Goal: Task Accomplishment & Management: Use online tool/utility

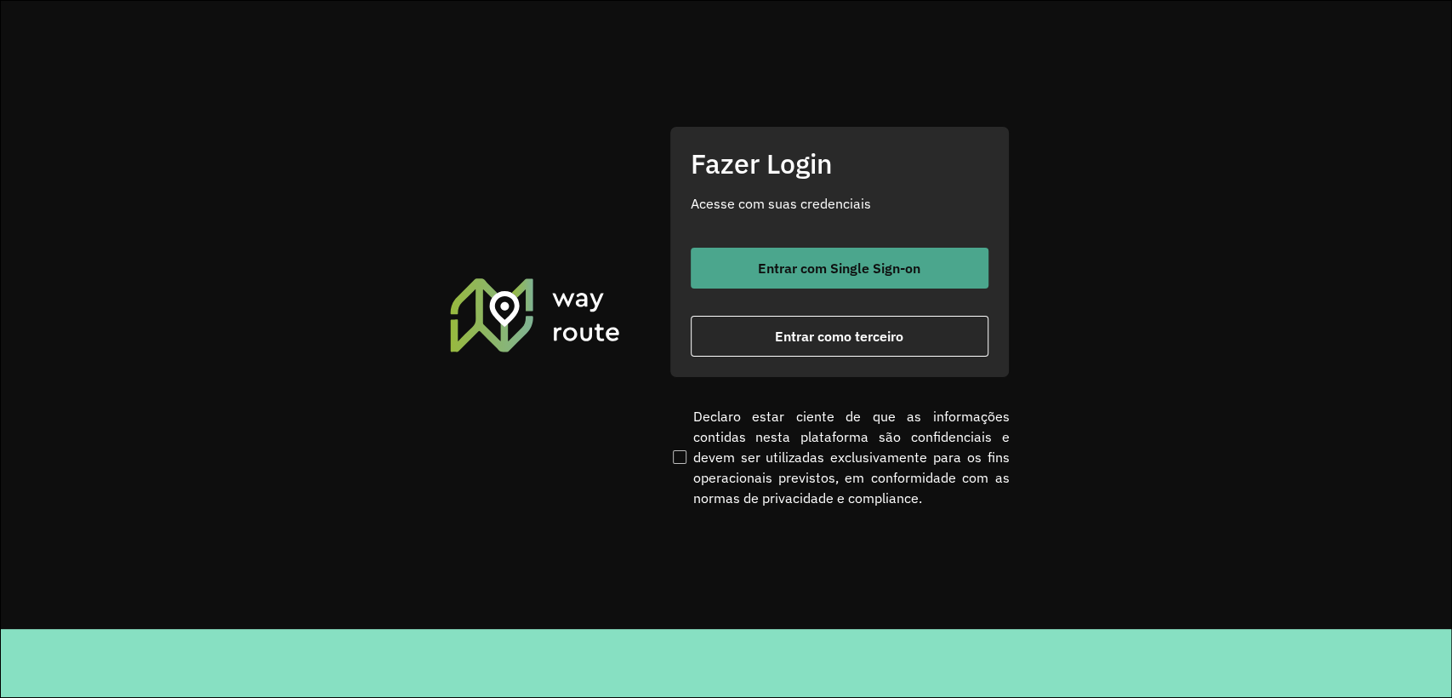
click at [734, 267] on button "Entrar com Single Sign-on" at bounding box center [840, 268] width 298 height 41
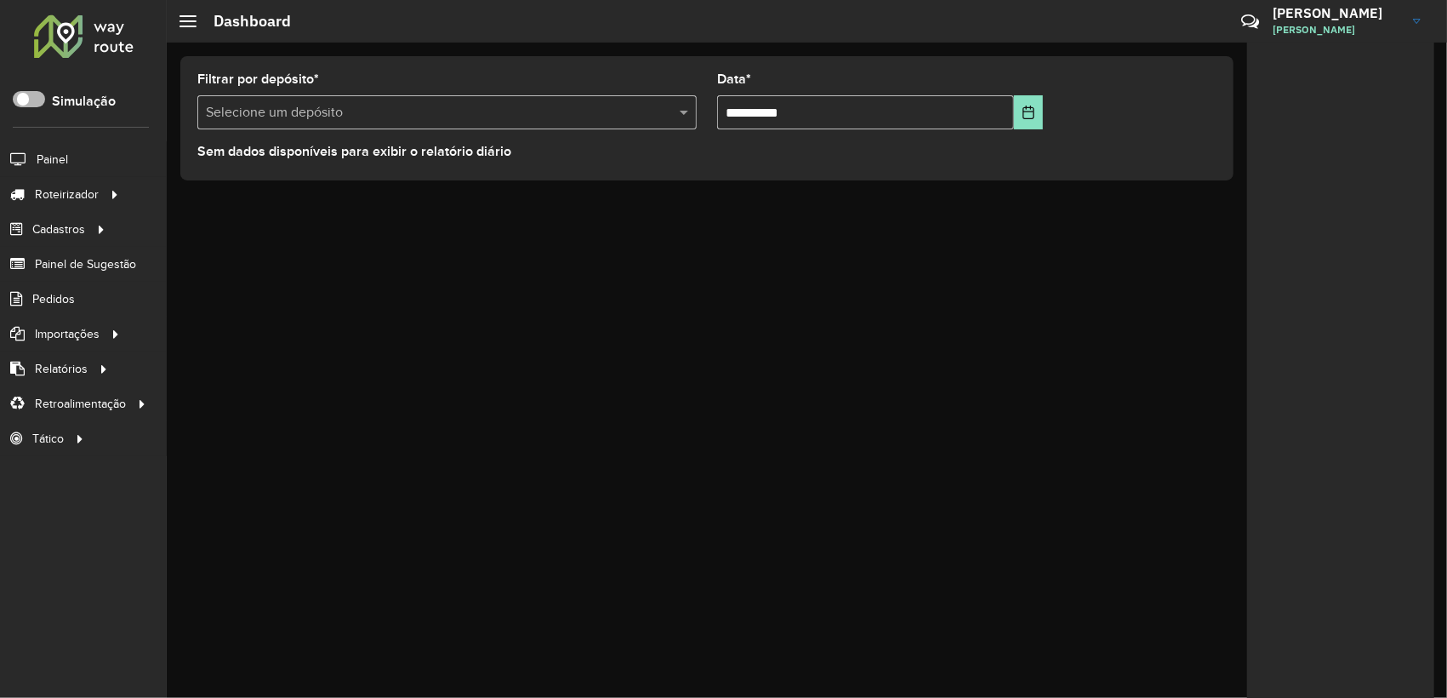
click at [26, 94] on span at bounding box center [29, 99] width 32 height 16
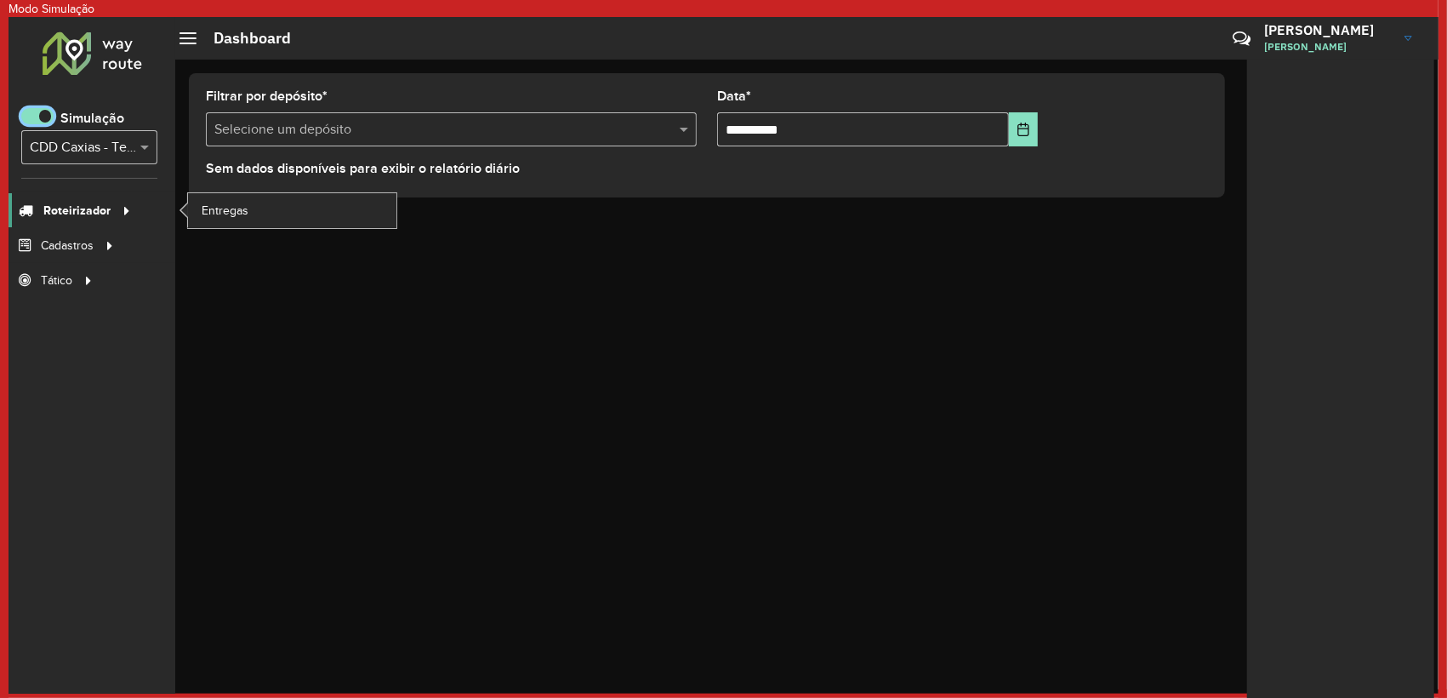
click at [82, 198] on link "Roteirizador" at bounding box center [73, 210] width 128 height 34
click at [214, 199] on link "Entregas" at bounding box center [292, 210] width 208 height 34
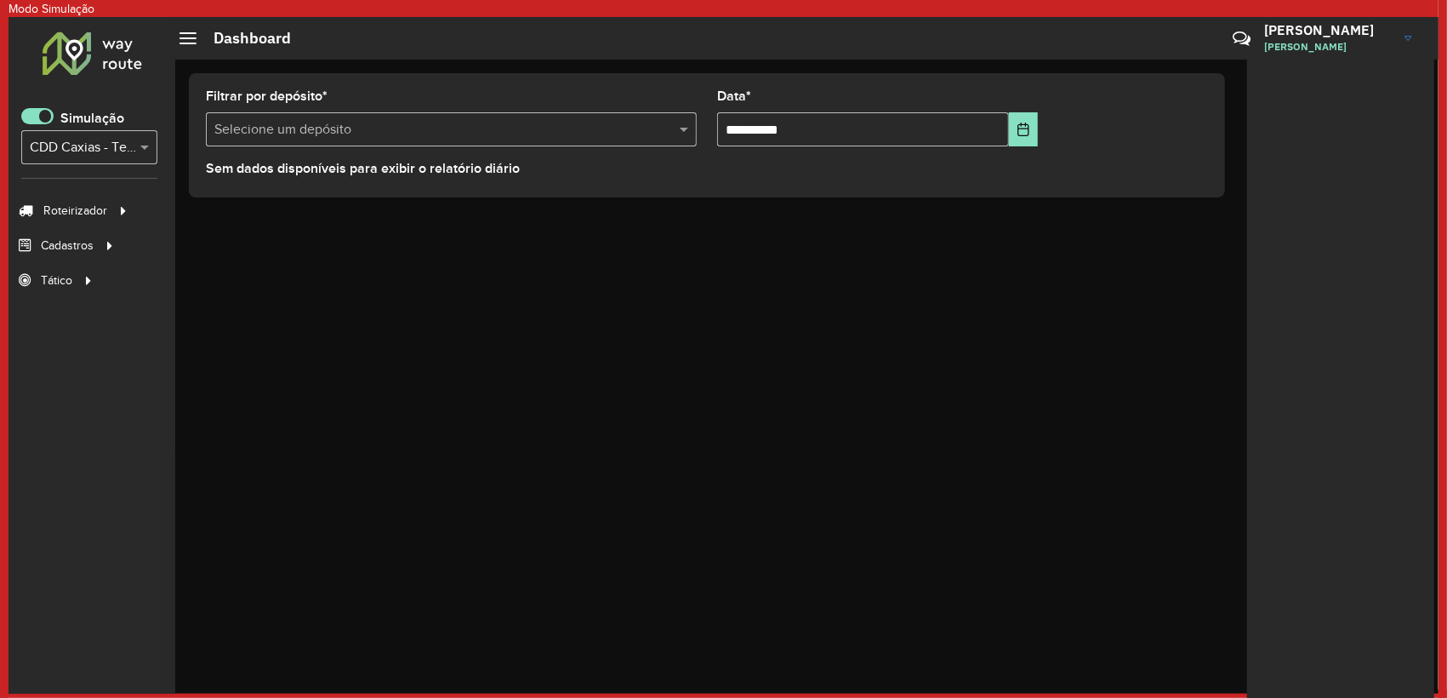
click at [48, 104] on div "Roteirizador AmbevTech Simulação Selecione... × CDD Caxias - Teste Algoritmo Py…" at bounding box center [92, 355] width 167 height 676
drag, startPoint x: 49, startPoint y: 111, endPoint x: 347, endPoint y: 28, distance: 309.0
click at [48, 109] on span at bounding box center [37, 116] width 32 height 16
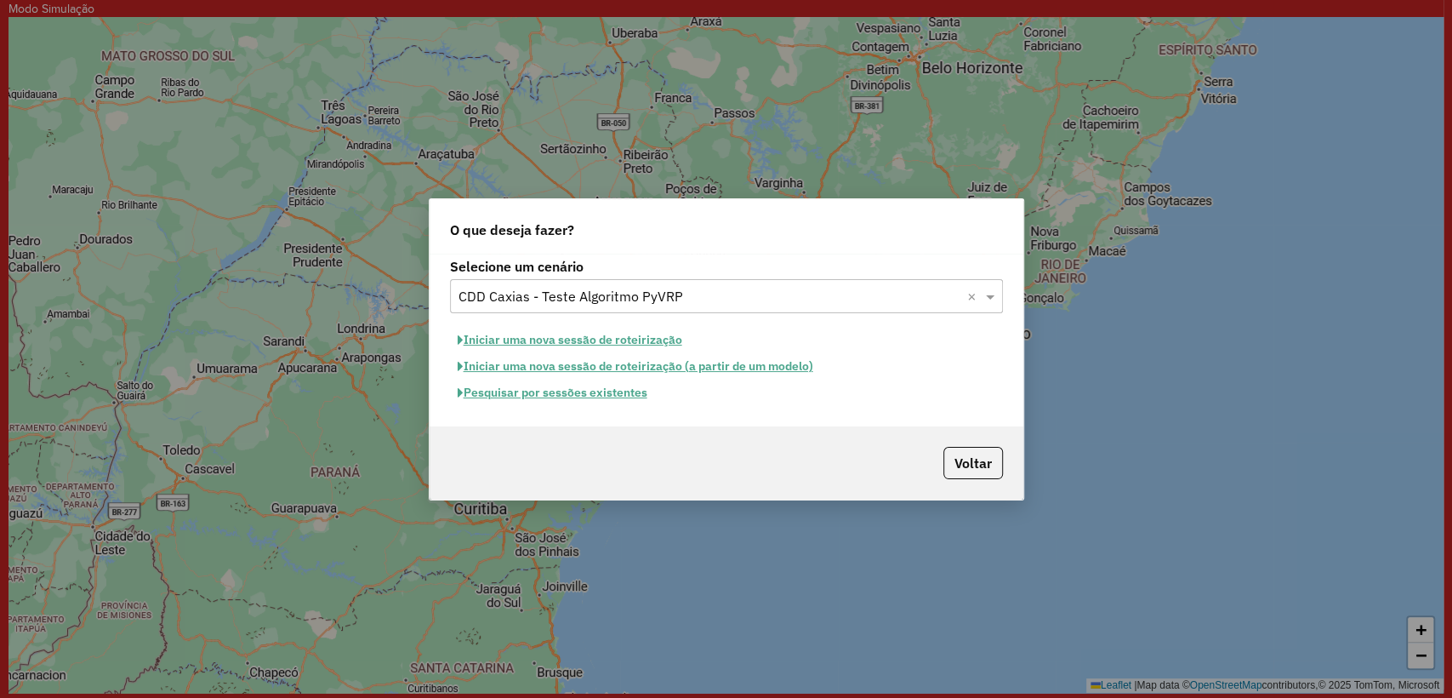
click at [565, 391] on button "Pesquisar por sessões existentes" at bounding box center [552, 392] width 205 height 26
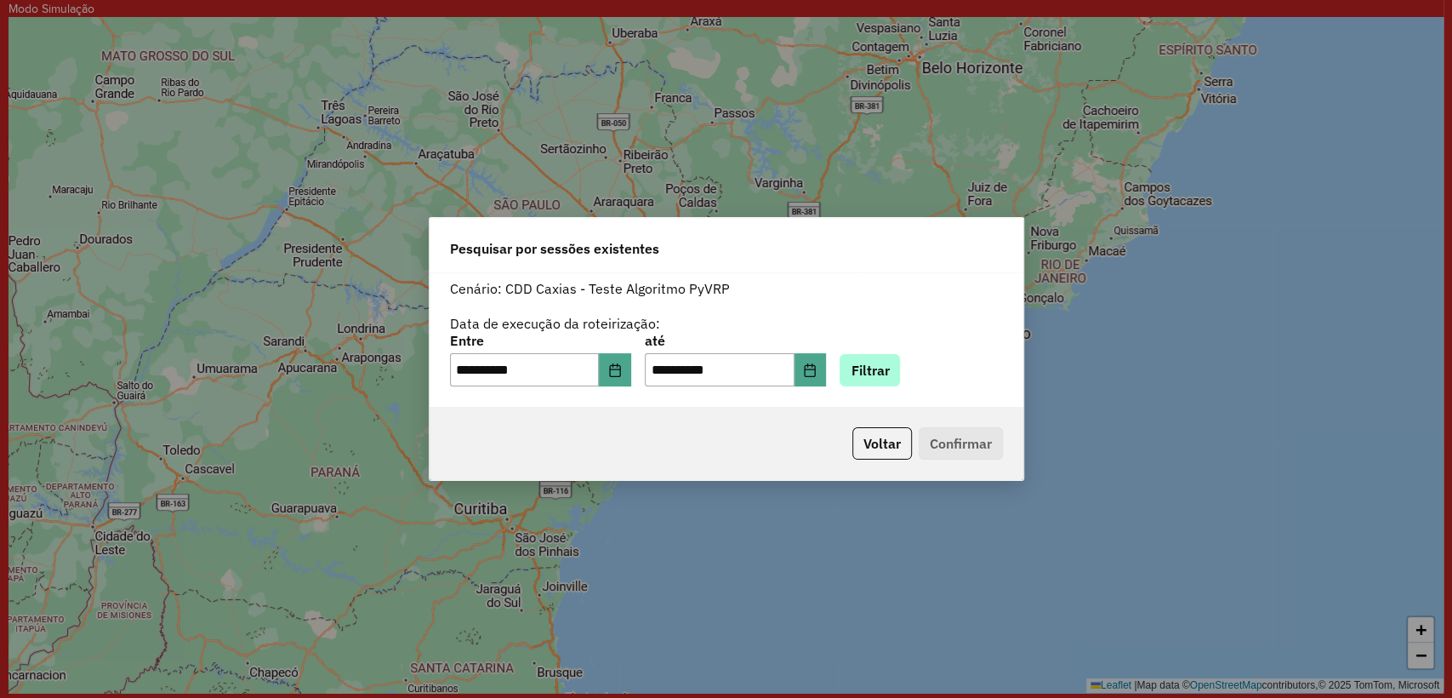
drag, startPoint x: 892, startPoint y: 351, endPoint x: 892, endPoint y: 374, distance: 23.0
click at [892, 350] on div "**********" at bounding box center [726, 360] width 553 height 53
click at [891, 376] on button "Filtrar" at bounding box center [870, 370] width 60 height 32
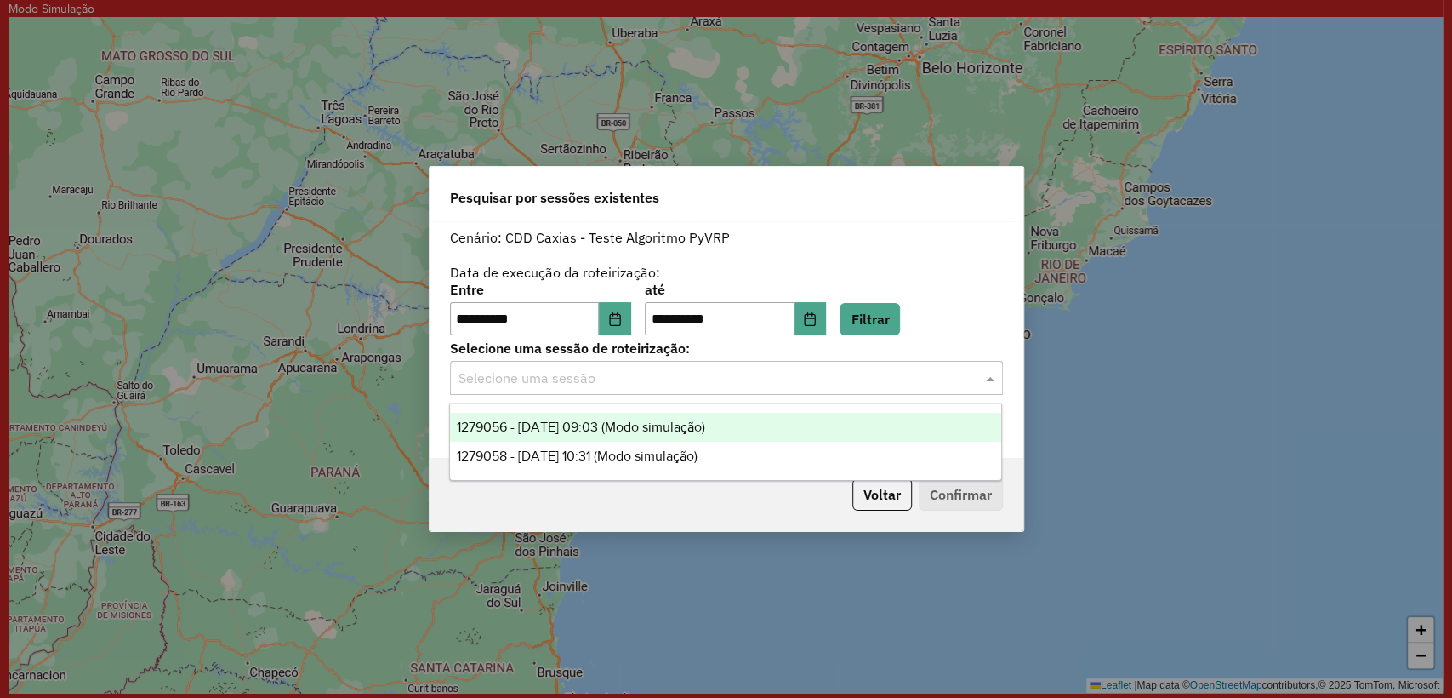
click at [759, 377] on input "text" at bounding box center [710, 378] width 502 height 20
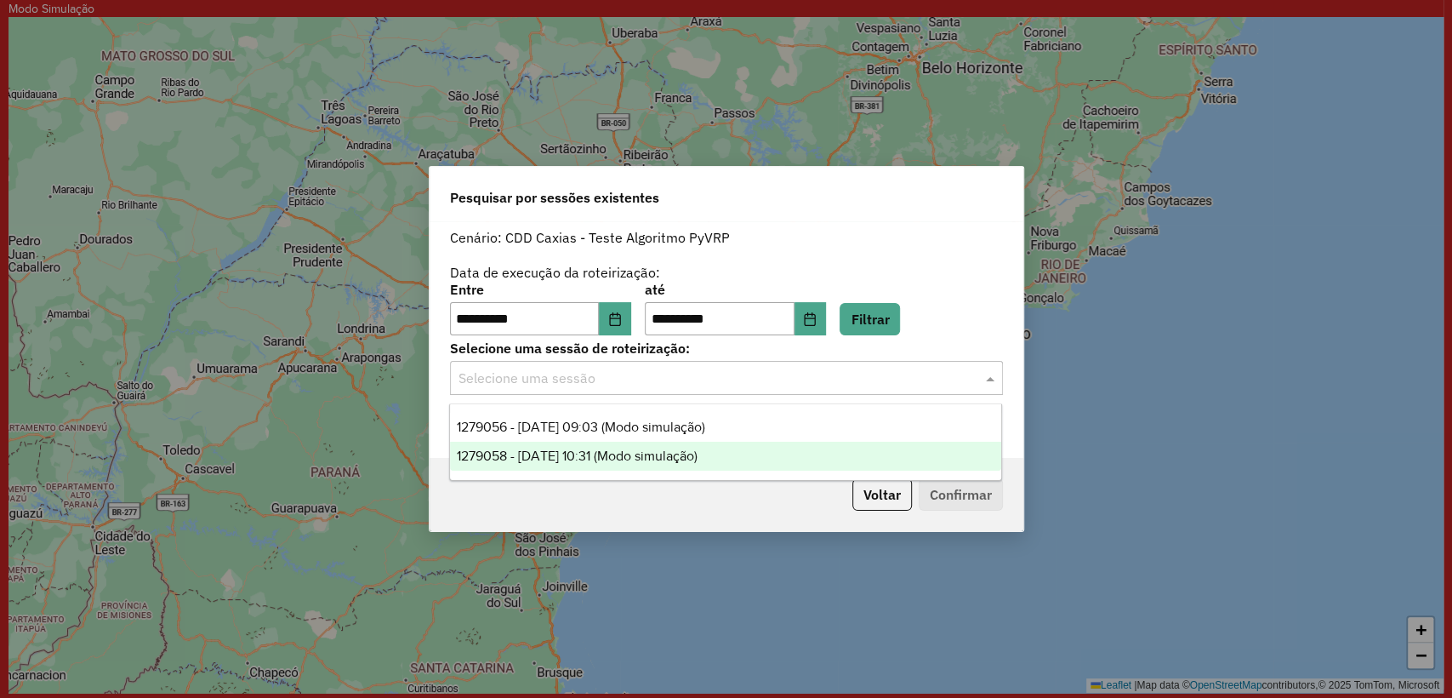
click at [698, 461] on span "1279058 - 19/09/2025 10:31 (Modo simulação)" at bounding box center [577, 455] width 241 height 14
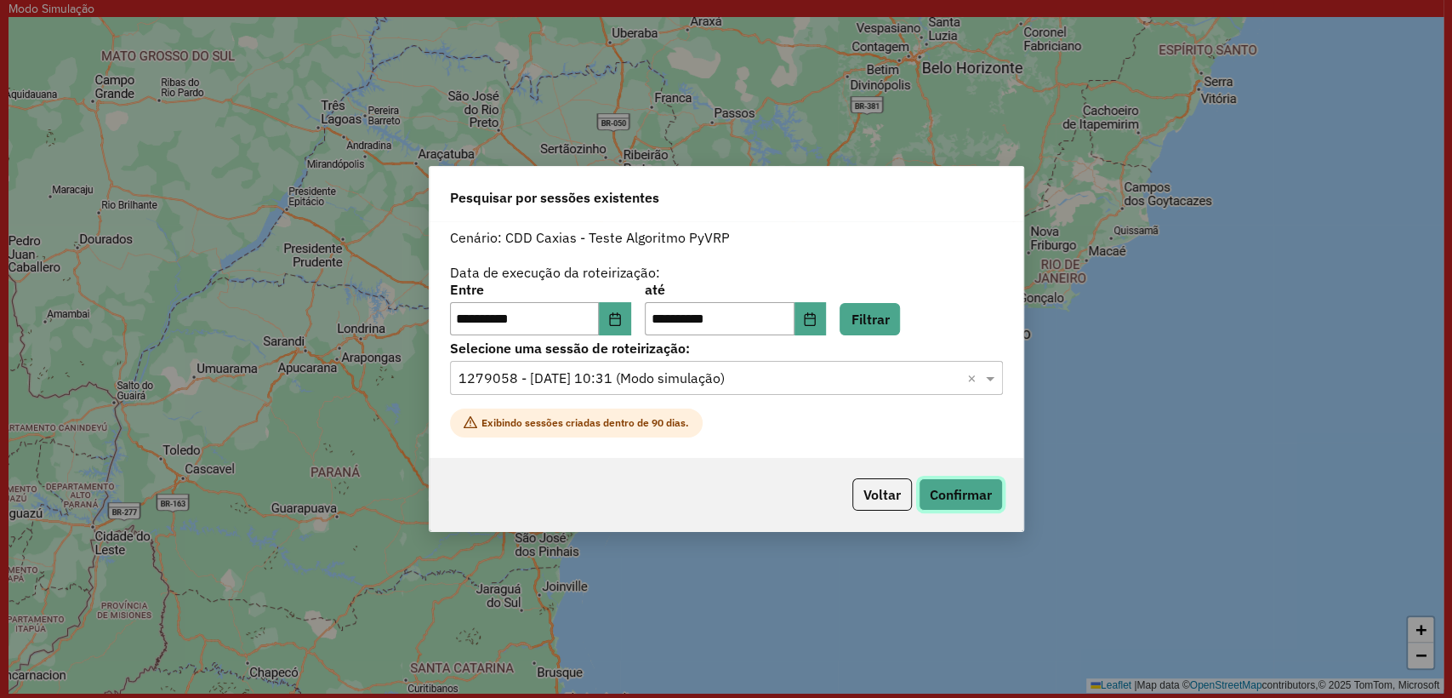
click at [939, 478] on button "Confirmar" at bounding box center [961, 494] width 84 height 32
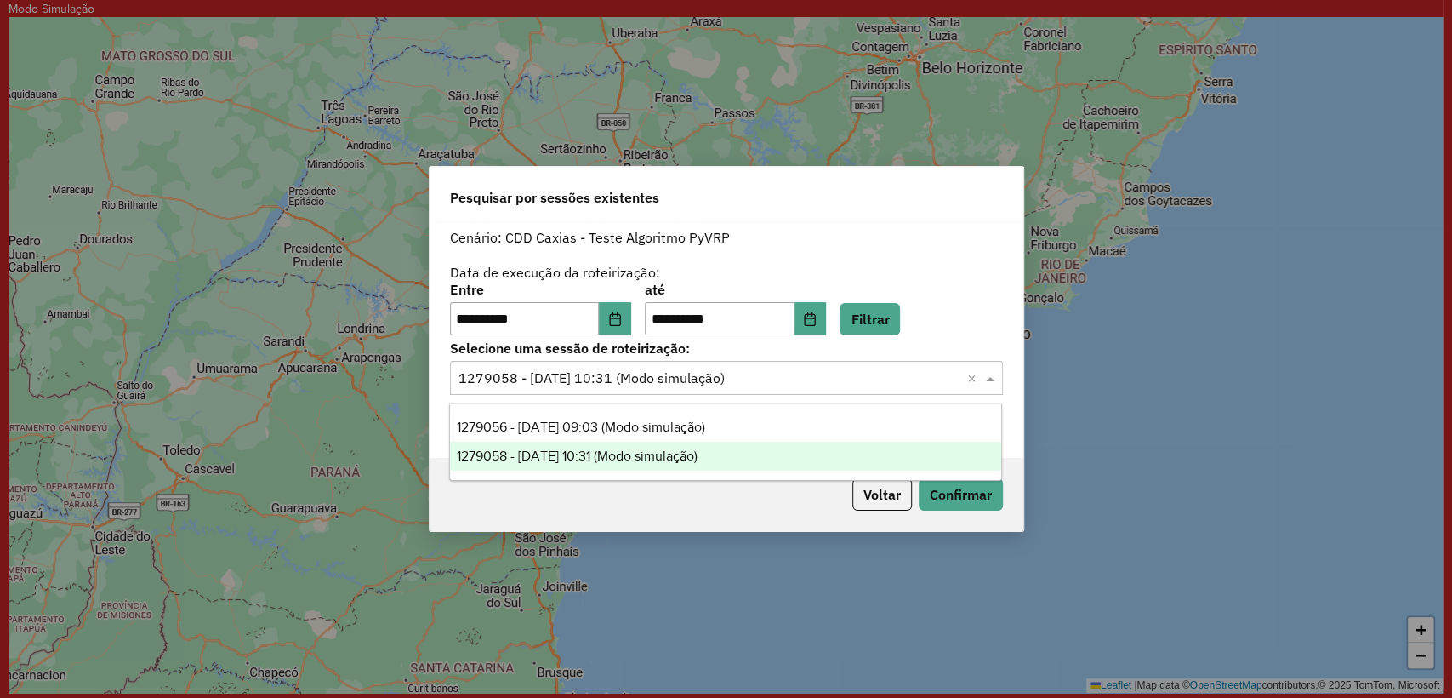
drag, startPoint x: 681, startPoint y: 370, endPoint x: 694, endPoint y: 395, distance: 28.2
click at [682, 370] on input "text" at bounding box center [710, 378] width 502 height 20
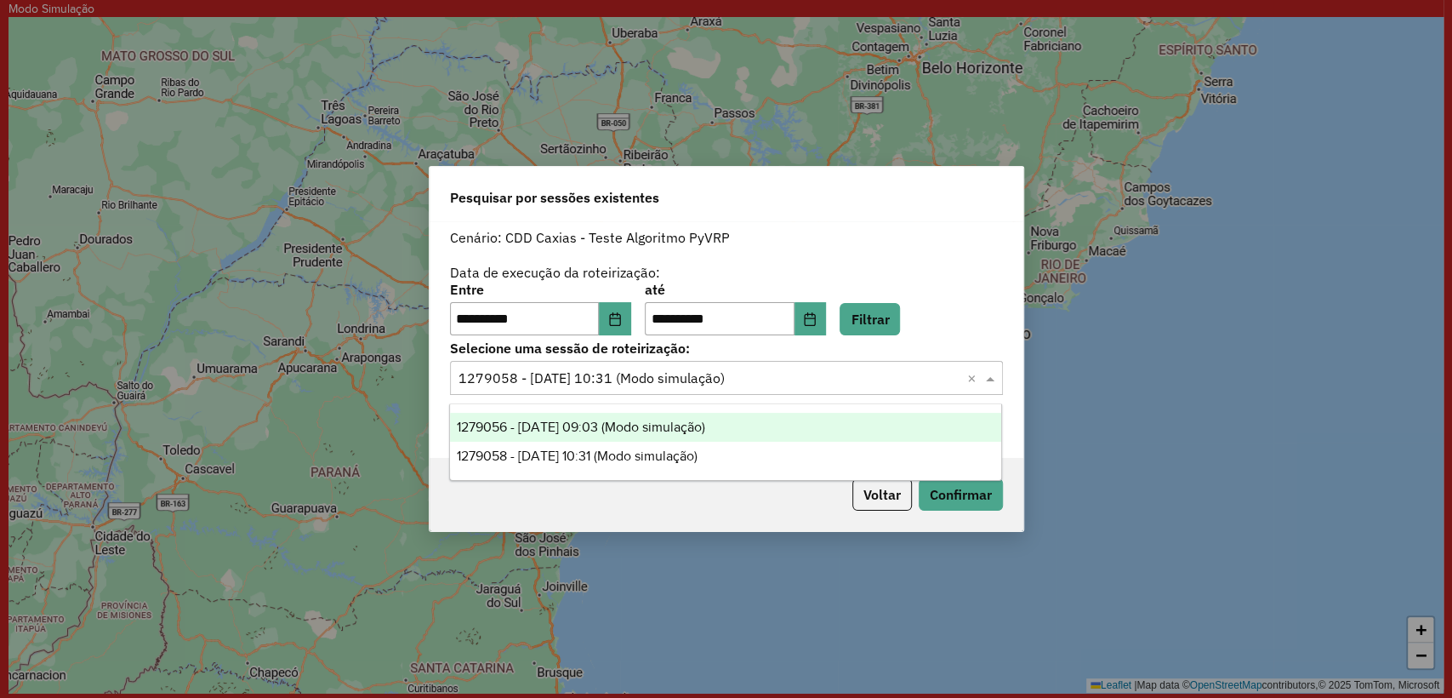
click at [691, 419] on span "1279056 - 19/09/2025 09:03 (Modo simulação)" at bounding box center [581, 426] width 248 height 14
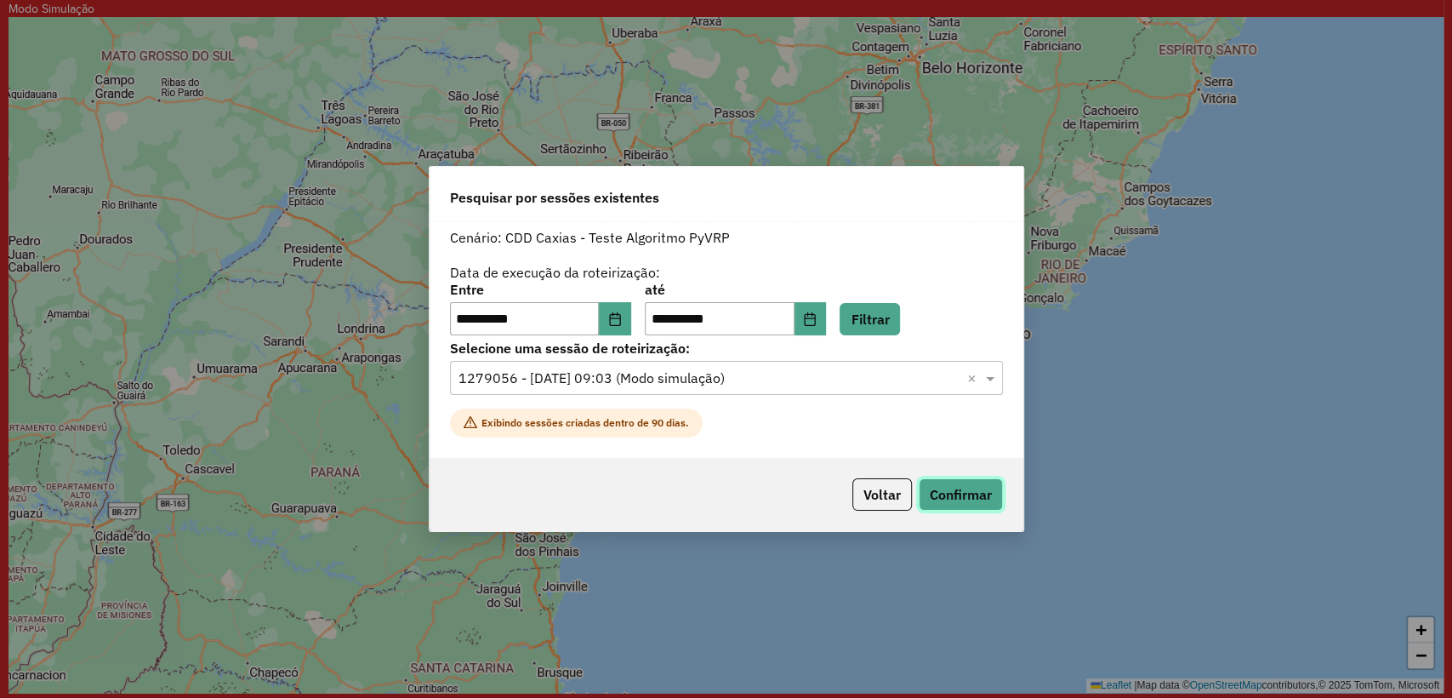
click at [965, 490] on button "Confirmar" at bounding box center [961, 494] width 84 height 32
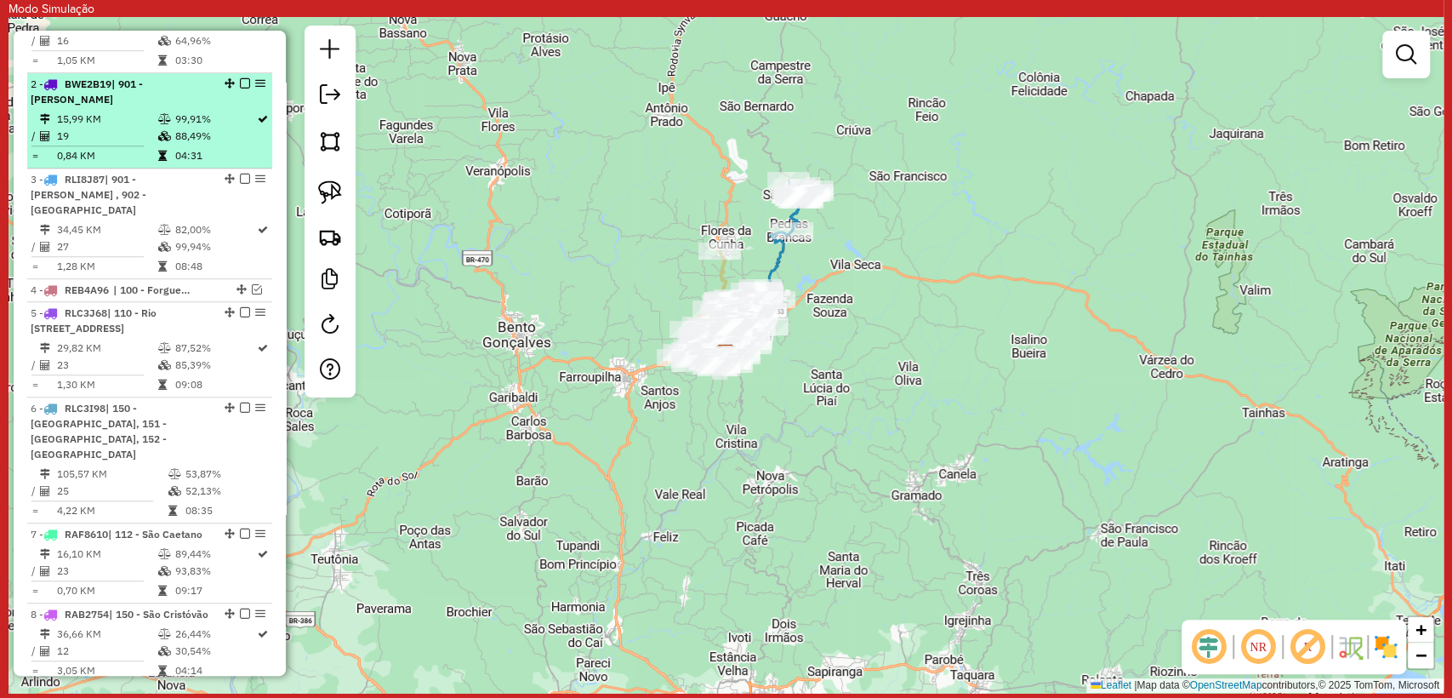
scroll to position [945, 0]
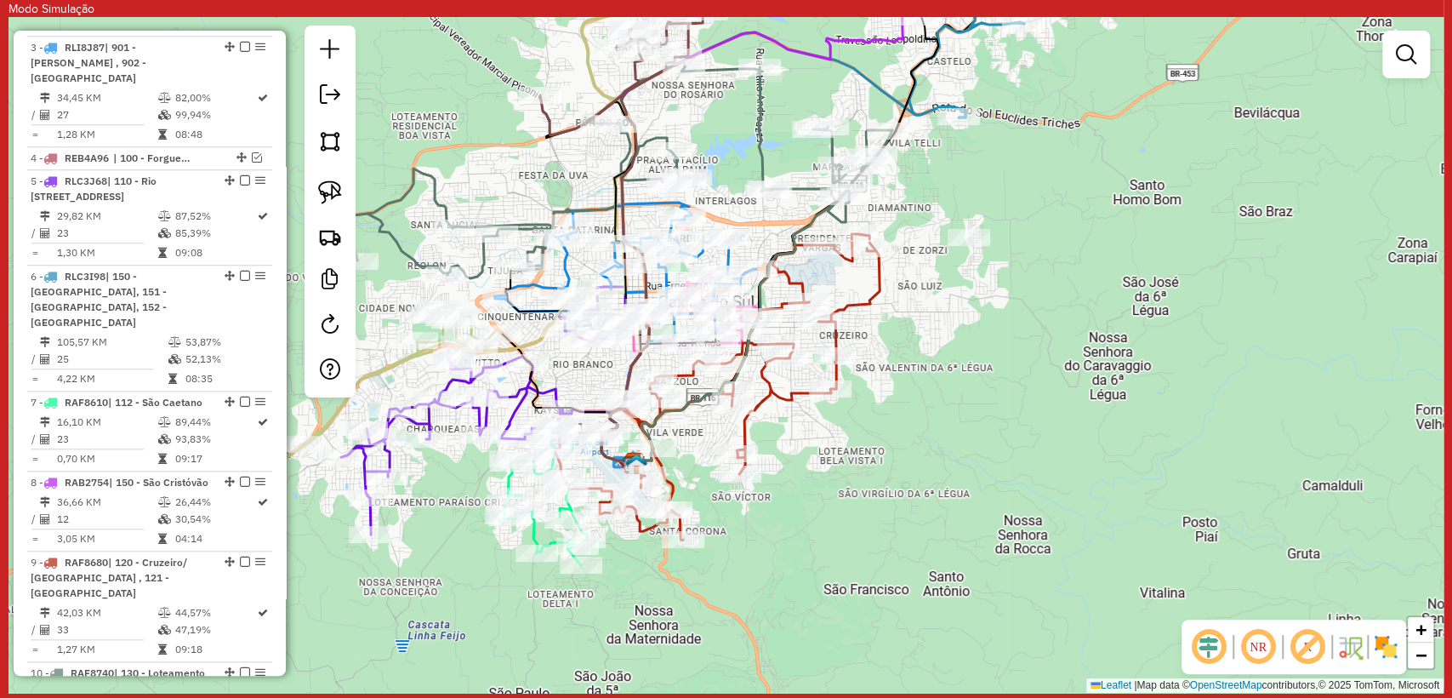
click at [880, 275] on icon at bounding box center [718, 386] width 324 height 305
select select "**********"
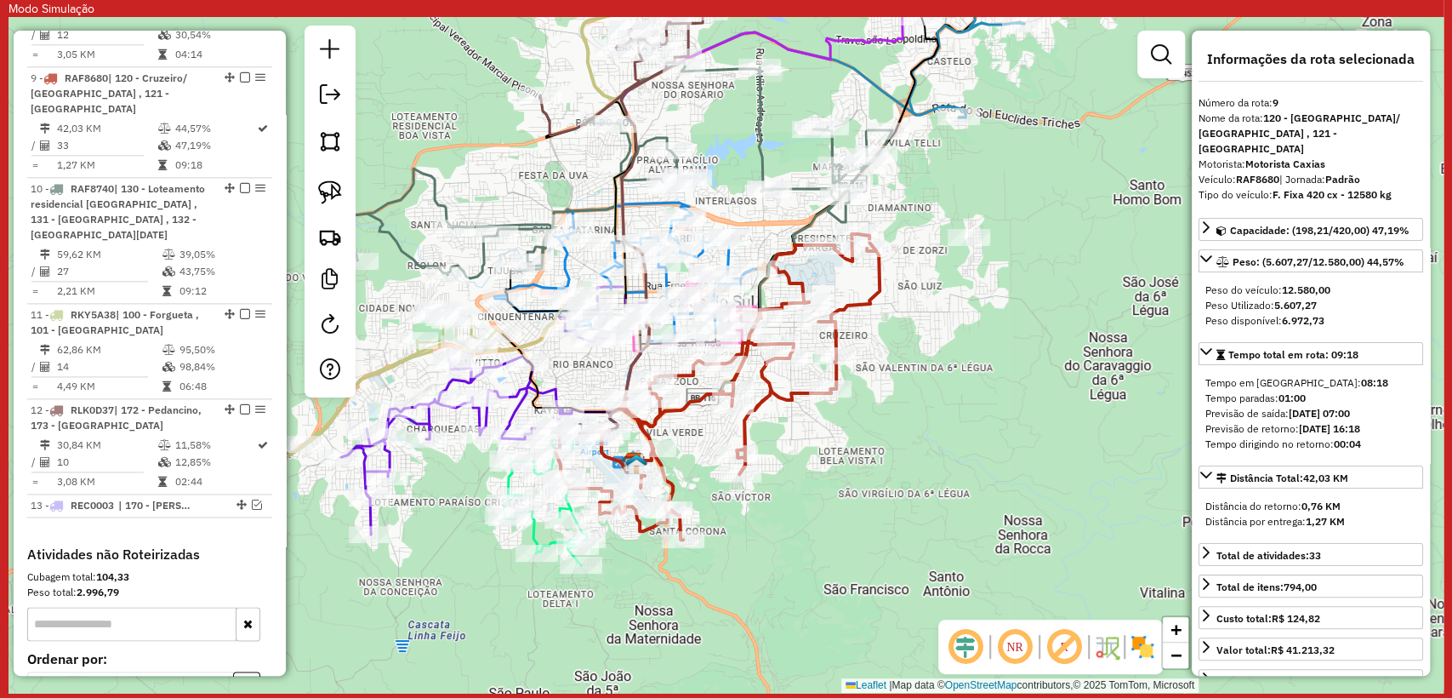
scroll to position [1456, 0]
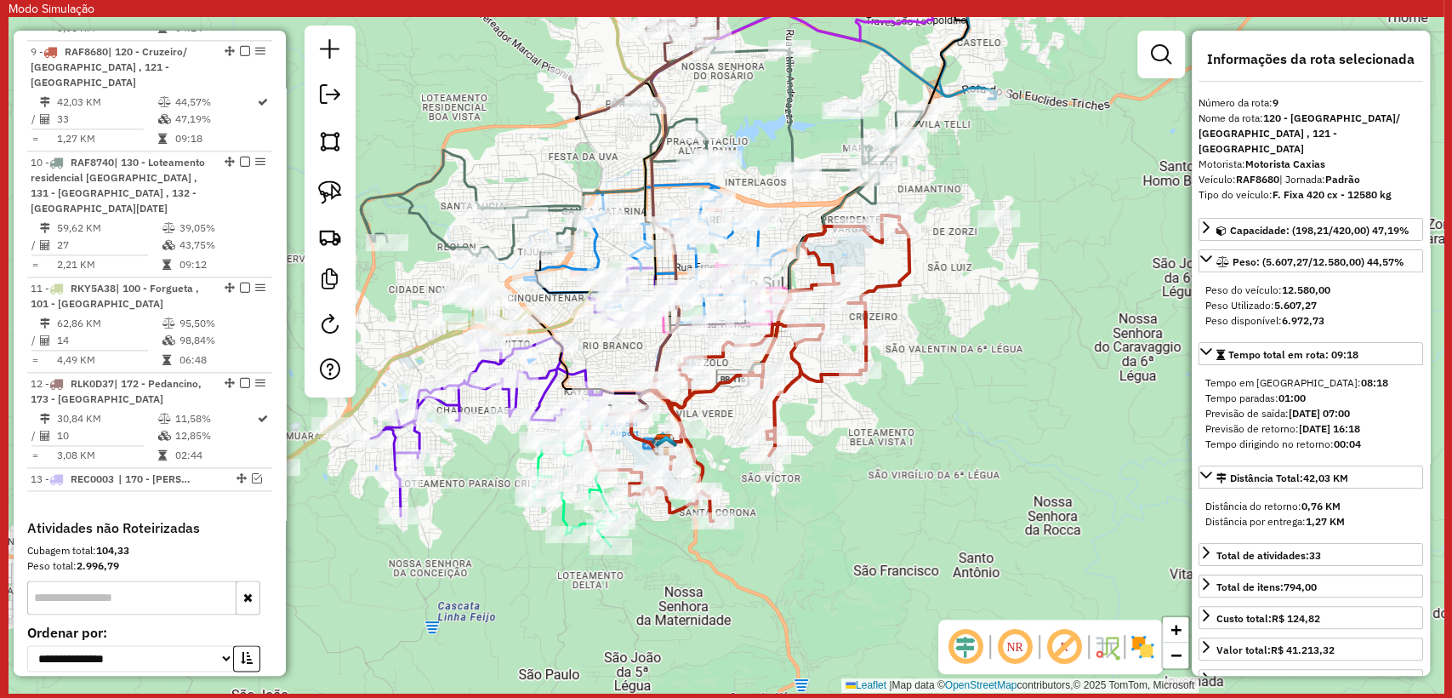
drag, startPoint x: 816, startPoint y: 496, endPoint x: 846, endPoint y: 478, distance: 34.7
click at [846, 478] on div "Janela de atendimento Grade de atendimento Capacidade Transportadoras Veículos …" at bounding box center [726, 355] width 1435 height 676
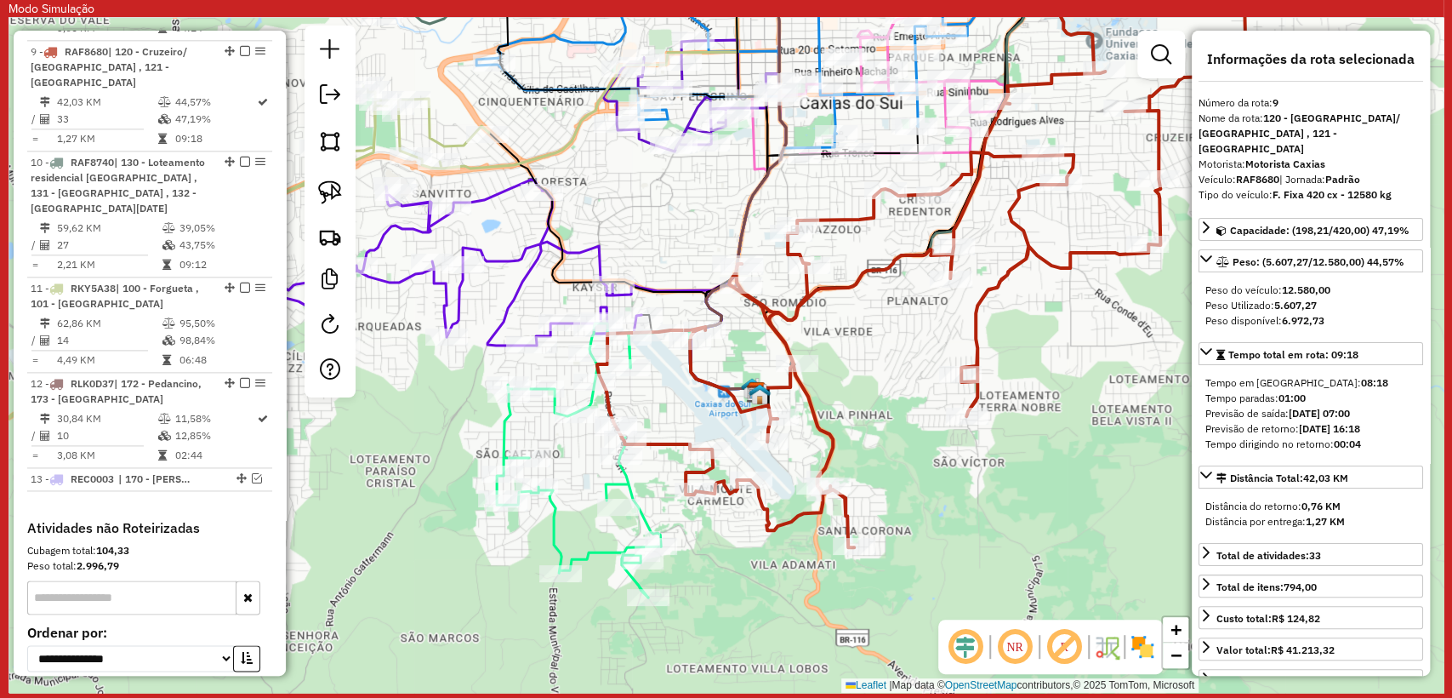
click at [549, 524] on icon at bounding box center [579, 460] width 164 height 274
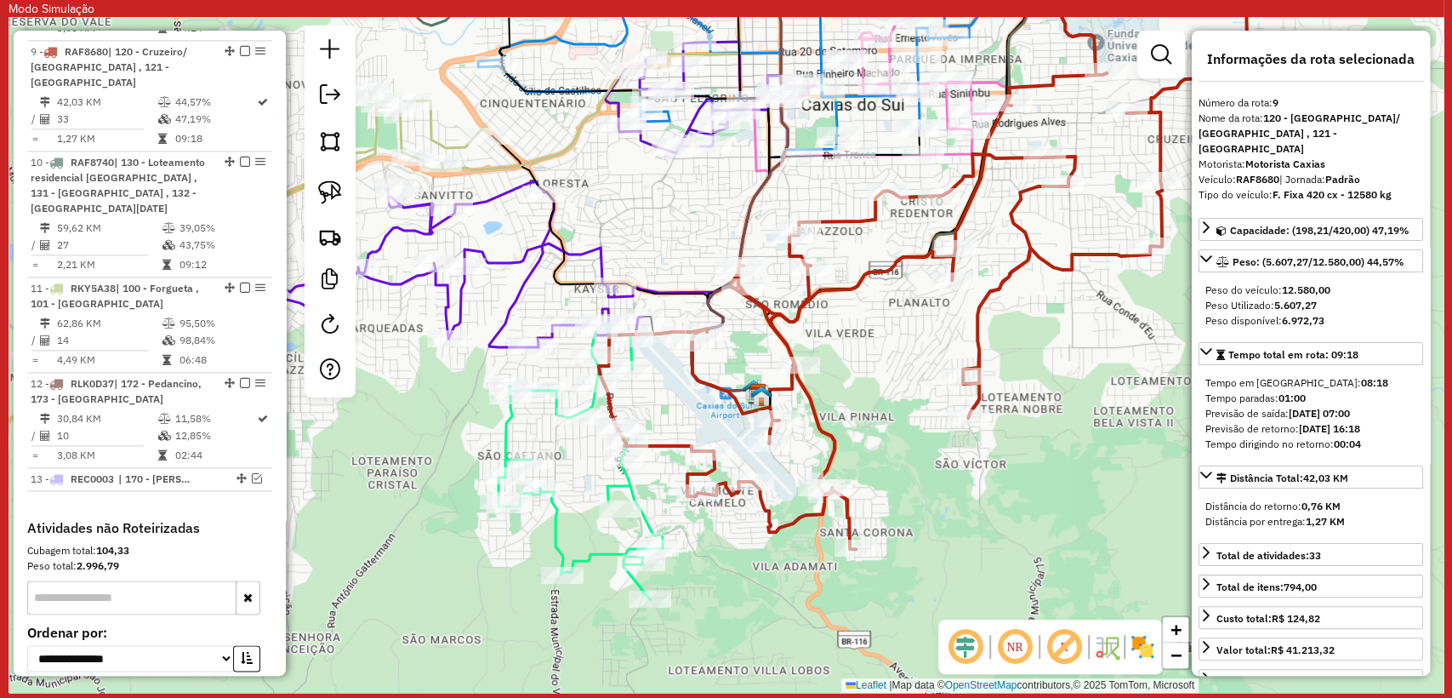
click at [549, 524] on icon at bounding box center [581, 462] width 164 height 274
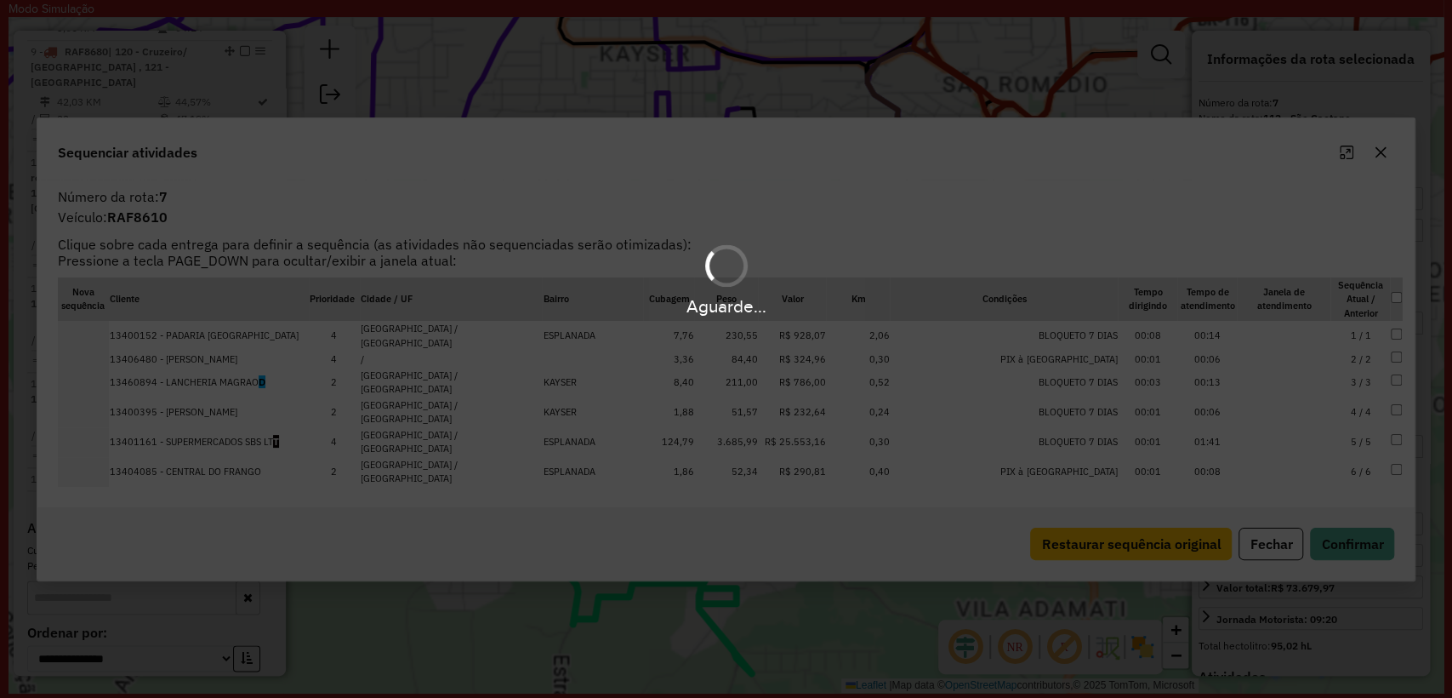
click at [555, 519] on div "Aguarde..." at bounding box center [726, 349] width 1452 height 698
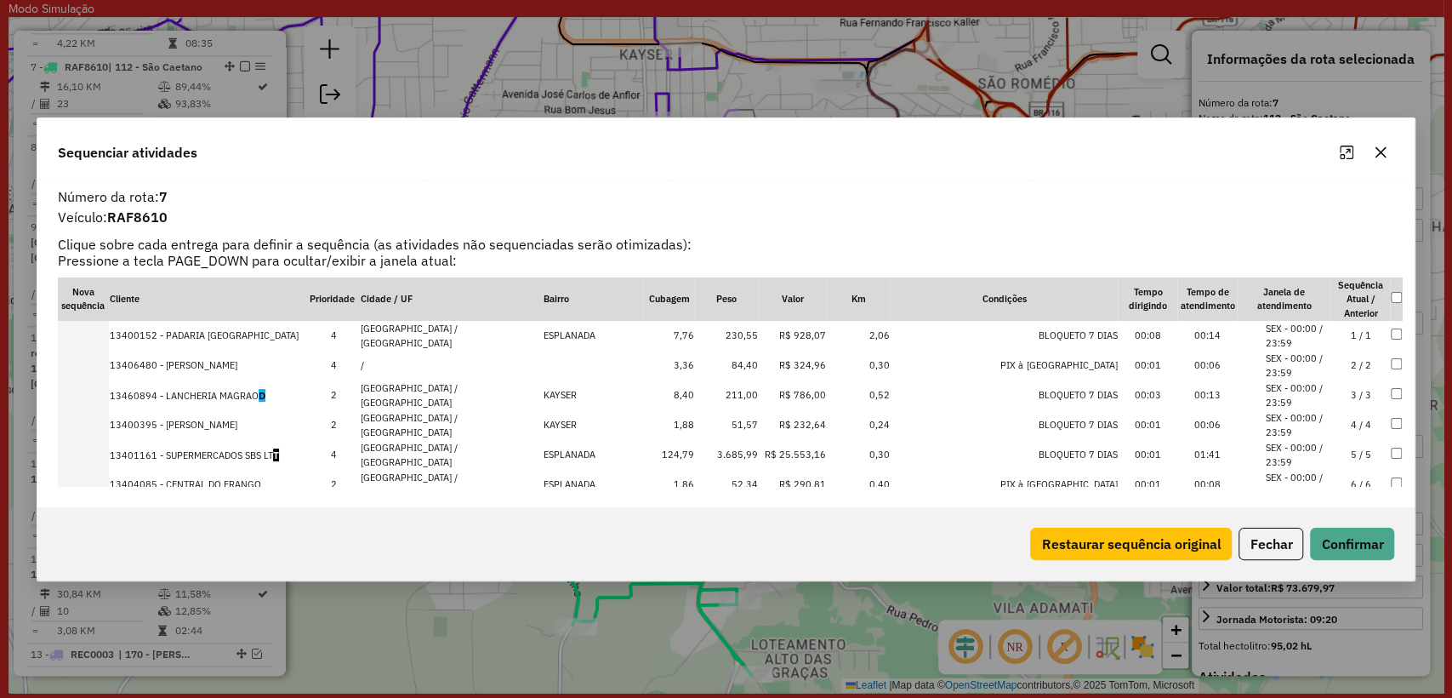
click at [1376, 151] on icon "button" at bounding box center [1381, 152] width 14 height 14
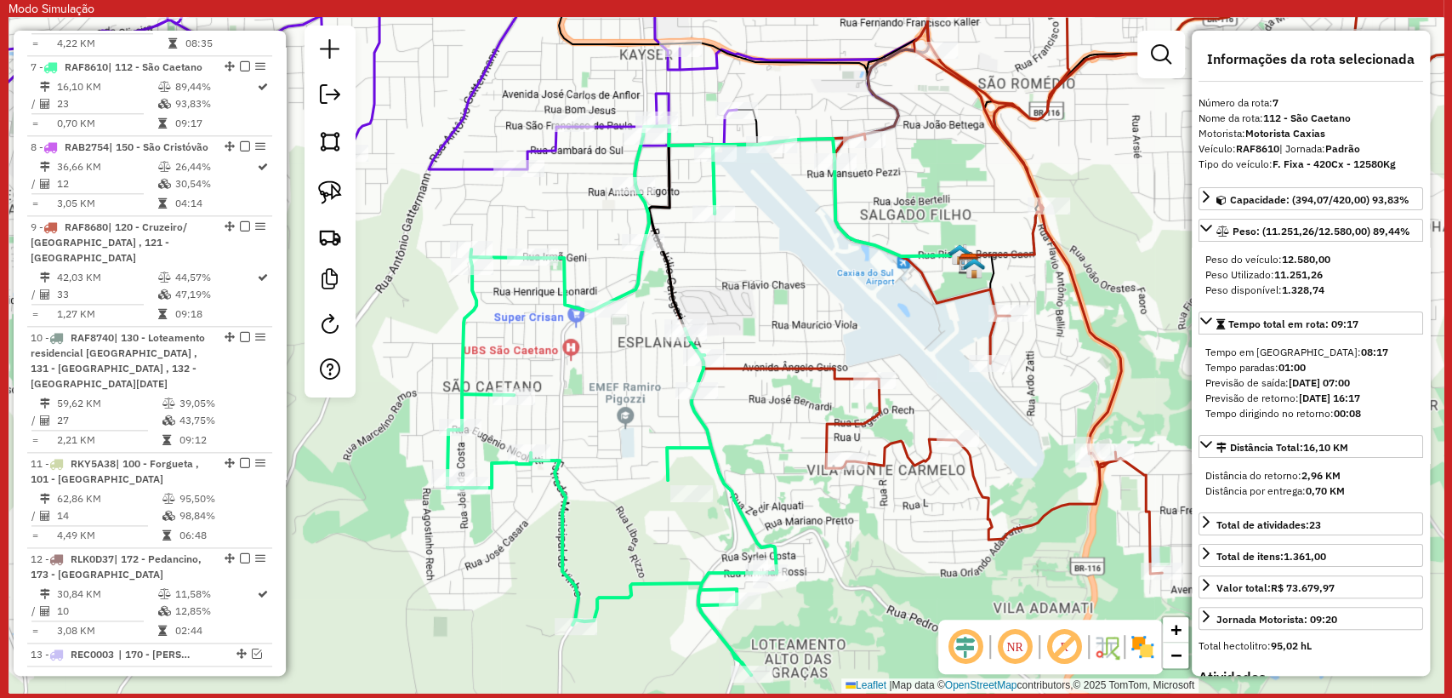
click at [564, 519] on icon at bounding box center [612, 400] width 329 height 549
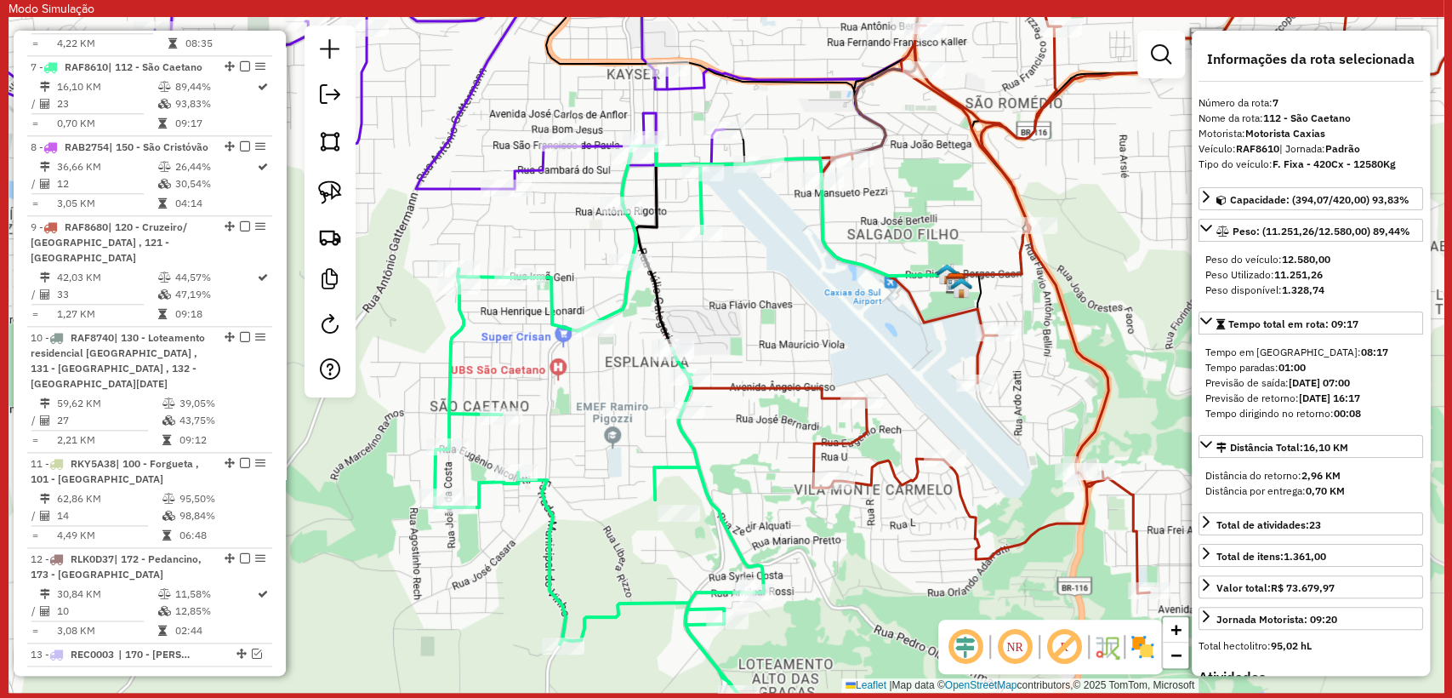
drag, startPoint x: 609, startPoint y: 508, endPoint x: 605, endPoint y: 496, distance: 12.6
click at [596, 528] on div "Janela de atendimento Grade de atendimento Capacidade Transportadoras Veículos …" at bounding box center [726, 355] width 1435 height 676
click at [606, 494] on div "Janela de atendimento Grade de atendimento Capacidade Transportadoras Veículos …" at bounding box center [726, 355] width 1435 height 676
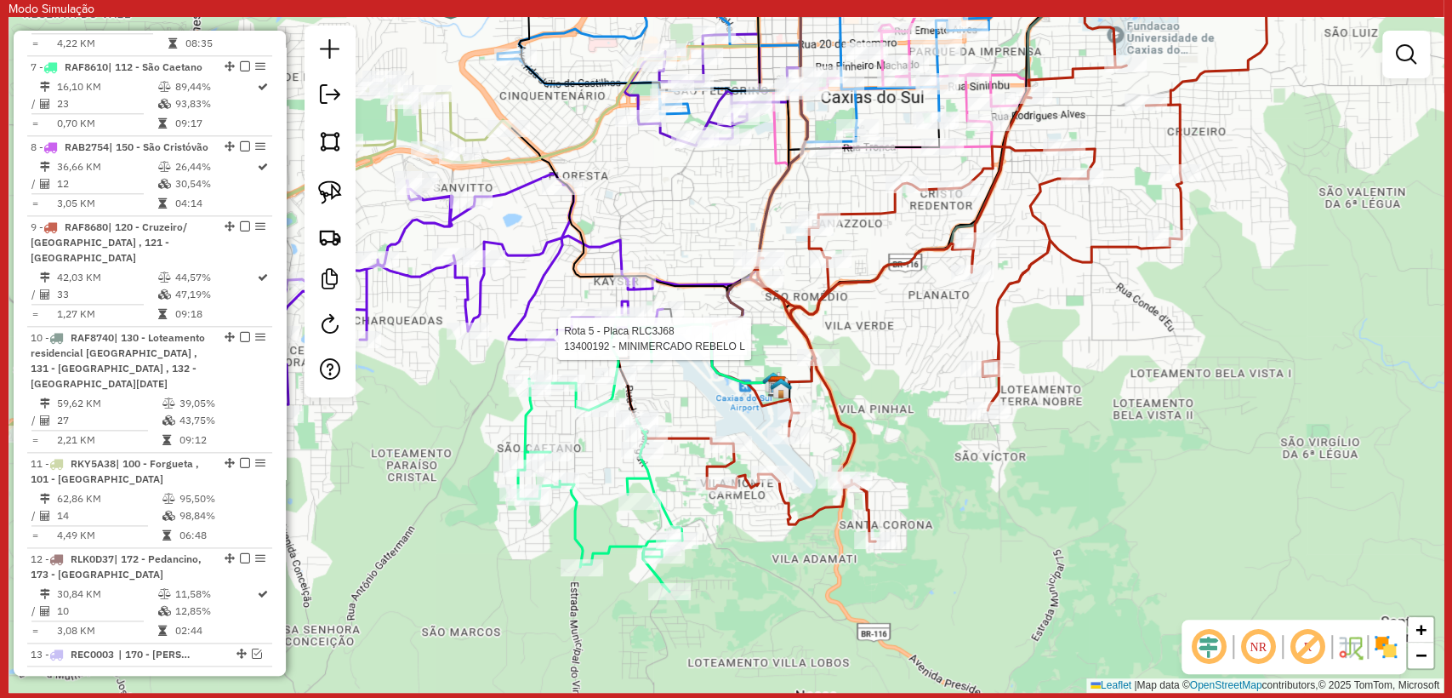
click at [523, 324] on icon at bounding box center [475, 352] width 568 height 357
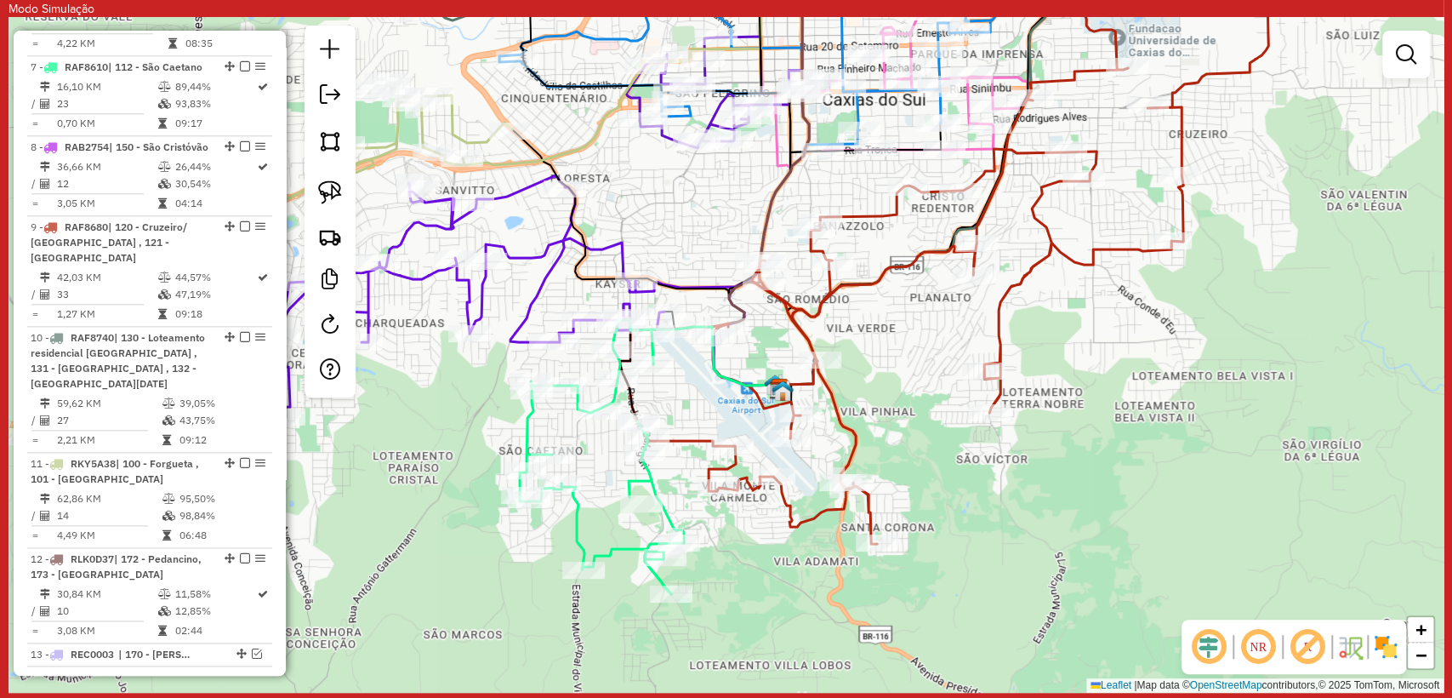
click at [523, 327] on icon at bounding box center [476, 354] width 568 height 357
select select "**********"
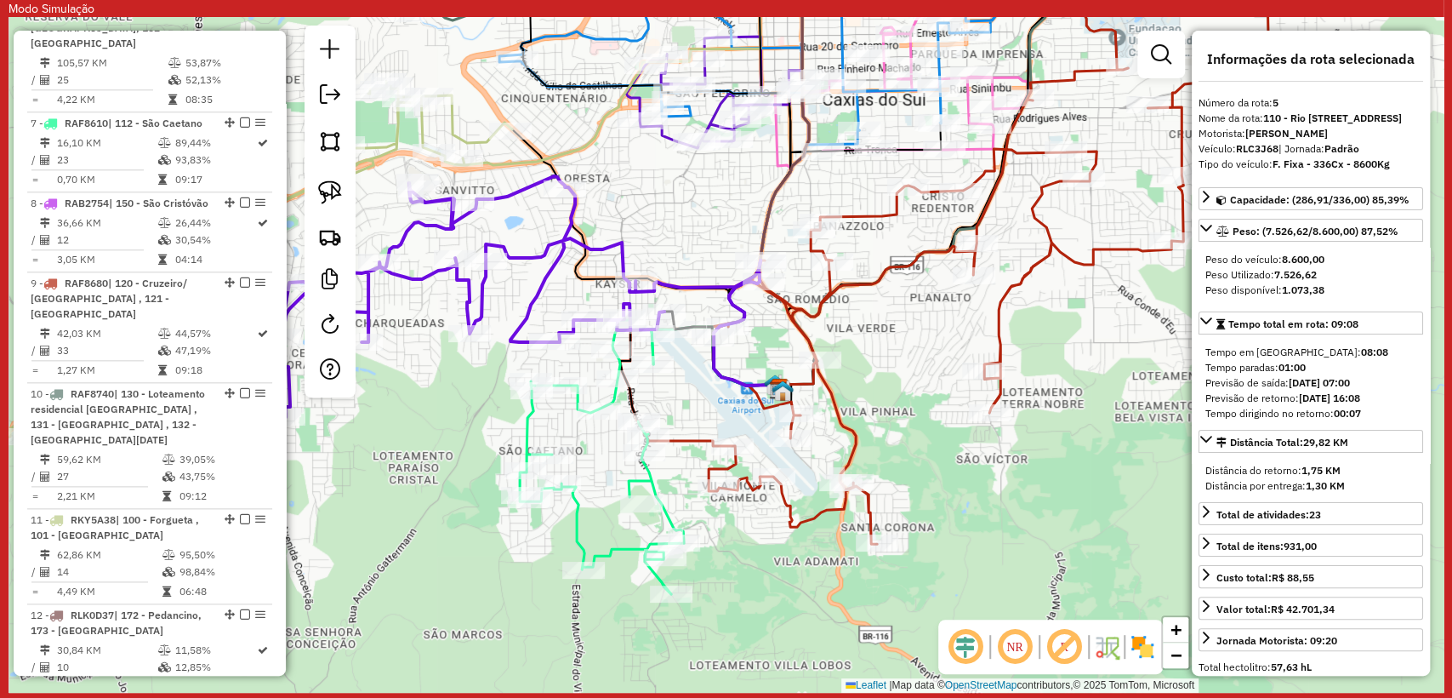
click at [526, 318] on icon at bounding box center [476, 354] width 568 height 357
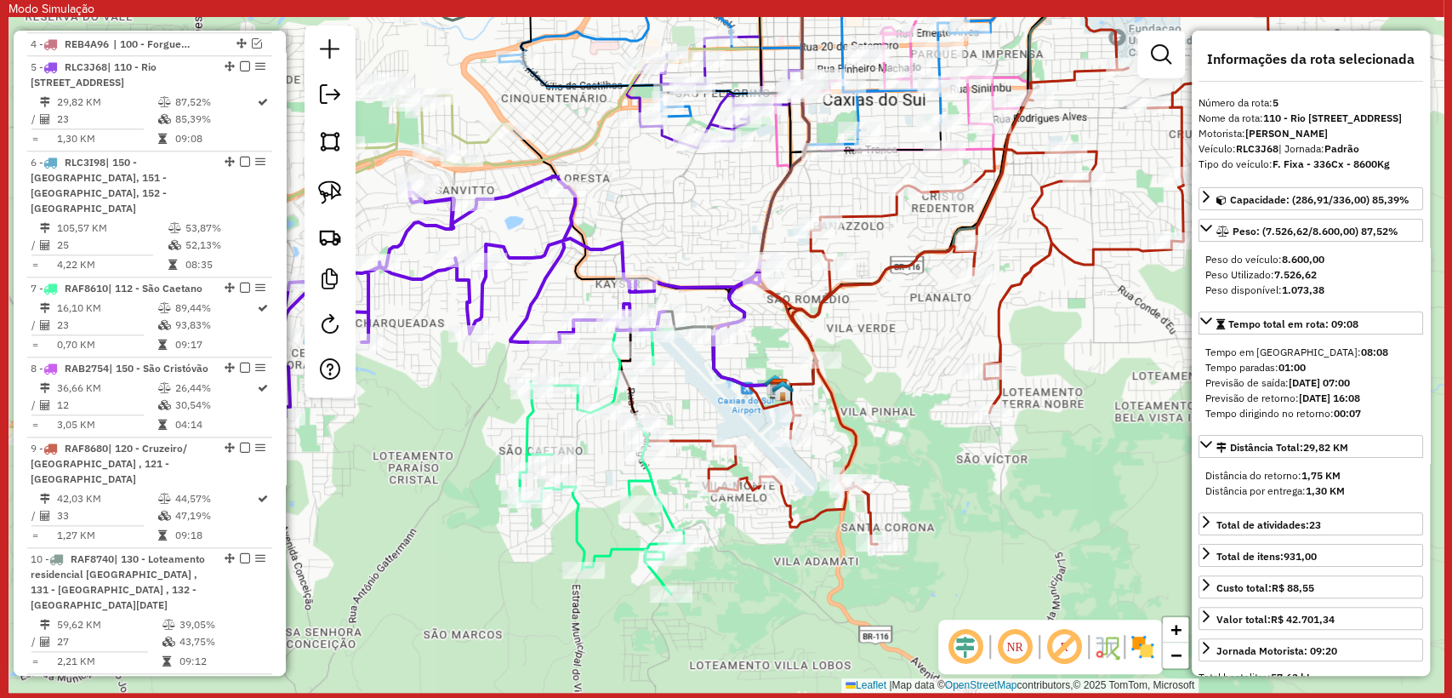
scroll to position [1060, 0]
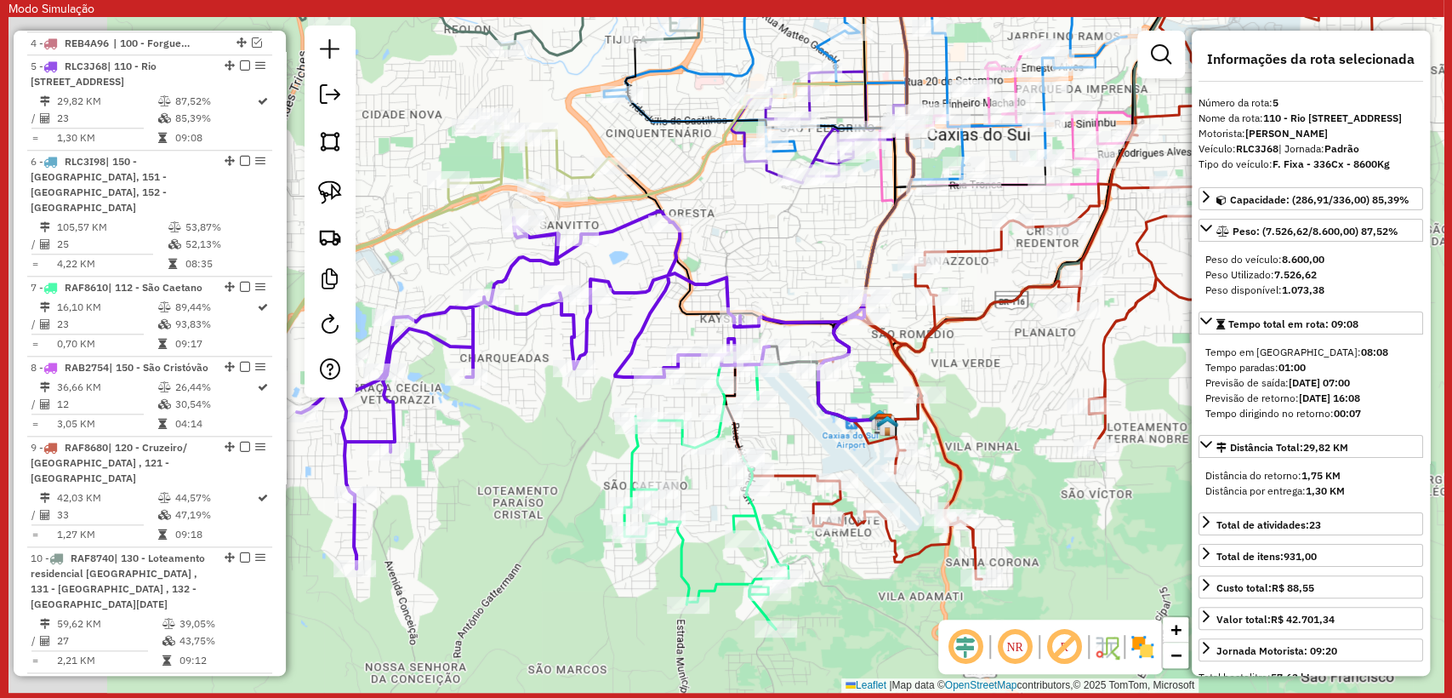
drag, startPoint x: 574, startPoint y: 307, endPoint x: 682, endPoint y: 342, distance: 112.7
click at [682, 342] on div "Rota 5 - Placa RLC3J68 13404966 - RECANTO DO CHURRASCO Janela de atendimento Gr…" at bounding box center [726, 355] width 1435 height 676
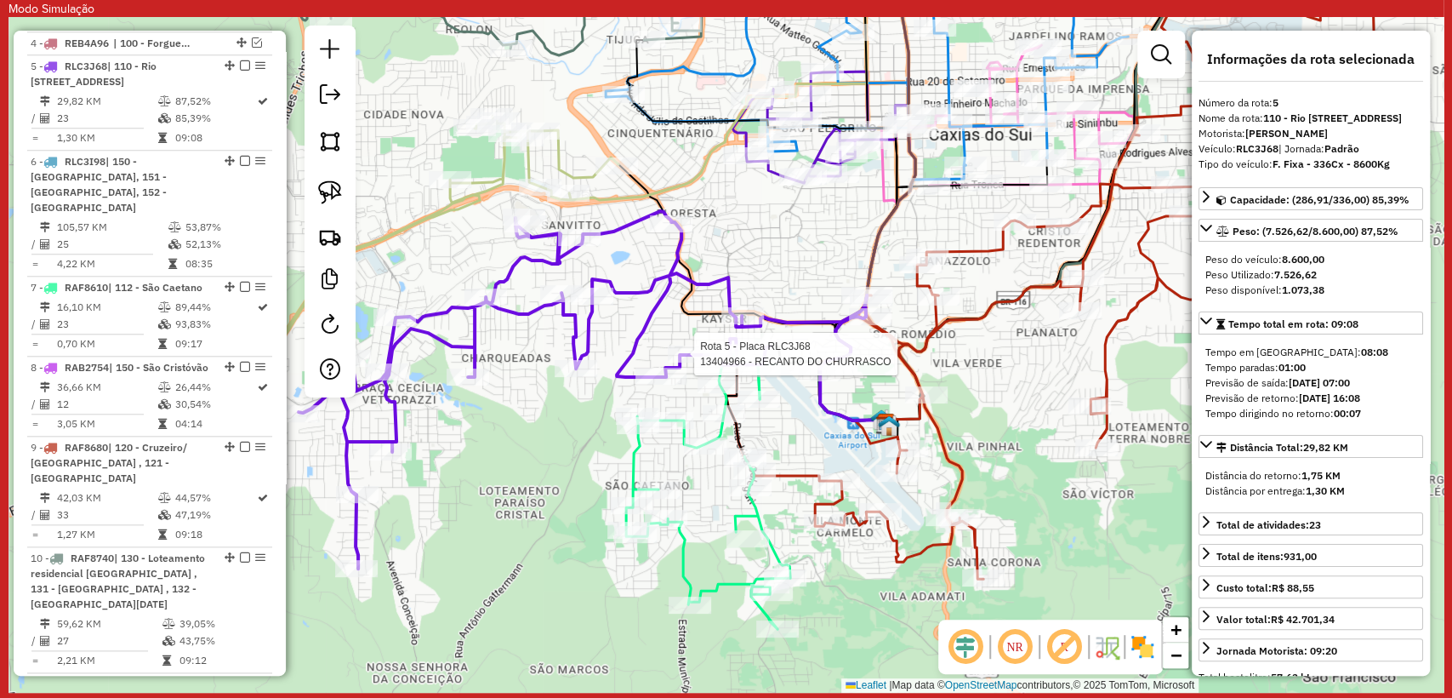
click at [565, 163] on icon at bounding box center [483, 214] width 767 height 528
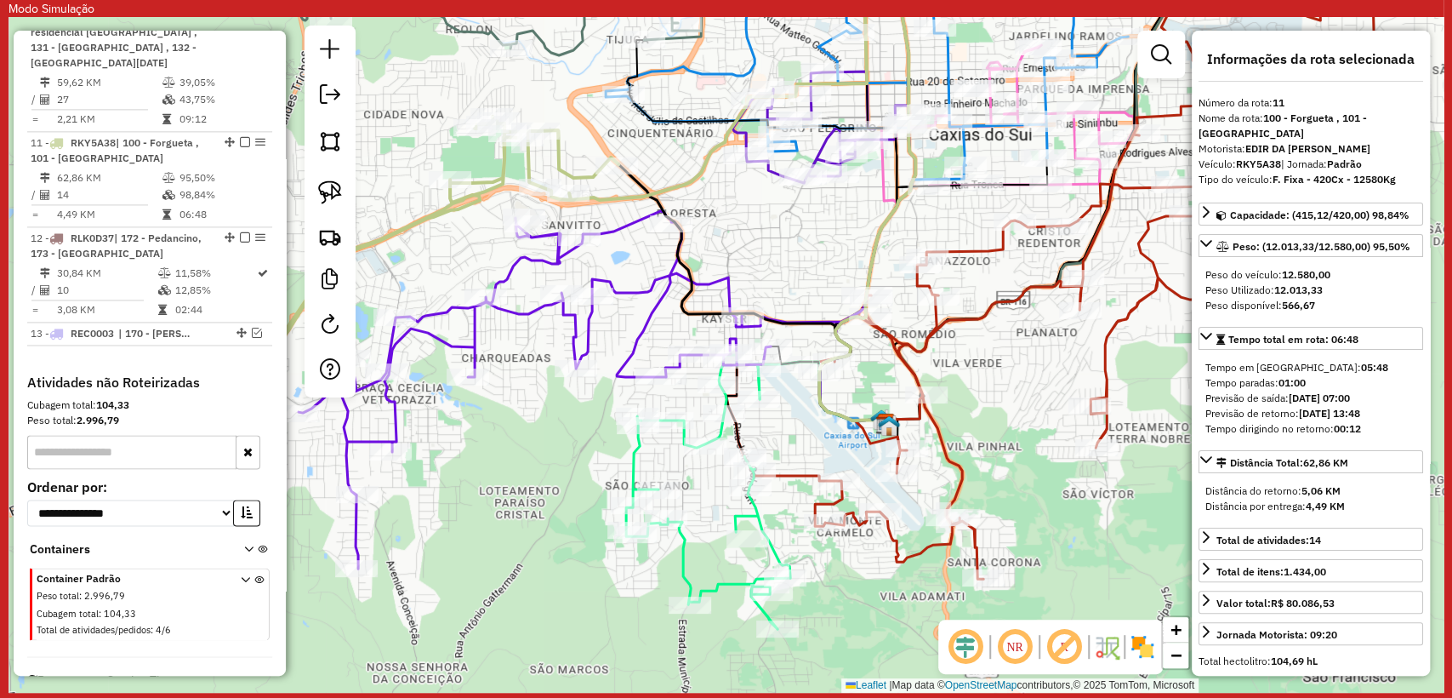
scroll to position [1611, 0]
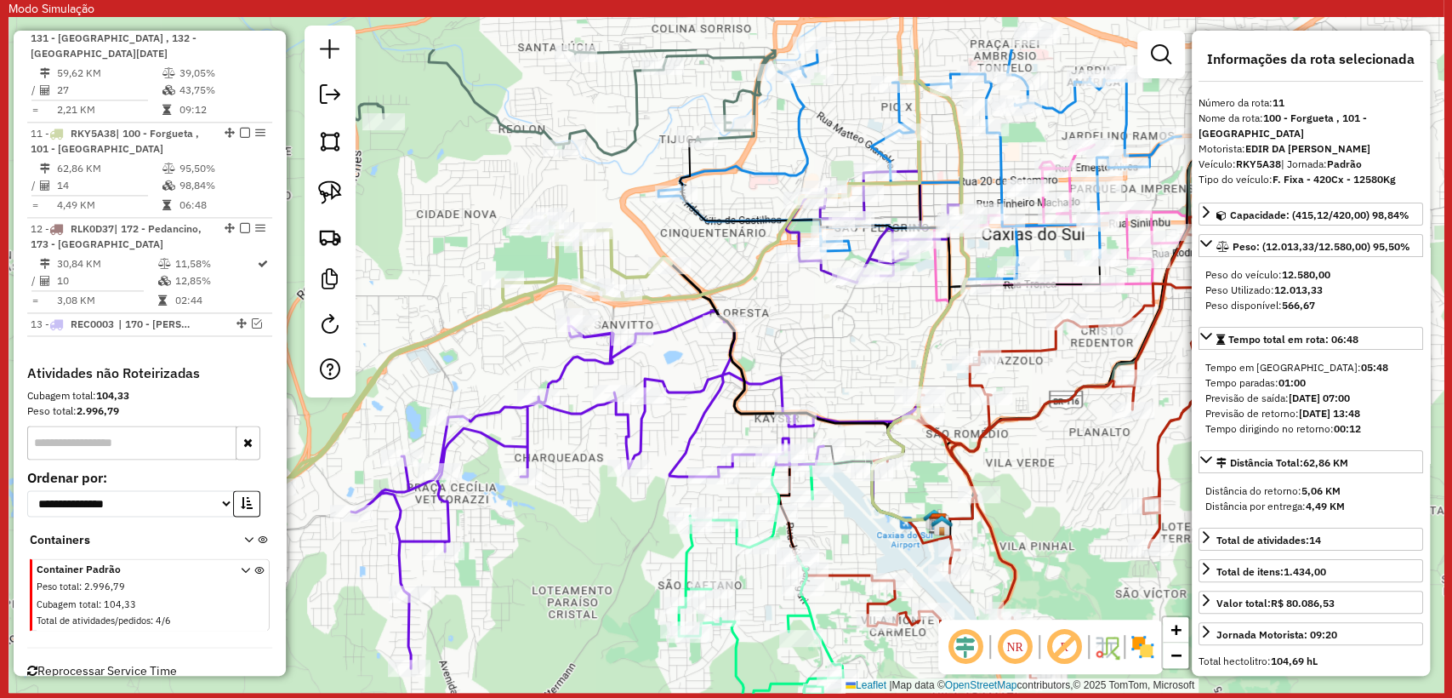
drag, startPoint x: 456, startPoint y: 259, endPoint x: 507, endPoint y: 353, distance: 107.4
click at [507, 353] on div "Janela de atendimento Grade de atendimento Capacidade Transportadoras Veículos …" at bounding box center [726, 355] width 1435 height 676
click at [517, 332] on div "Janela de atendimento Grade de atendimento Capacidade Transportadoras Veículos …" at bounding box center [726, 355] width 1435 height 676
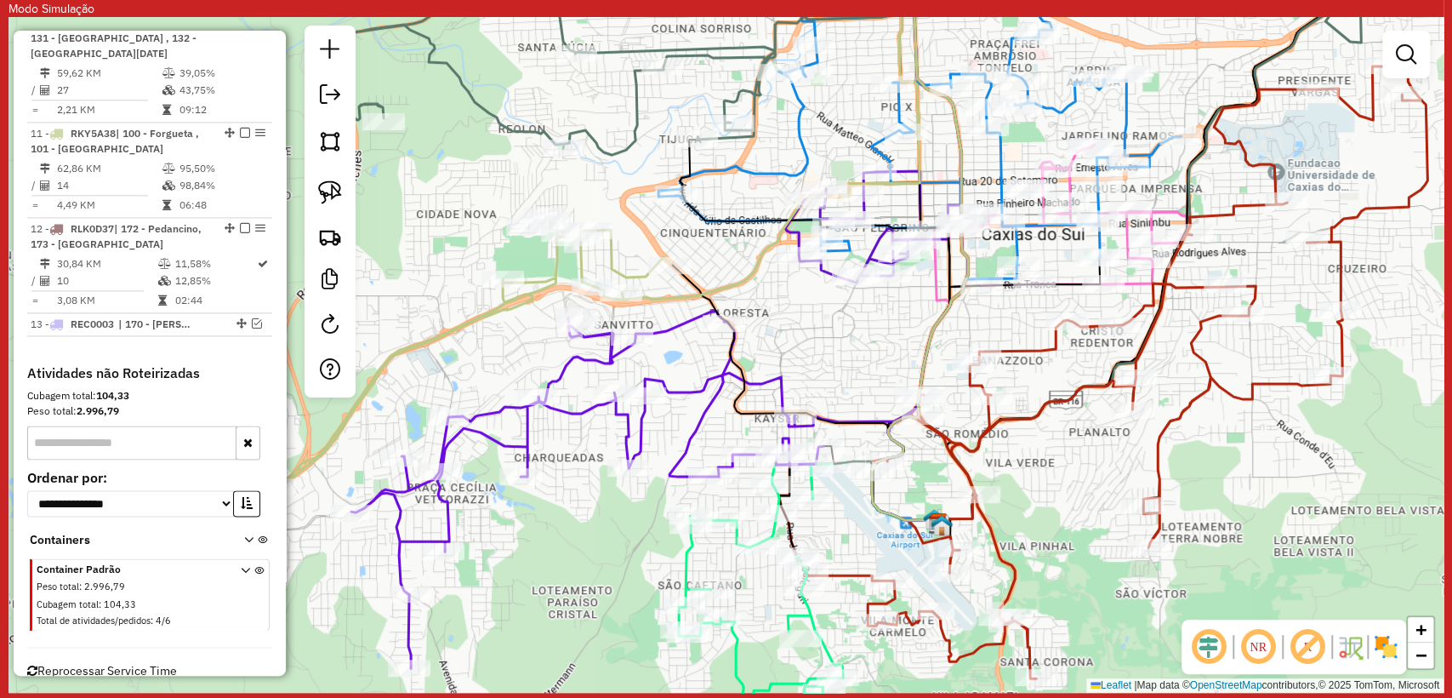
click at [748, 166] on icon at bounding box center [920, 133] width 522 height 261
select select "**********"
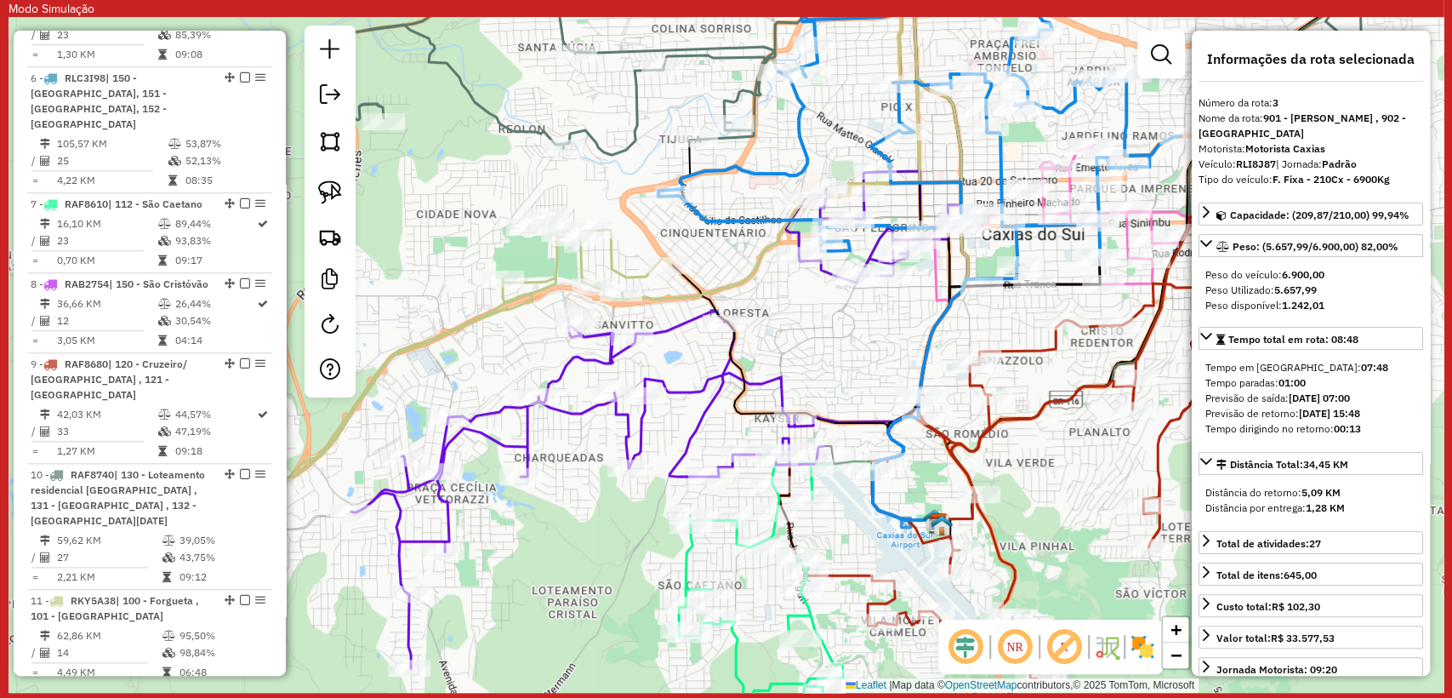
scroll to position [941, 0]
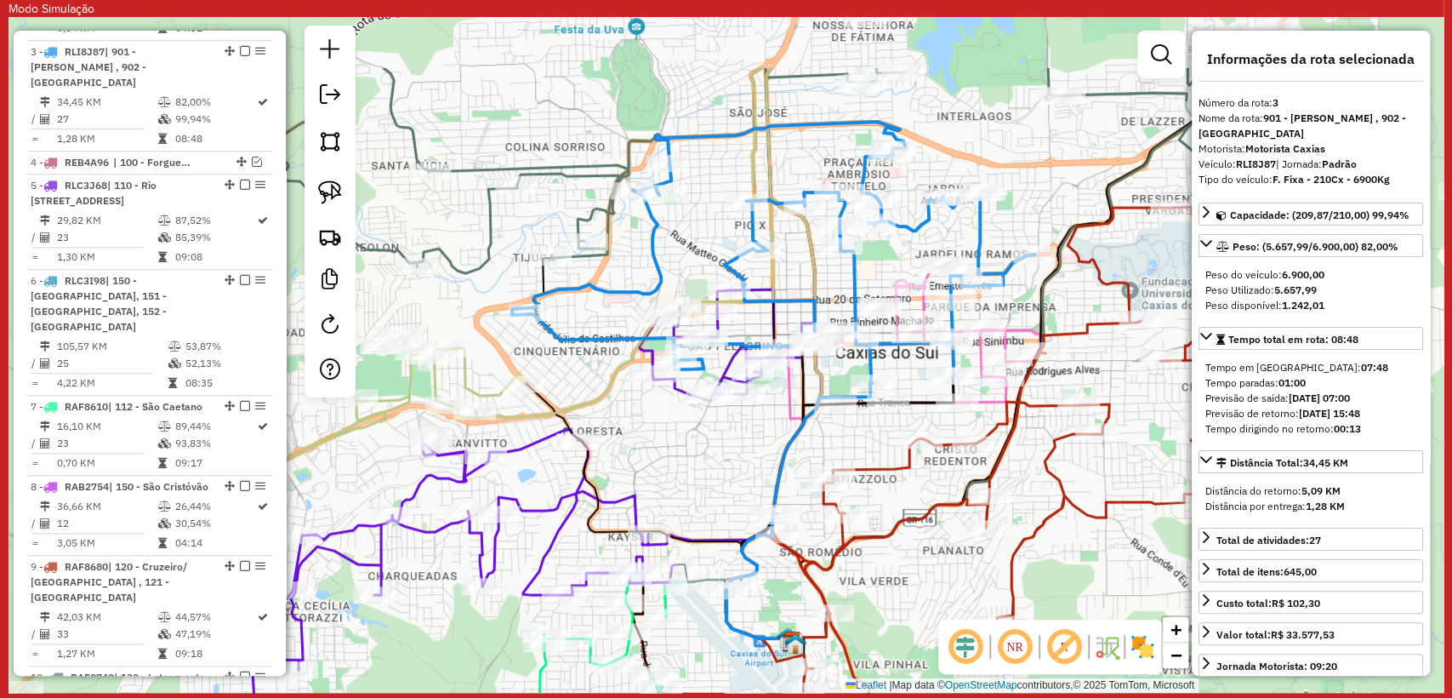
drag, startPoint x: 790, startPoint y: 321, endPoint x: 648, endPoint y: 433, distance: 181.1
click at [648, 433] on div "Janela de atendimento Grade de atendimento Capacidade Transportadoras Veículos …" at bounding box center [726, 355] width 1435 height 676
click at [633, 461] on div "Janela de atendimento Grade de atendimento Capacidade Transportadoras Veículos …" at bounding box center [726, 355] width 1435 height 676
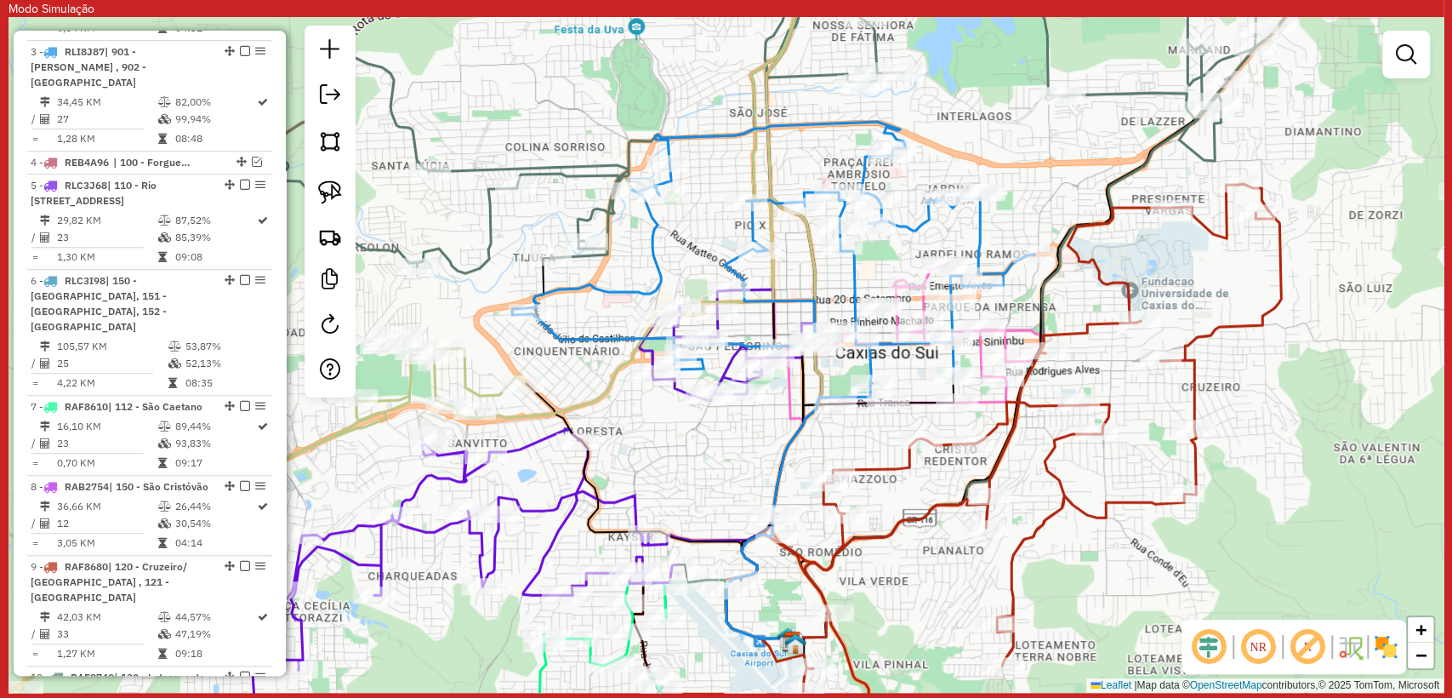
click at [675, 390] on icon at bounding box center [727, 344] width 176 height 111
select select "**********"
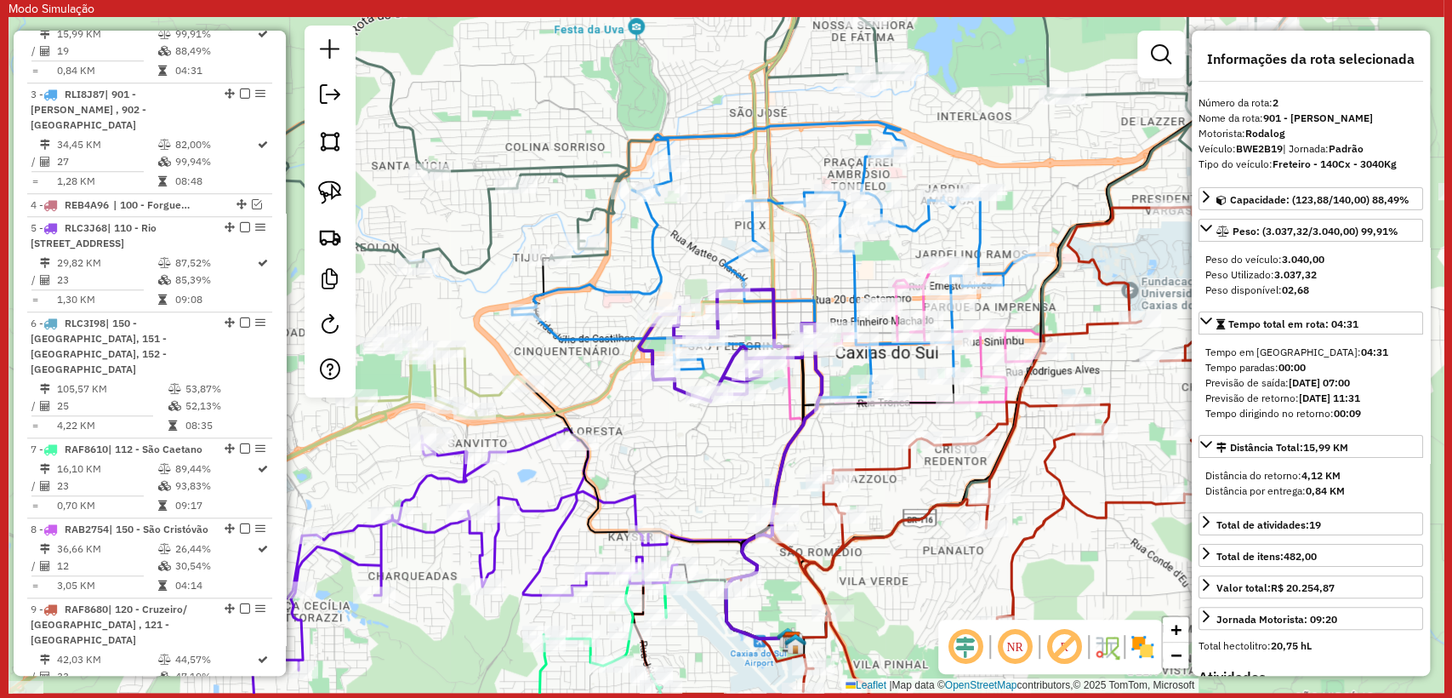
scroll to position [862, 0]
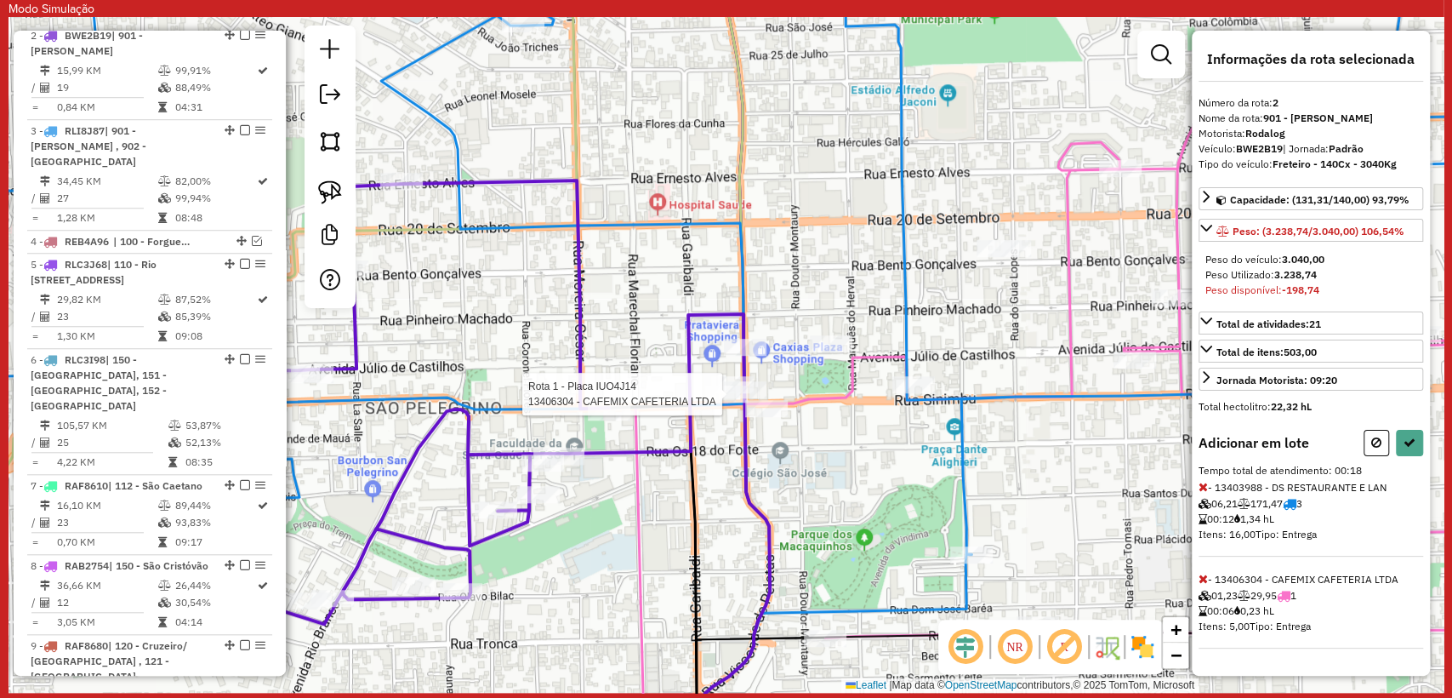
select select "**********"
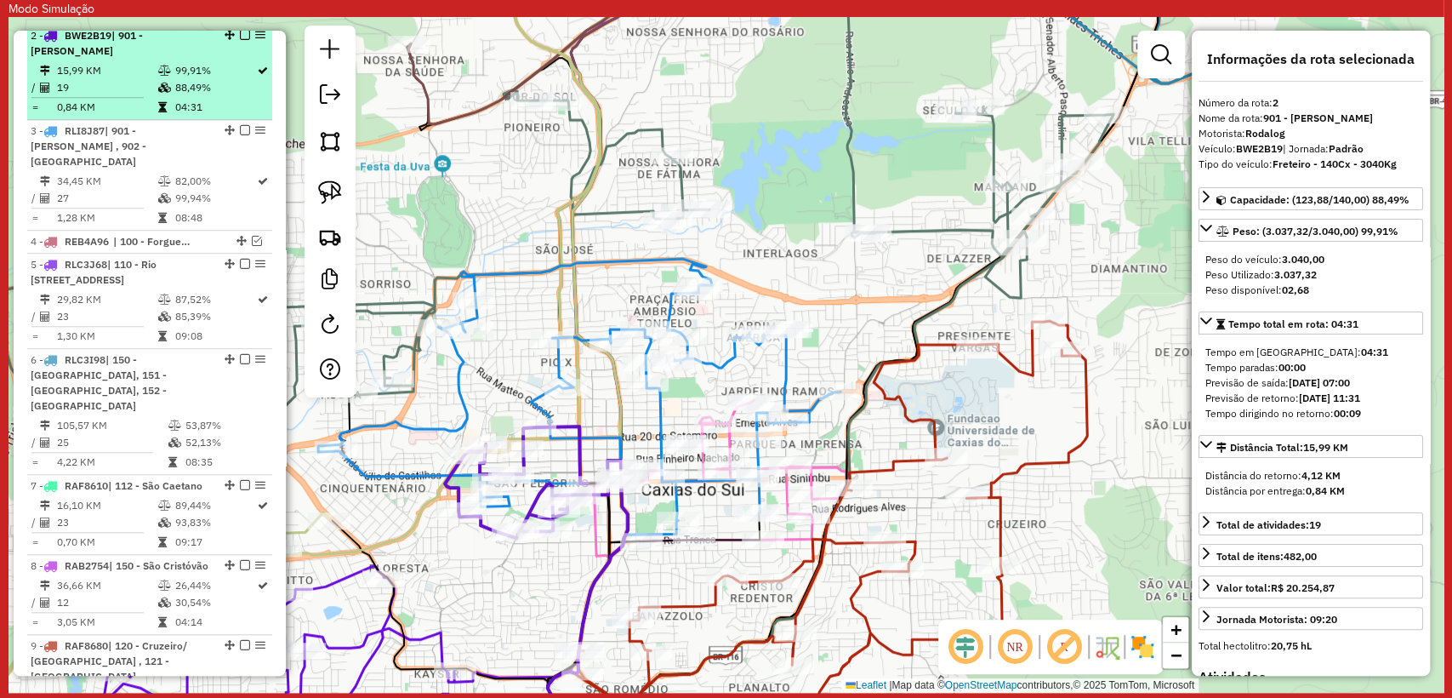
click at [240, 36] on em at bounding box center [245, 35] width 10 height 10
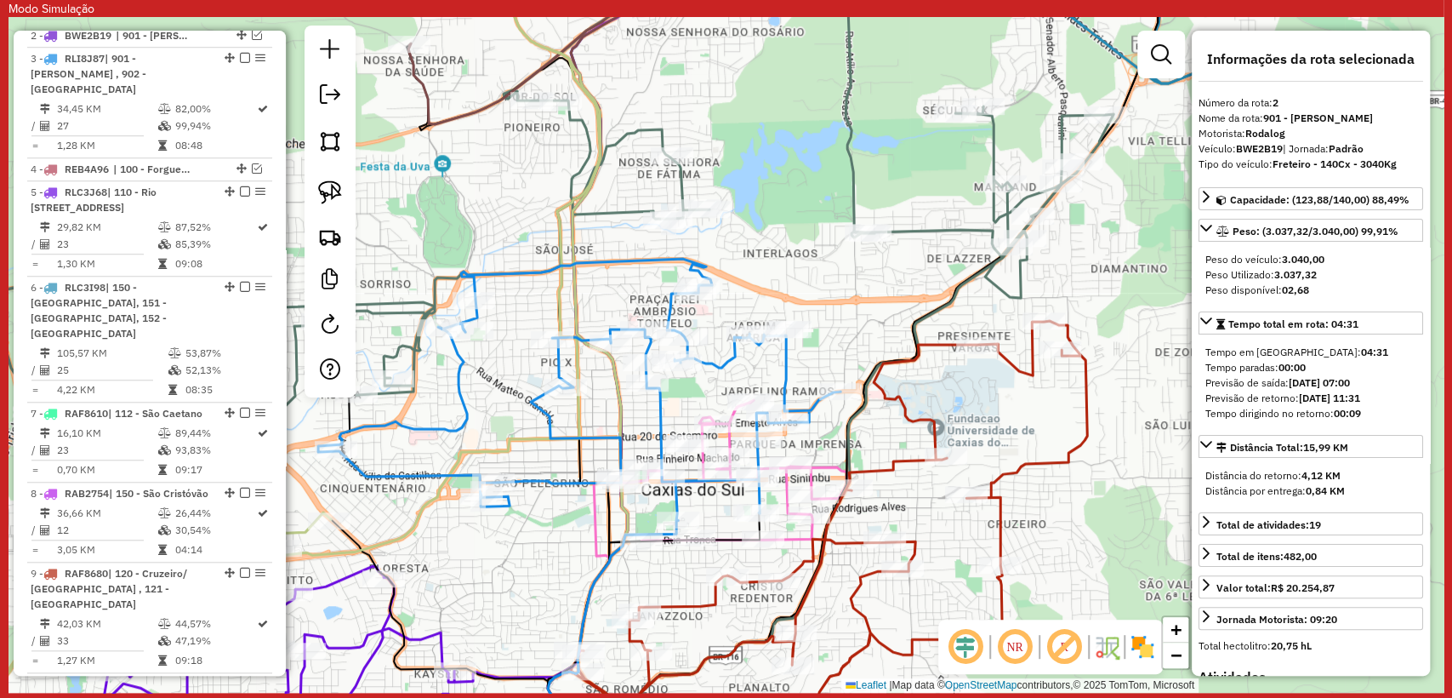
click at [532, 492] on icon at bounding box center [579, 389] width 522 height 261
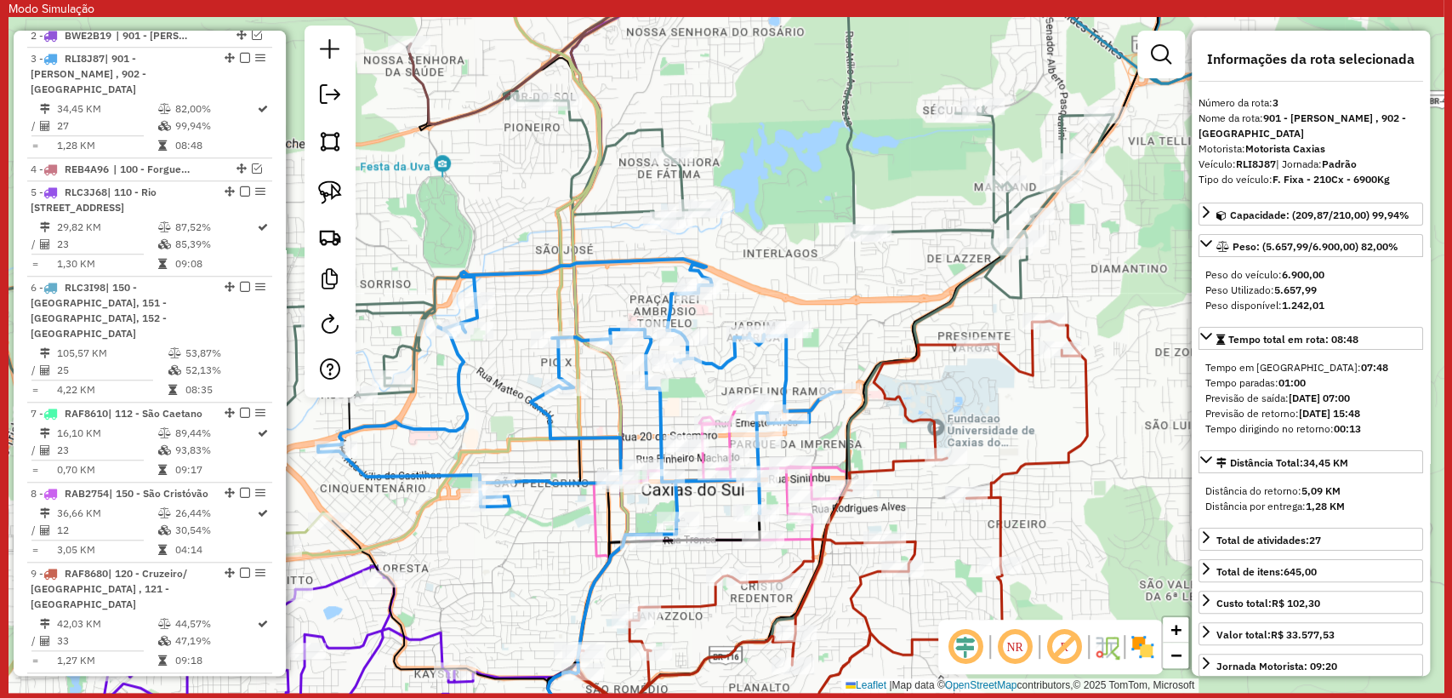
scroll to position [885, 0]
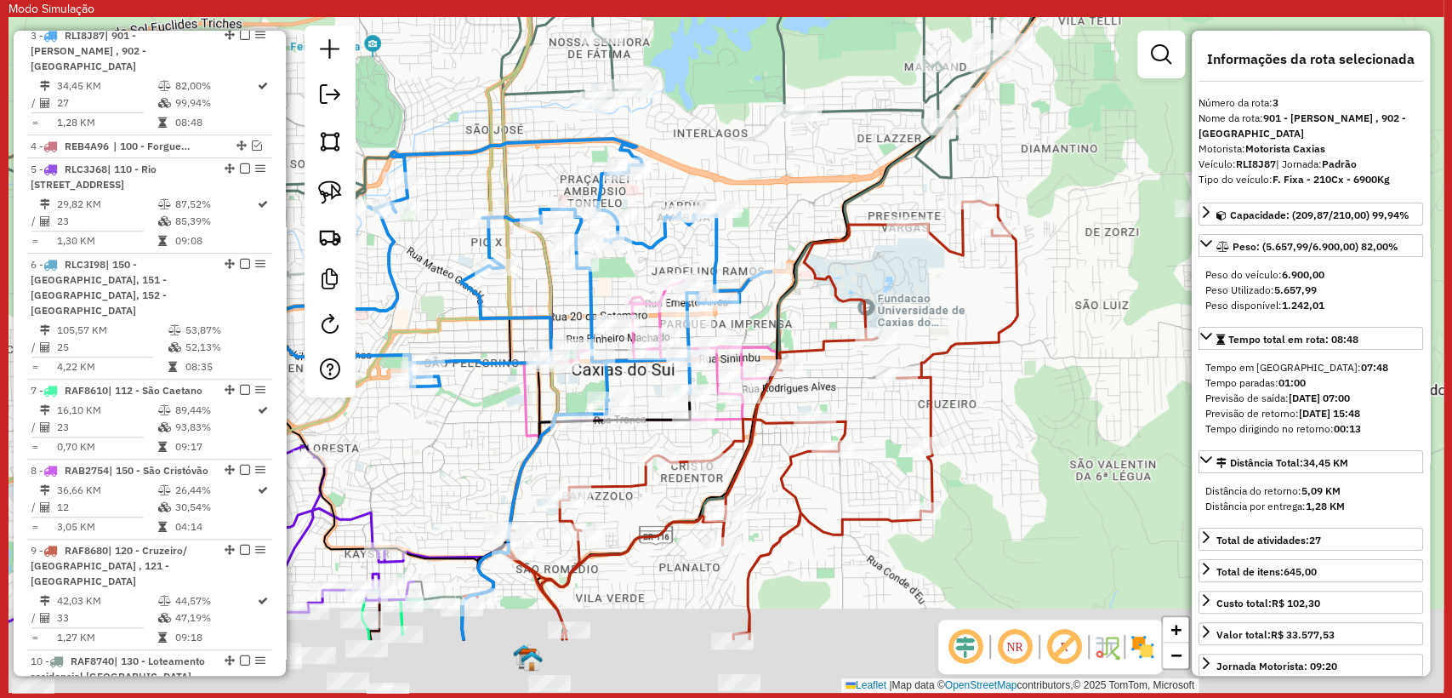
drag, startPoint x: 554, startPoint y: 537, endPoint x: 546, endPoint y: 456, distance: 81.2
click at [492, 438] on div "Janela de atendimento Grade de atendimento Capacidade Transportadoras Veículos …" at bounding box center [726, 355] width 1435 height 676
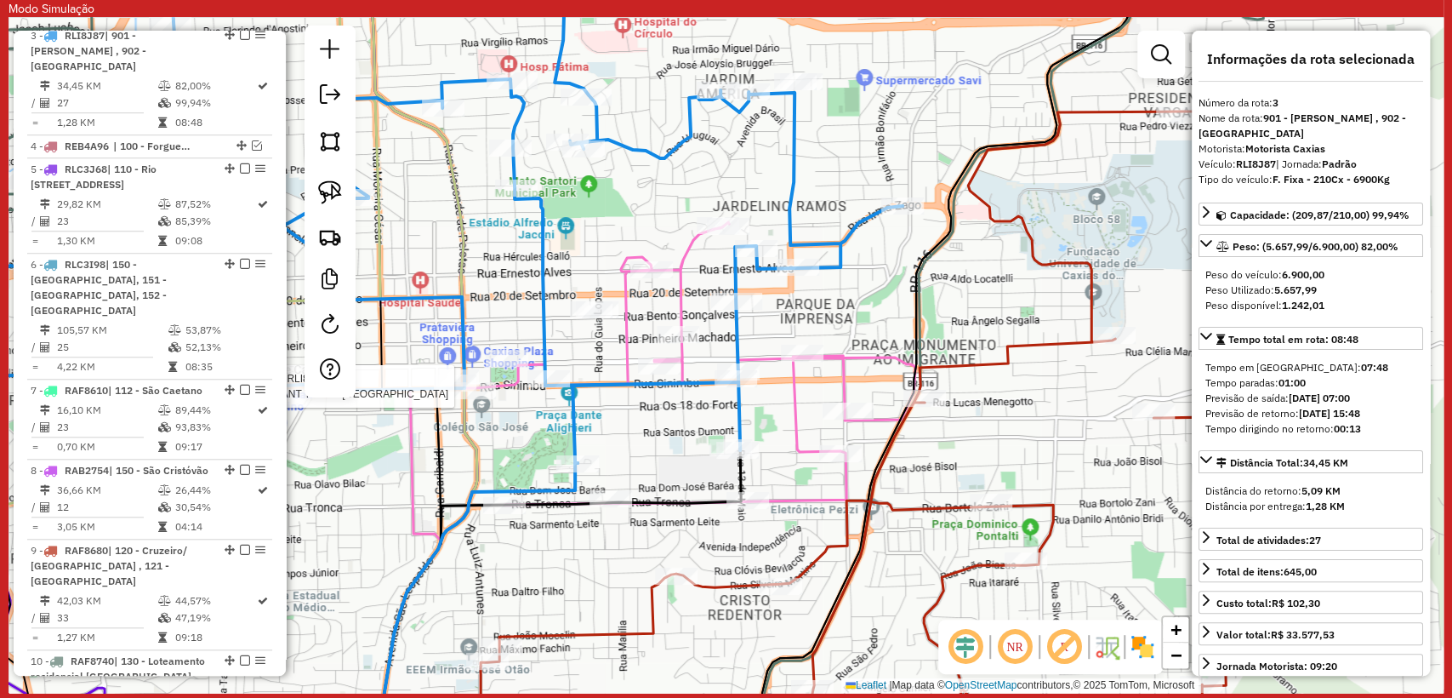
click at [617, 343] on icon at bounding box center [685, 363] width 460 height 282
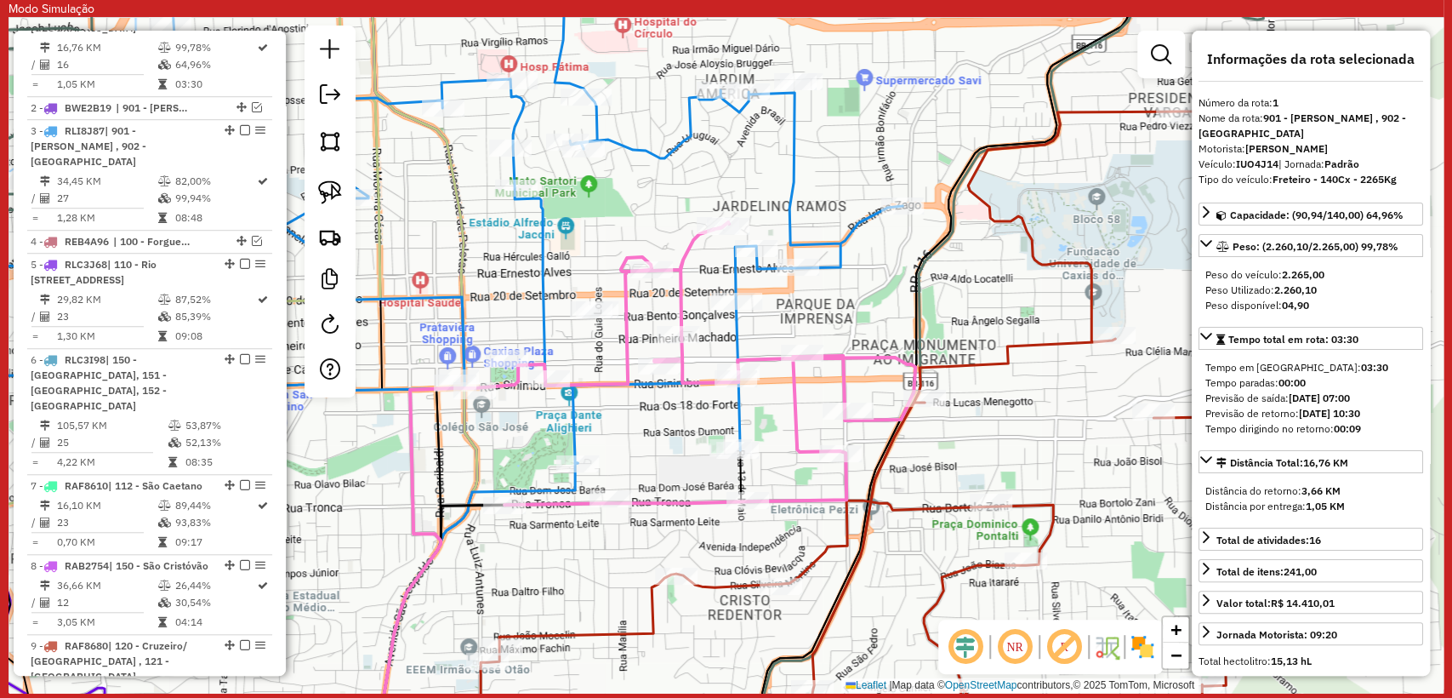
scroll to position [767, 0]
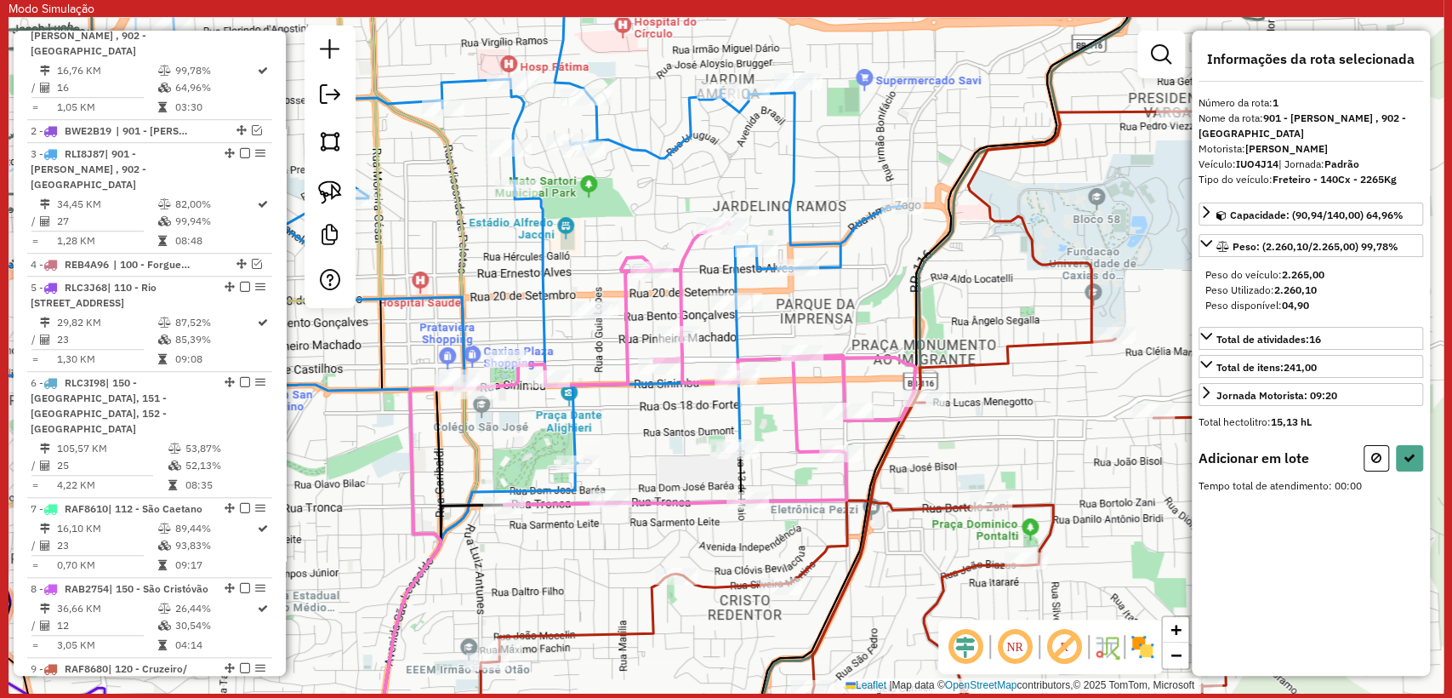
select select "**********"
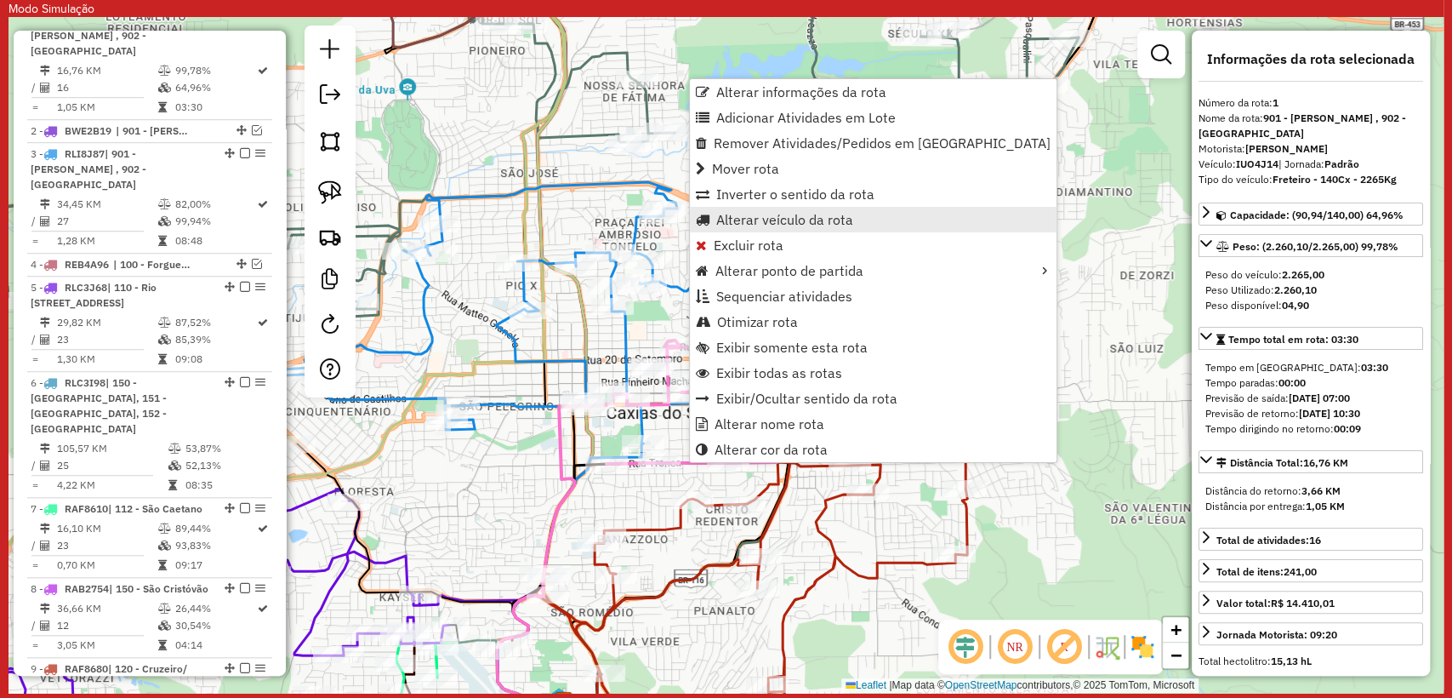
click at [829, 214] on span "Alterar veículo da rota" at bounding box center [784, 220] width 137 height 14
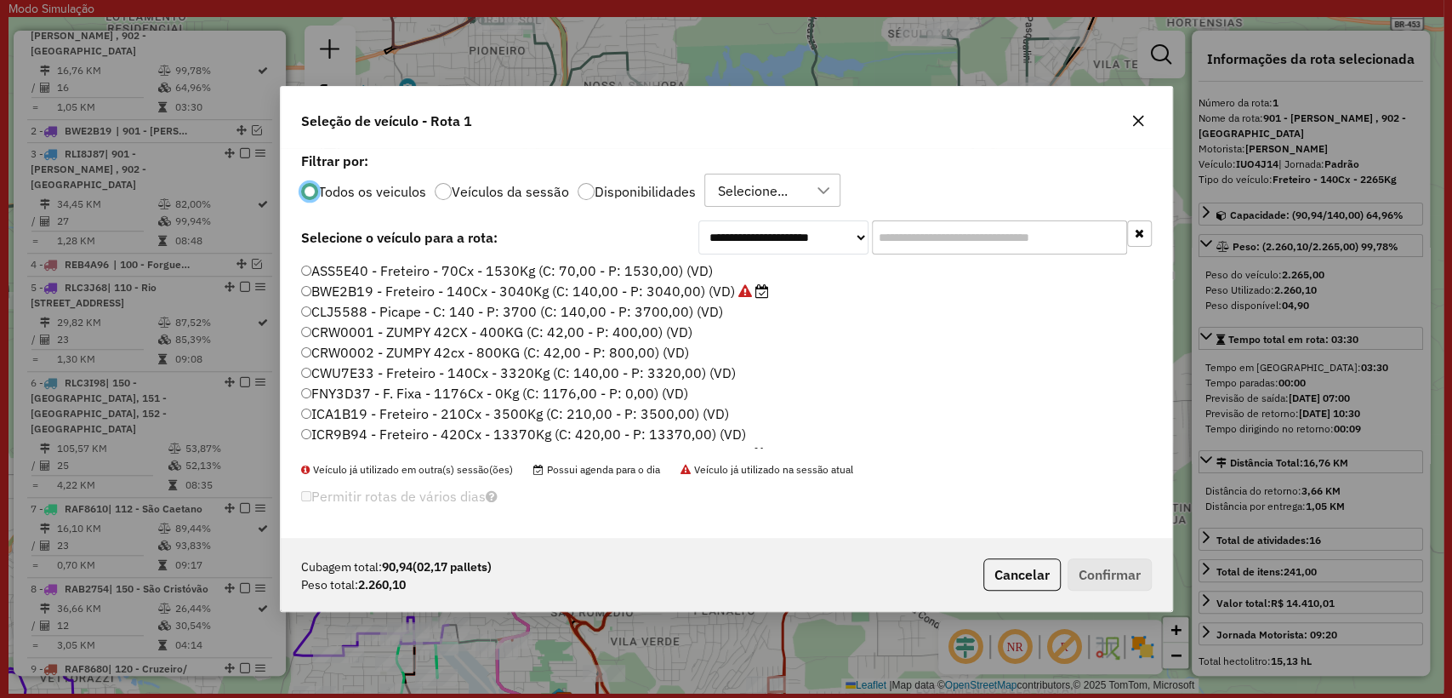
scroll to position [9, 5]
drag, startPoint x: 631, startPoint y: 188, endPoint x: 625, endPoint y: 195, distance: 9.0
click at [625, 195] on label "Disponibilidades" at bounding box center [645, 192] width 101 height 14
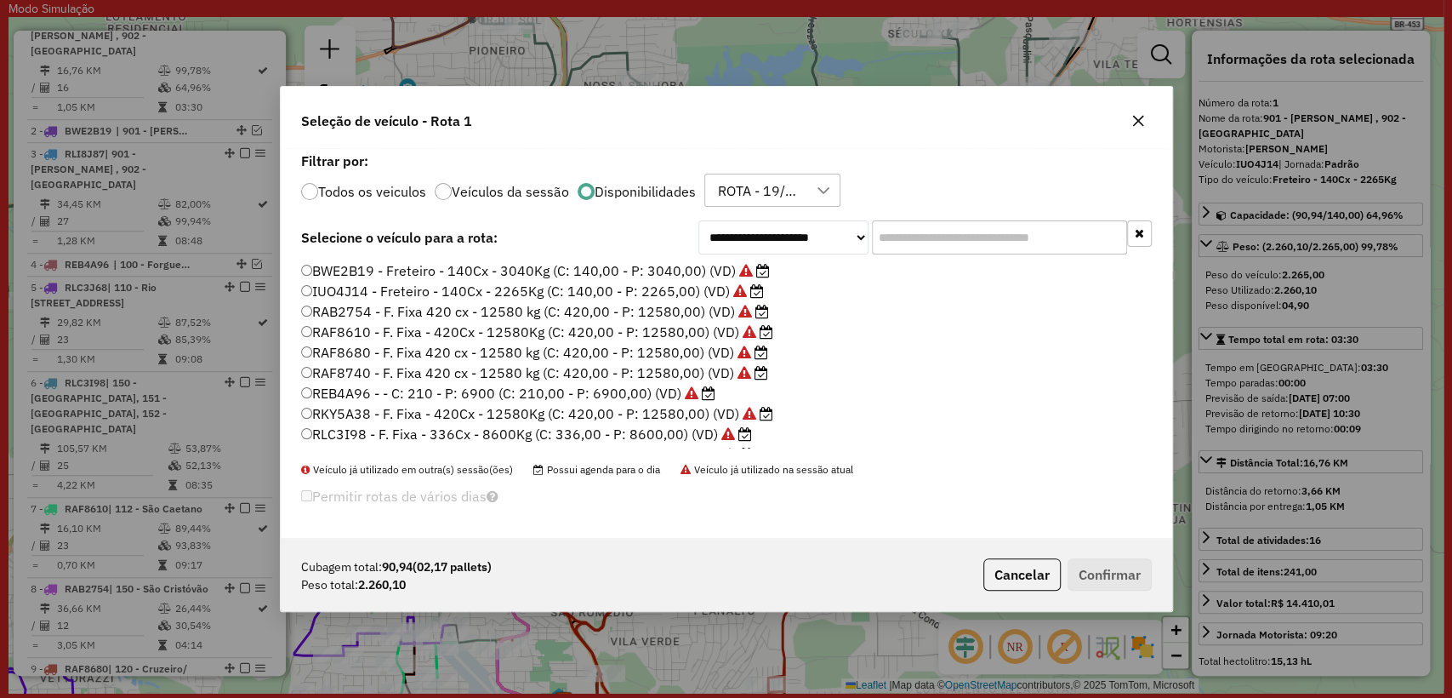
click at [609, 194] on label "Disponibilidades" at bounding box center [645, 192] width 101 height 14
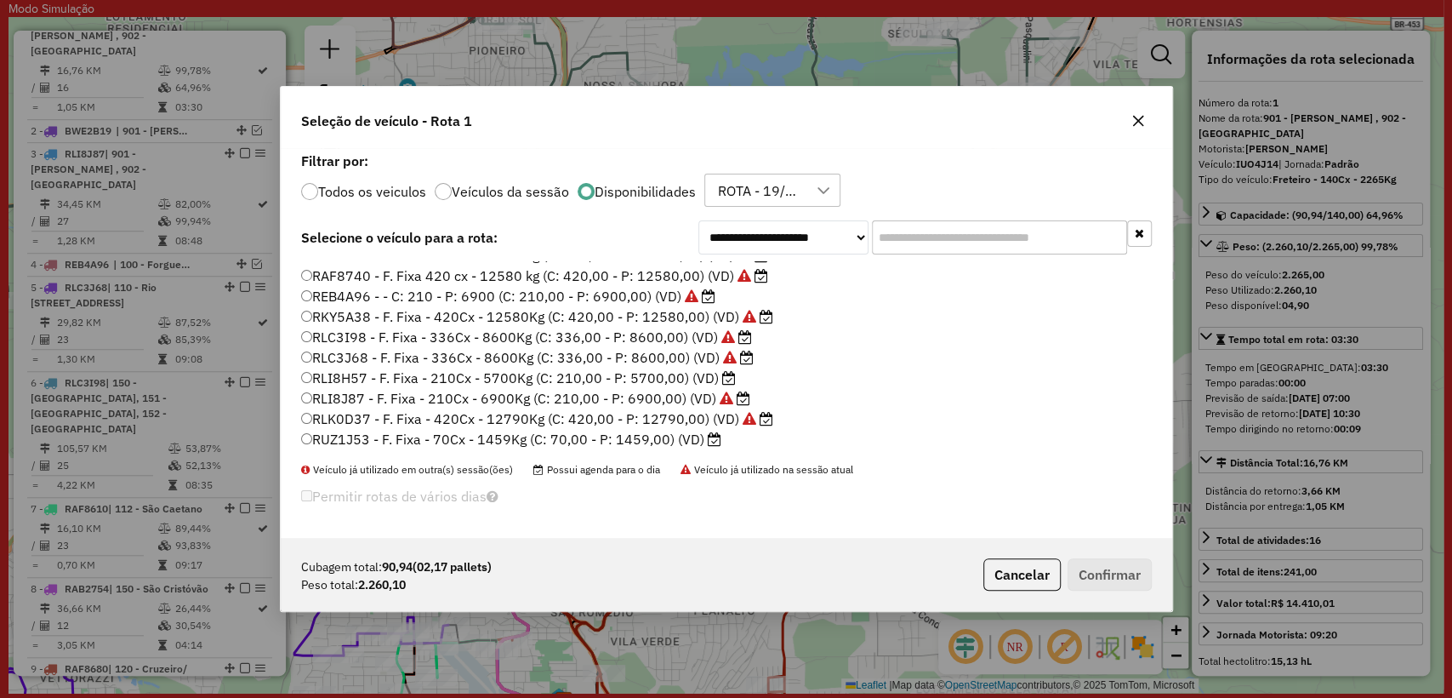
scroll to position [98, 0]
click at [620, 379] on label "RLI8H57 - F. Fixa - 210Cx - 5700Kg (C: 210,00 - P: 5700,00) (VD)" at bounding box center [518, 377] width 435 height 20
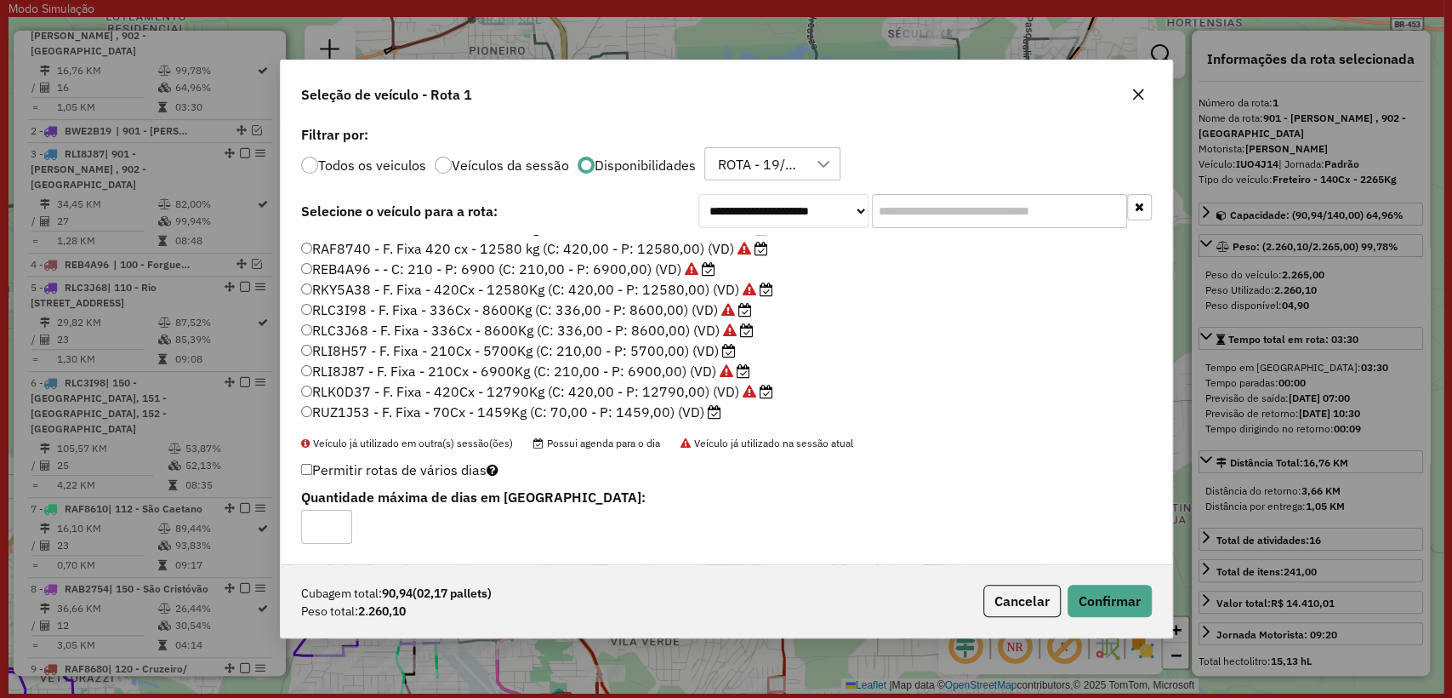
click at [1123, 629] on div "Cubagem total: 90,94 (02,17 pallets) Peso total: 2.260,10 Cancelar Confirmar" at bounding box center [727, 600] width 892 height 73
click at [1120, 625] on div "Cubagem total: 90,94 (02,17 pallets) Peso total: 2.260,10 Cancelar Confirmar" at bounding box center [727, 600] width 892 height 73
click at [1115, 587] on button "Confirmar" at bounding box center [1110, 601] width 84 height 32
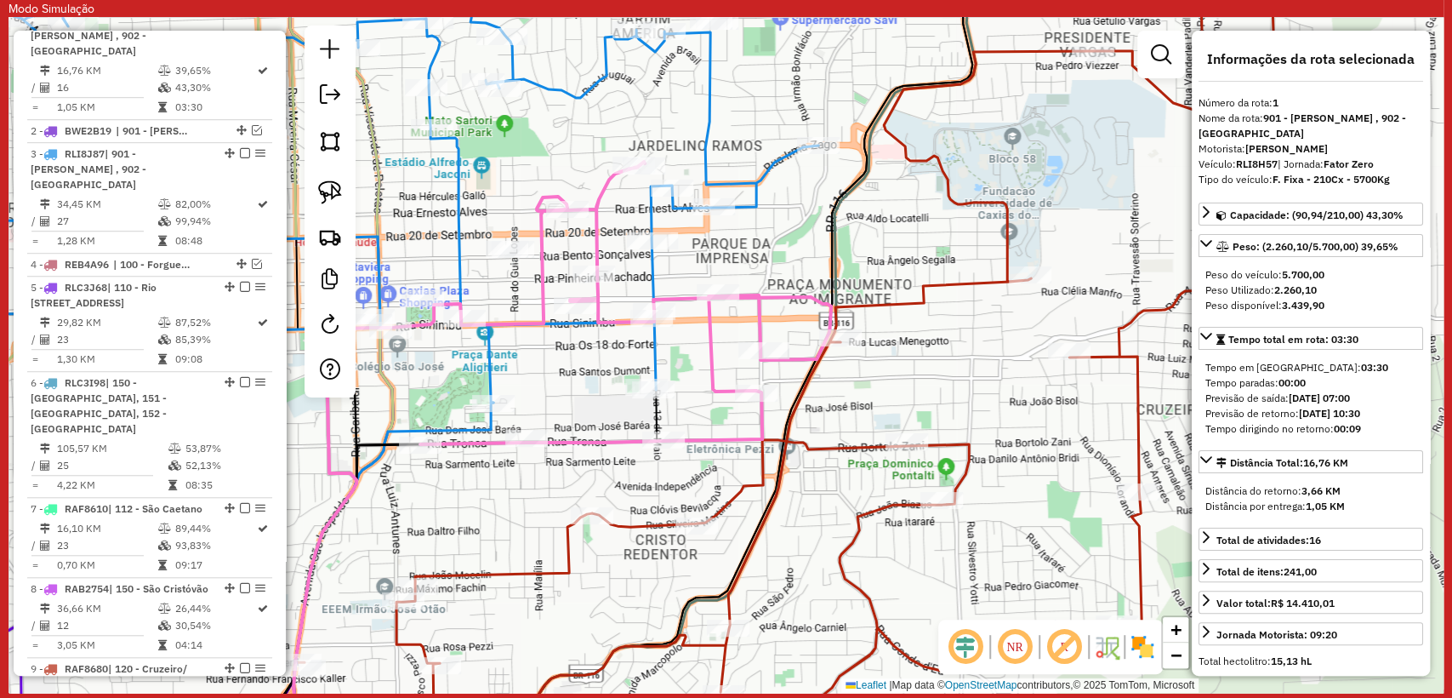
click at [548, 253] on icon at bounding box center [601, 303] width 460 height 282
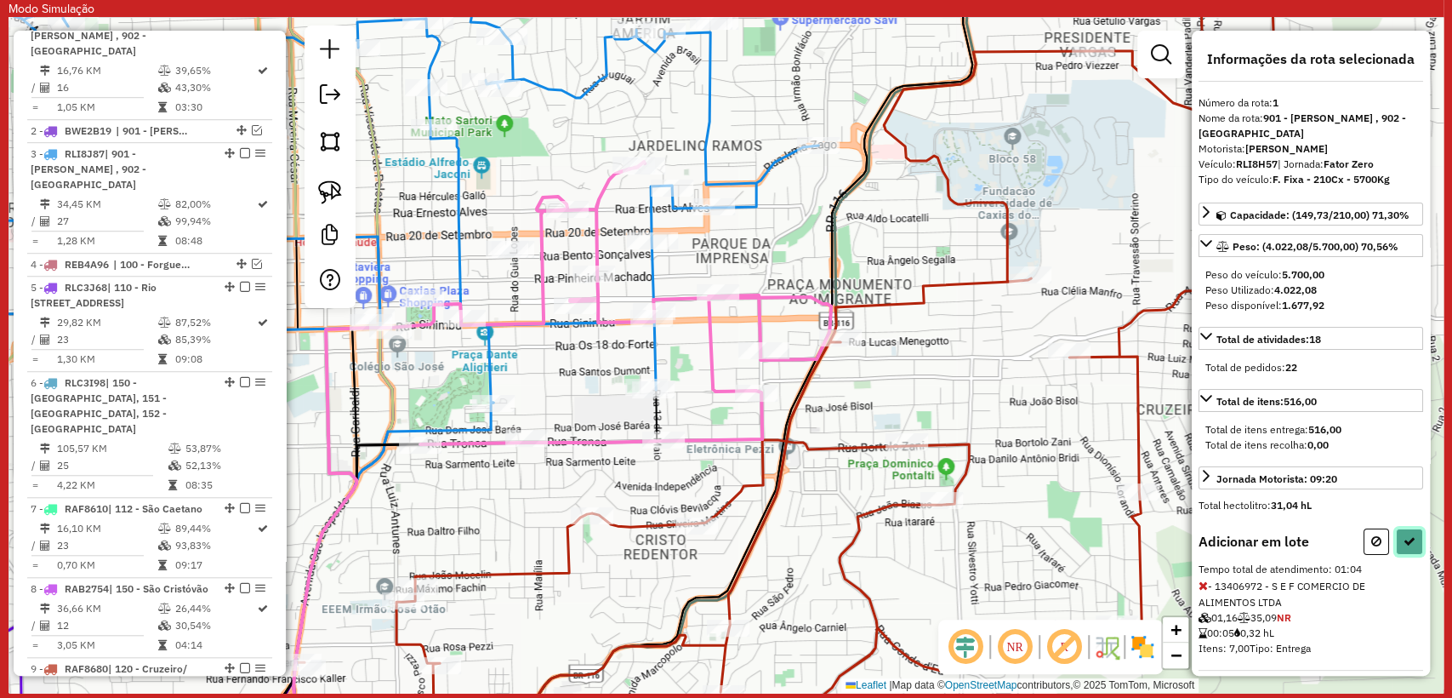
click at [1407, 547] on button at bounding box center [1409, 541] width 27 height 26
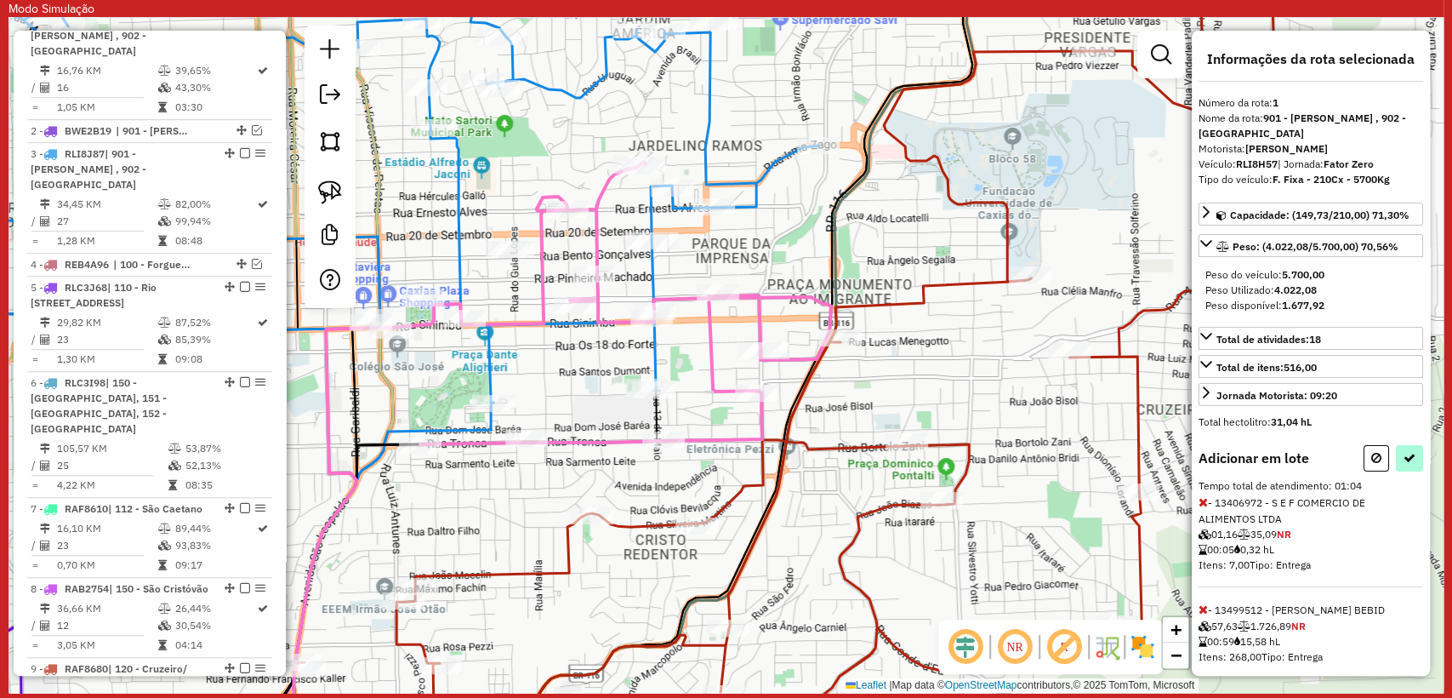
select select "**********"
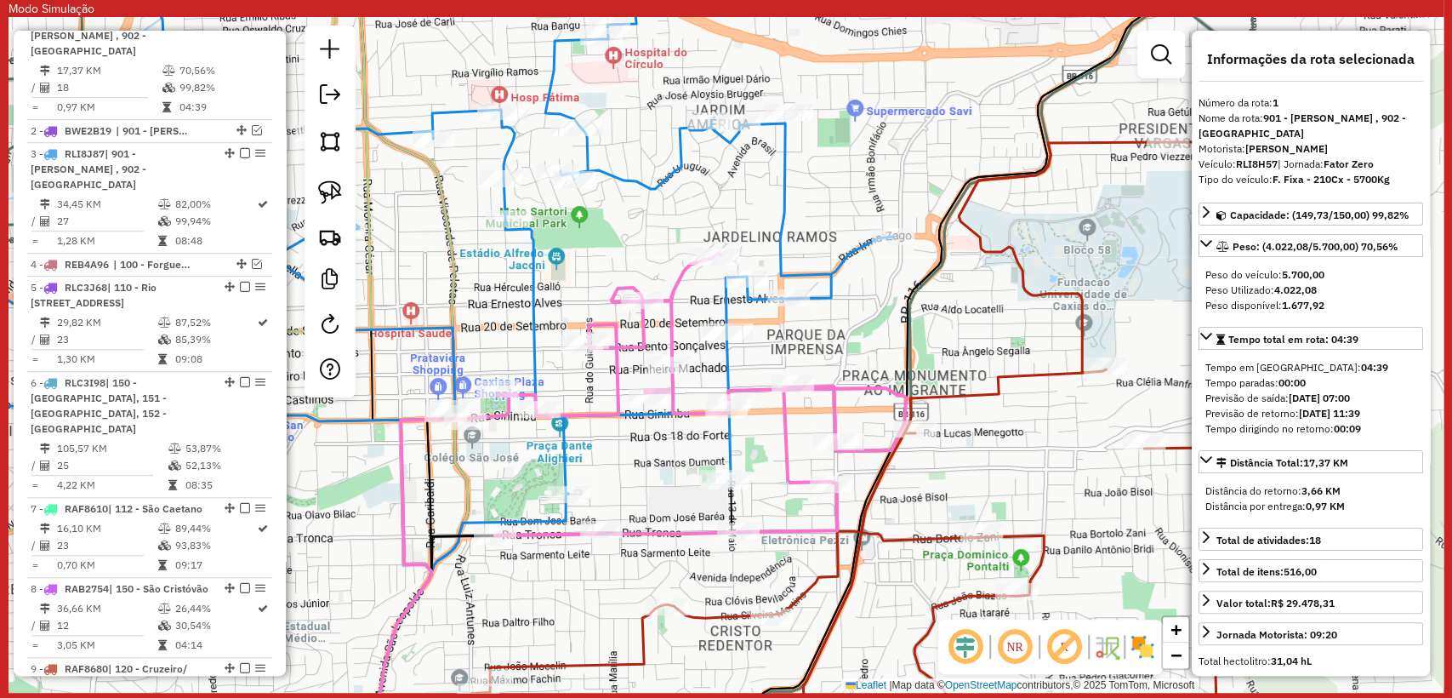
click at [750, 388] on icon at bounding box center [676, 394] width 460 height 282
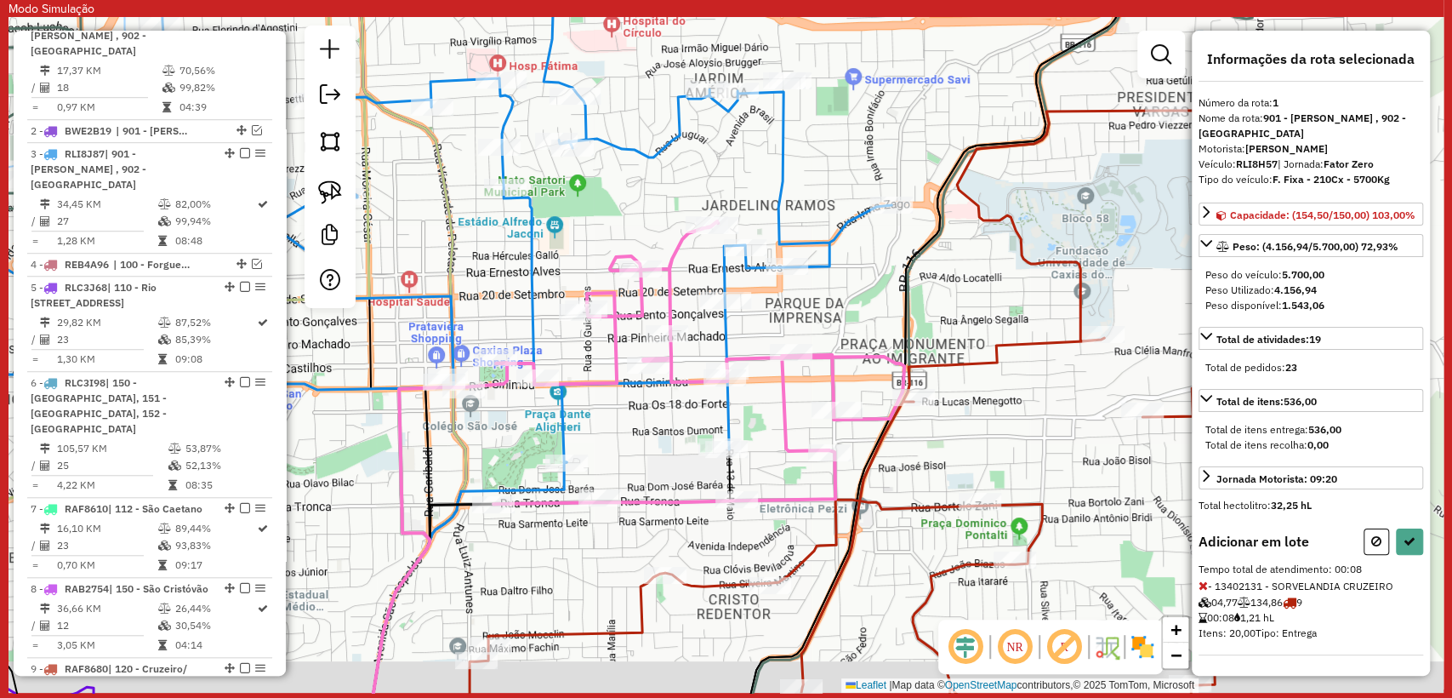
drag, startPoint x: 1028, startPoint y: 408, endPoint x: 1044, endPoint y: 329, distance: 79.9
click at [1044, 329] on div "Janela de atendimento Grade de atendimento Capacidade Transportadoras Veículos …" at bounding box center [726, 355] width 1435 height 676
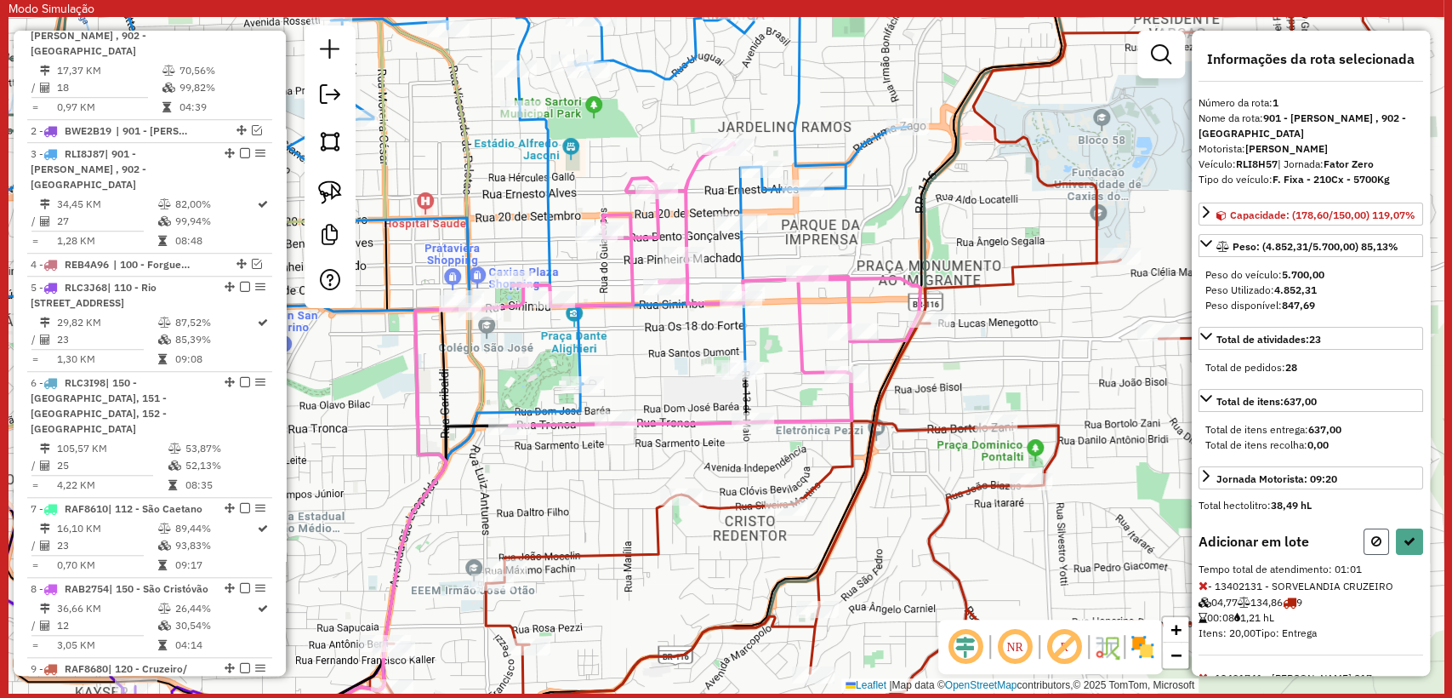
click at [1372, 547] on icon at bounding box center [1377, 541] width 10 height 12
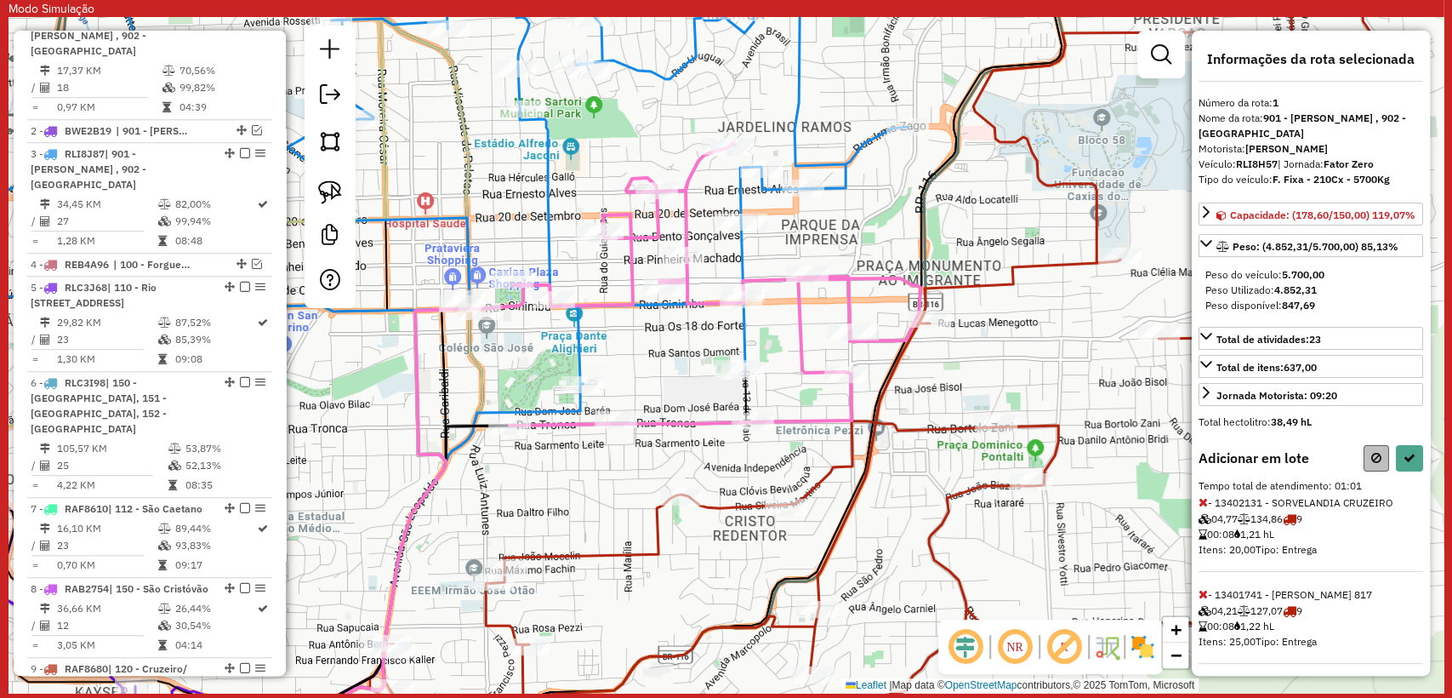
select select "**********"
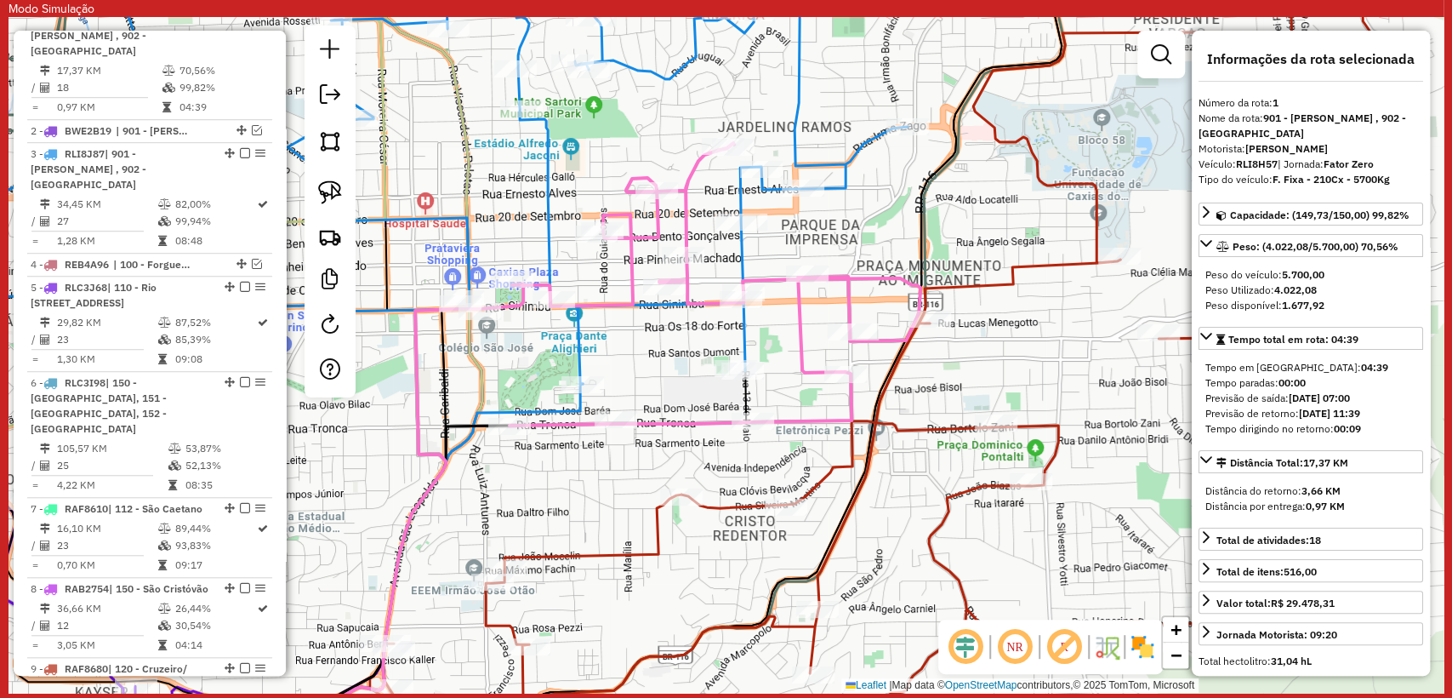
click at [687, 422] on icon at bounding box center [690, 284] width 460 height 282
click at [551, 203] on icon at bounding box center [386, 167] width 1043 height 434
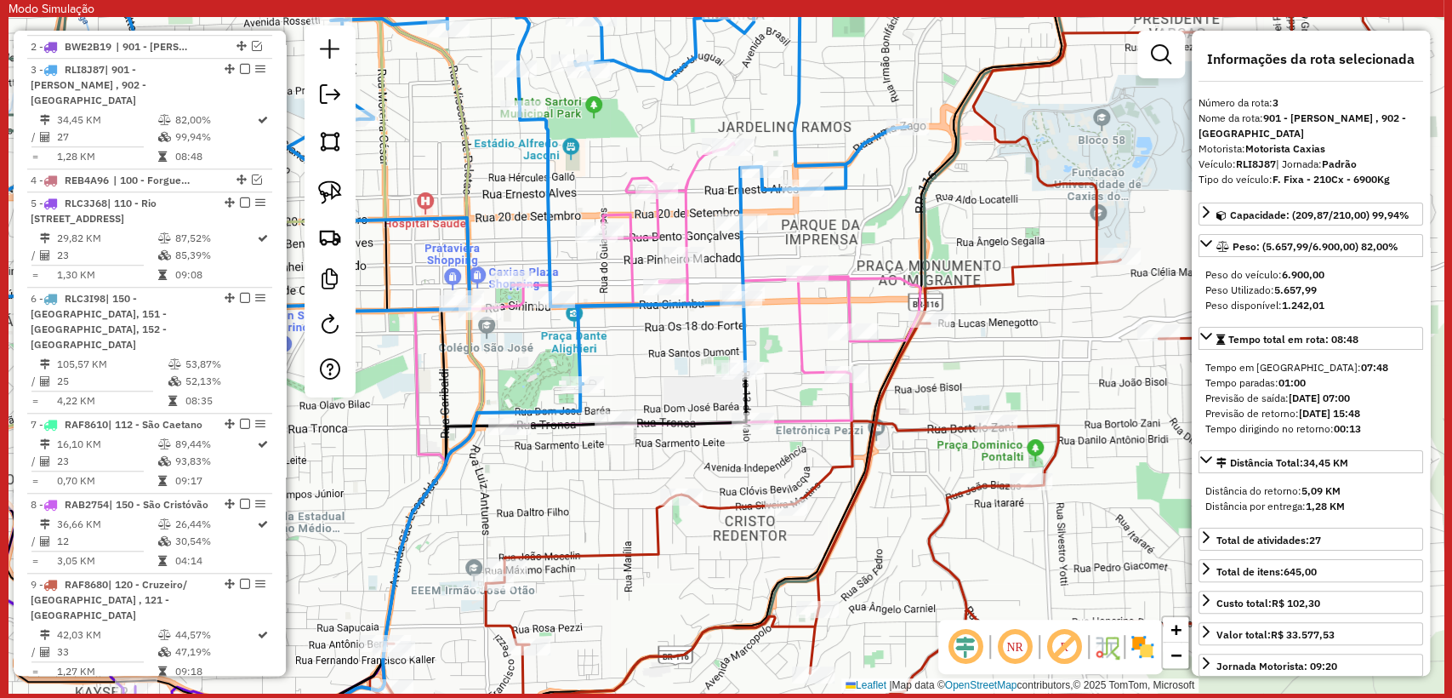
scroll to position [885, 0]
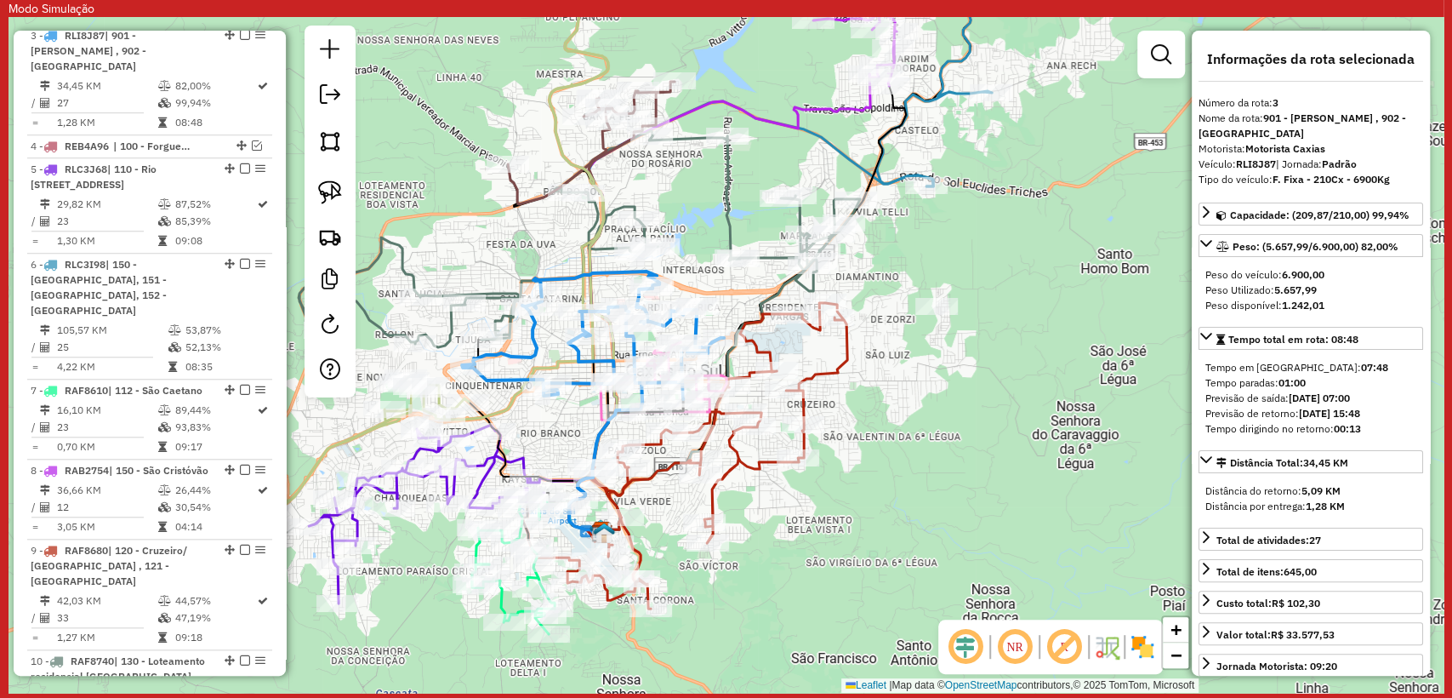
drag, startPoint x: 550, startPoint y: 439, endPoint x: 585, endPoint y: 439, distance: 35.7
click at [590, 442] on div "Janela de atendimento Grade de atendimento Capacidade Transportadoras Veículos …" at bounding box center [726, 355] width 1435 height 676
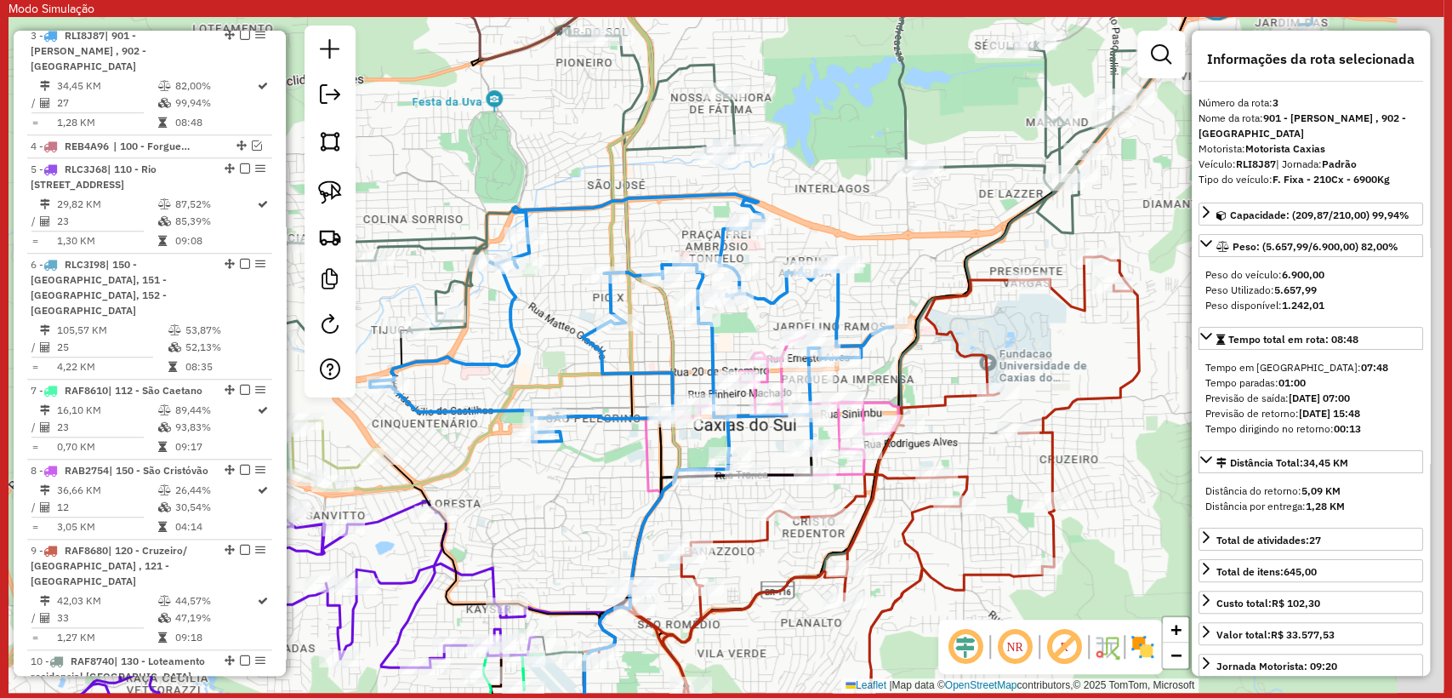
drag, startPoint x: 655, startPoint y: 460, endPoint x: 502, endPoint y: 500, distance: 158.3
click at [500, 500] on div "Janela de atendimento Grade de atendimento Capacidade Transportadoras Veículos …" at bounding box center [726, 355] width 1435 height 676
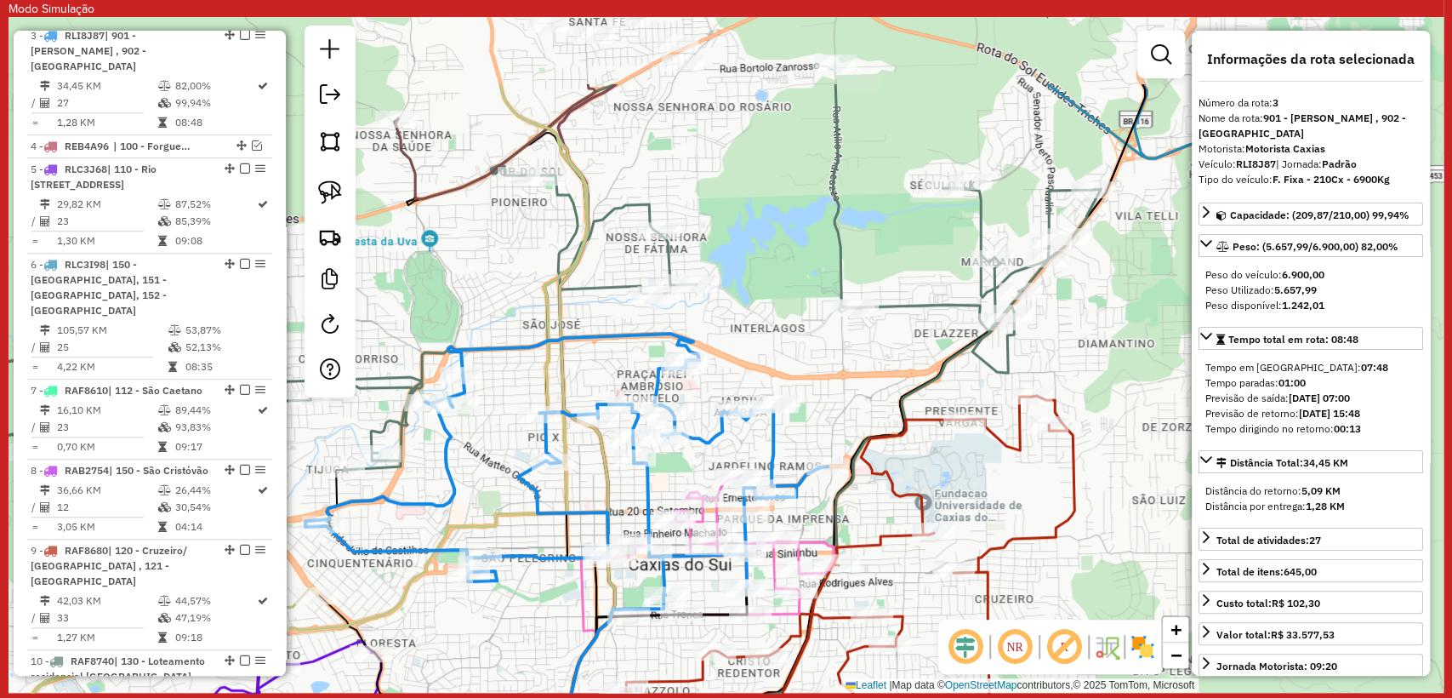
drag, startPoint x: 855, startPoint y: 272, endPoint x: 814, endPoint y: 389, distance: 123.5
click at [814, 389] on div "Janela de atendimento Grade de atendimento Capacidade Transportadoras Veículos …" at bounding box center [726, 355] width 1435 height 676
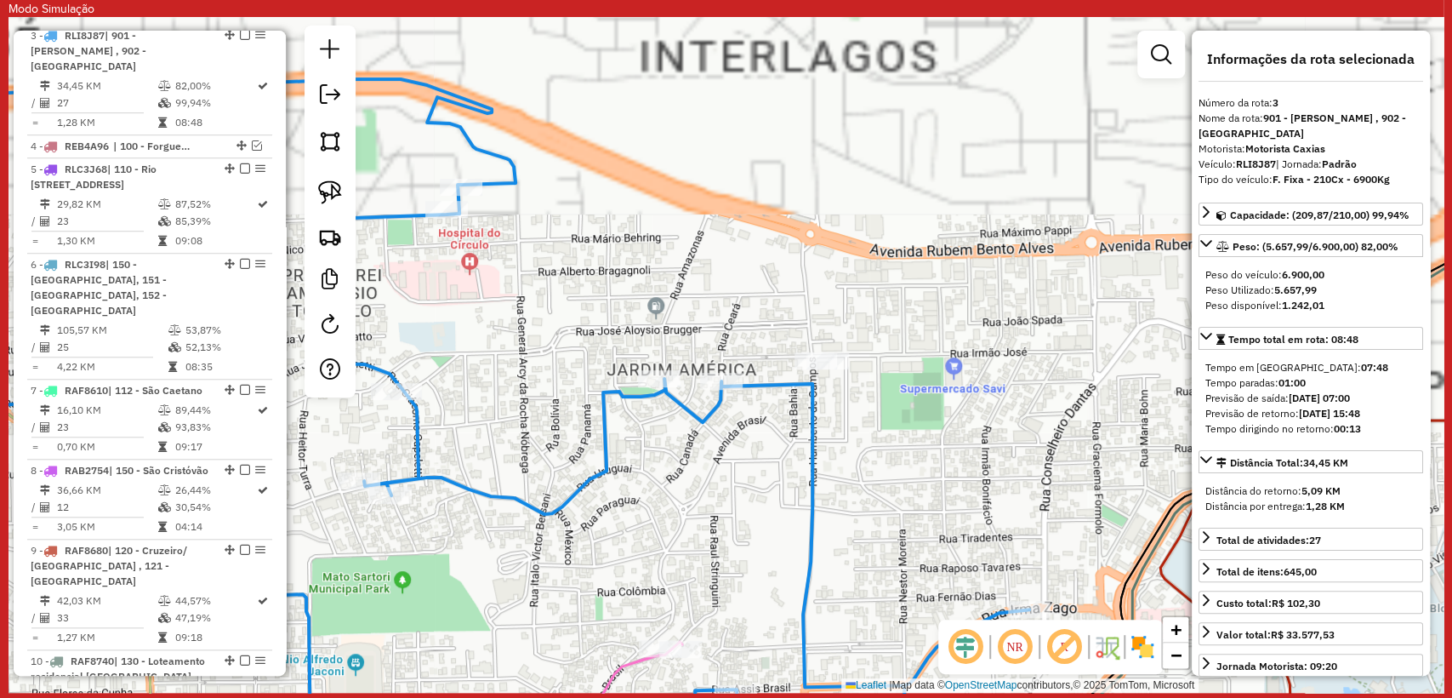
drag, startPoint x: 799, startPoint y: 428, endPoint x: 817, endPoint y: 424, distance: 18.4
click at [800, 428] on div "Janela de atendimento Grade de atendimento Capacidade Transportadoras Veículos …" at bounding box center [726, 355] width 1435 height 676
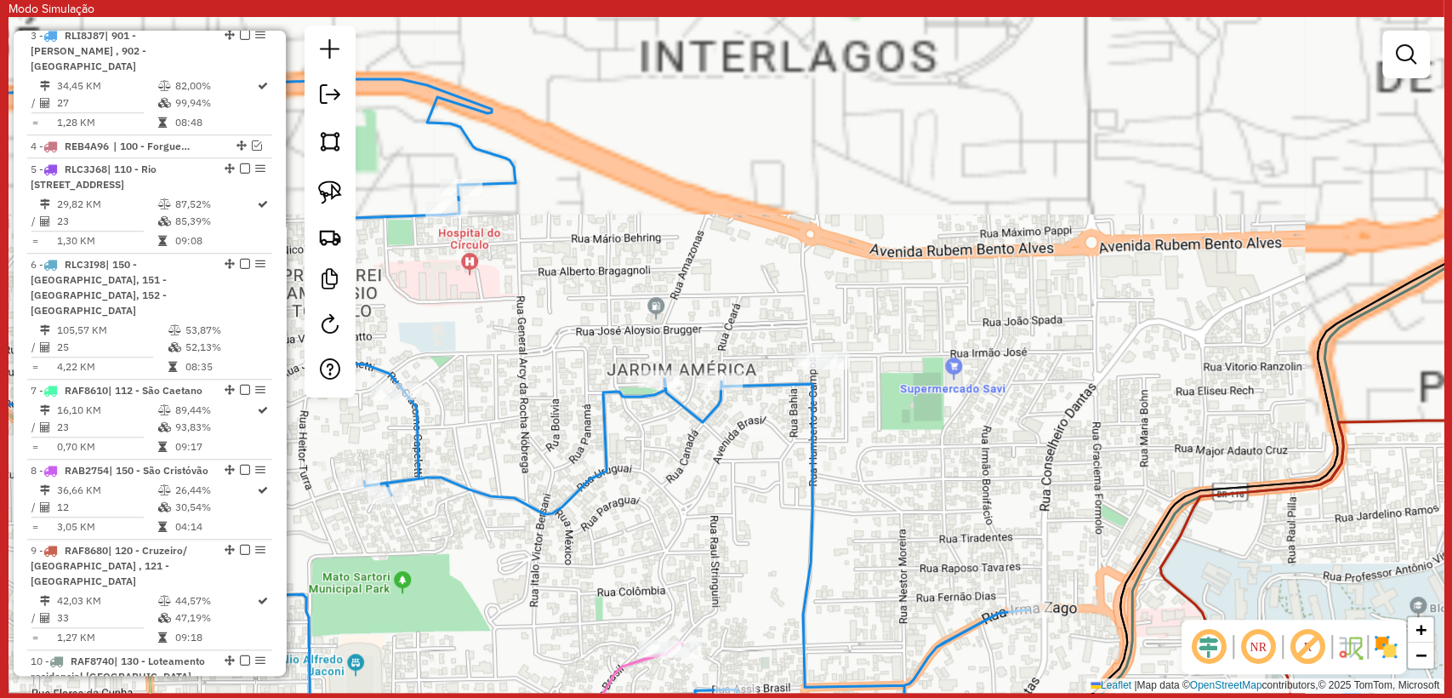
click at [818, 423] on icon at bounding box center [447, 419] width 1165 height 681
select select "**********"
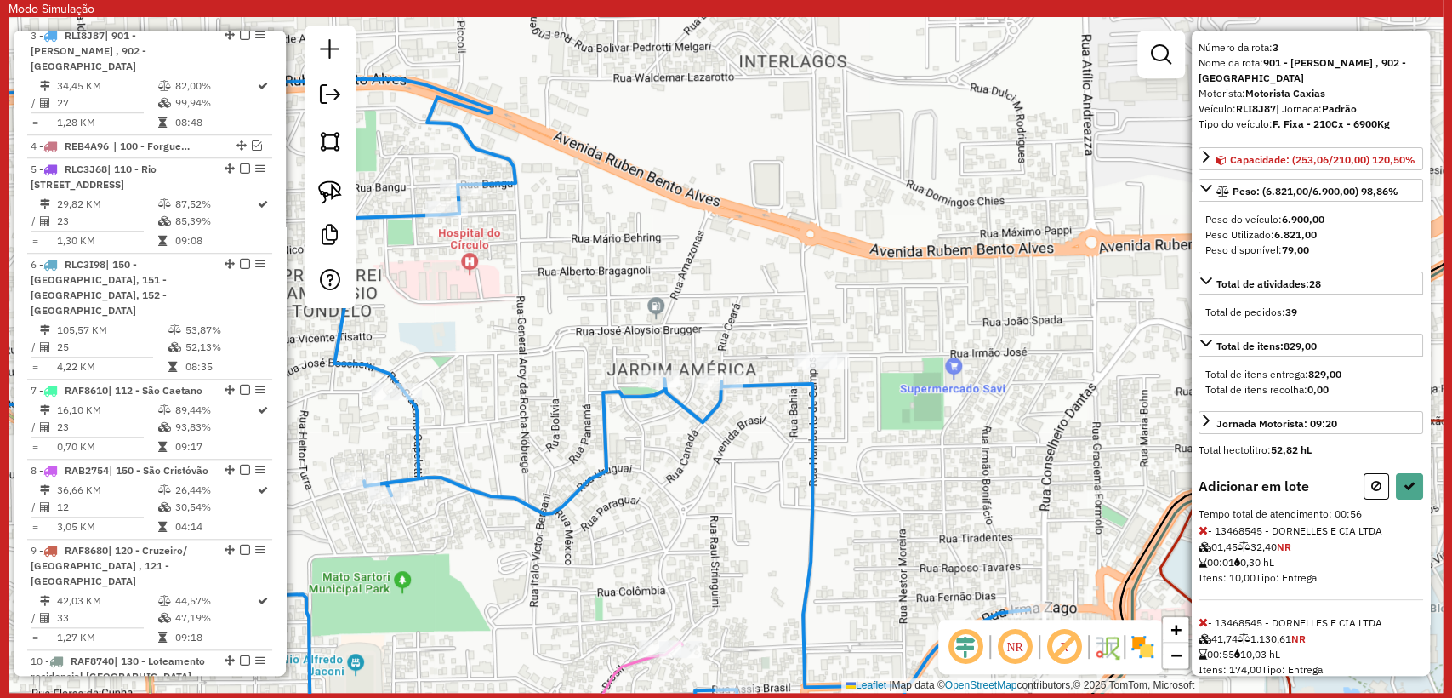
scroll to position [104, 0]
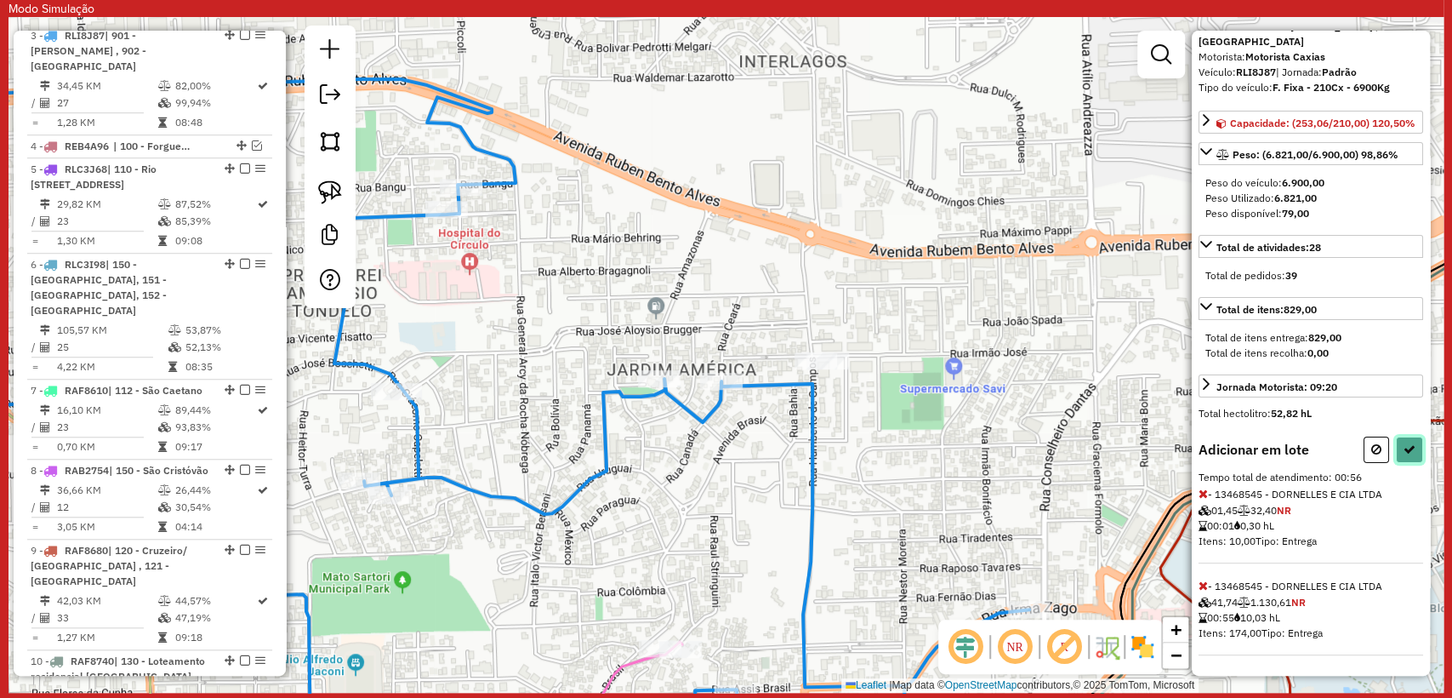
click at [1404, 453] on icon at bounding box center [1410, 449] width 12 height 12
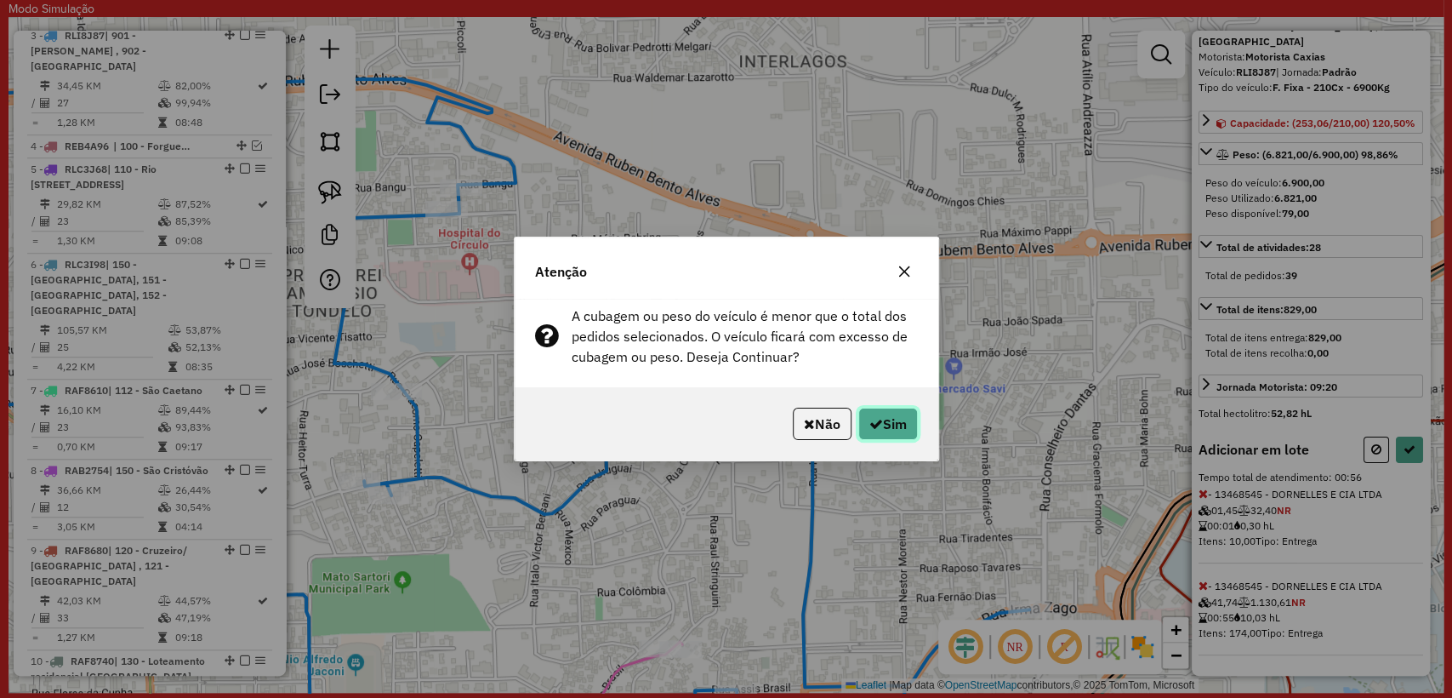
click at [904, 431] on button "Sim" at bounding box center [889, 424] width 60 height 32
select select "**********"
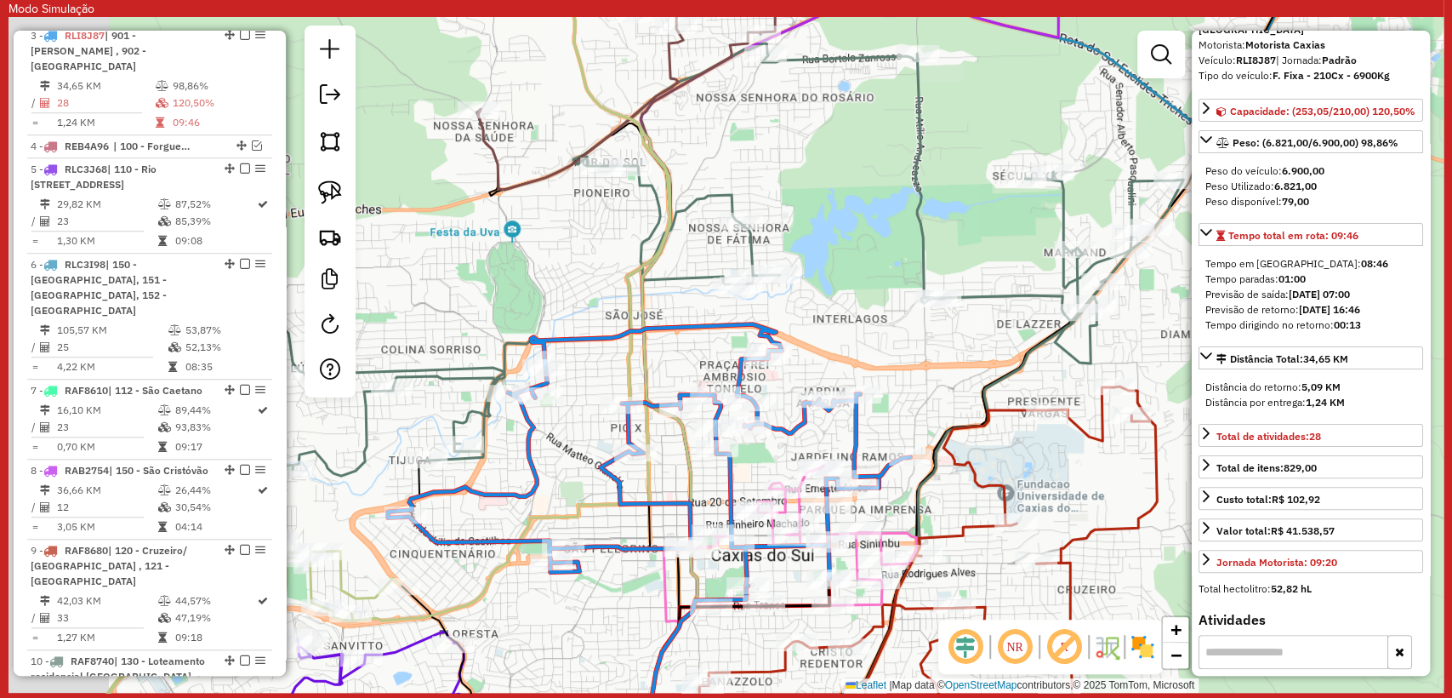
drag, startPoint x: 723, startPoint y: 409, endPoint x: 807, endPoint y: 362, distance: 95.6
click at [840, 347] on div "Janela de atendimento Grade de atendimento Capacidade Transportadoras Veículos …" at bounding box center [726, 355] width 1435 height 676
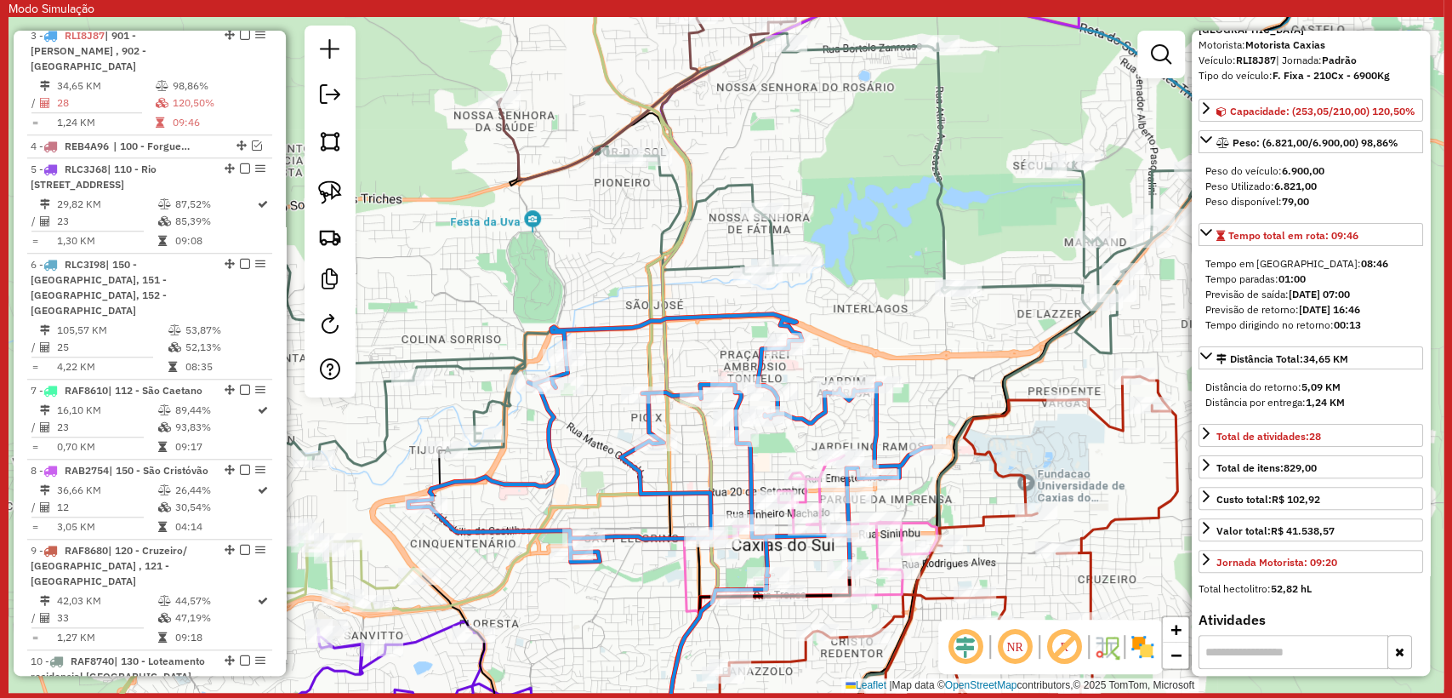
click at [453, 370] on icon at bounding box center [643, 249] width 1122 height 432
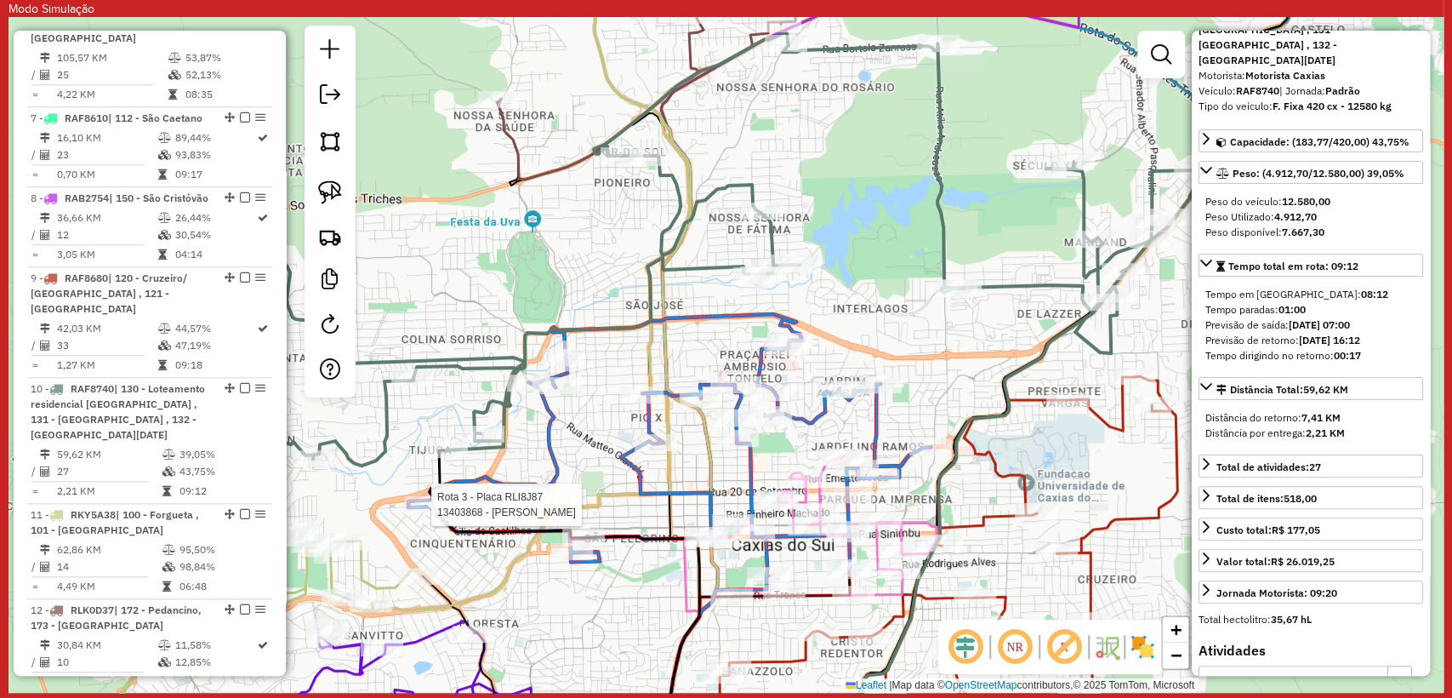
scroll to position [1494, 0]
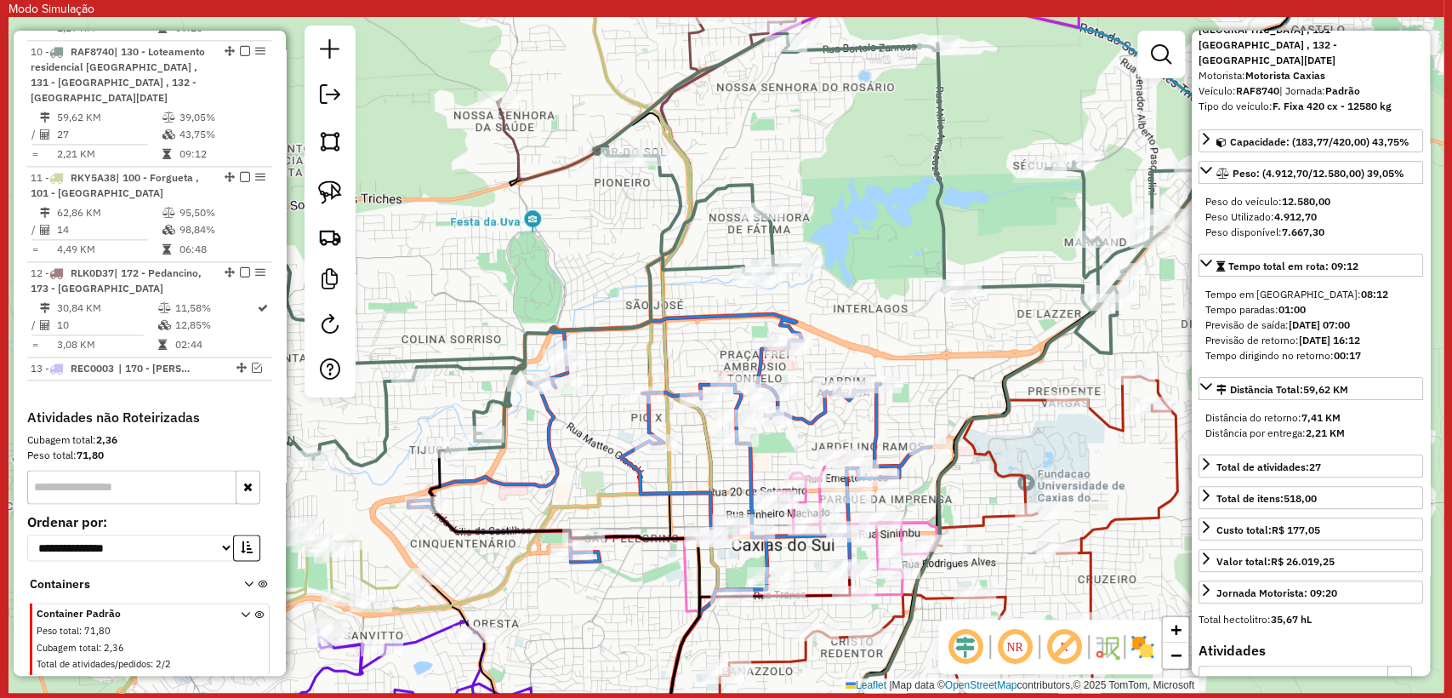
click at [355, 562] on icon at bounding box center [381, 355] width 617 height 811
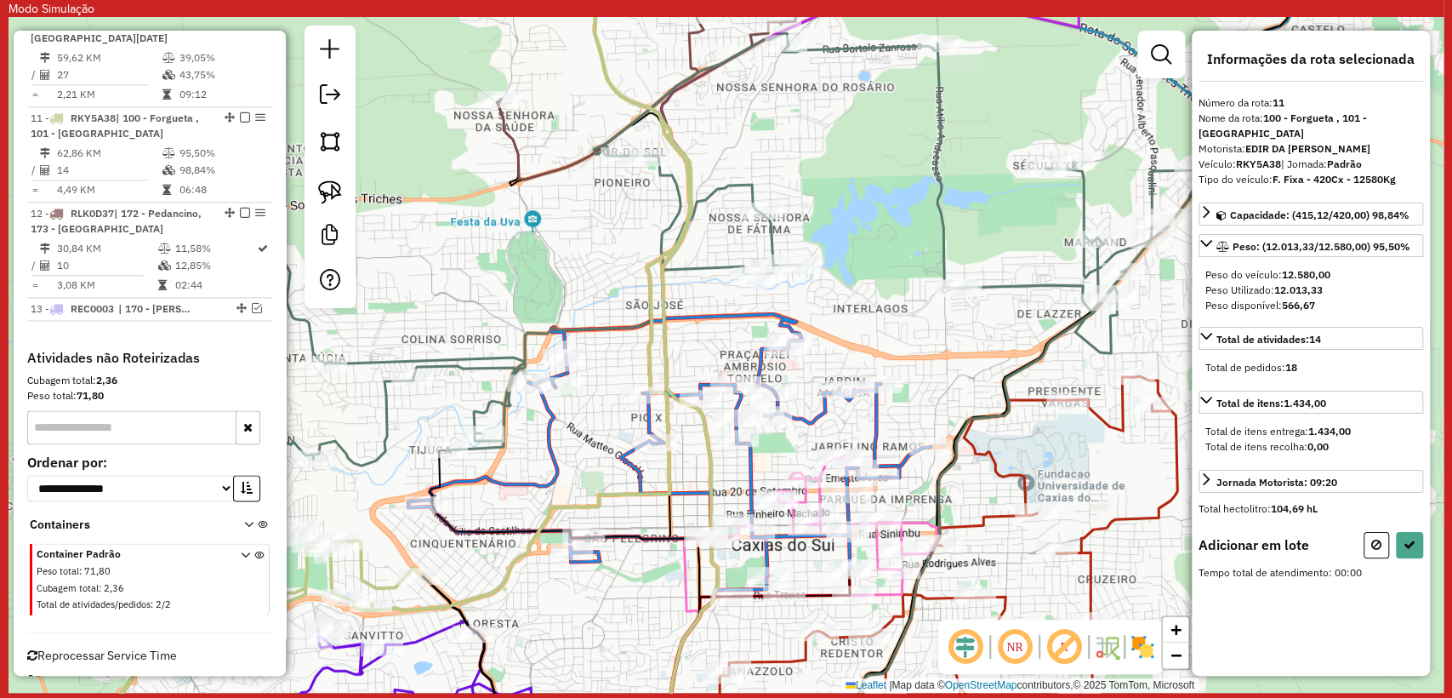
scroll to position [0, 0]
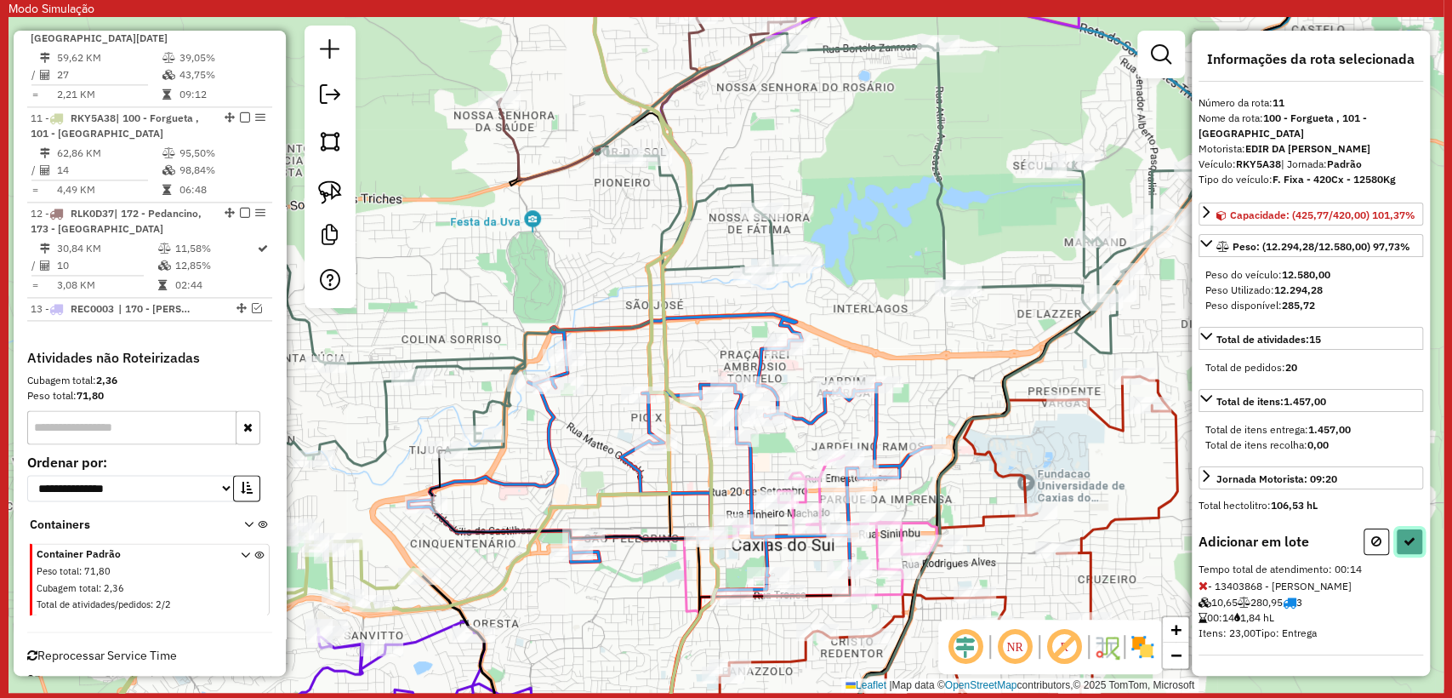
click at [1417, 539] on button at bounding box center [1409, 541] width 27 height 26
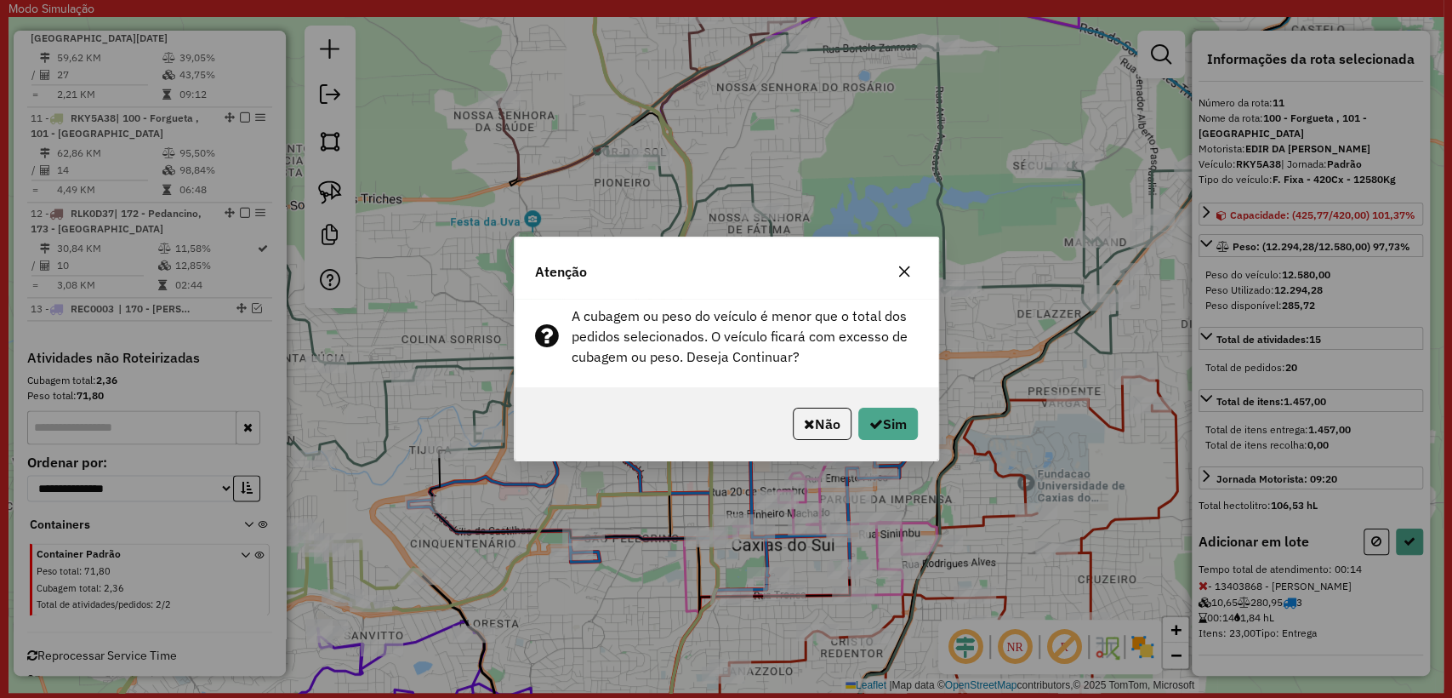
click at [847, 419] on p-footer "Não Sim" at bounding box center [852, 424] width 132 height 32
click at [813, 429] on button "Não" at bounding box center [822, 424] width 59 height 32
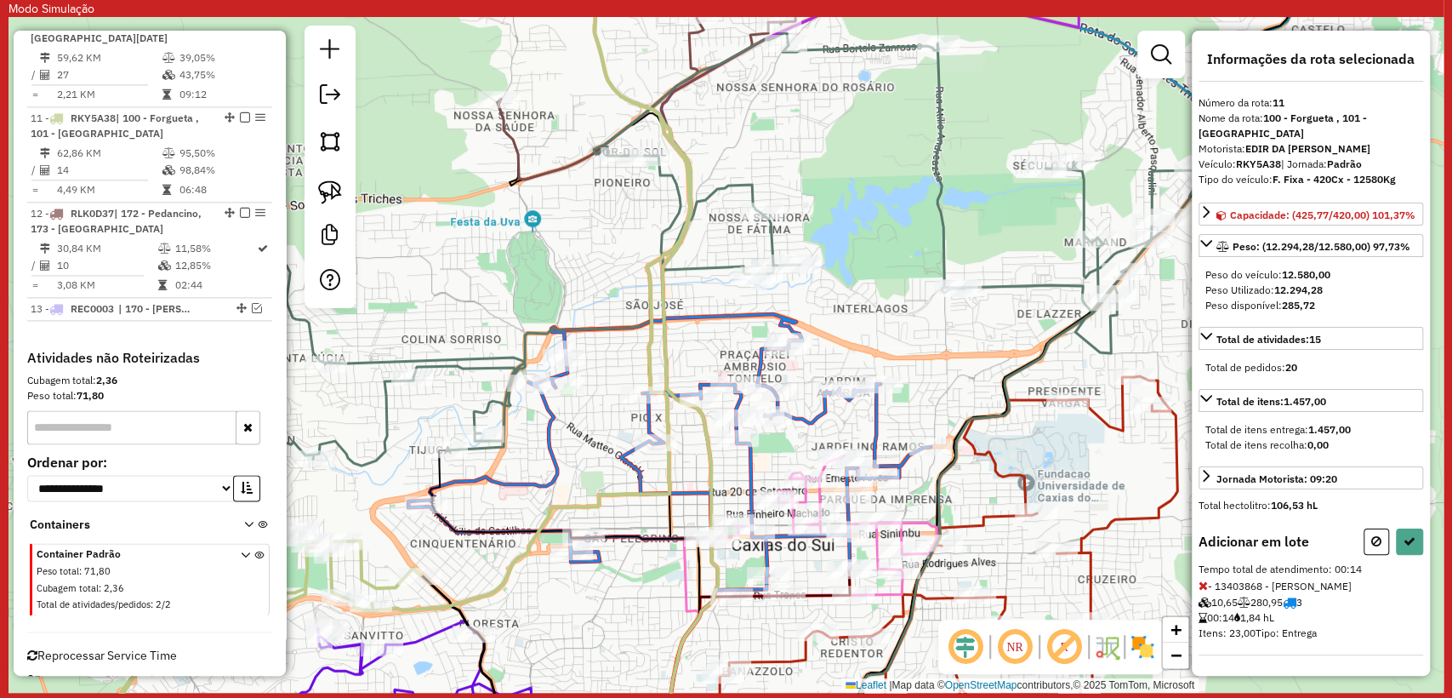
click at [437, 596] on icon at bounding box center [537, 667] width 232 height 186
click at [440, 601] on icon at bounding box center [381, 355] width 617 height 811
click at [471, 579] on div "Janela de atendimento Grade de atendimento Capacidade Transportadoras Veículos …" at bounding box center [726, 355] width 1435 height 676
select select "**********"
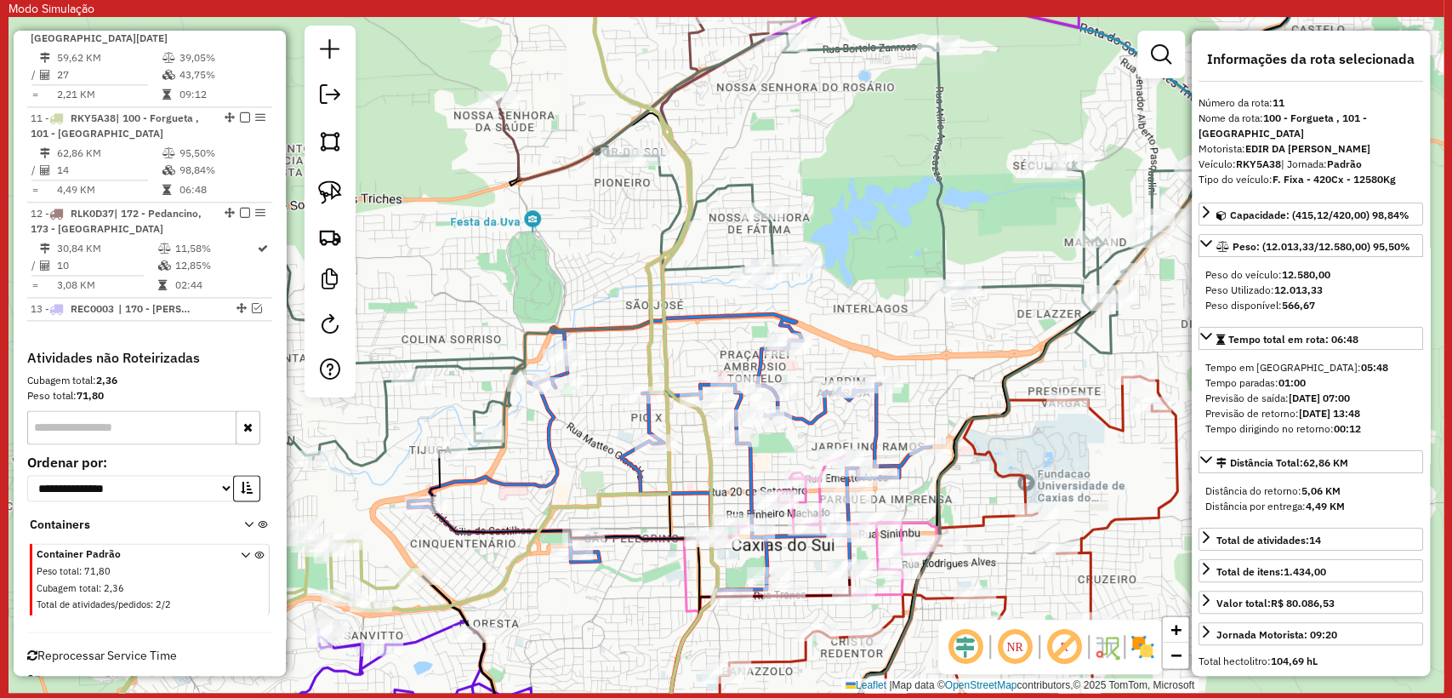
click at [491, 590] on icon at bounding box center [381, 355] width 617 height 811
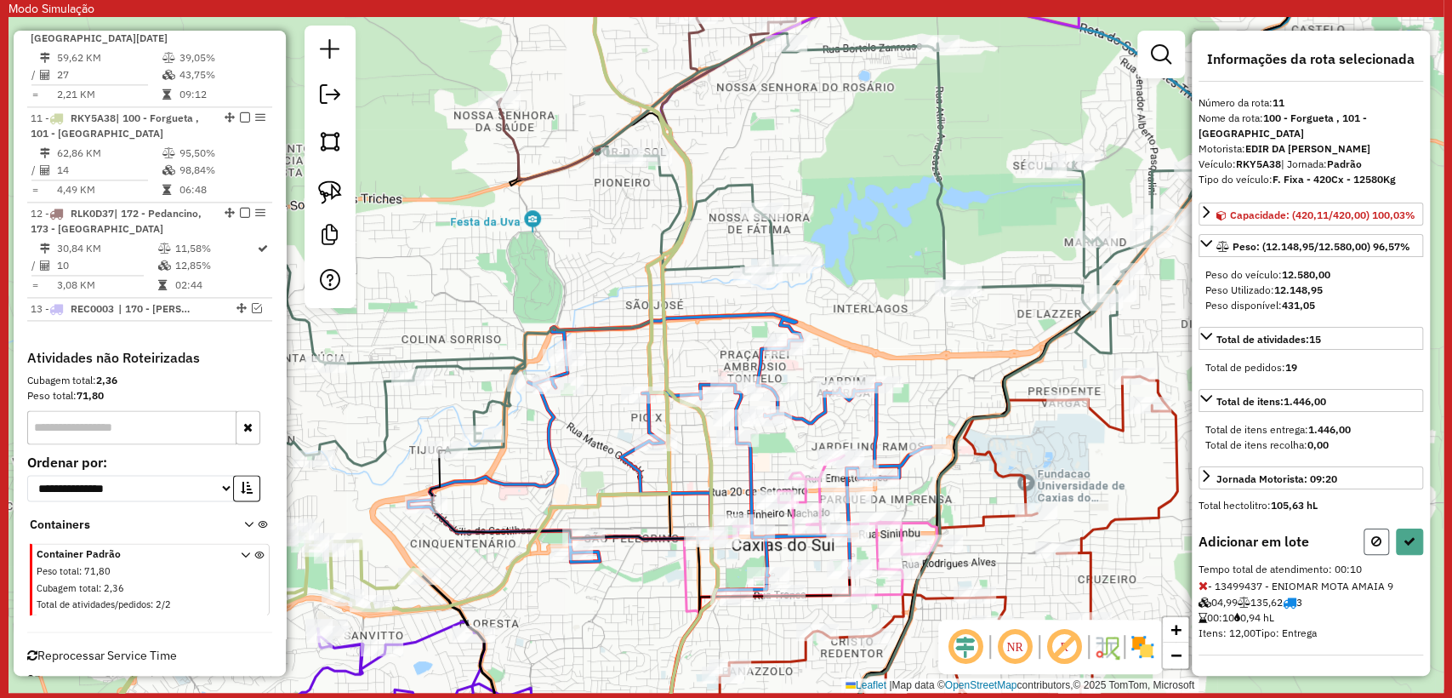
click at [1377, 539] on icon at bounding box center [1377, 541] width 10 height 12
select select "**********"
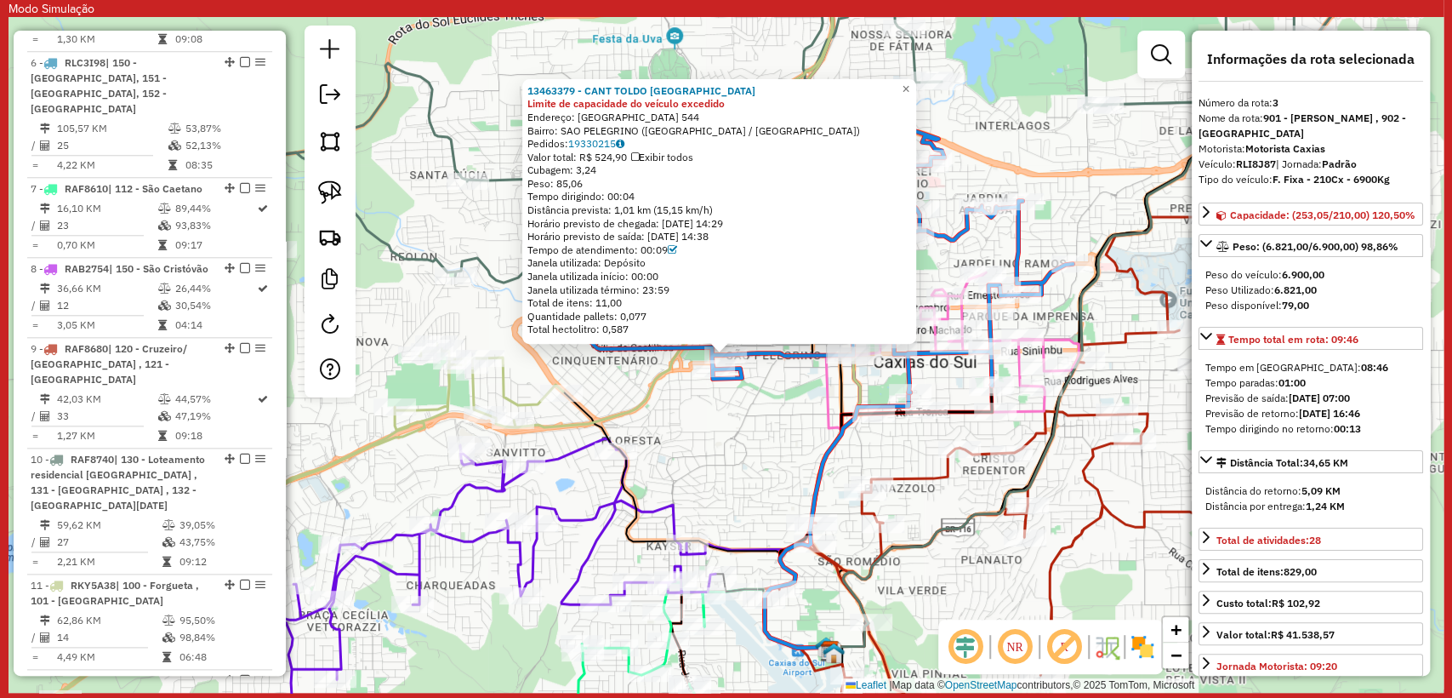
scroll to position [885, 0]
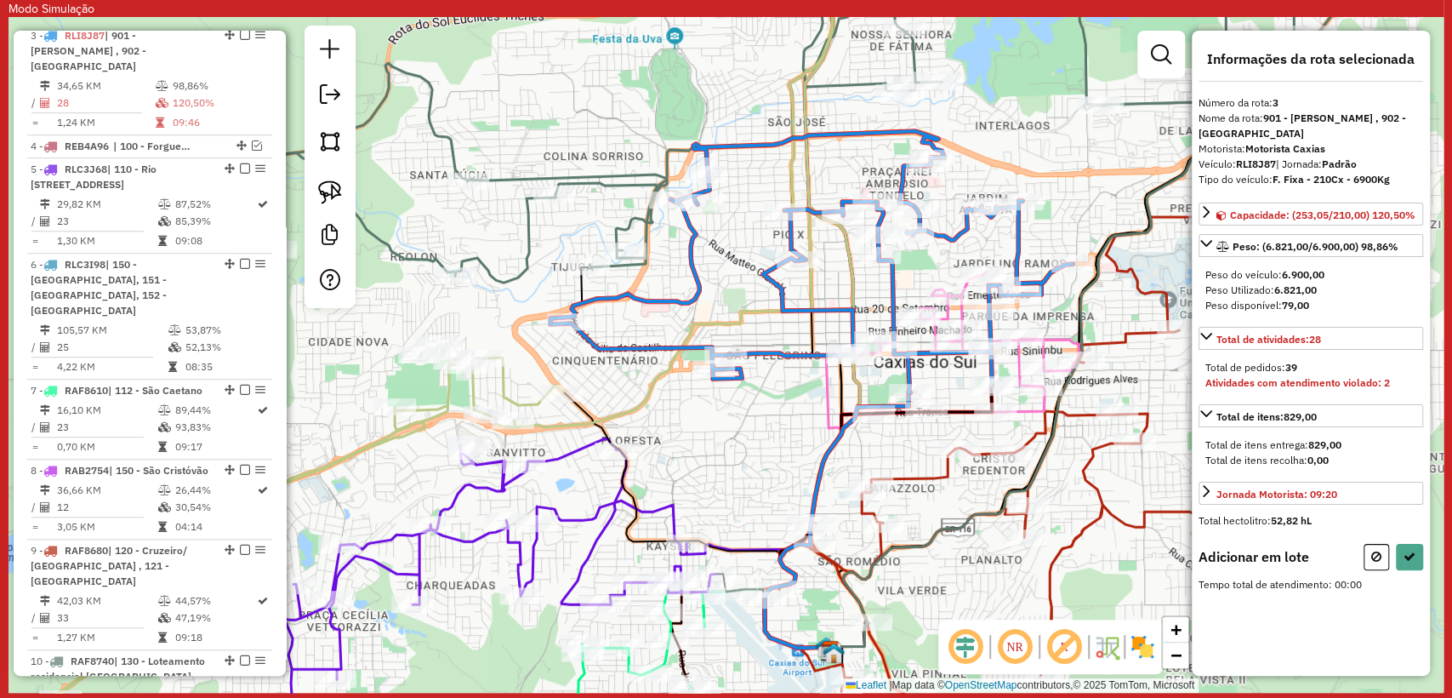
drag, startPoint x: 714, startPoint y: 511, endPoint x: 694, endPoint y: 551, distance: 45.3
click at [694, 551] on div "Janela de atendimento Grade de atendimento Capacidade Transportadoras Veículos …" at bounding box center [726, 355] width 1435 height 676
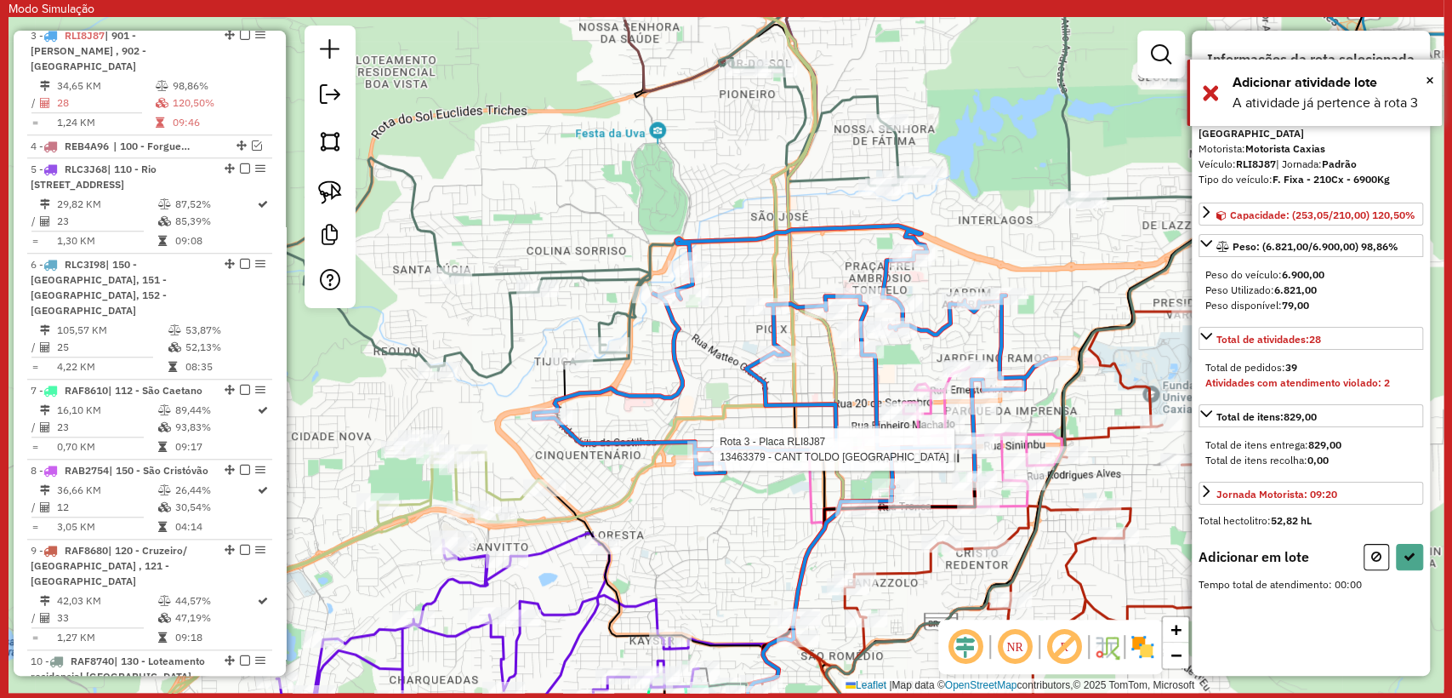
select select "**********"
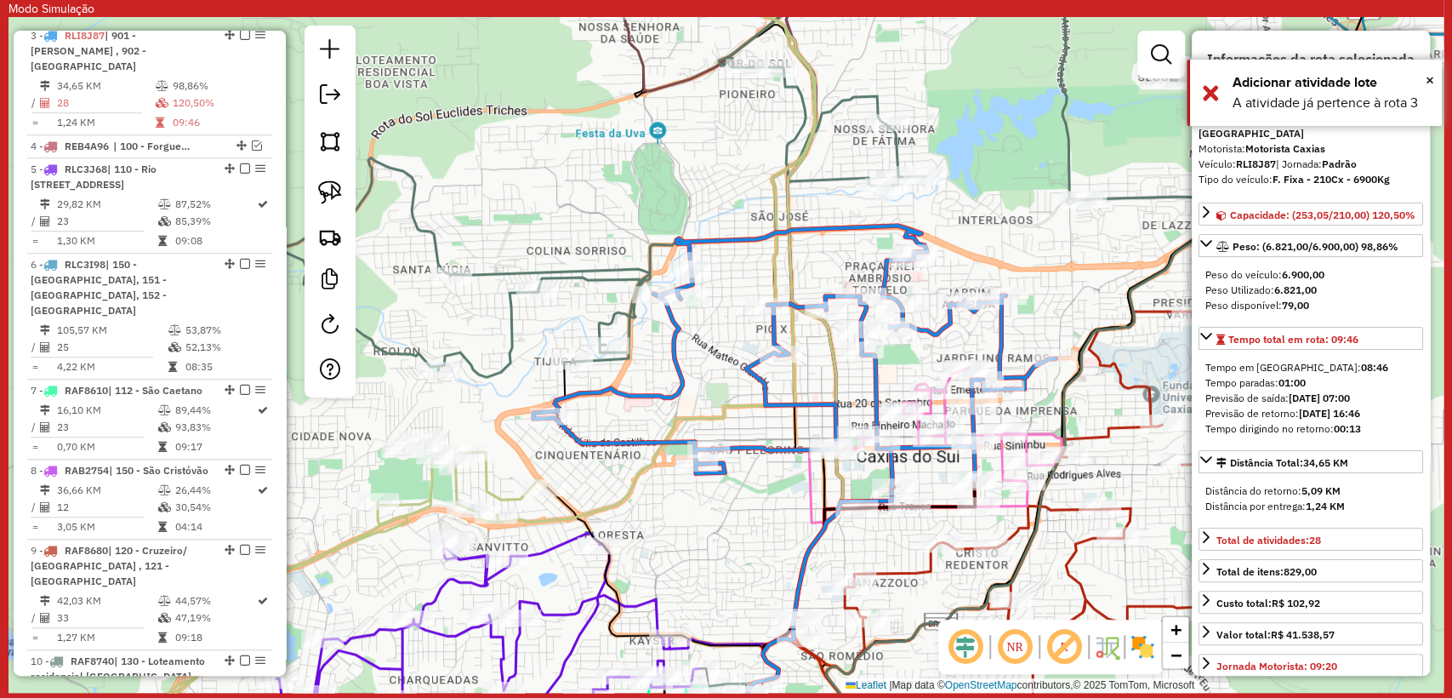
click at [693, 545] on div "Janela de atendimento Grade de atendimento Capacidade Transportadoras Veículos …" at bounding box center [726, 355] width 1435 height 676
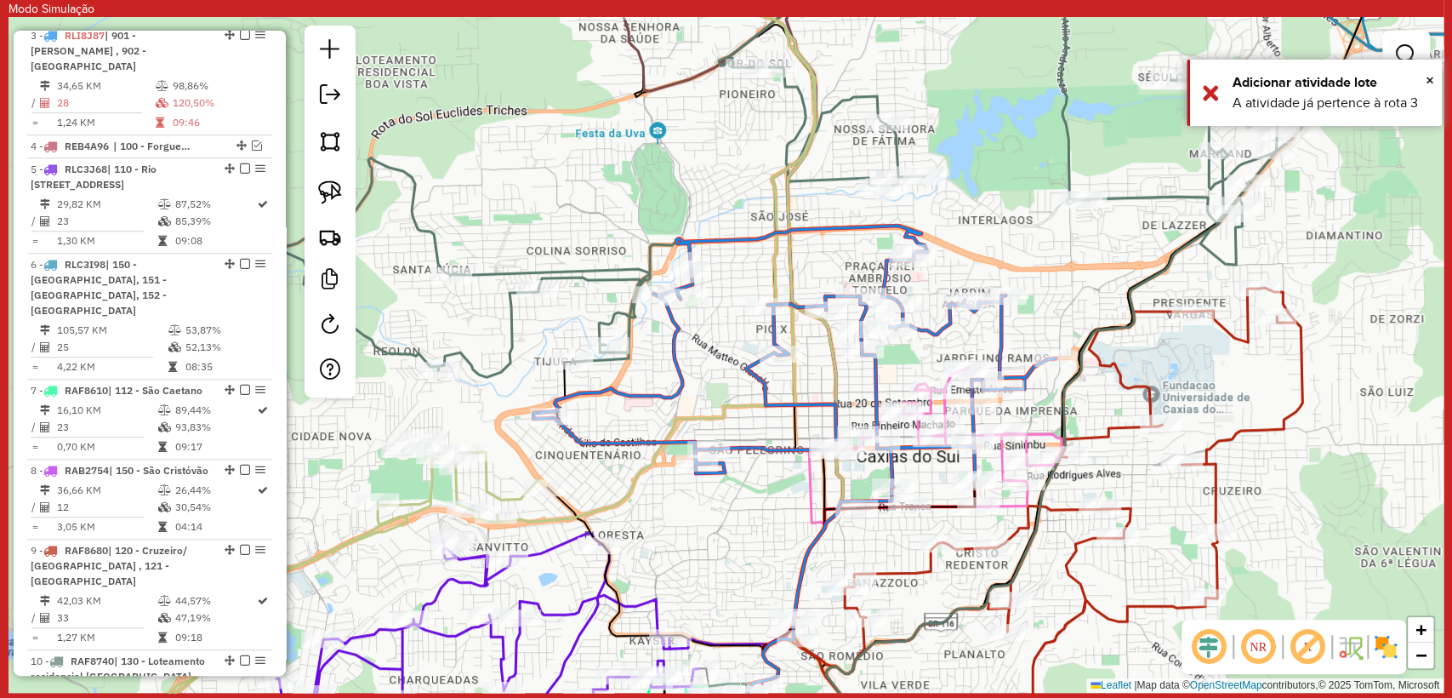
click at [508, 499] on icon at bounding box center [447, 354] width 735 height 811
click at [476, 472] on icon at bounding box center [450, 354] width 734 height 811
select select "**********"
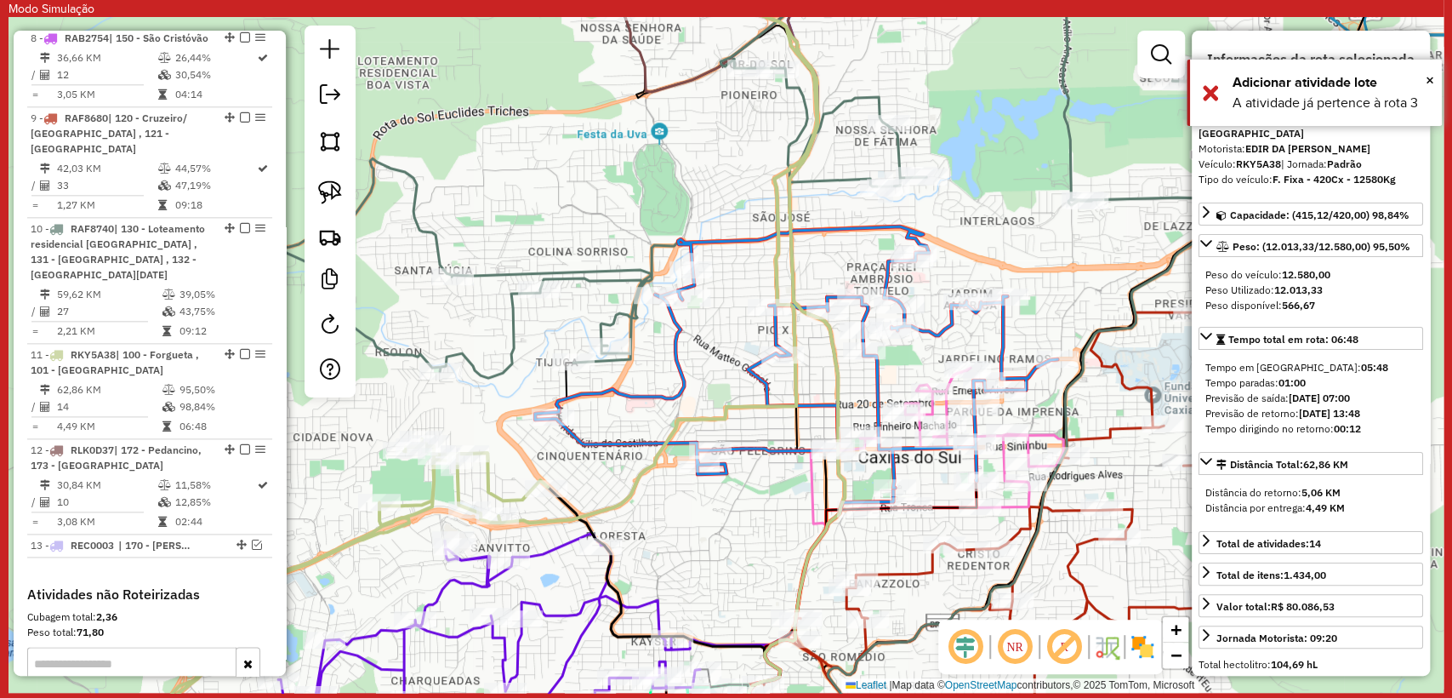
scroll to position [1554, 0]
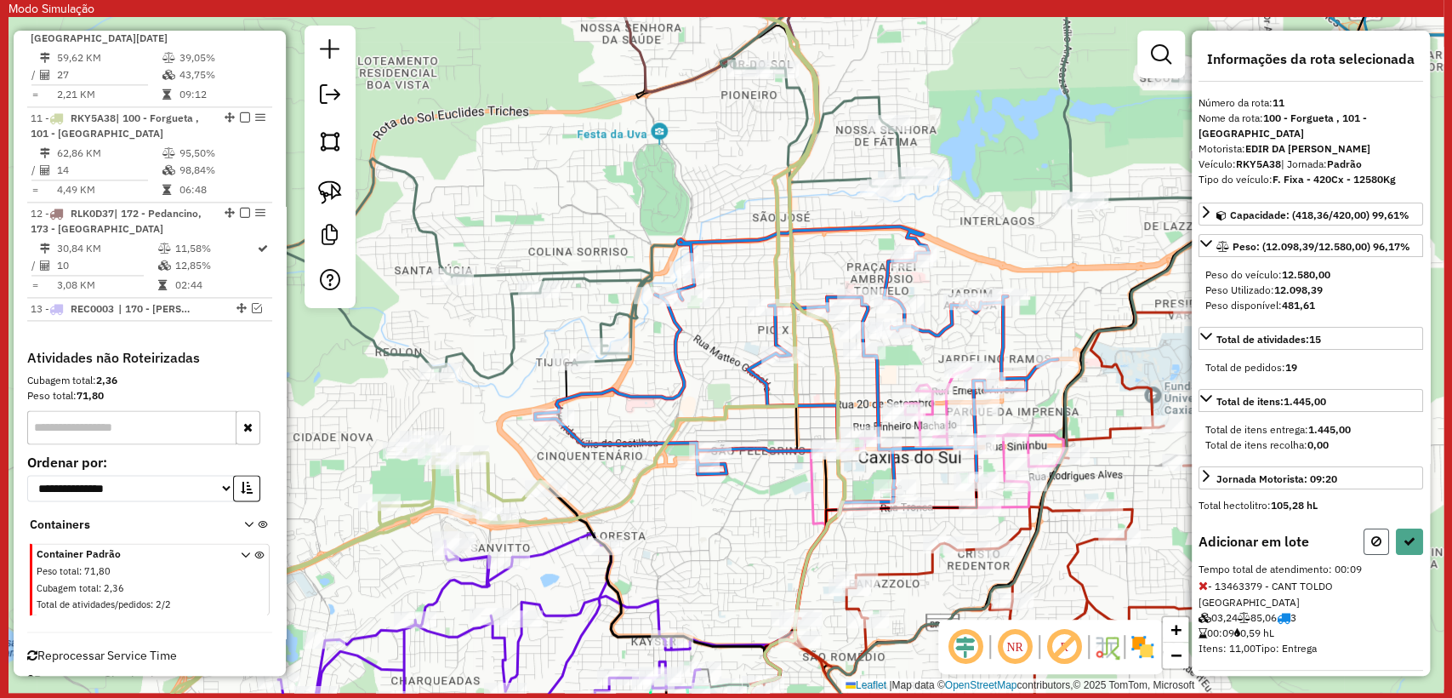
click at [1380, 546] on button at bounding box center [1377, 541] width 26 height 26
select select "**********"
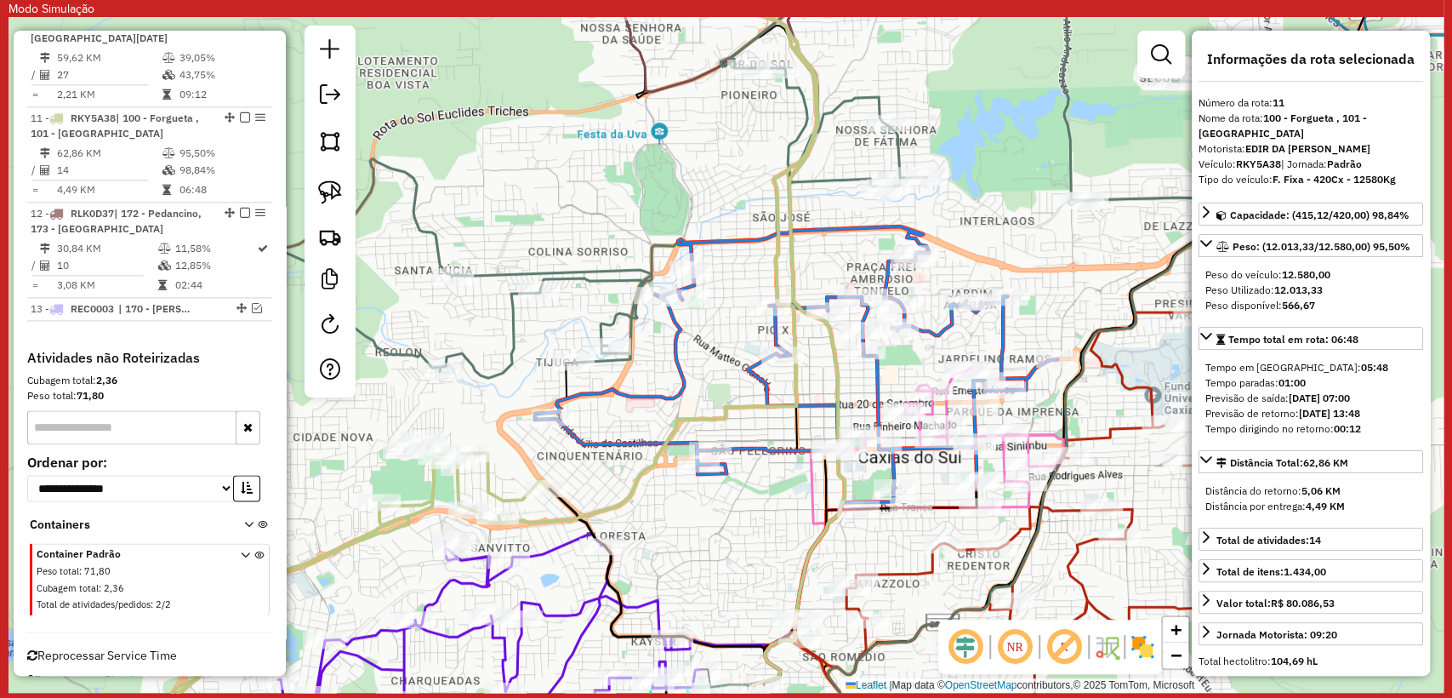
click at [771, 454] on icon at bounding box center [796, 356] width 522 height 261
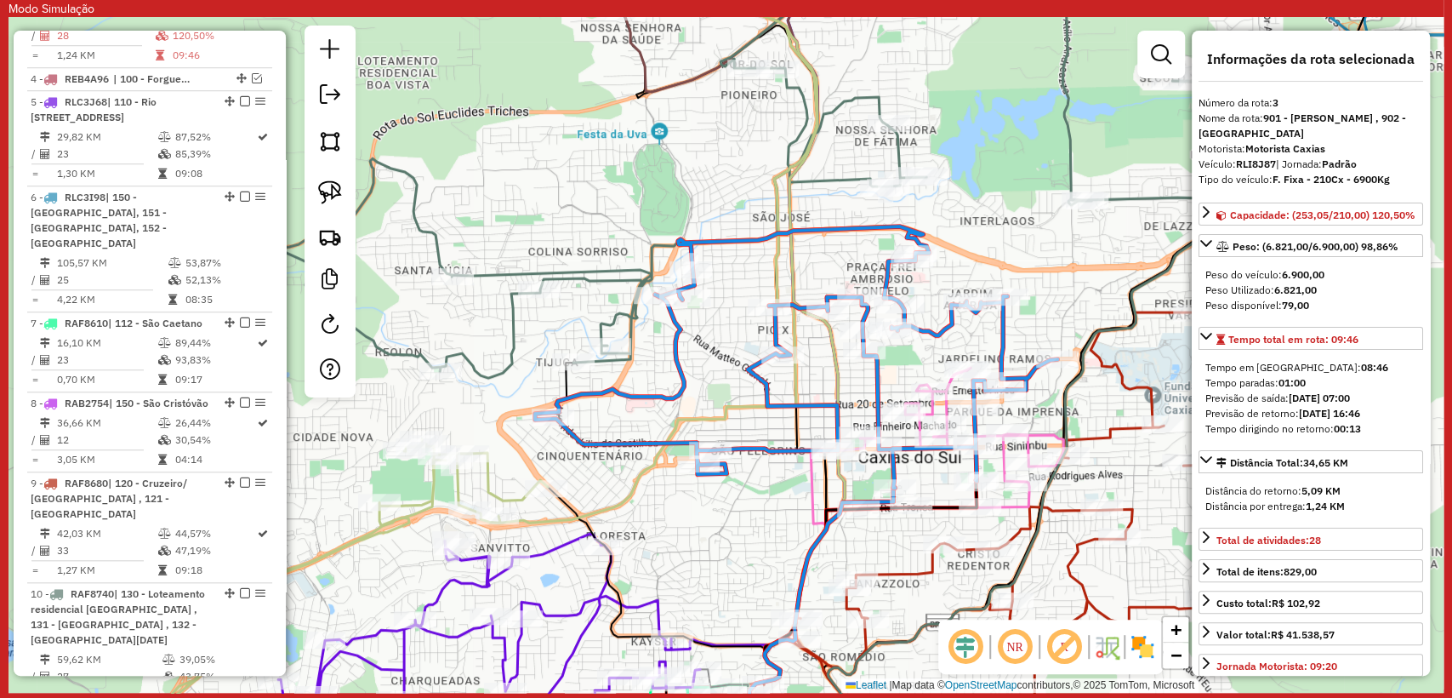
scroll to position [885, 0]
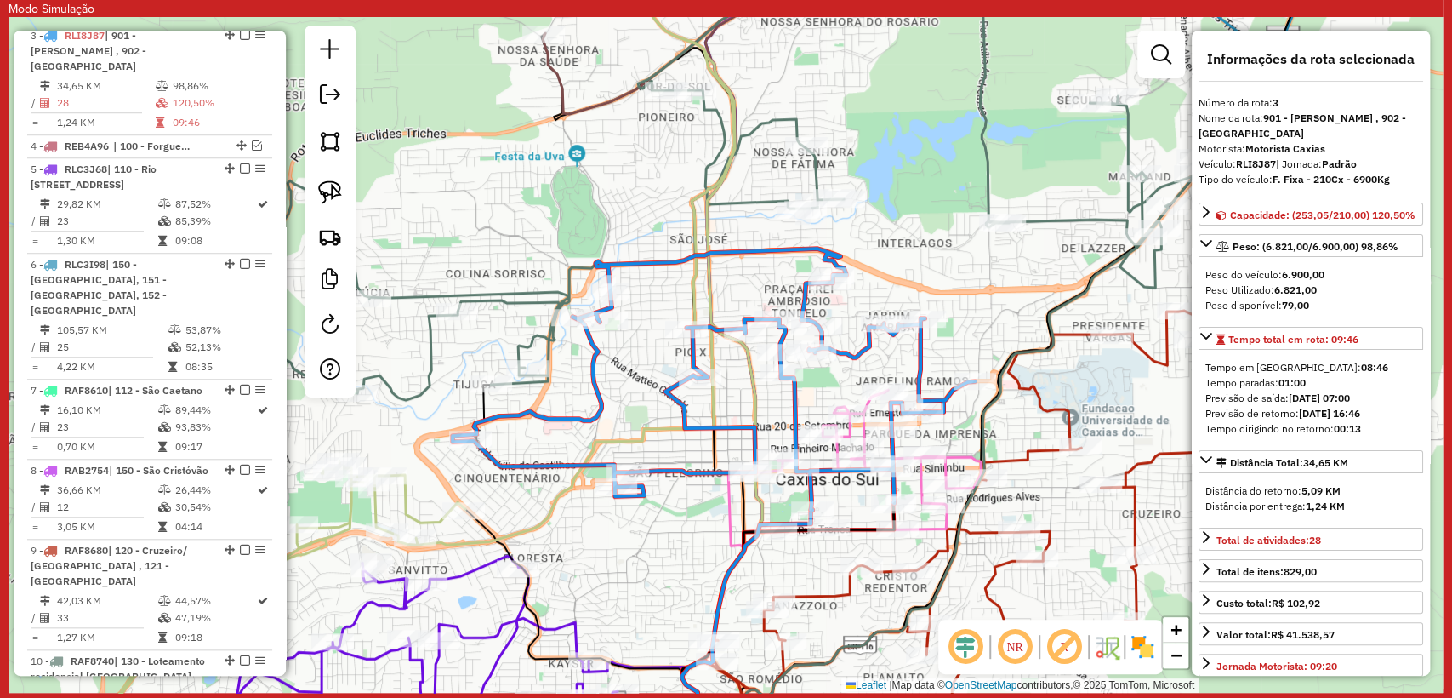
drag, startPoint x: 593, startPoint y: 528, endPoint x: 483, endPoint y: 557, distance: 113.7
click at [483, 557] on icon at bounding box center [599, 638] width 269 height 259
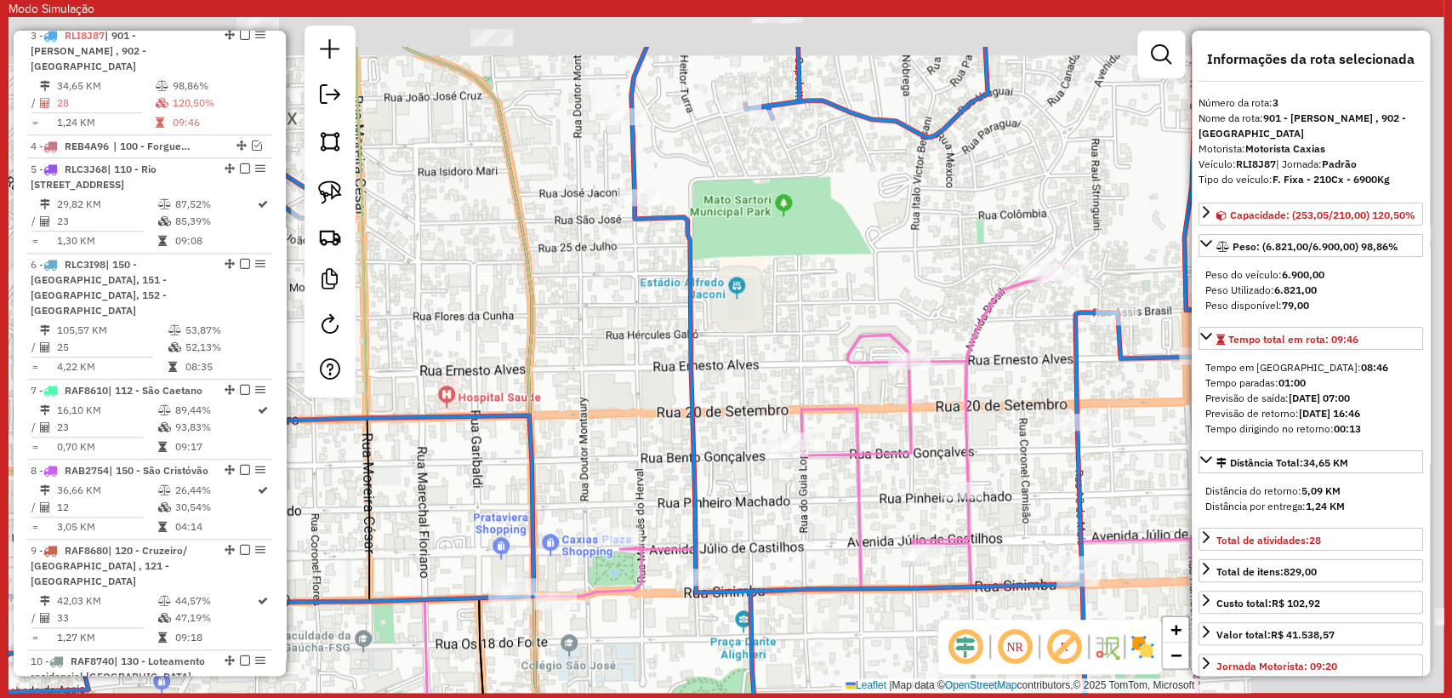
drag, startPoint x: 963, startPoint y: 320, endPoint x: 565, endPoint y: 487, distance: 431.7
click at [565, 487] on div "Janela de atendimento Grade de atendimento Capacidade Transportadoras Veículos …" at bounding box center [726, 355] width 1435 height 676
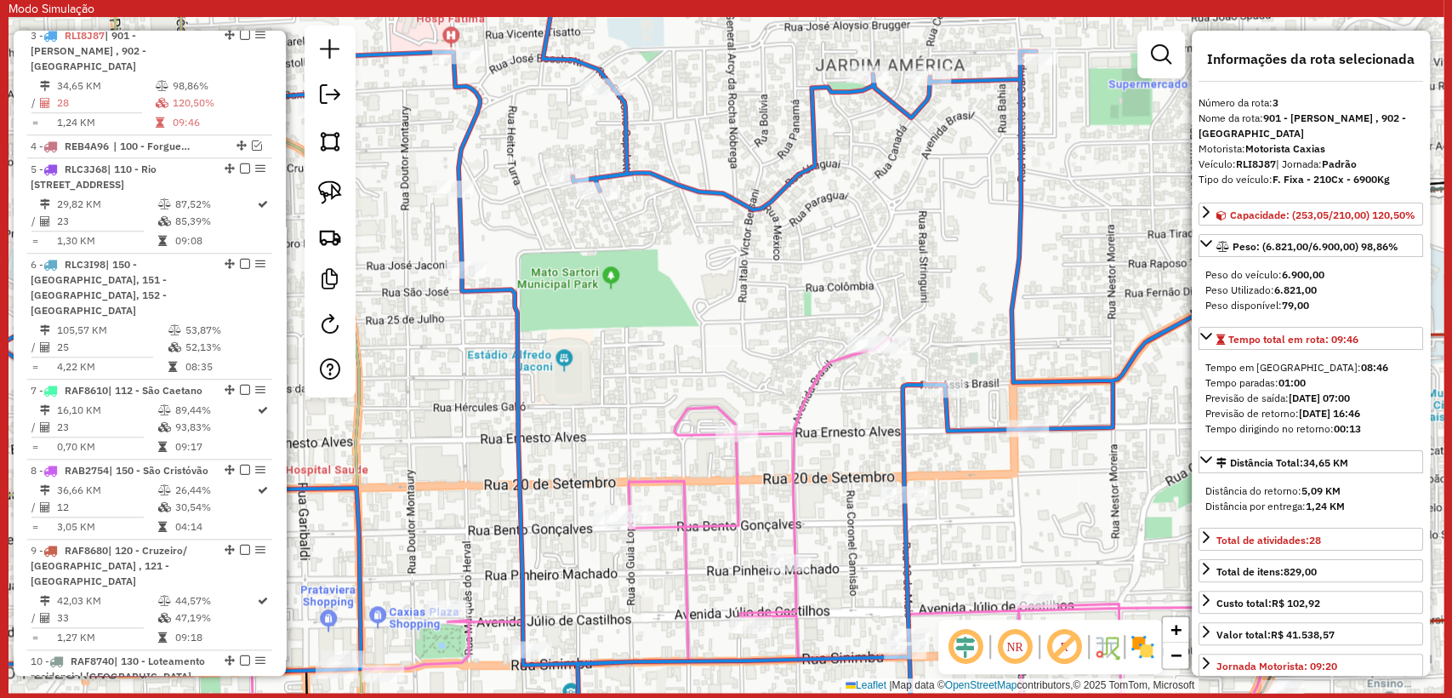
click at [649, 478] on icon at bounding box center [803, 548] width 921 height 423
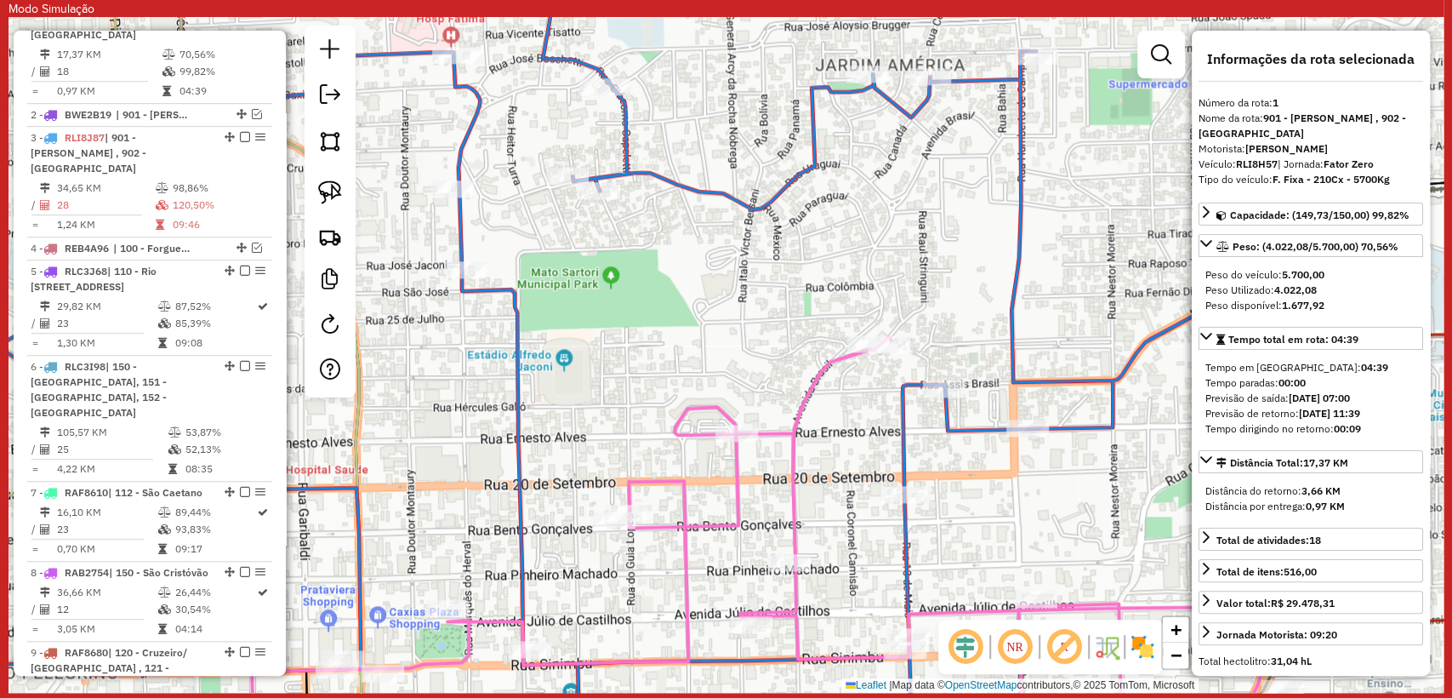
scroll to position [767, 0]
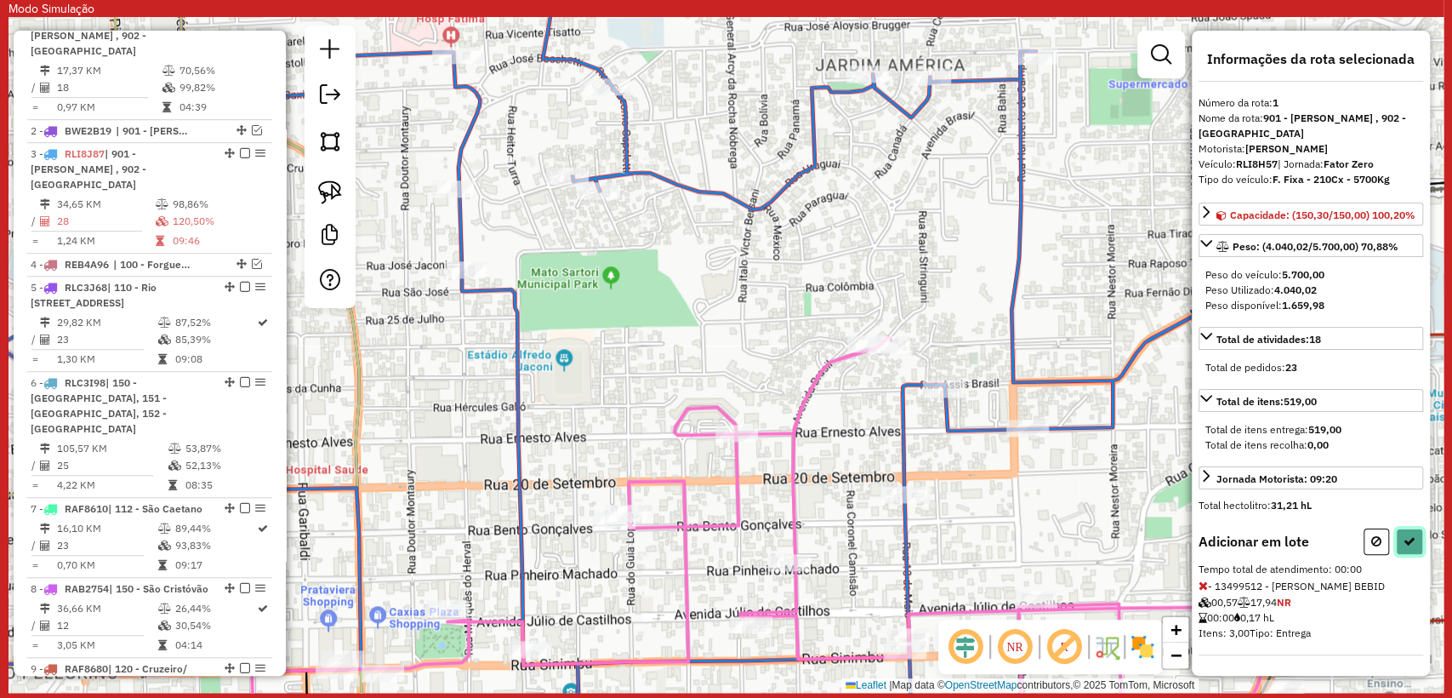
click at [1413, 545] on icon at bounding box center [1410, 541] width 12 height 12
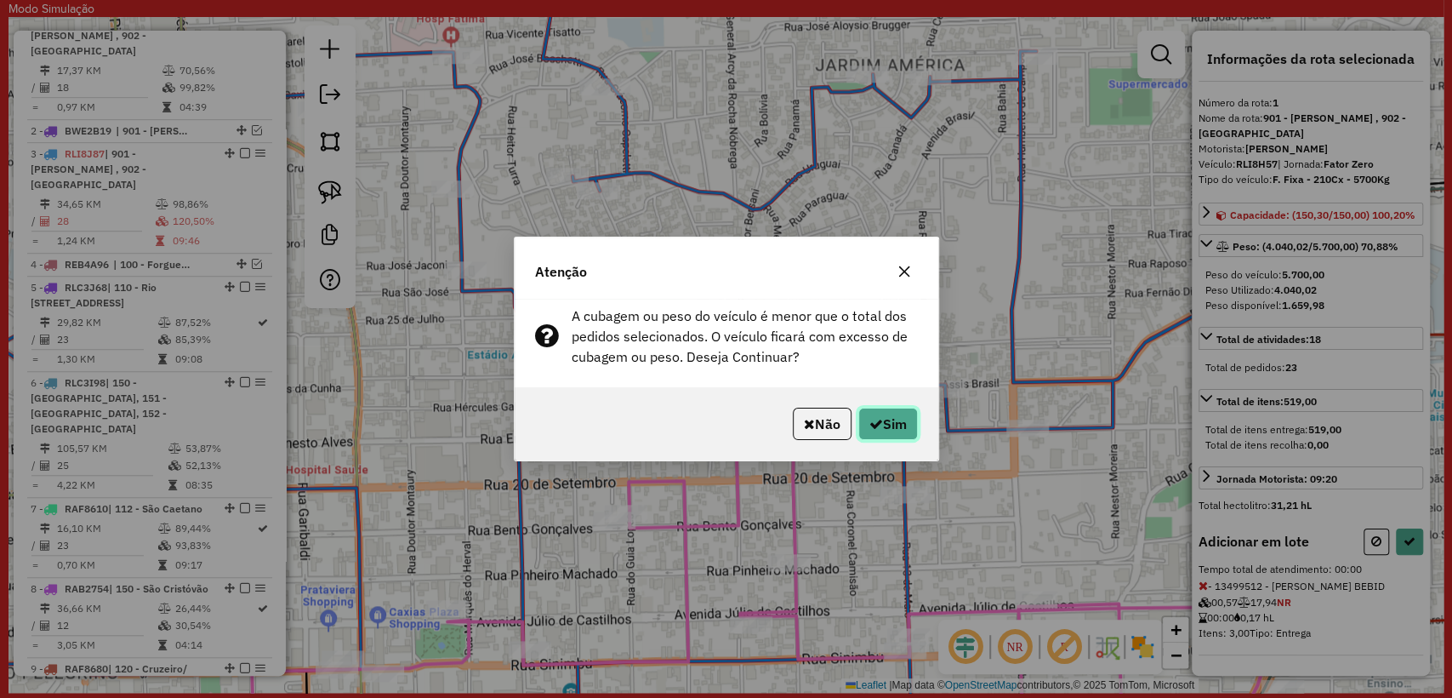
click at [914, 431] on button "Sim" at bounding box center [889, 424] width 60 height 32
select select "**********"
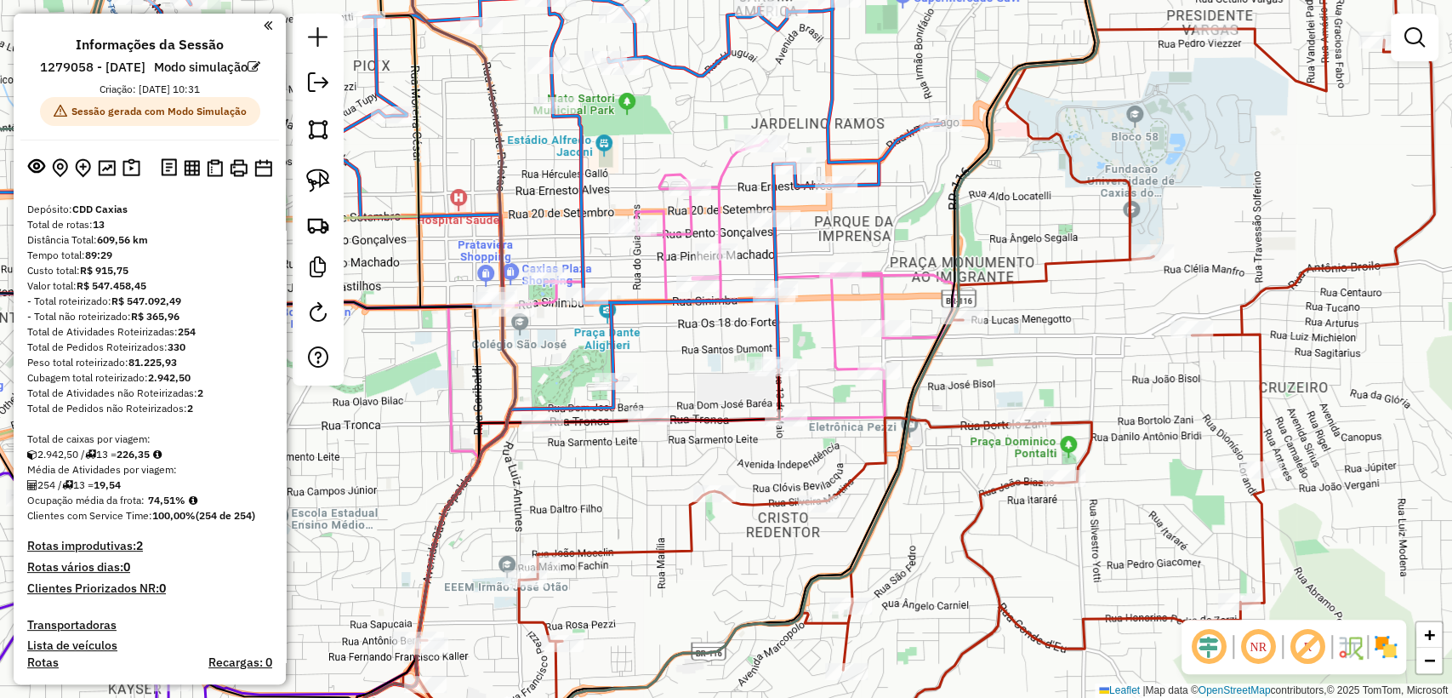
click at [722, 175] on icon at bounding box center [724, 281] width 460 height 282
select select "**********"
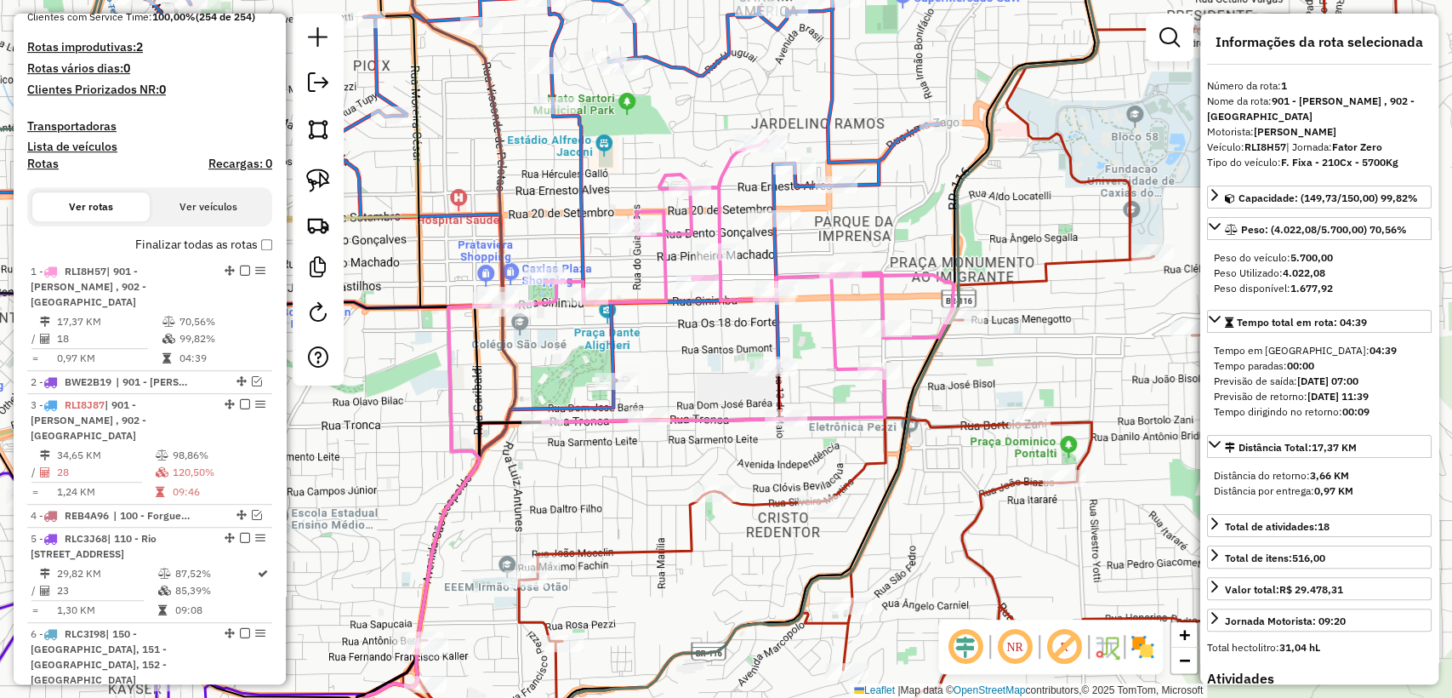
scroll to position [767, 0]
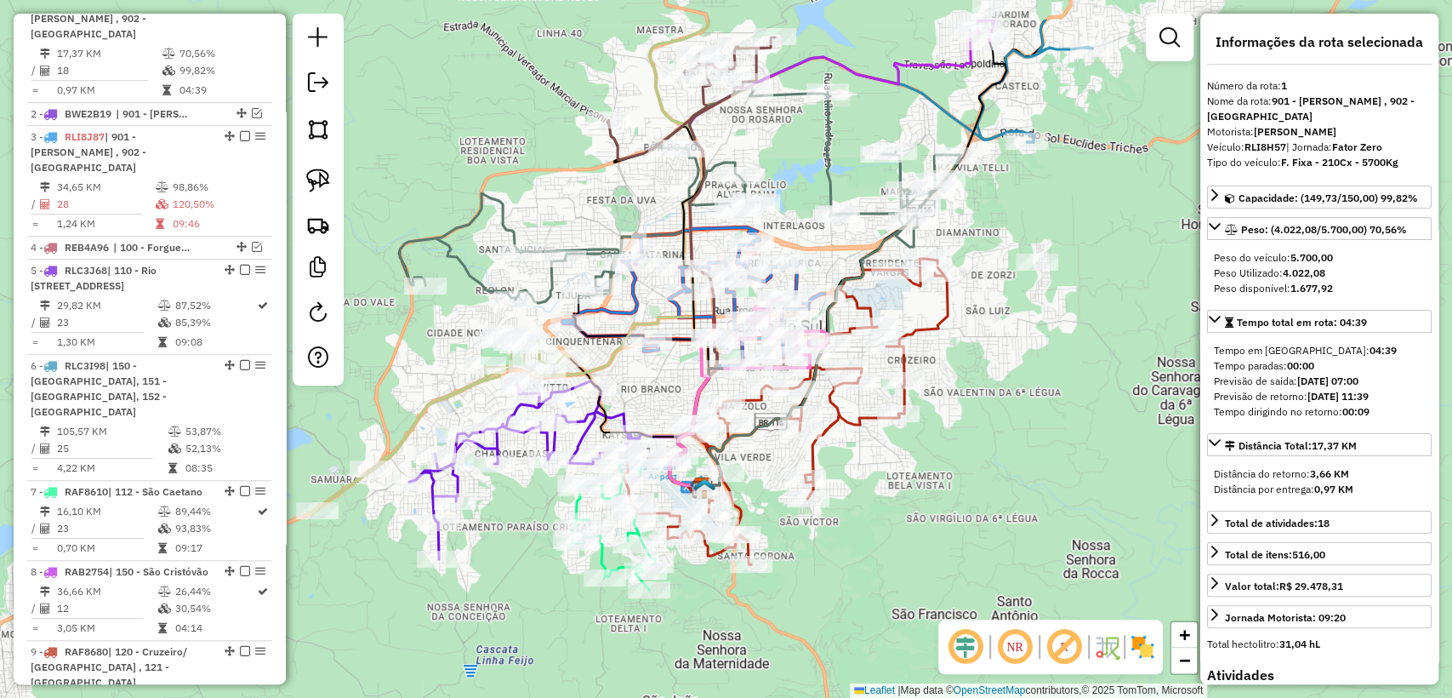
drag, startPoint x: 853, startPoint y: 408, endPoint x: 887, endPoint y: 480, distance: 78.8
click at [887, 480] on div "Janela de atendimento Grade de atendimento Capacidade Transportadoras Veículos …" at bounding box center [726, 349] width 1452 height 698
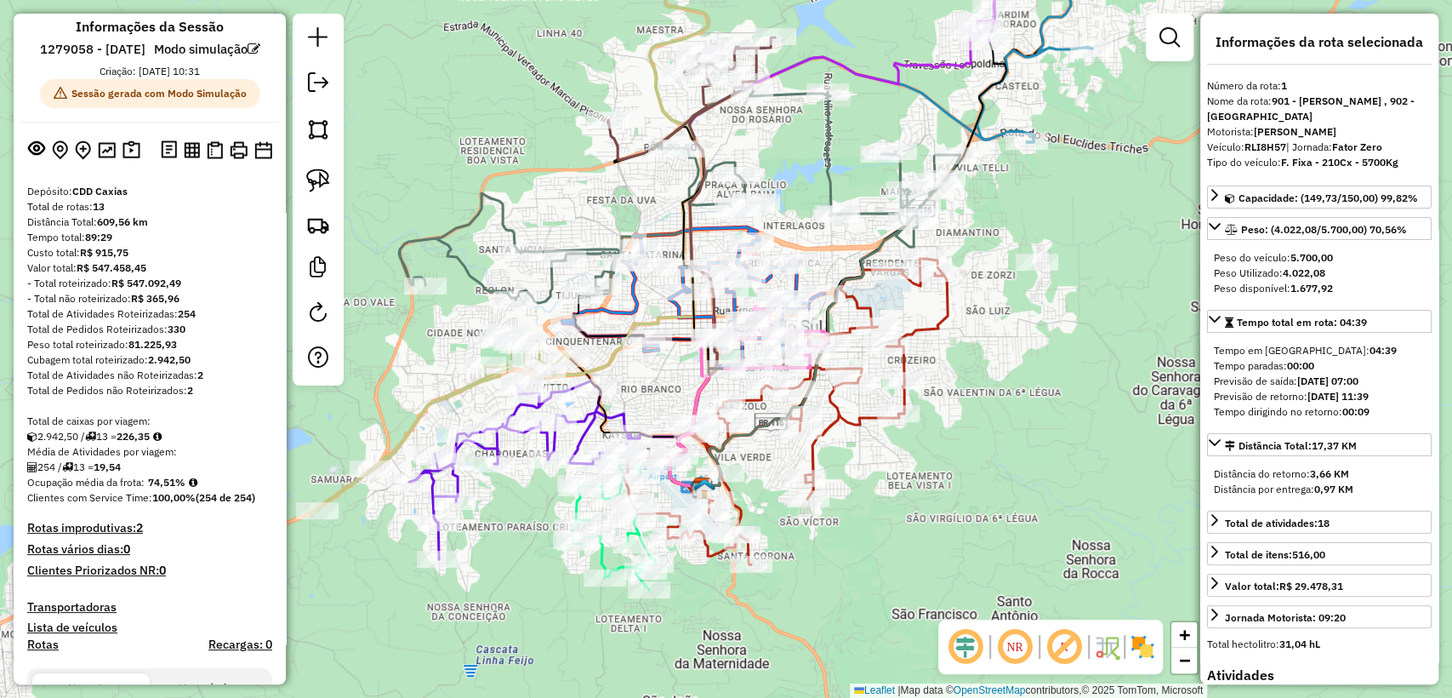
scroll to position [0, 0]
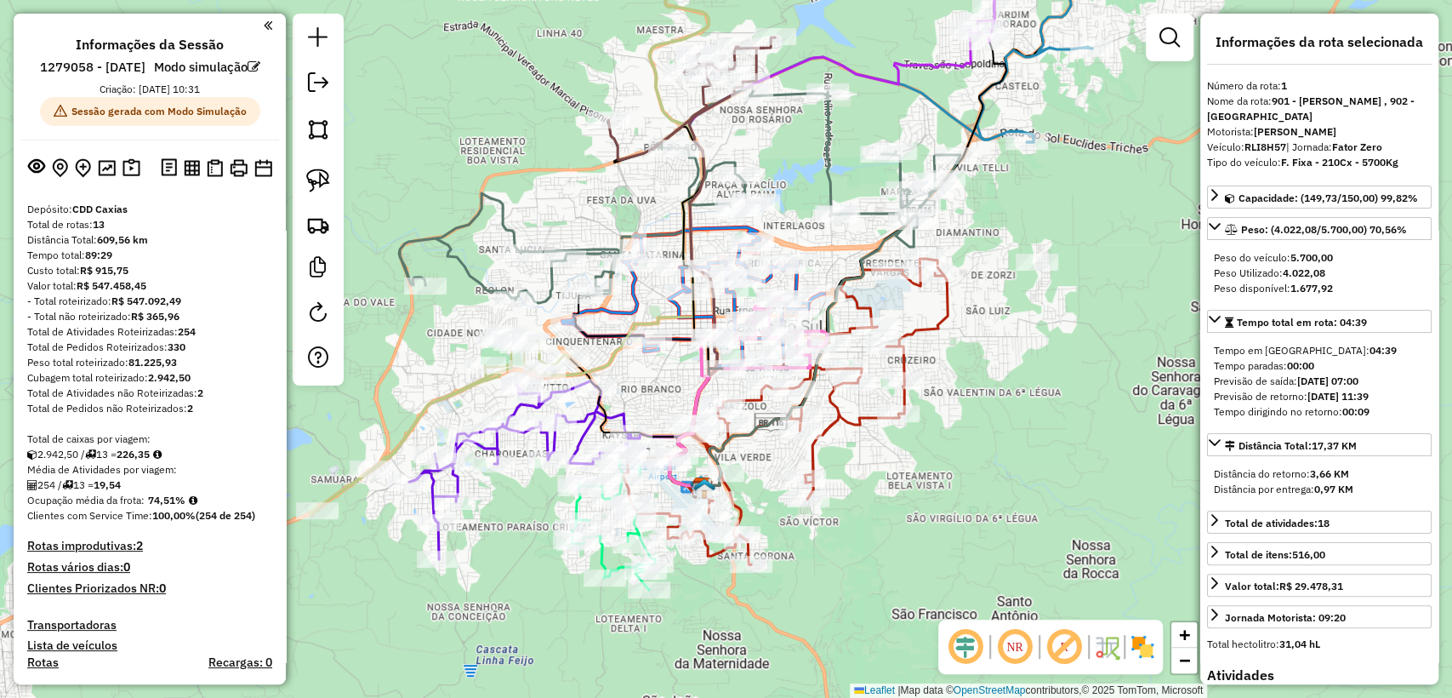
click at [545, 287] on icon at bounding box center [680, 195] width 562 height 216
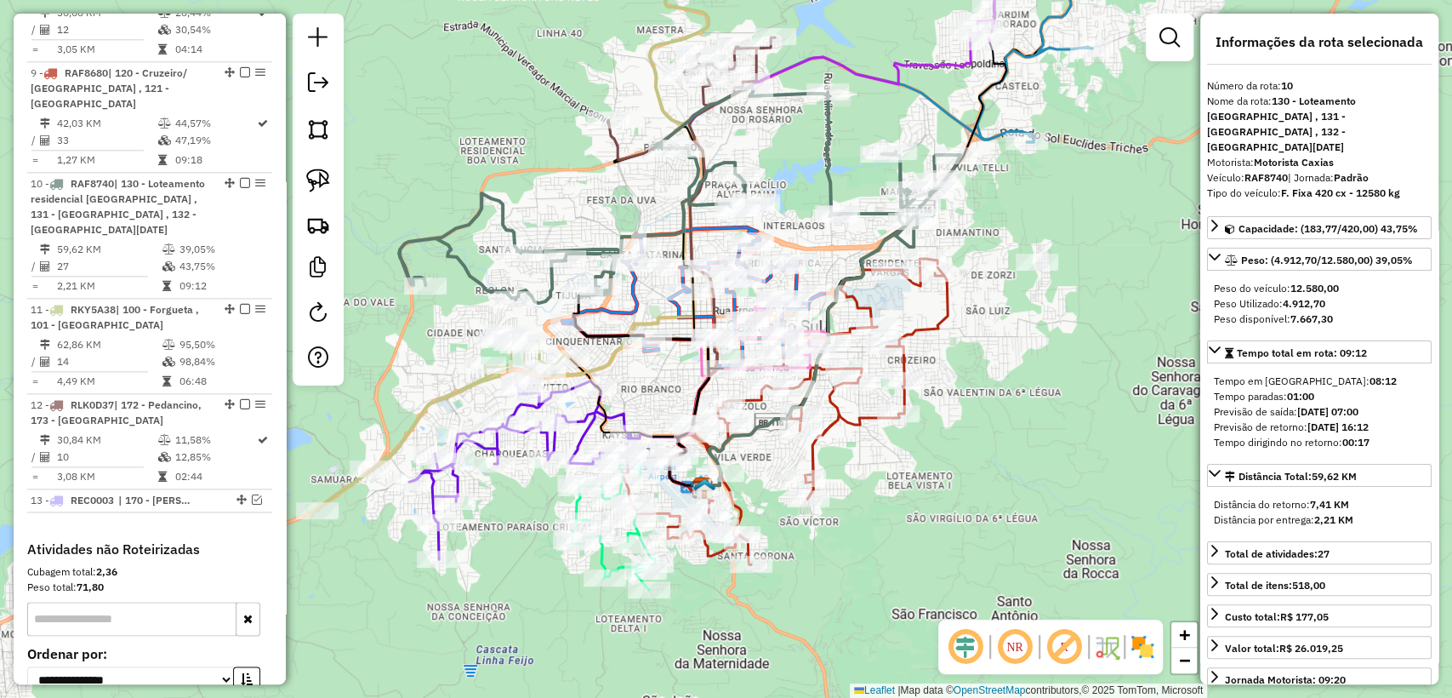
scroll to position [1494, 0]
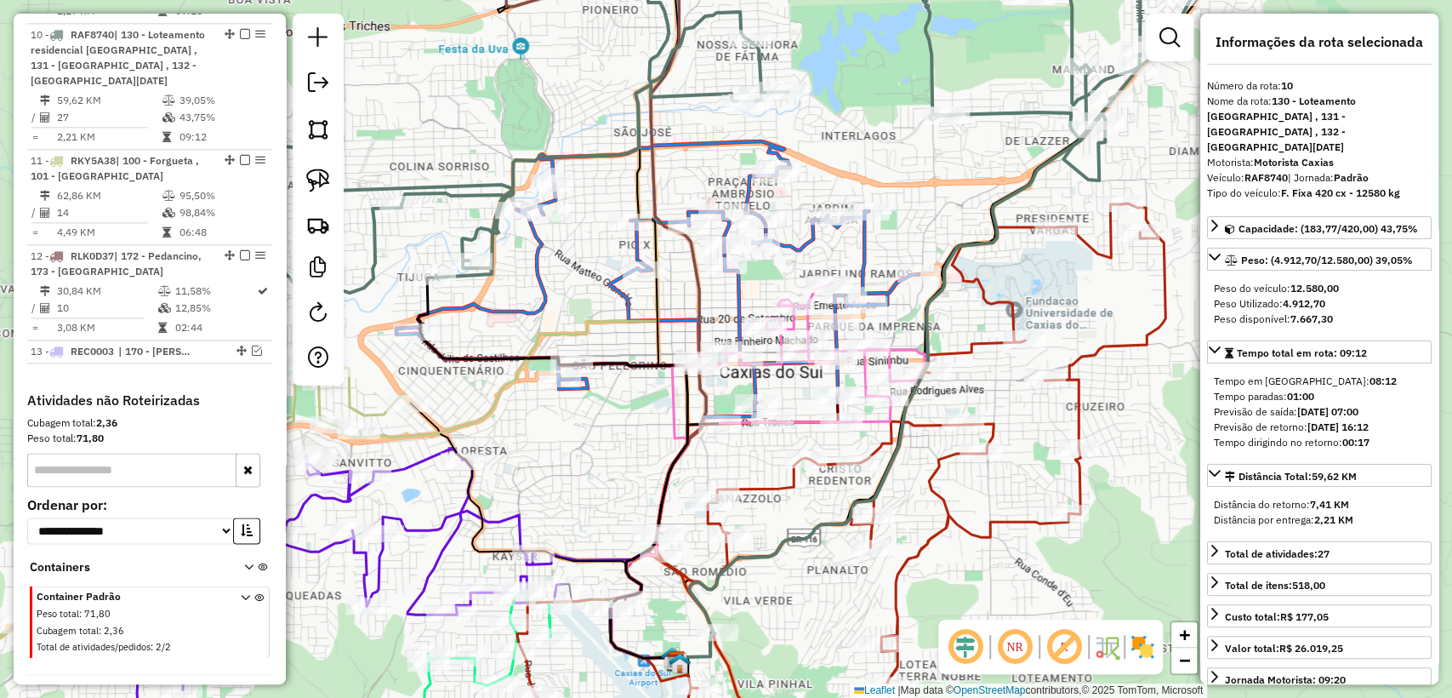
click at [739, 297] on icon at bounding box center [658, 271] width 522 height 261
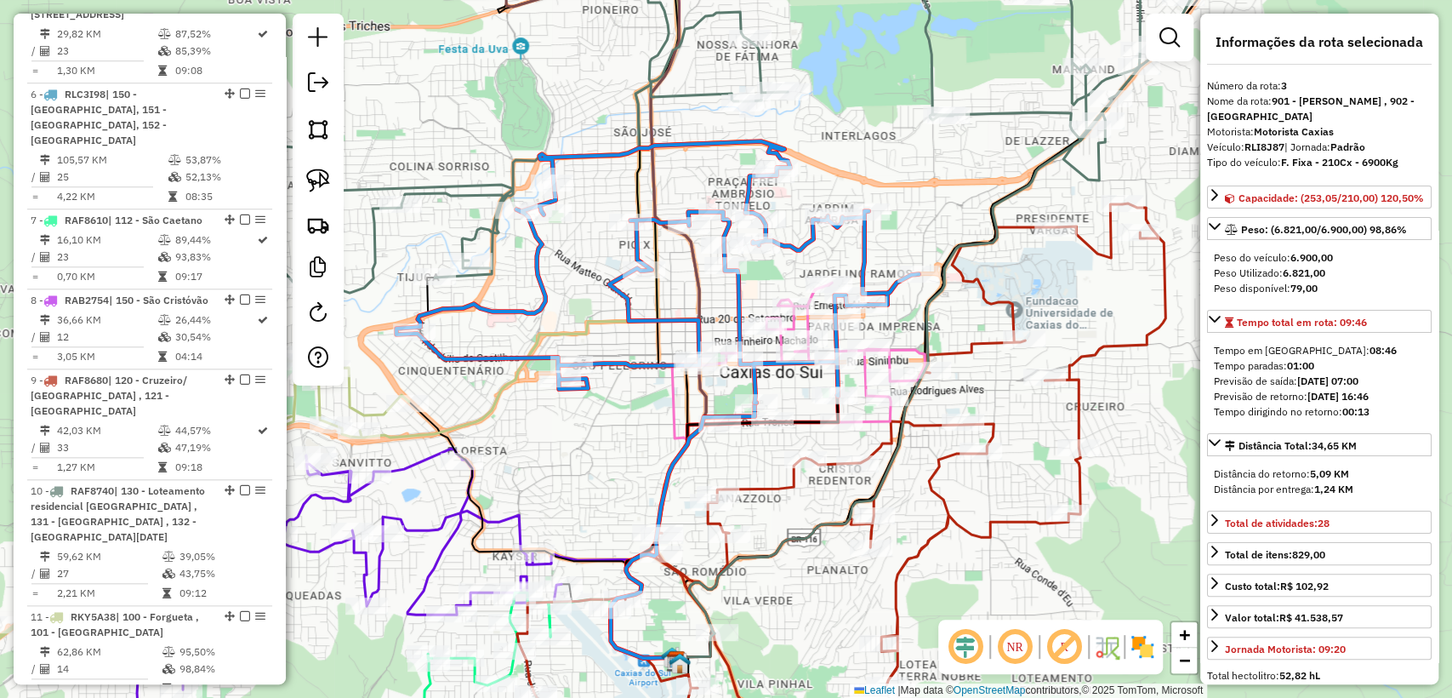
scroll to position [885, 0]
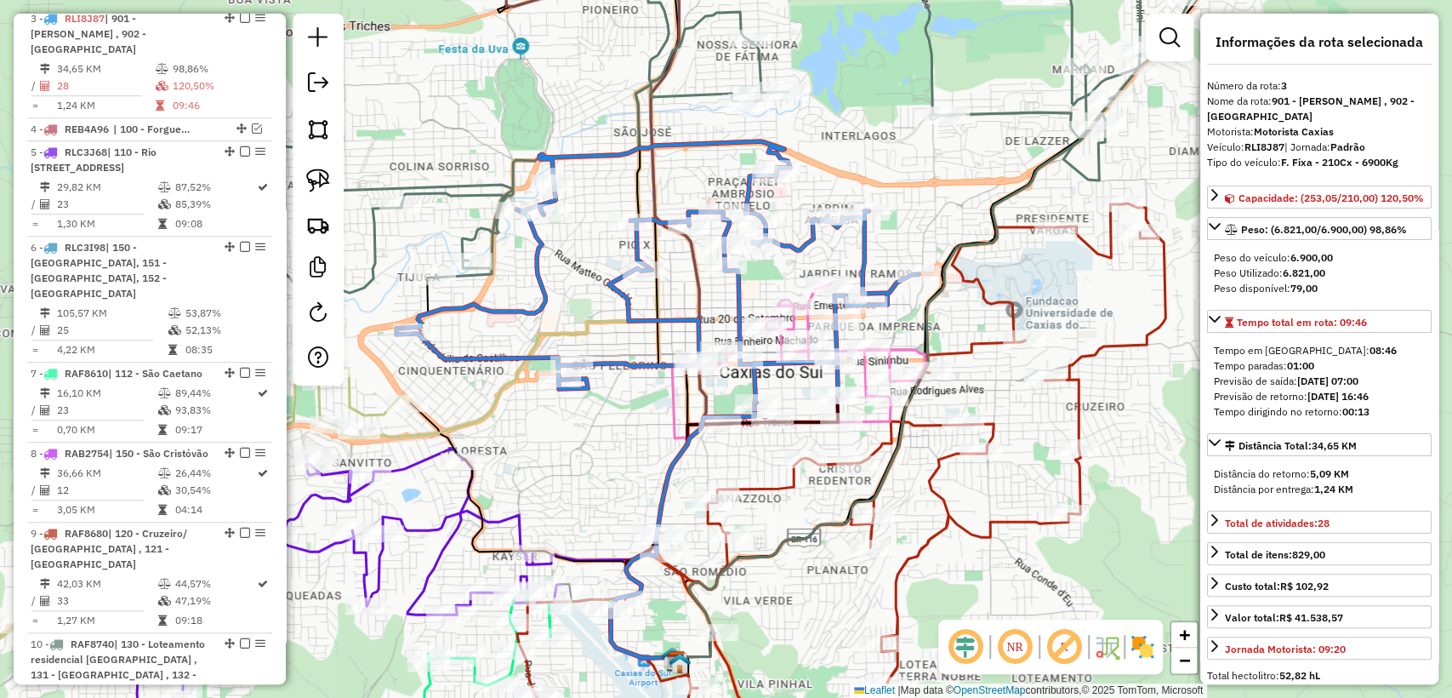
click at [1252, 146] on strong "RLI8J87" at bounding box center [1265, 146] width 40 height 13
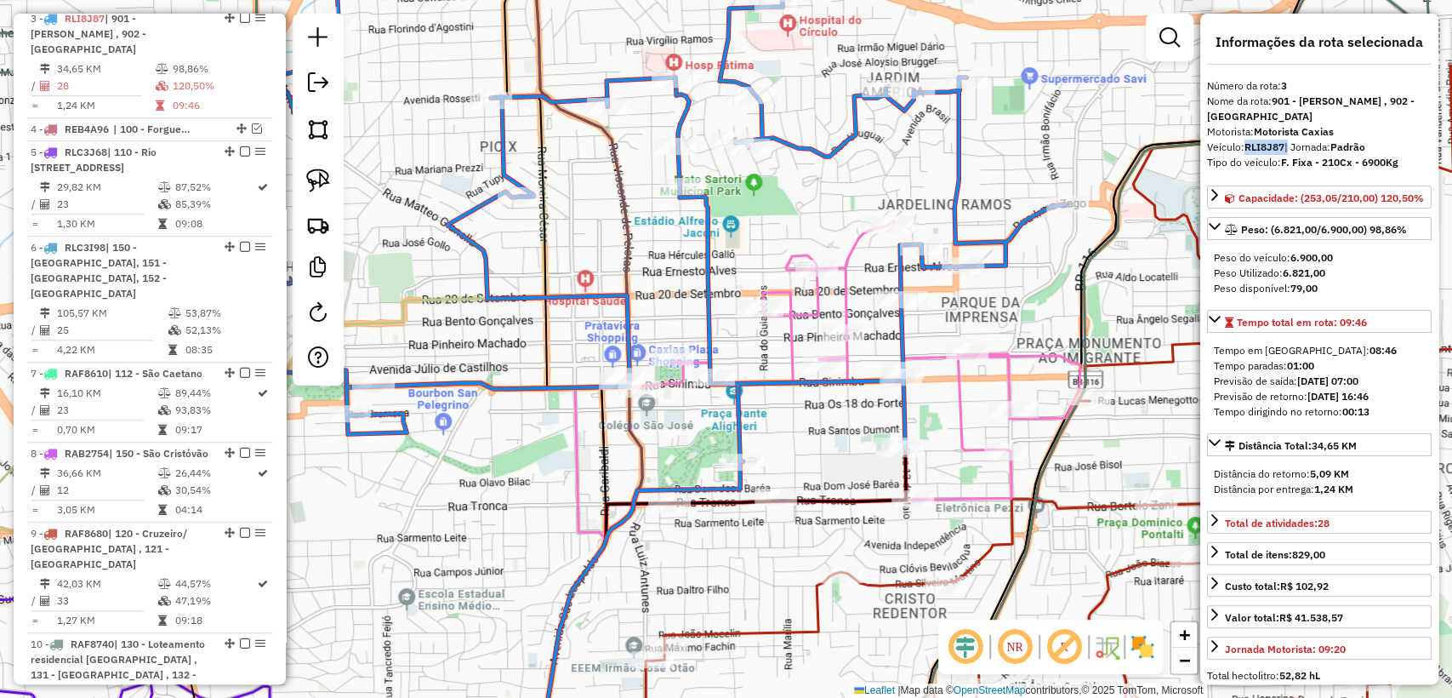
click at [796, 314] on icon at bounding box center [850, 361] width 460 height 282
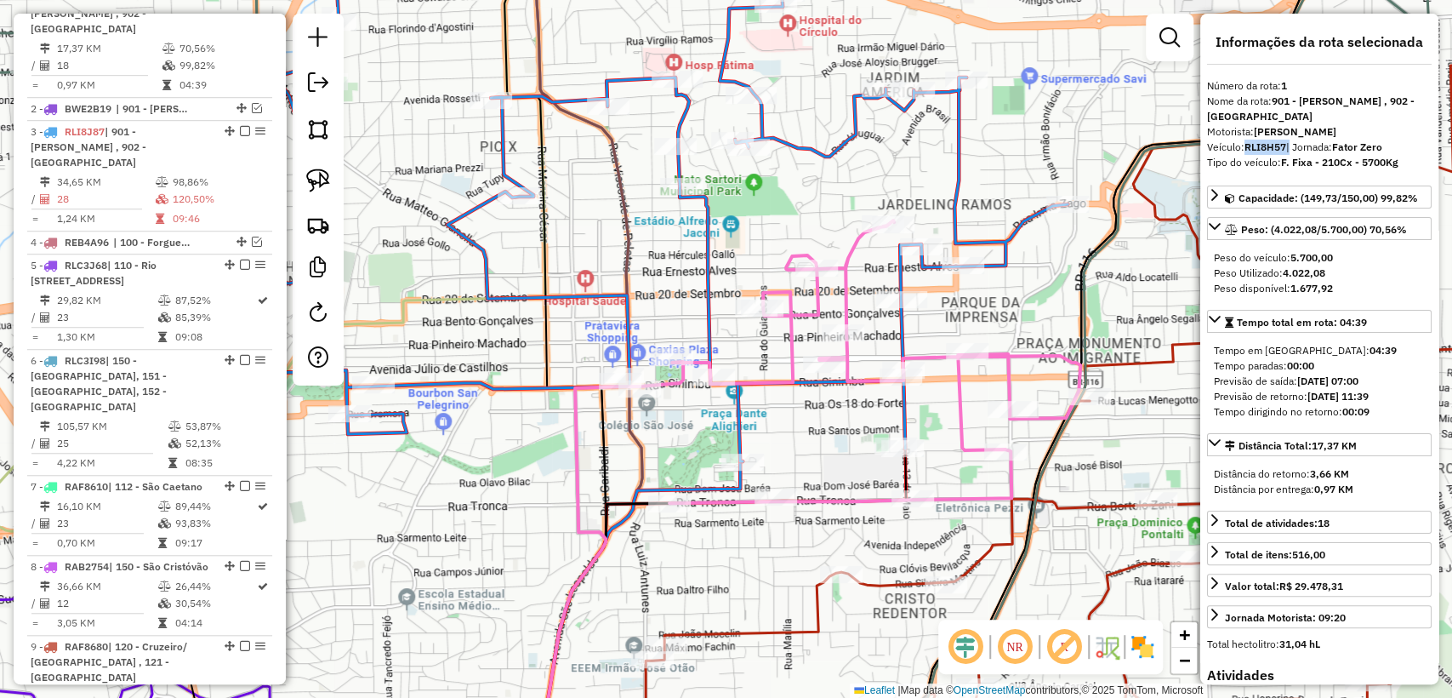
scroll to position [767, 0]
click at [1322, 145] on span "| Jornada: Fator Zero" at bounding box center [1335, 146] width 96 height 13
click at [1273, 147] on strong "RLI8H57" at bounding box center [1266, 146] width 42 height 13
click at [1273, 148] on strong "RLI8H57" at bounding box center [1266, 146] width 42 height 13
copy strong "RLI8H57"
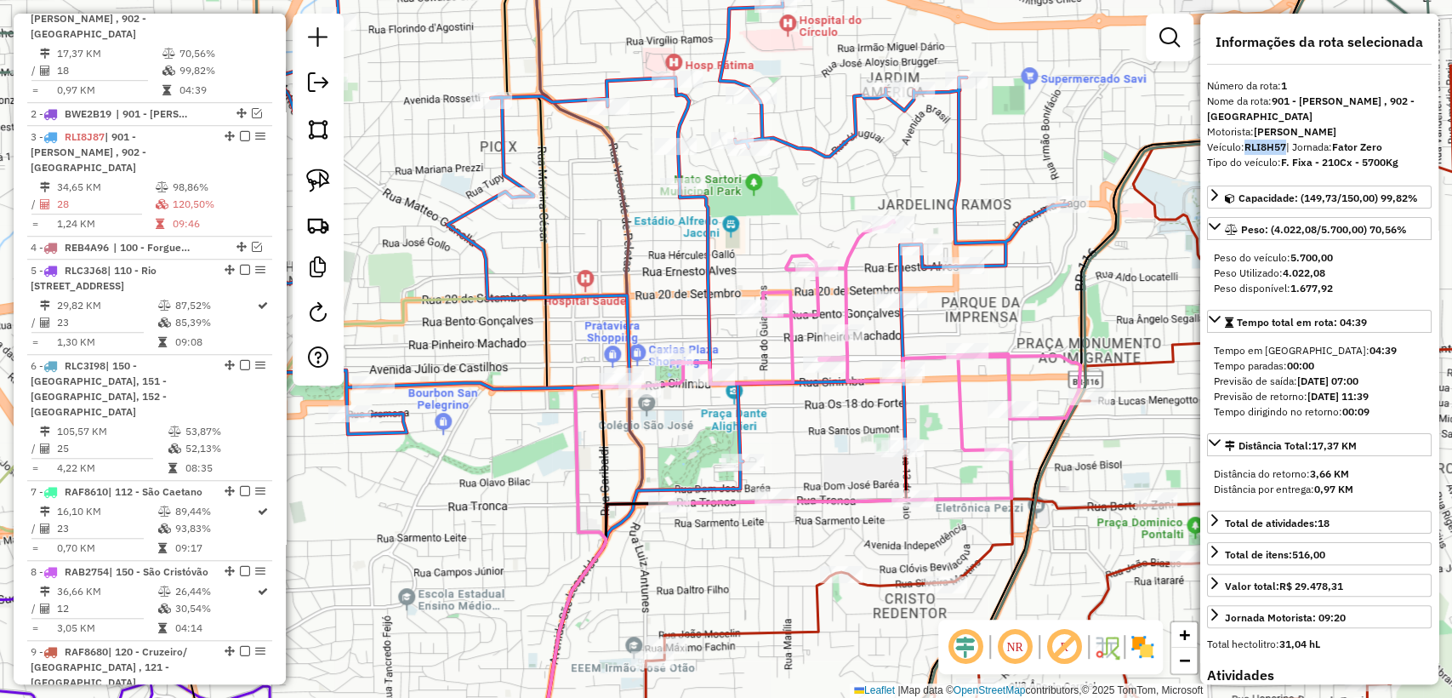
click at [810, 300] on icon at bounding box center [850, 361] width 460 height 282
click at [696, 247] on div "Janela de atendimento Grade de atendimento Capacidade Transportadoras Veículos …" at bounding box center [726, 349] width 1452 height 698
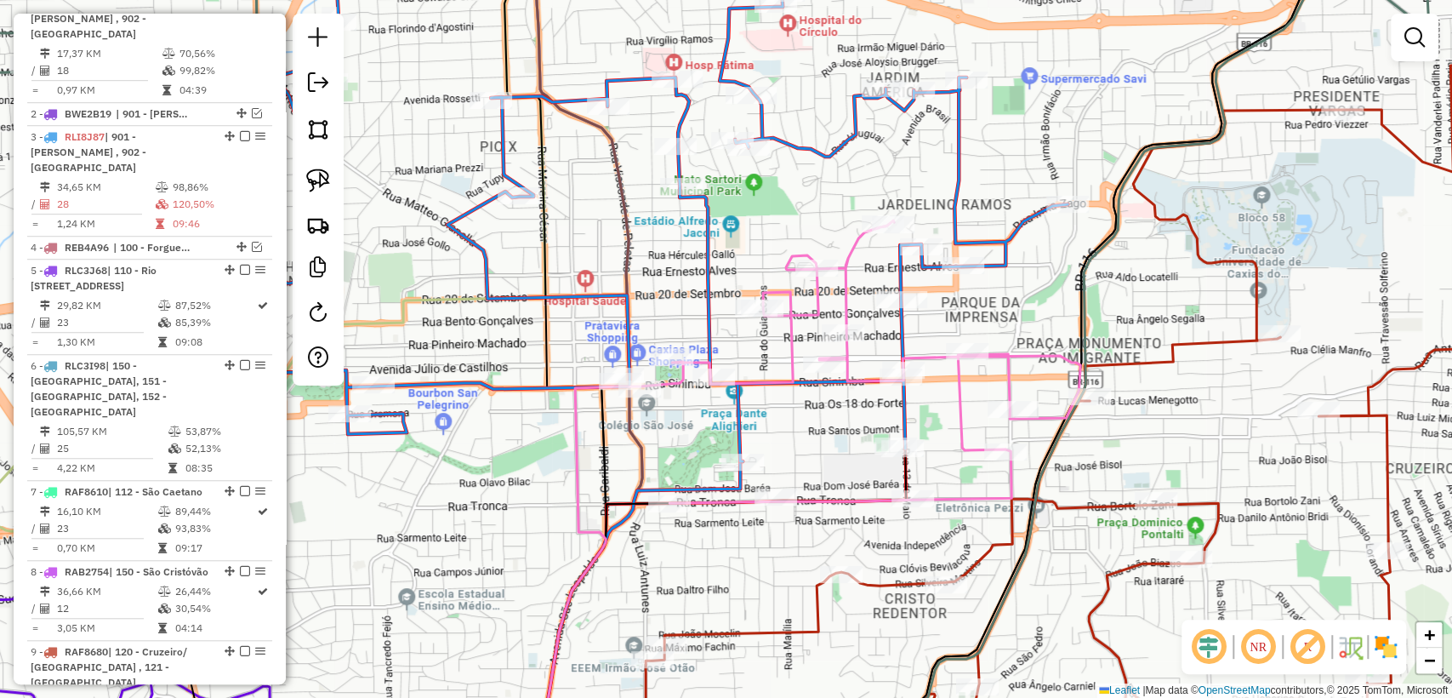
click at [705, 248] on icon at bounding box center [545, 200] width 1045 height 522
select select "**********"
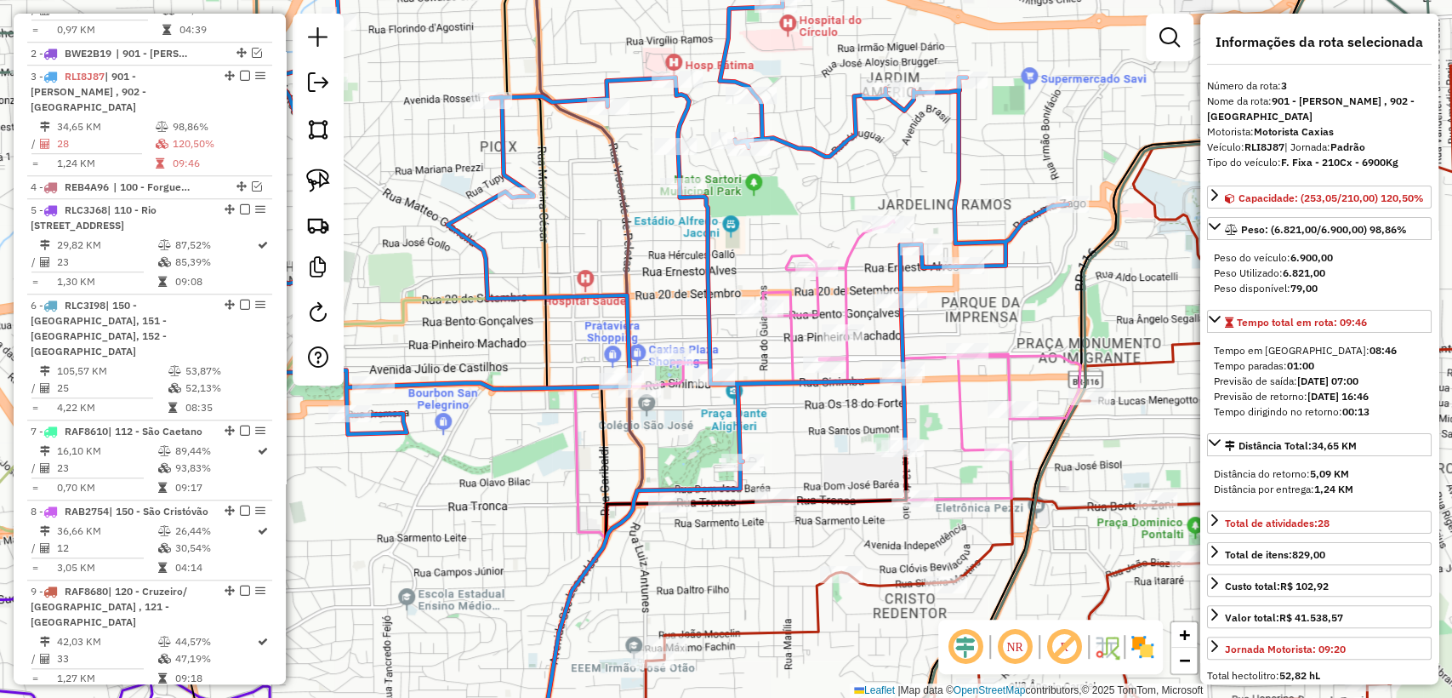
scroll to position [885, 0]
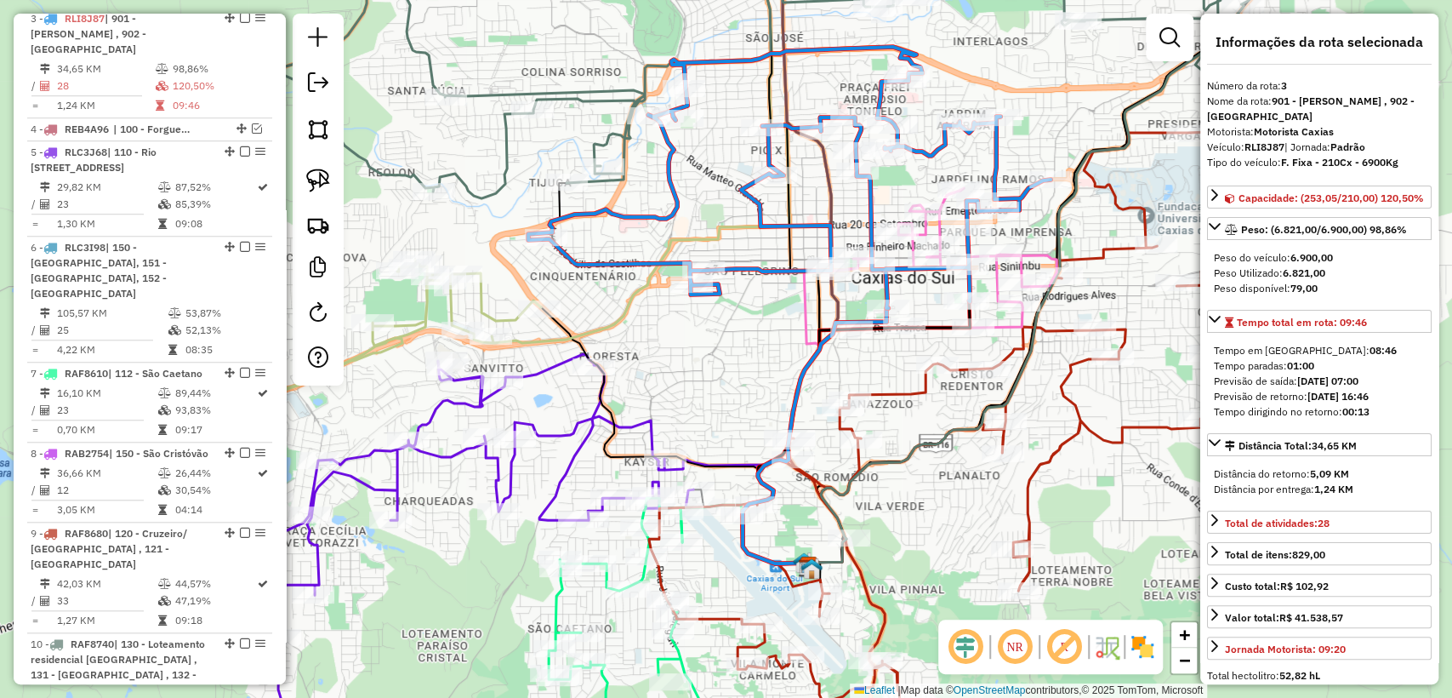
click at [583, 427] on icon at bounding box center [505, 532] width 568 height 357
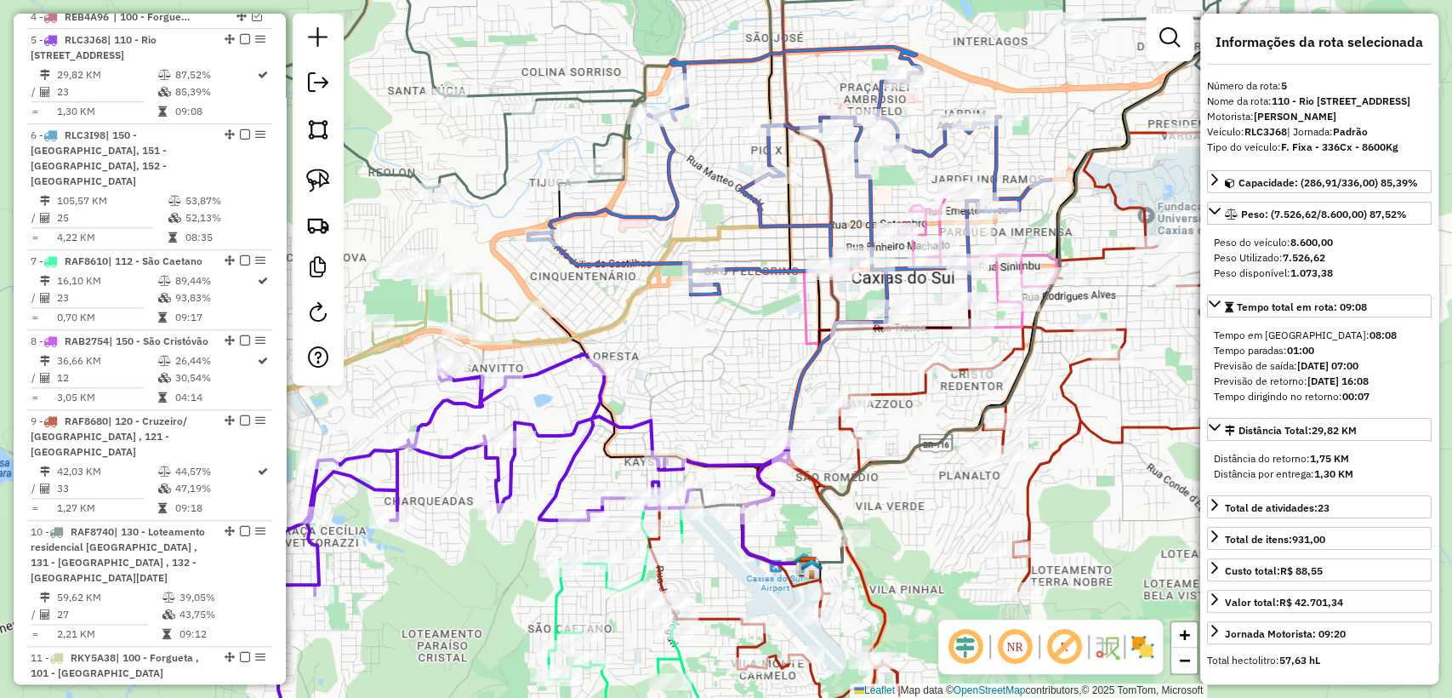
scroll to position [1002, 0]
click at [680, 366] on div "Janela de atendimento Grade de atendimento Capacidade Transportadoras Veículos …" at bounding box center [726, 349] width 1452 height 698
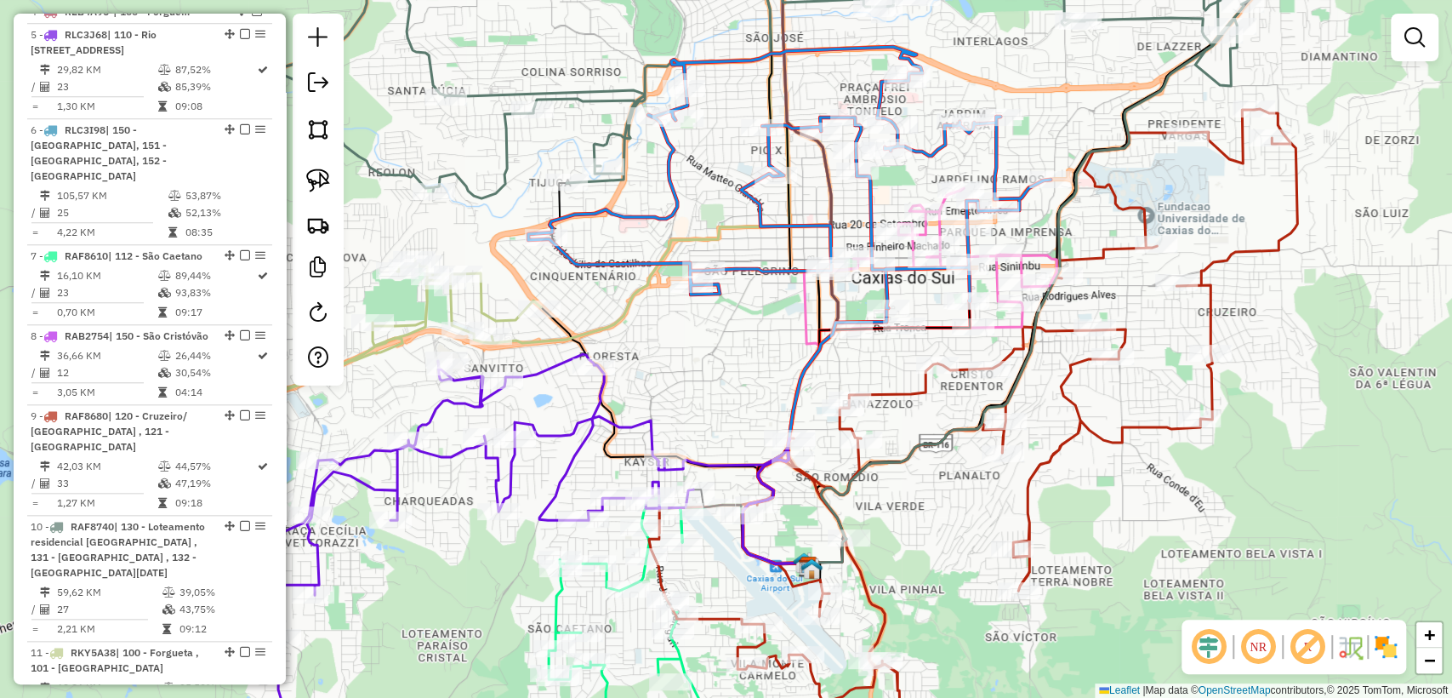
click at [898, 396] on icon at bounding box center [973, 415] width 648 height 613
select select "**********"
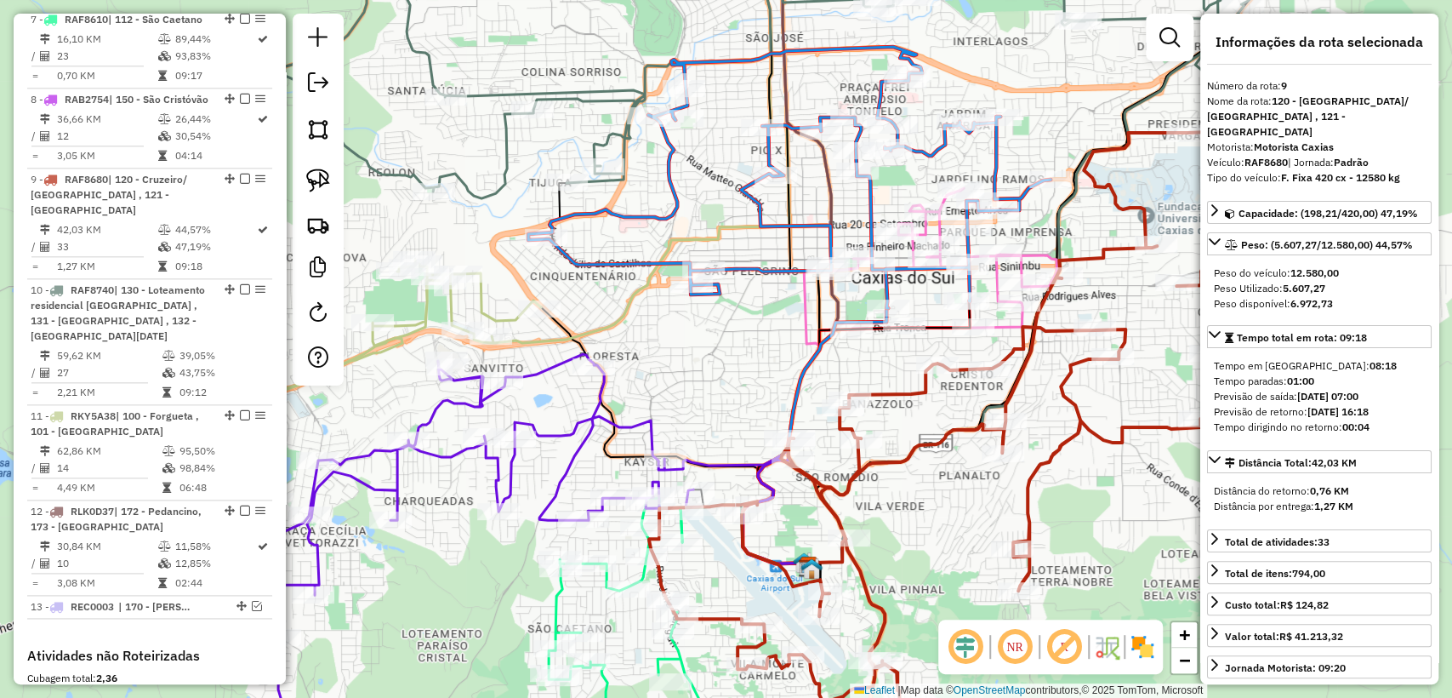
scroll to position [1399, 0]
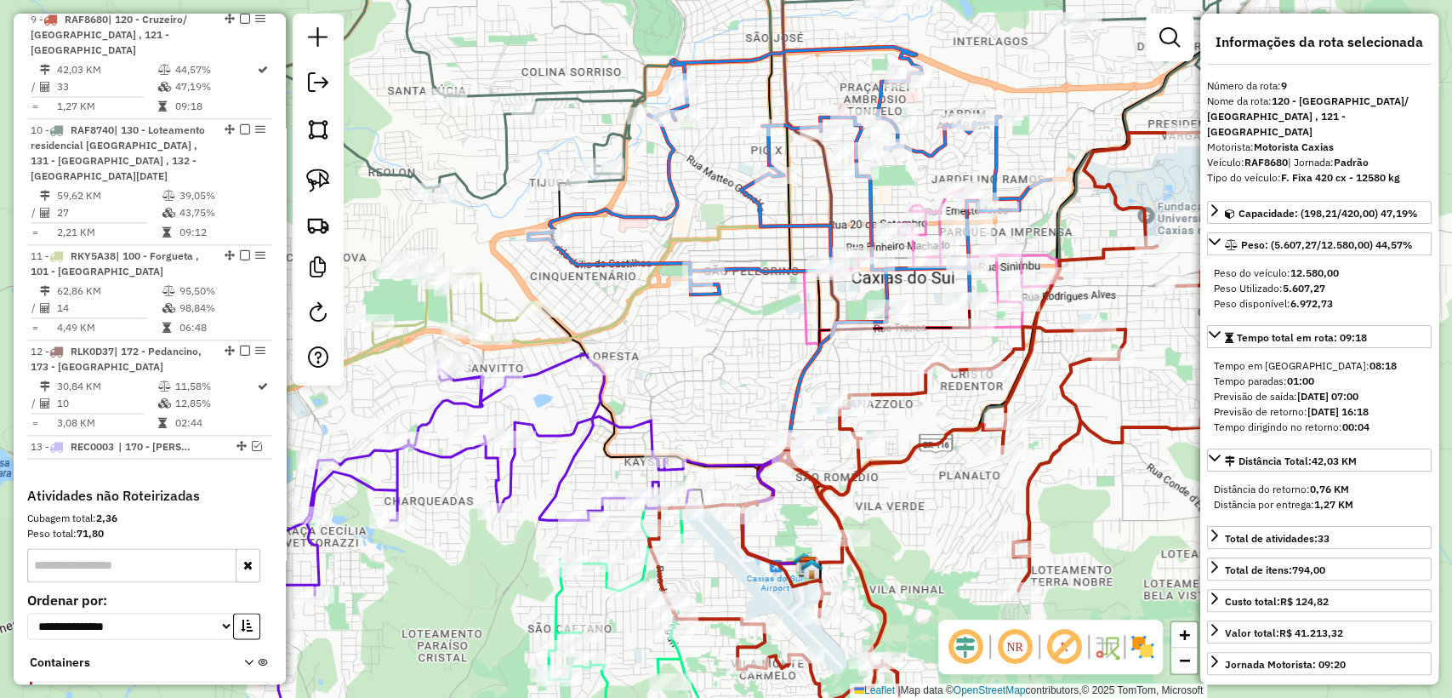
drag, startPoint x: 927, startPoint y: 512, endPoint x: 828, endPoint y: 521, distance: 99.9
click at [928, 512] on div "Janela de atendimento Grade de atendimento Capacidade Transportadoras Veículos …" at bounding box center [726, 349] width 1452 height 698
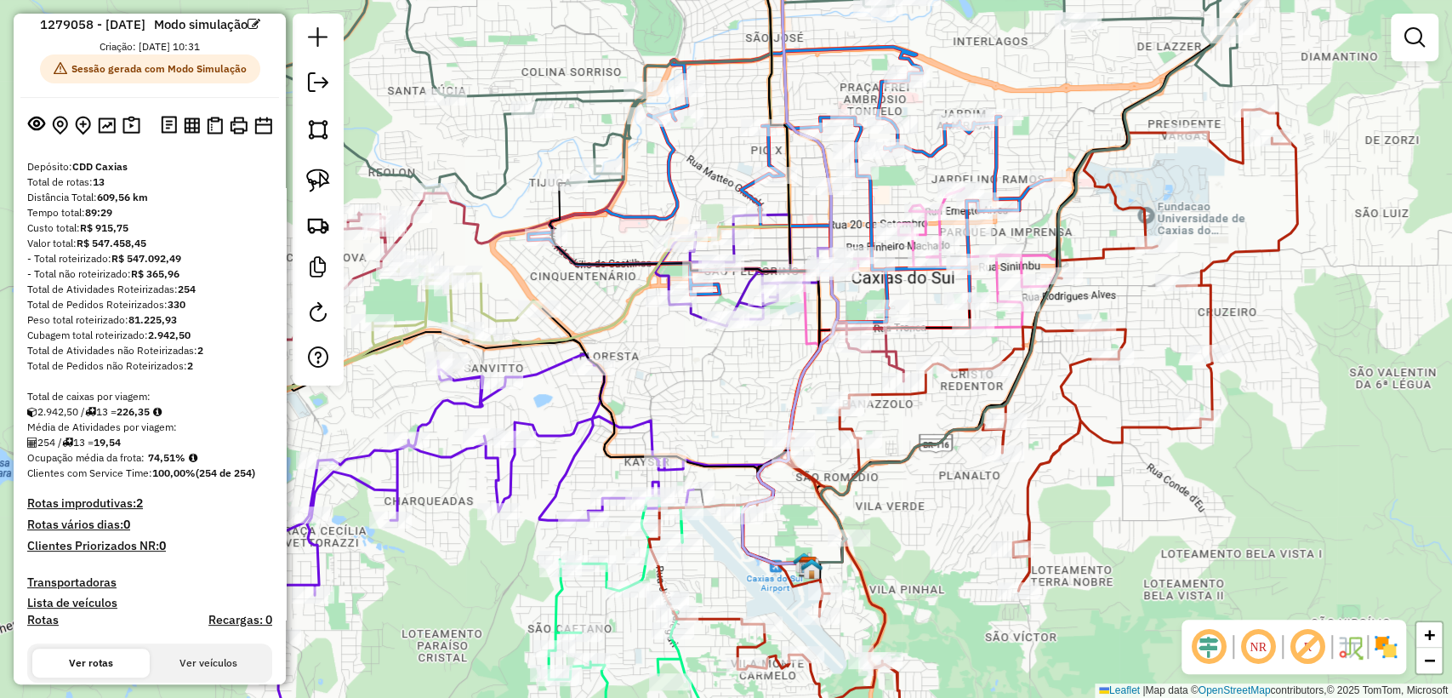
scroll to position [0, 0]
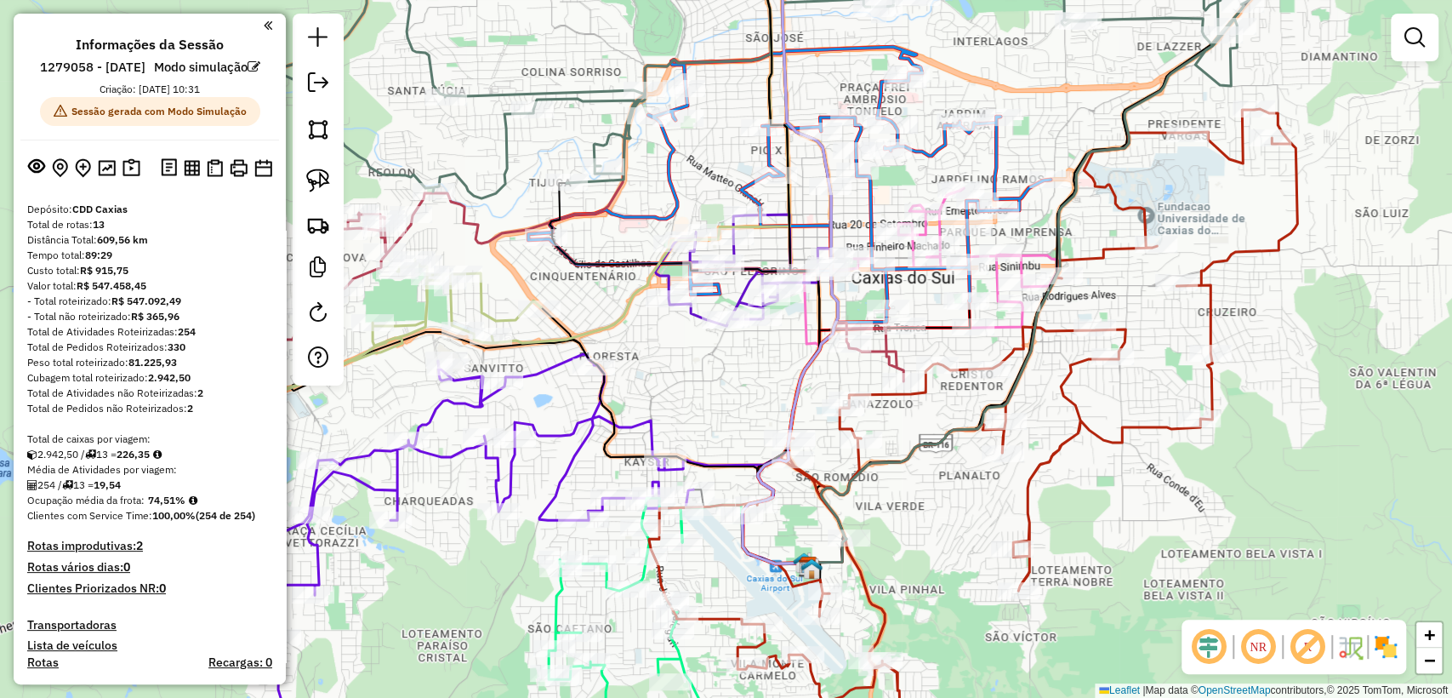
click at [667, 182] on icon at bounding box center [789, 177] width 522 height 261
select select "**********"
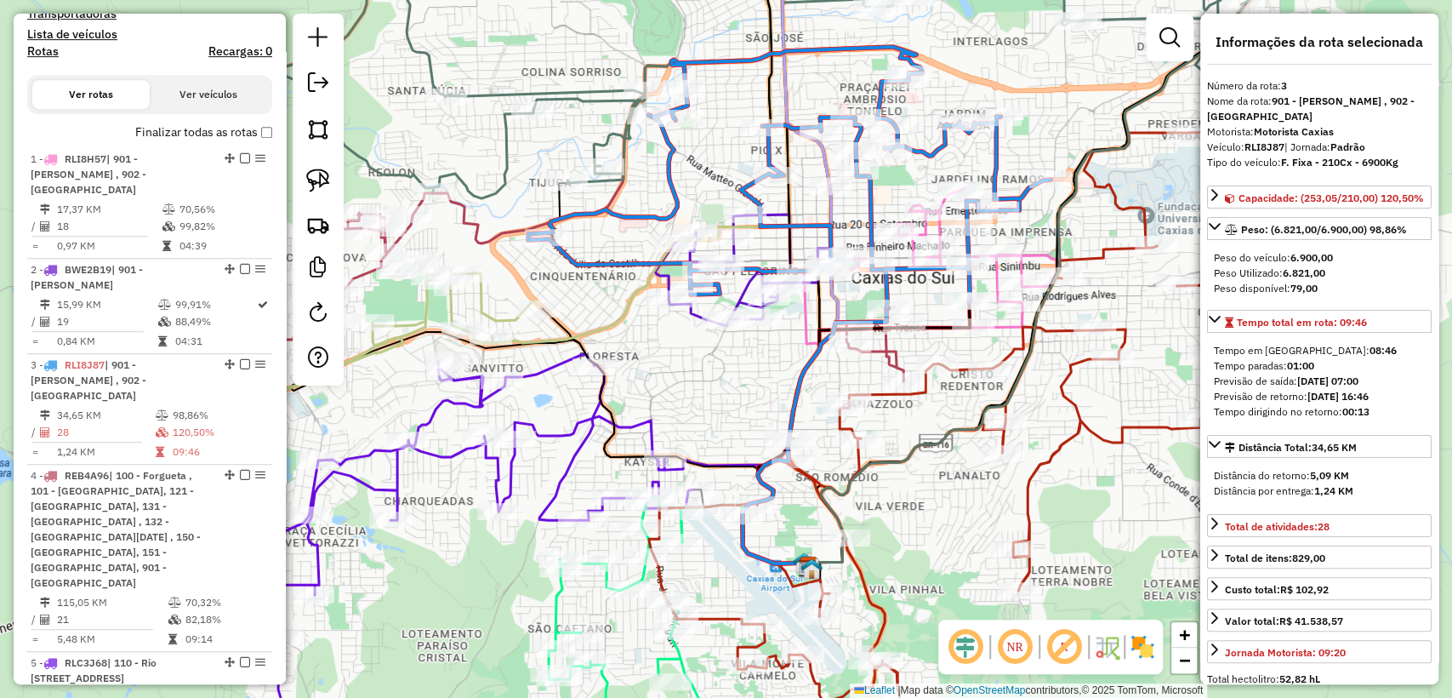
scroll to position [941, 0]
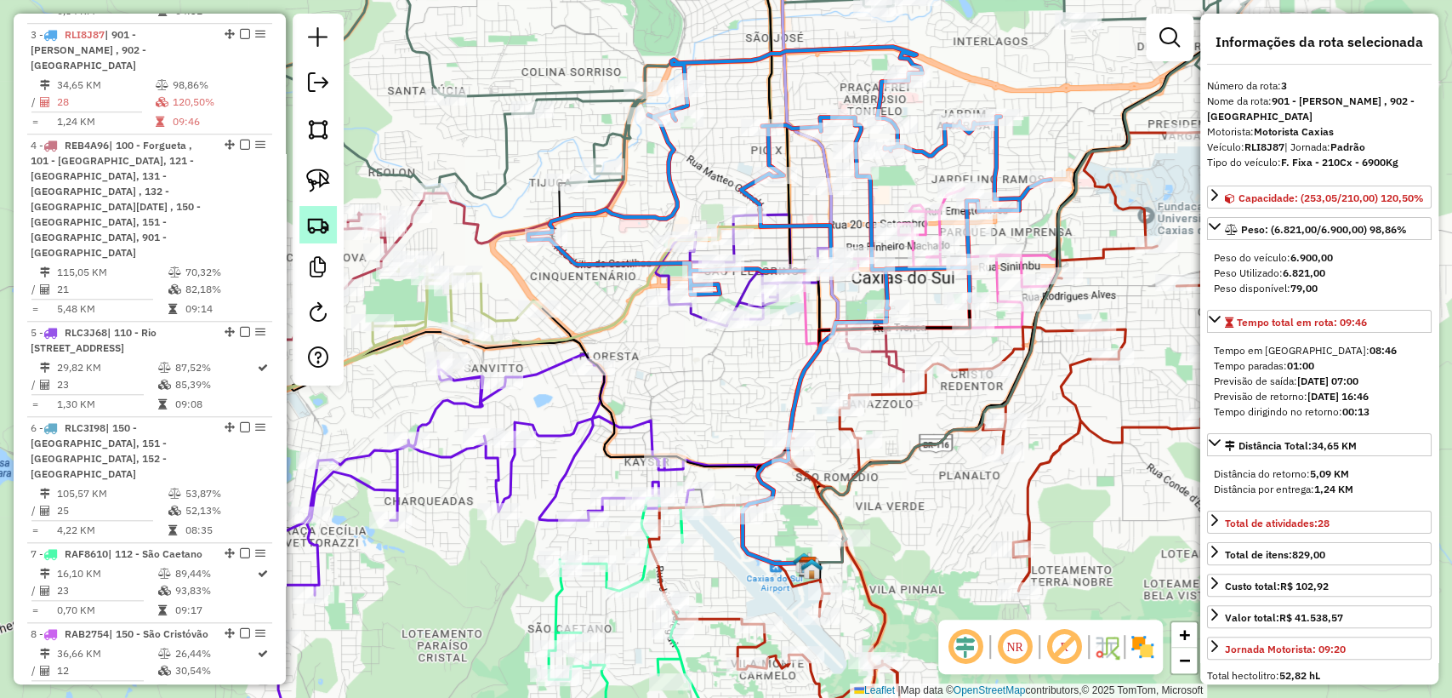
click at [313, 220] on img at bounding box center [318, 225] width 24 height 24
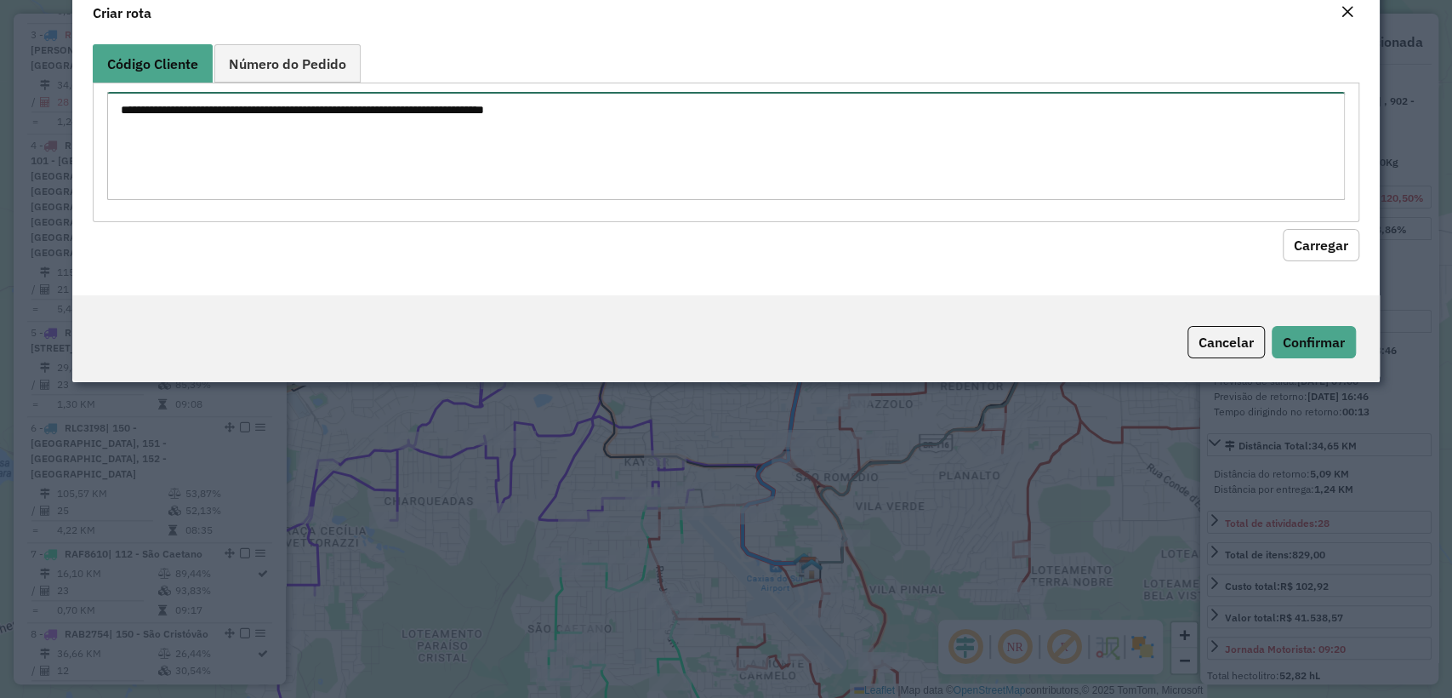
click at [435, 161] on textarea at bounding box center [725, 146] width 1237 height 108
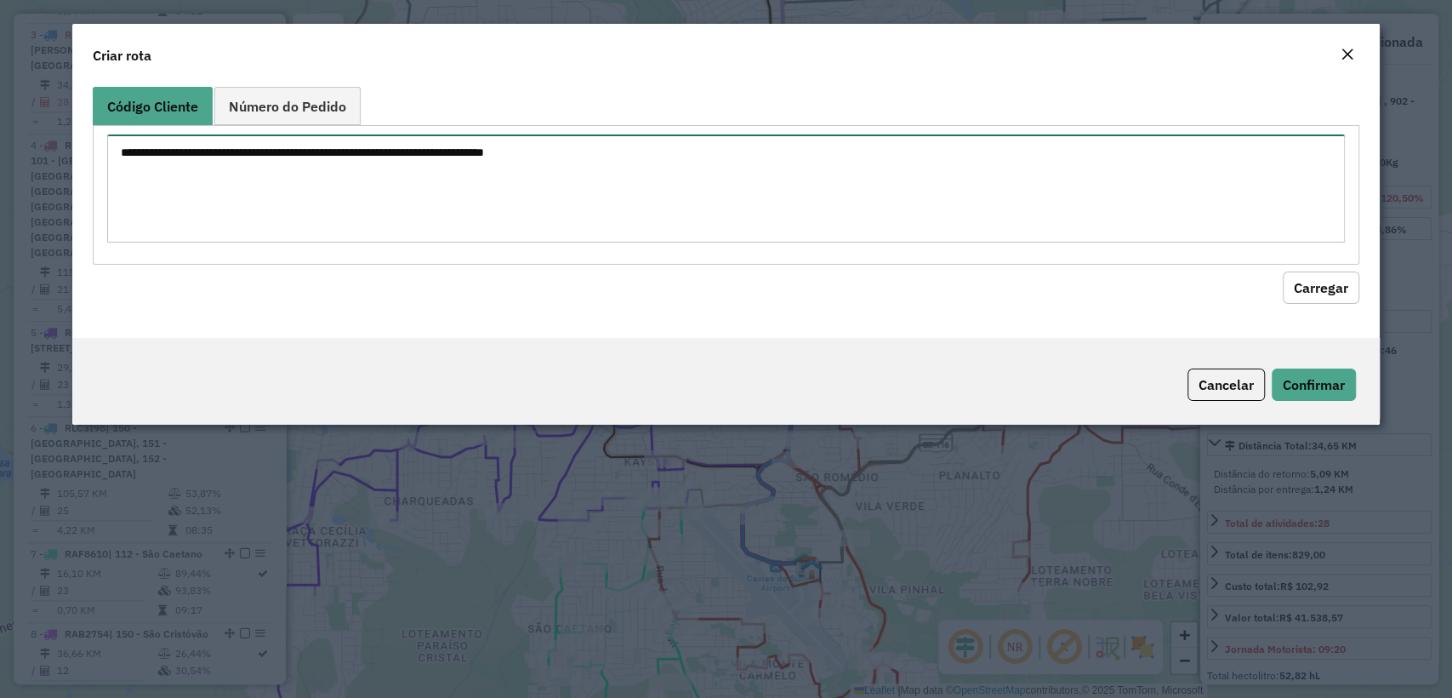
paste textarea "******** ******** ******** ******** ******** ******** ******** ******** *******…"
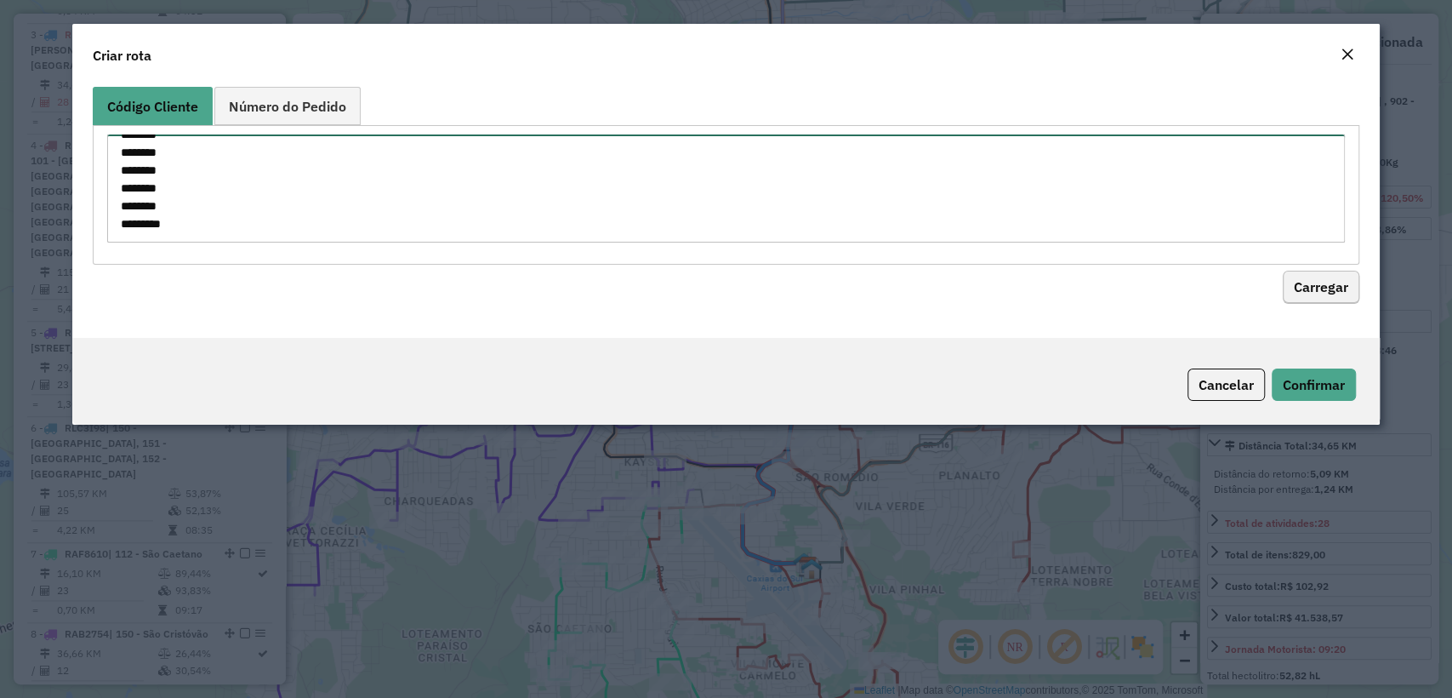
type textarea "******** ******** ******** ******** ******** ******** ******** ******** *******…"
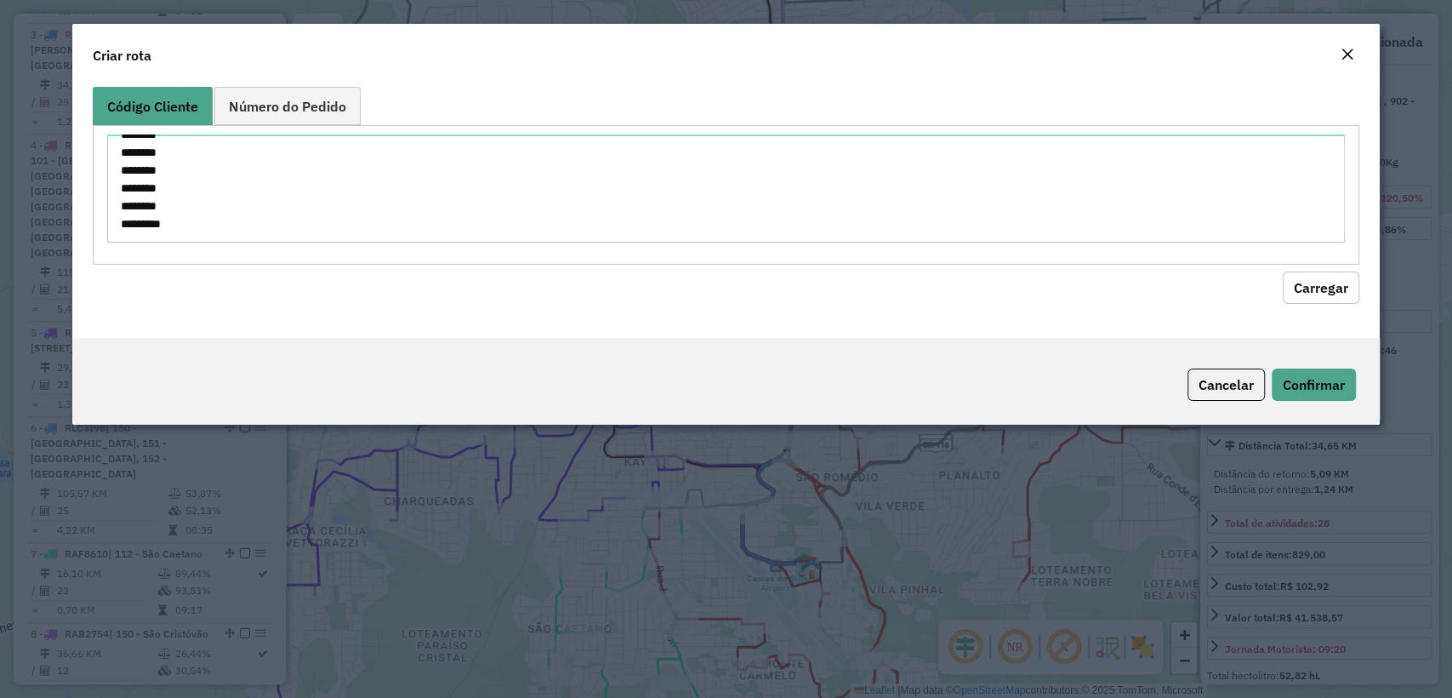
click at [1316, 274] on button "Carregar" at bounding box center [1321, 287] width 77 height 32
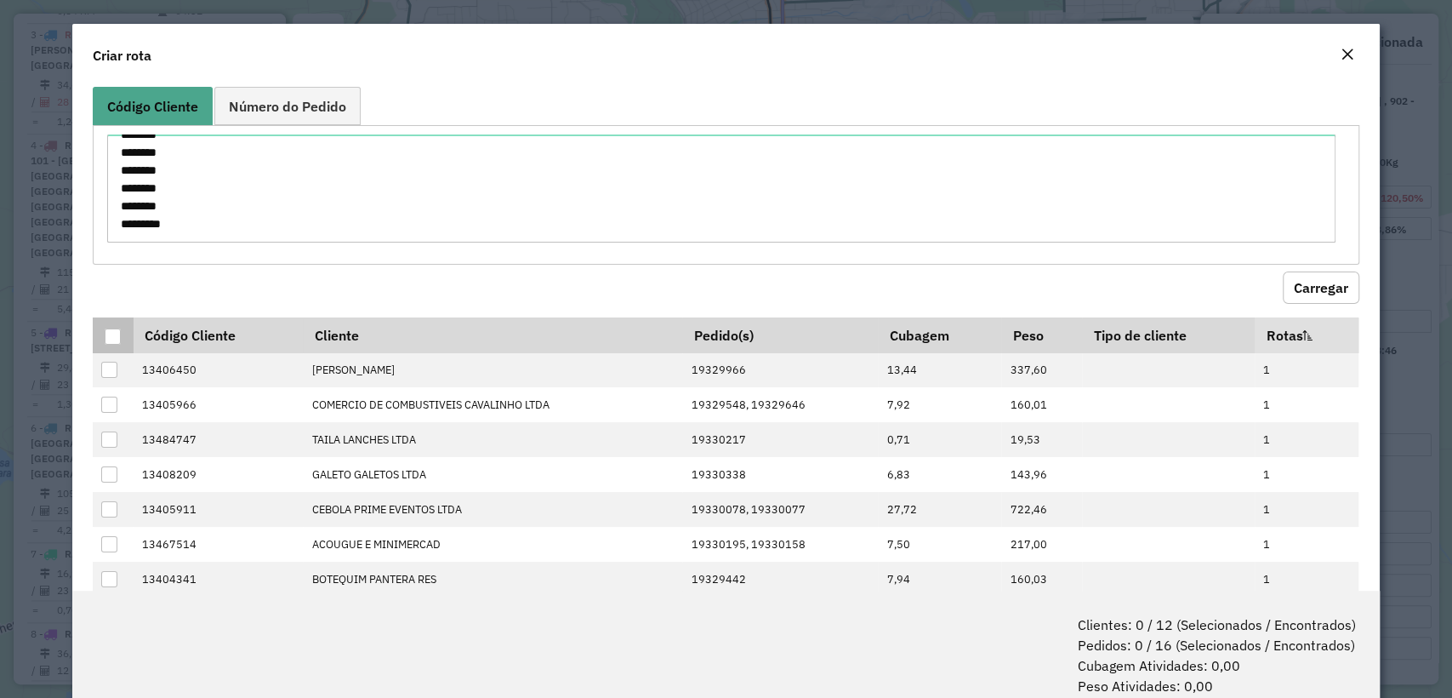
click at [122, 338] on th at bounding box center [113, 335] width 40 height 36
click at [118, 336] on div at bounding box center [113, 336] width 16 height 16
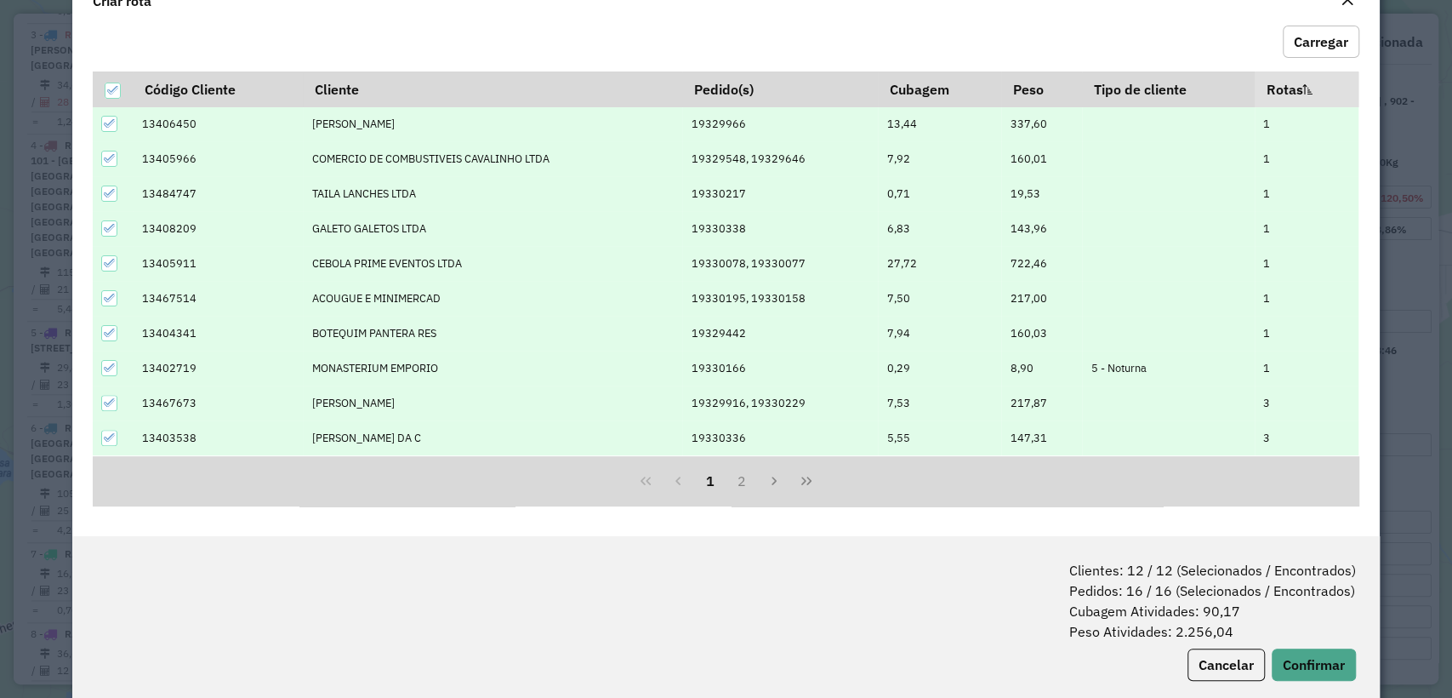
scroll to position [84, 0]
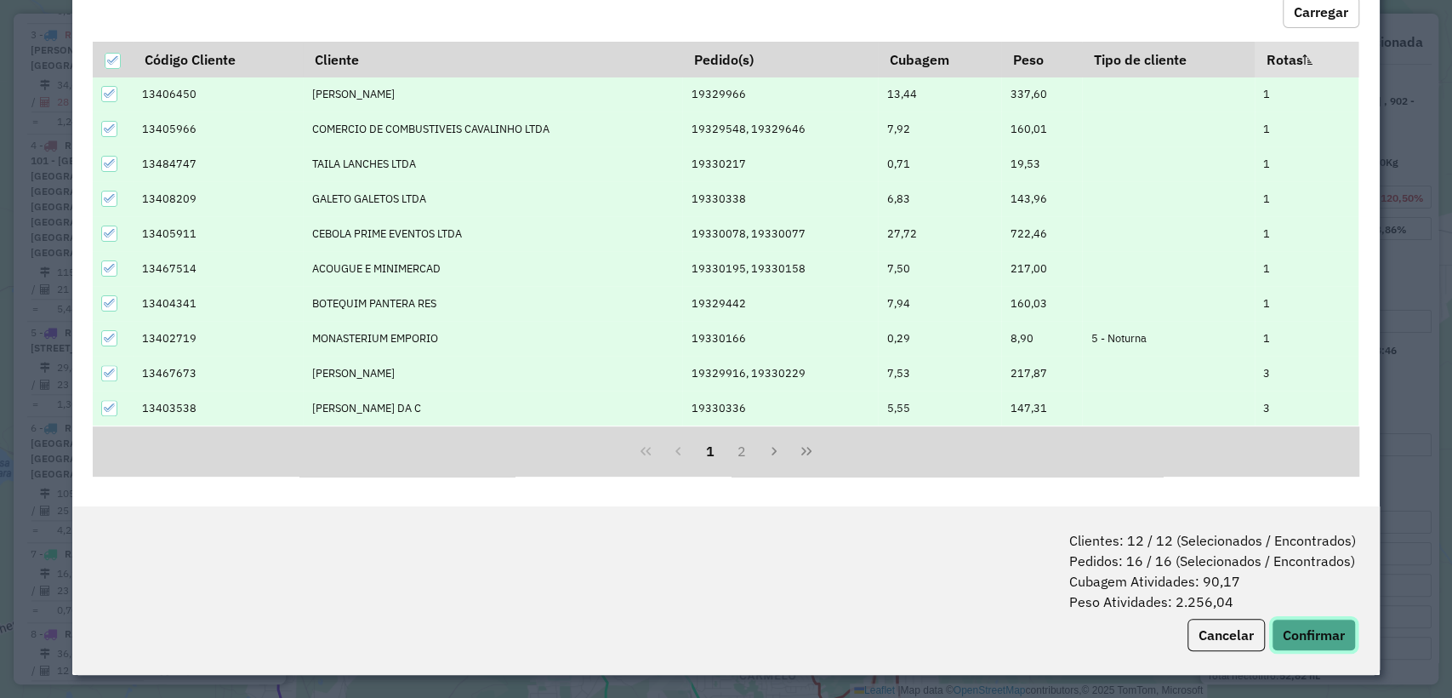
click at [1318, 624] on button "Confirmar" at bounding box center [1314, 635] width 84 height 32
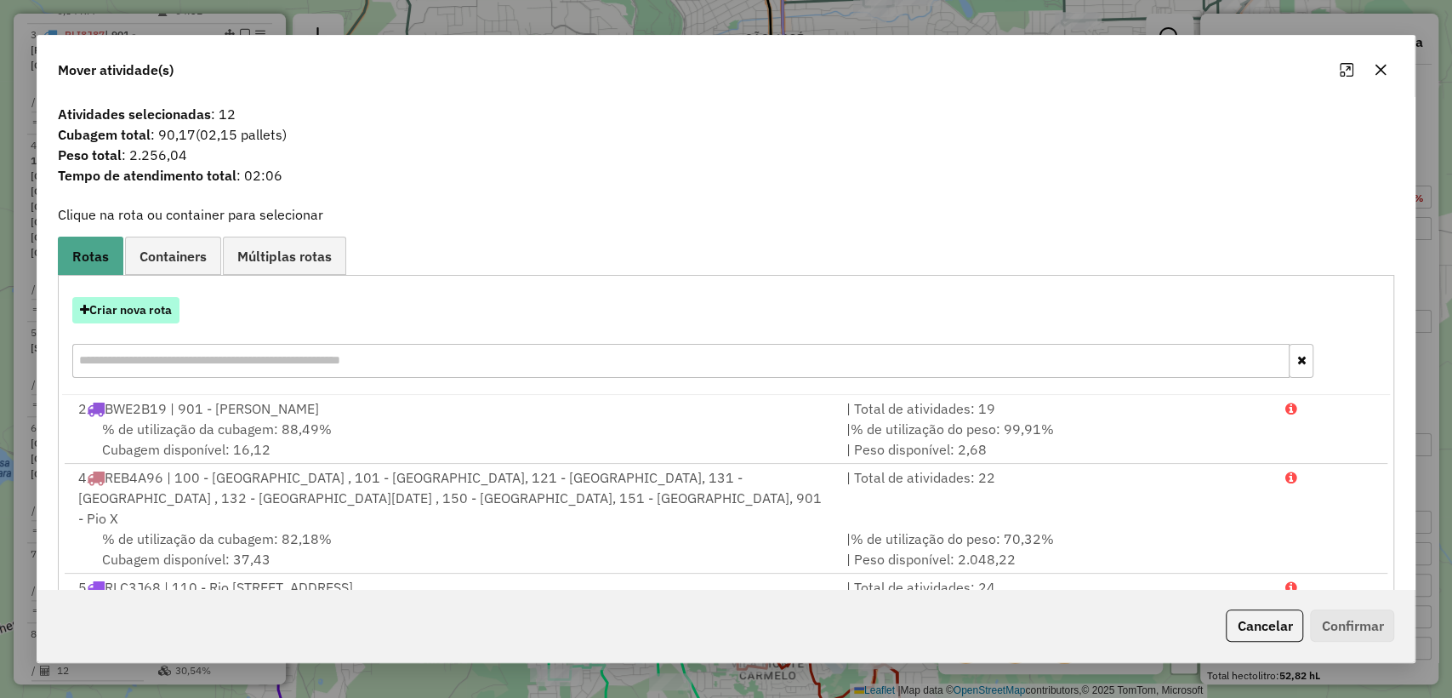
click at [145, 311] on button "Criar nova rota" at bounding box center [125, 310] width 107 height 26
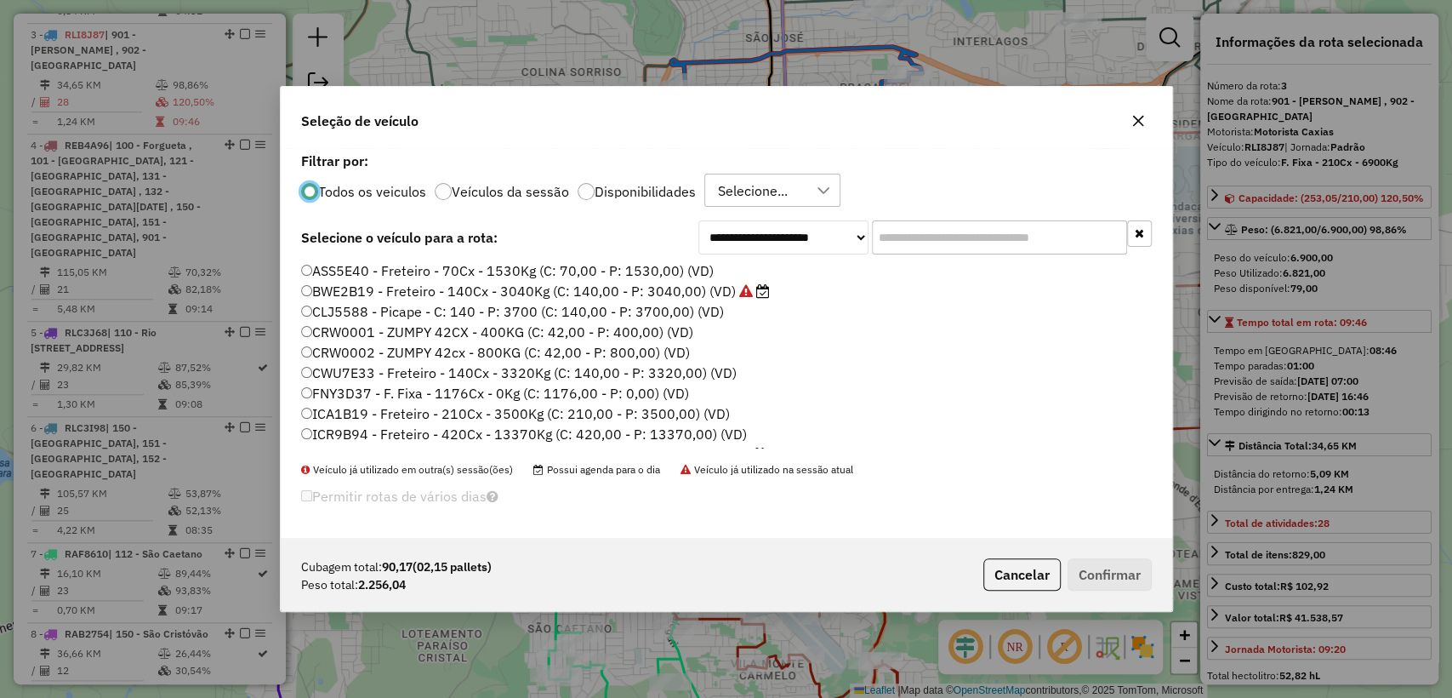
scroll to position [9, 5]
click at [987, 232] on input "text" at bounding box center [999, 237] width 255 height 34
paste input "*******"
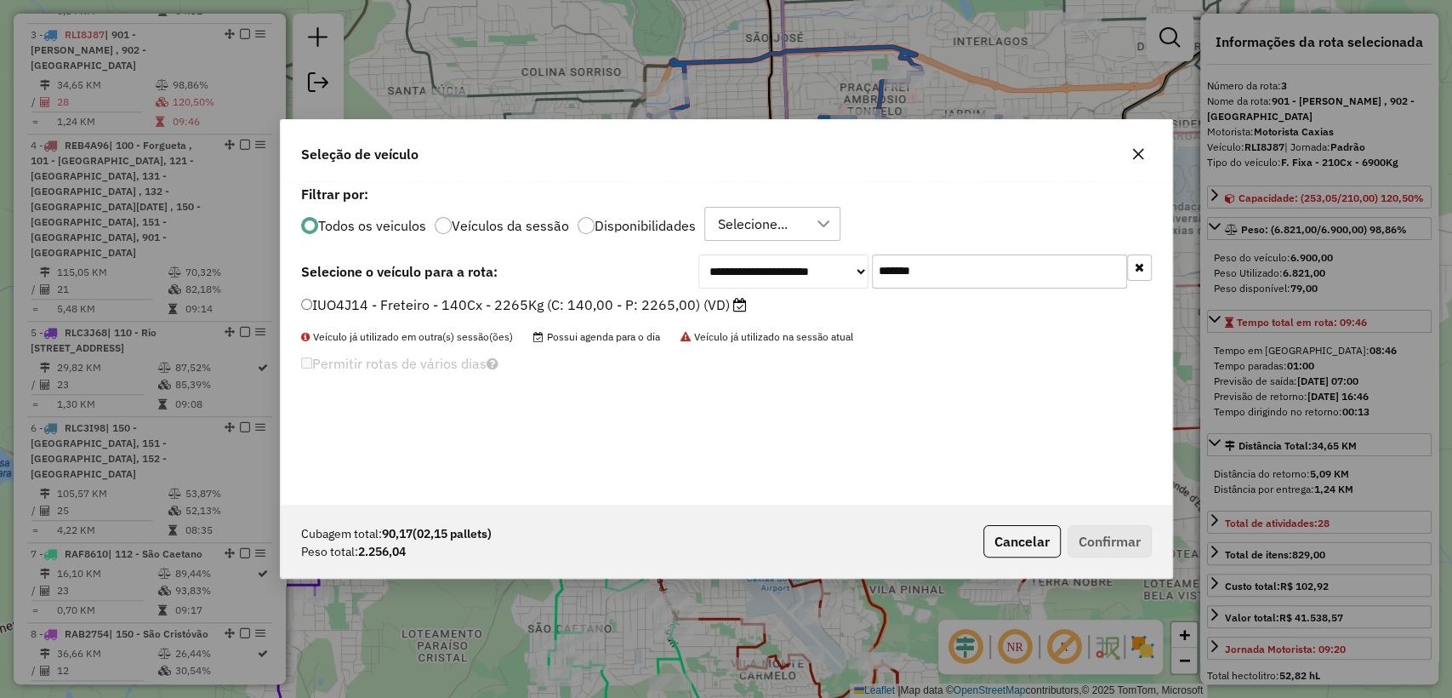
type input "*******"
click at [569, 301] on label "IUO4J14 - Freteiro - 140Cx - 2265Kg (C: 140,00 - P: 2265,00) (VD)" at bounding box center [524, 304] width 446 height 20
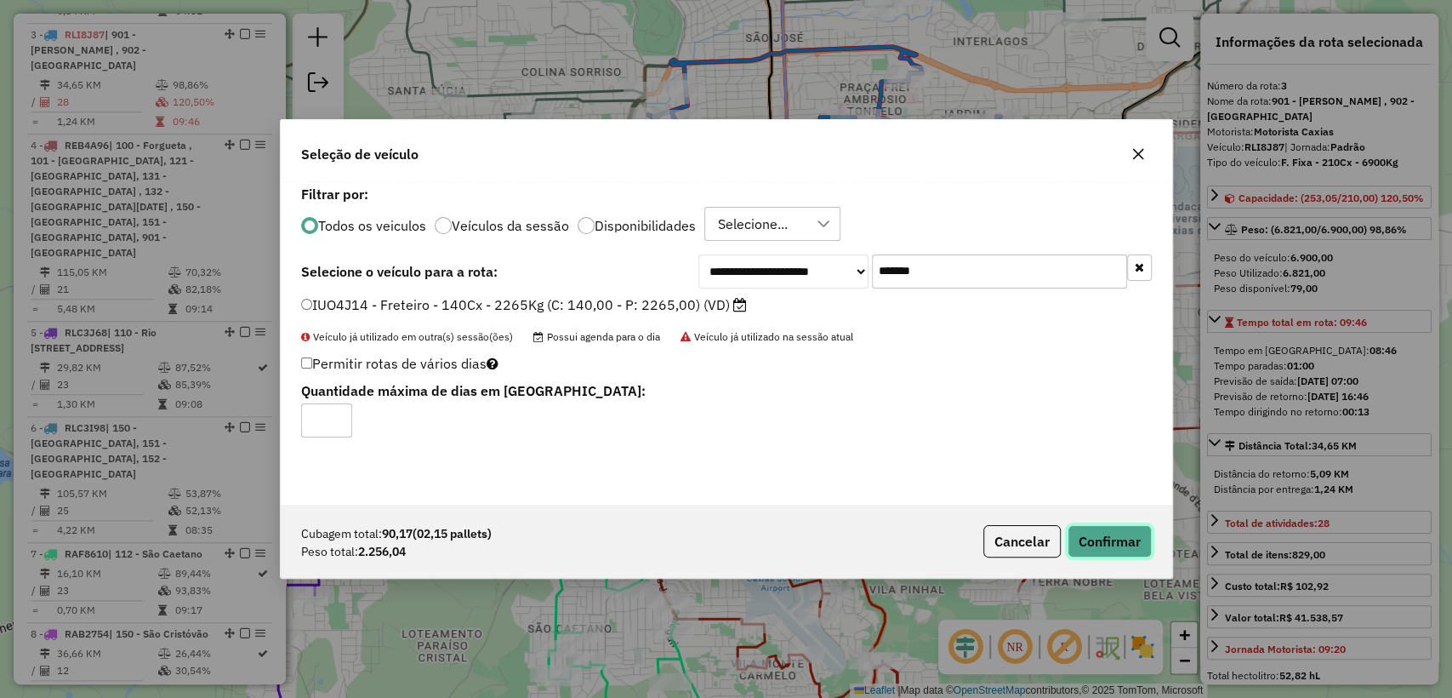
click at [1115, 537] on button "Confirmar" at bounding box center [1110, 541] width 84 height 32
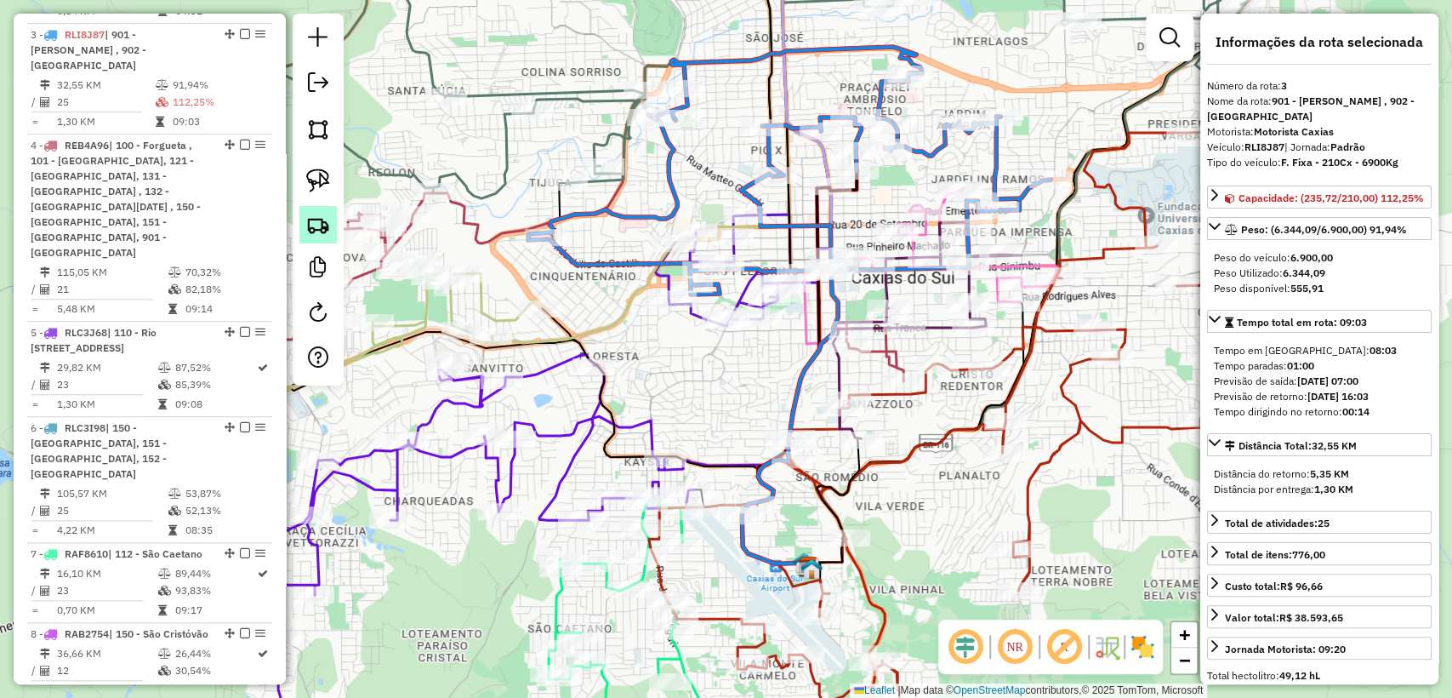
click at [311, 234] on img at bounding box center [318, 225] width 24 height 24
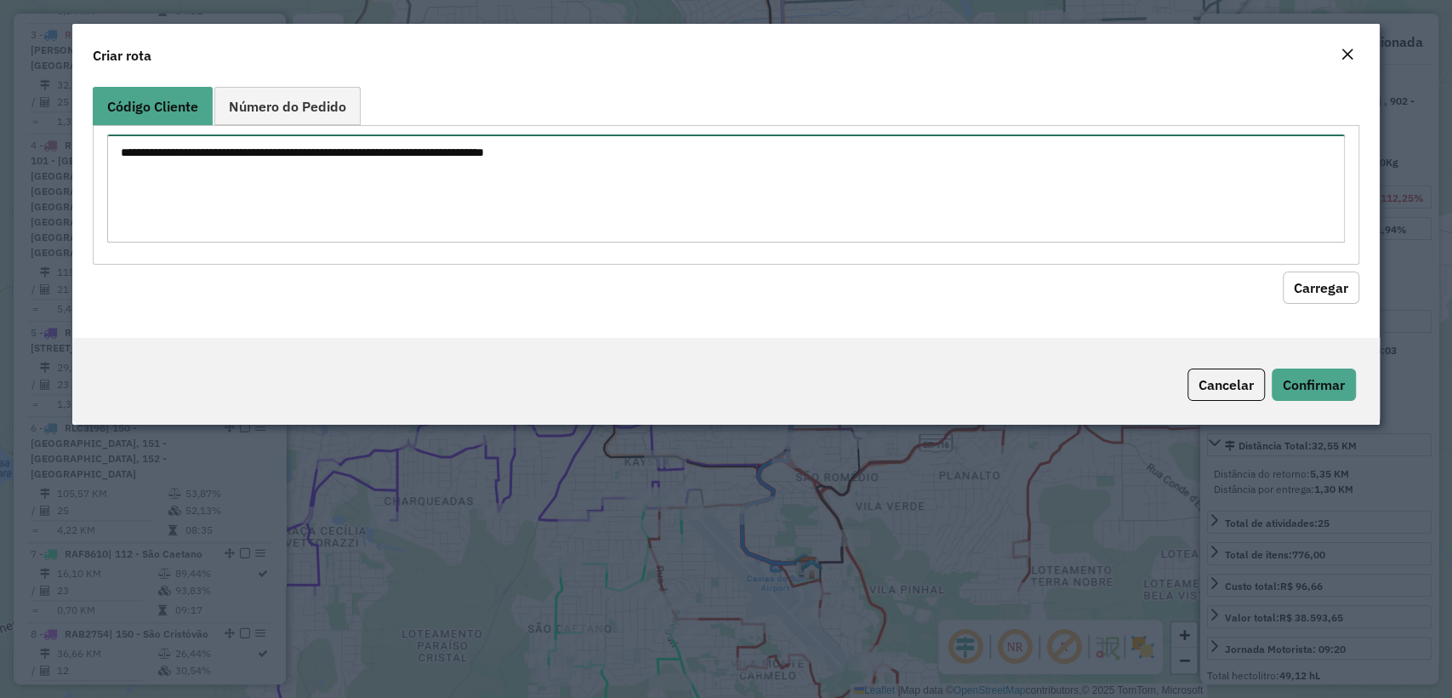
click at [414, 157] on textarea at bounding box center [725, 188] width 1237 height 108
paste textarea "******** ******** ******** ******** ******** ******** ******** ******** *******…"
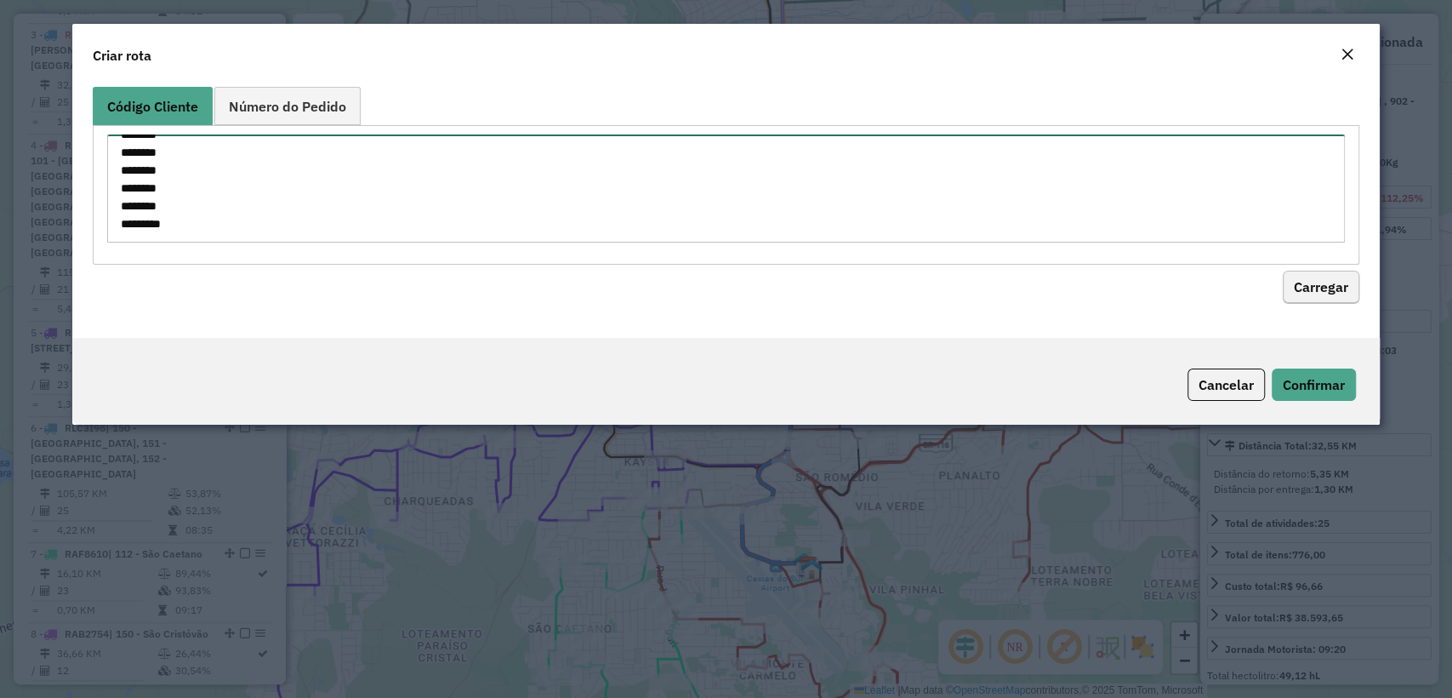
type textarea "******** ******** ******** ******** ******** ******** ******** ******** *******…"
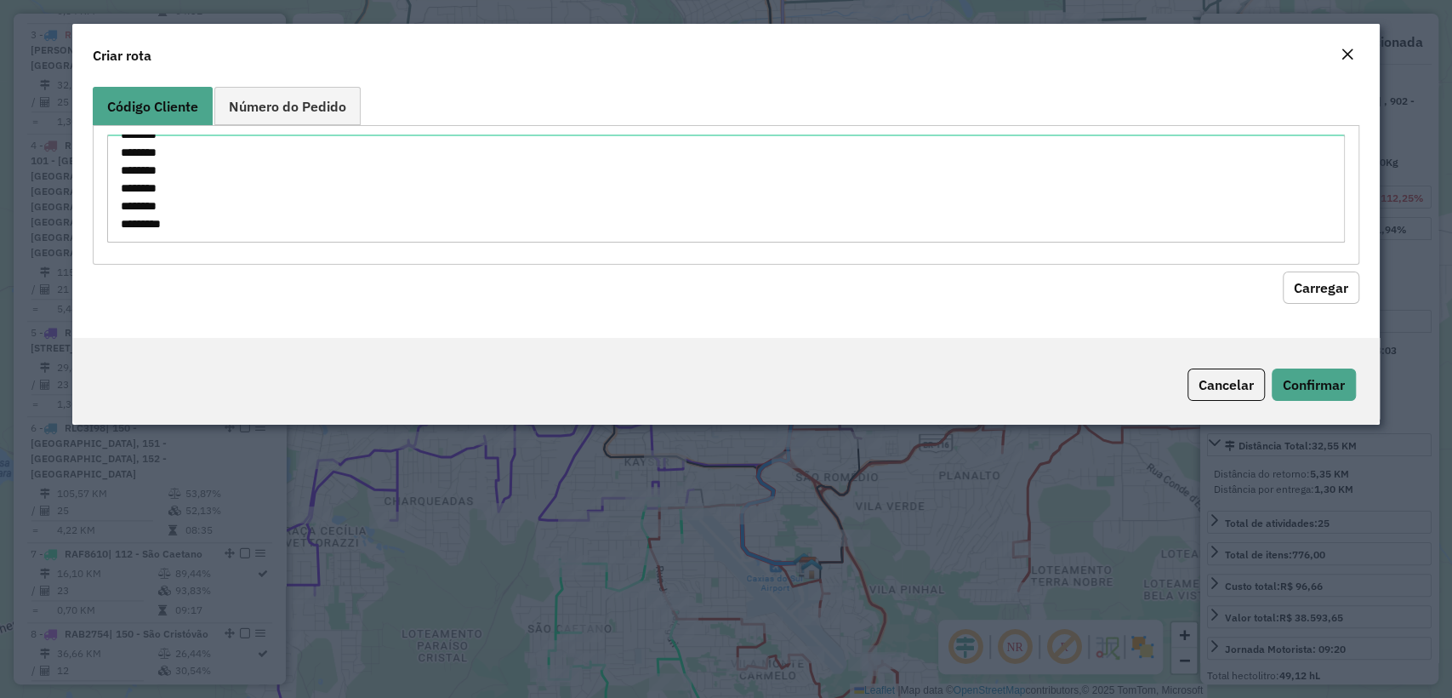
click at [1322, 280] on button "Carregar" at bounding box center [1321, 287] width 77 height 32
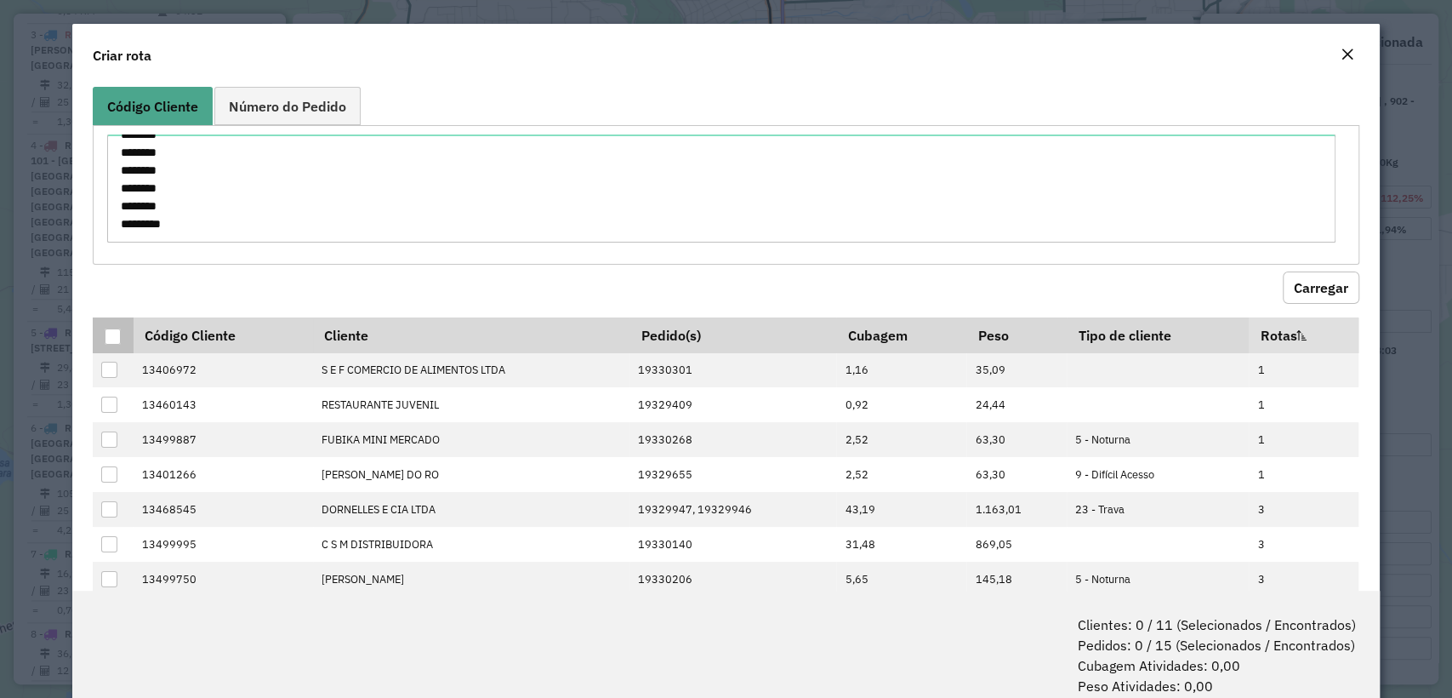
click at [112, 339] on div at bounding box center [113, 336] width 16 height 16
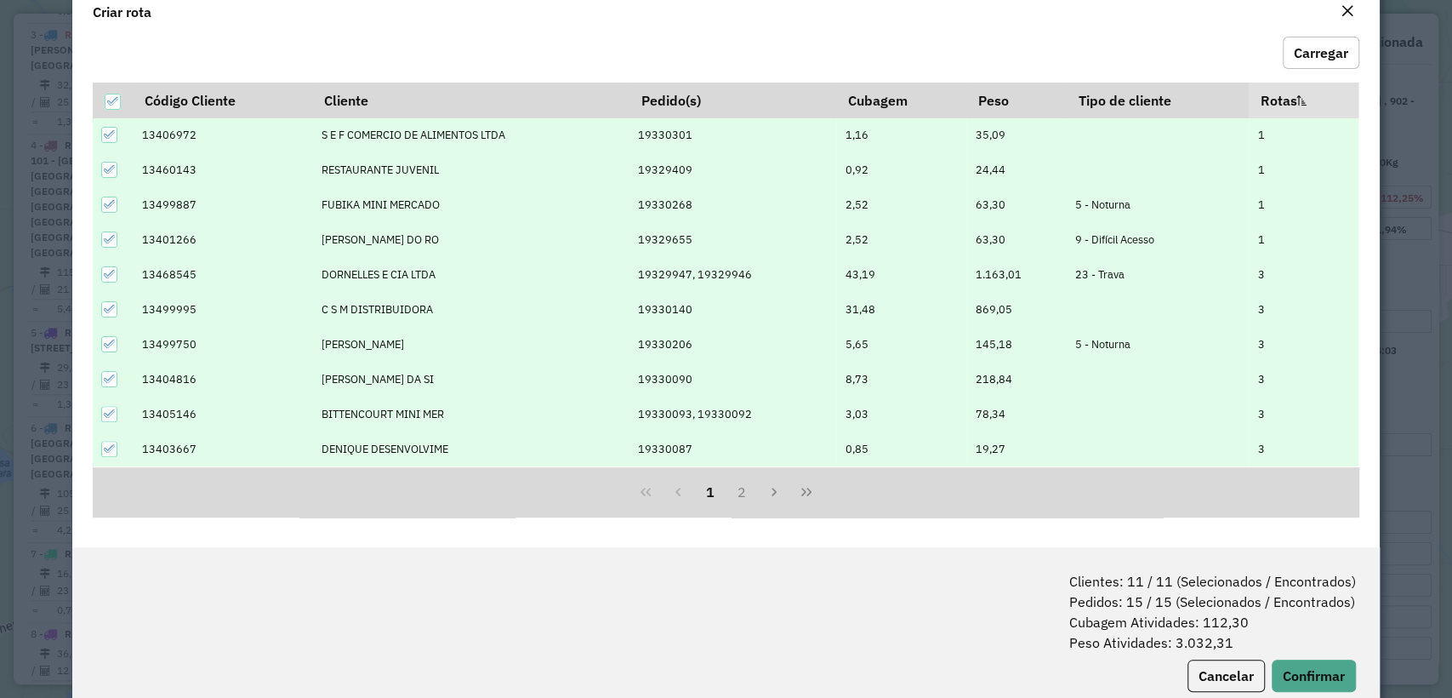
scroll to position [84, 0]
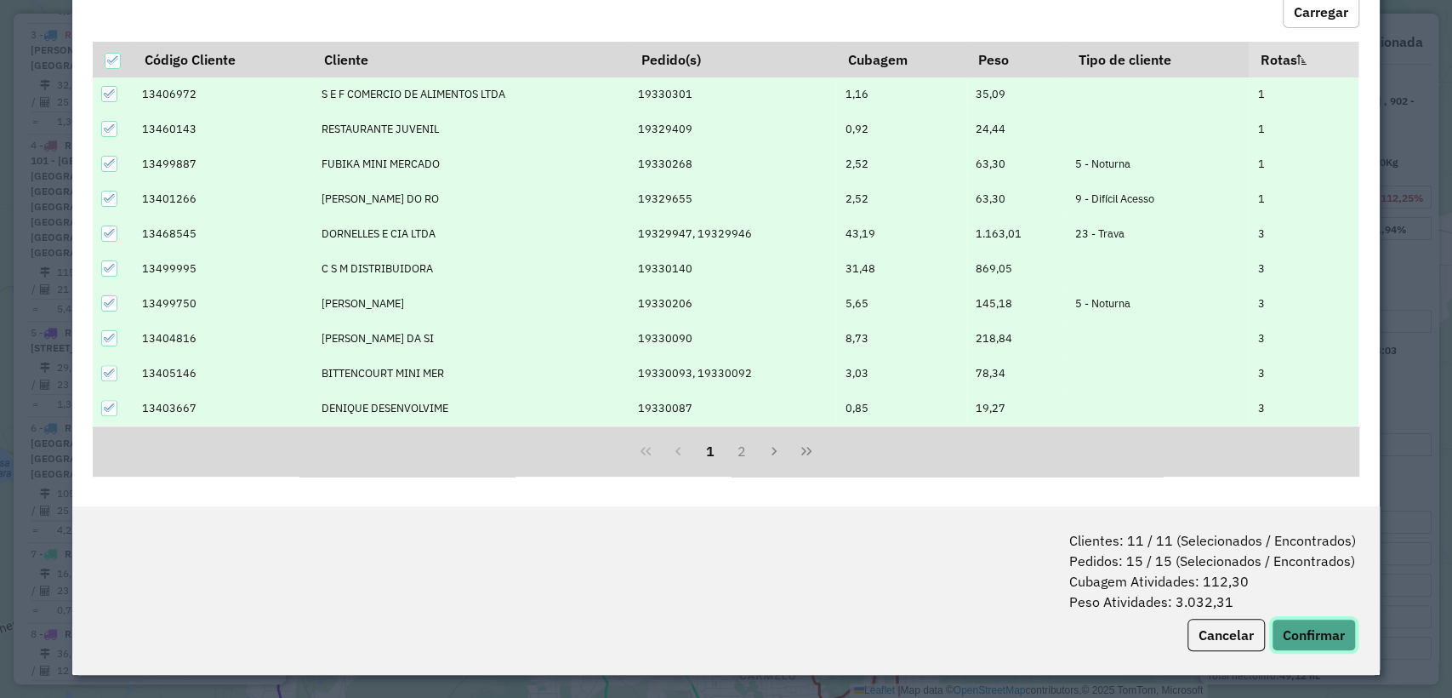
click at [1299, 627] on button "Confirmar" at bounding box center [1314, 635] width 84 height 32
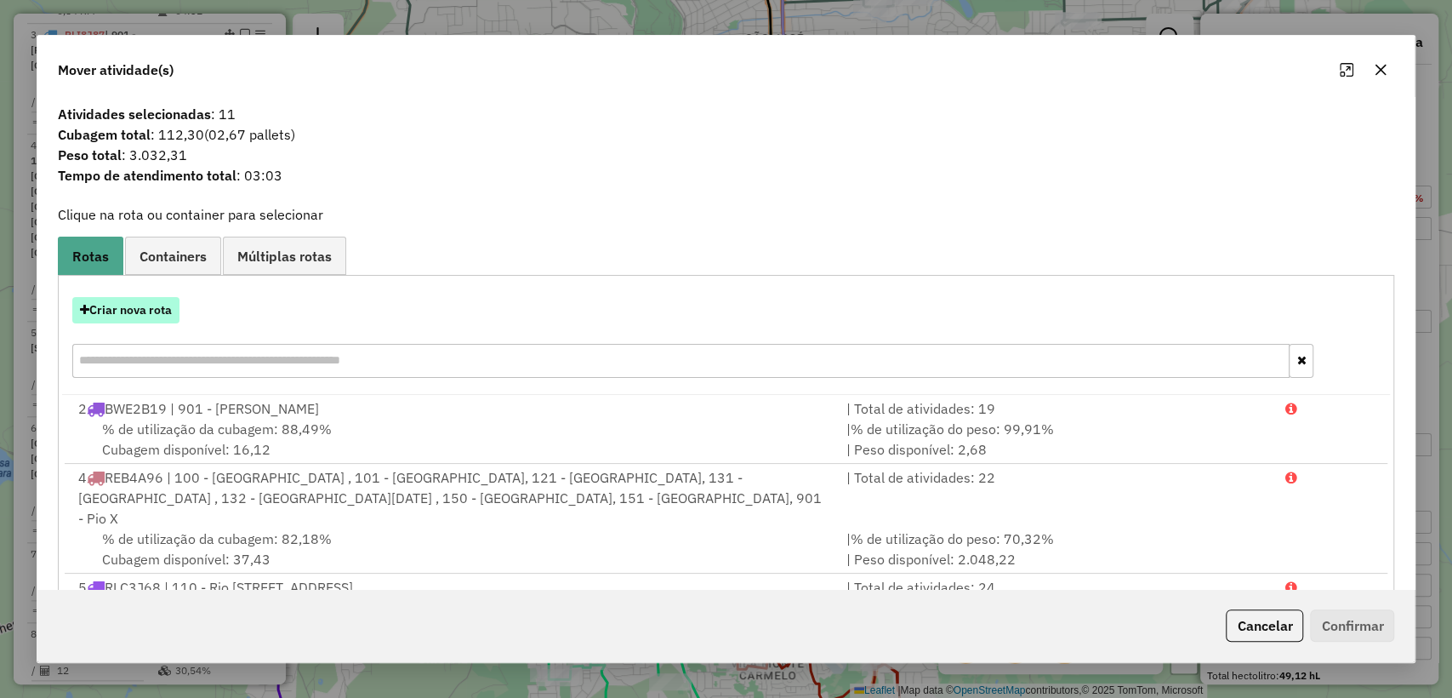
click at [106, 308] on button "Criar nova rota" at bounding box center [125, 310] width 107 height 26
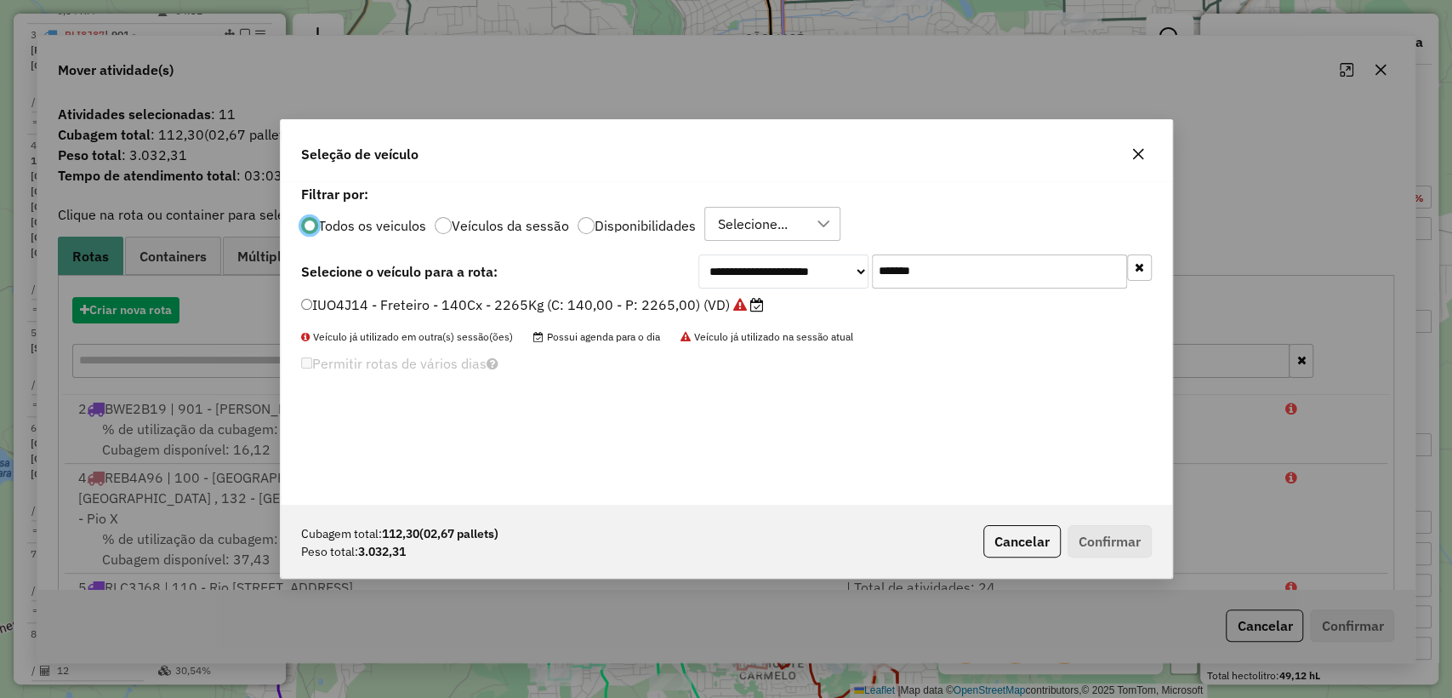
scroll to position [9, 5]
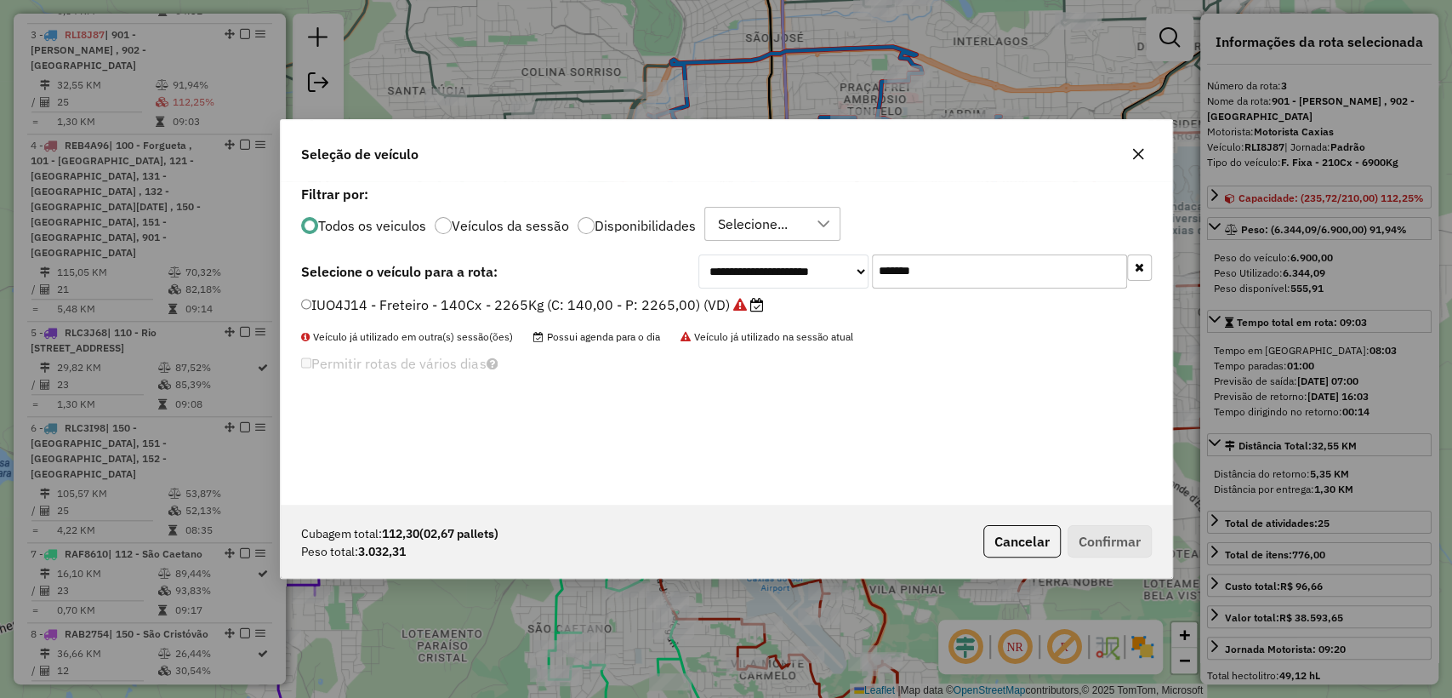
click at [1007, 277] on input "*******" at bounding box center [999, 271] width 255 height 34
paste input "text"
type input "*******"
click at [548, 309] on label "BWE2B19 - Freteiro - 140Cx - 3040Kg (C: 140,00 - P: 3040,00) (VD)" at bounding box center [535, 304] width 469 height 20
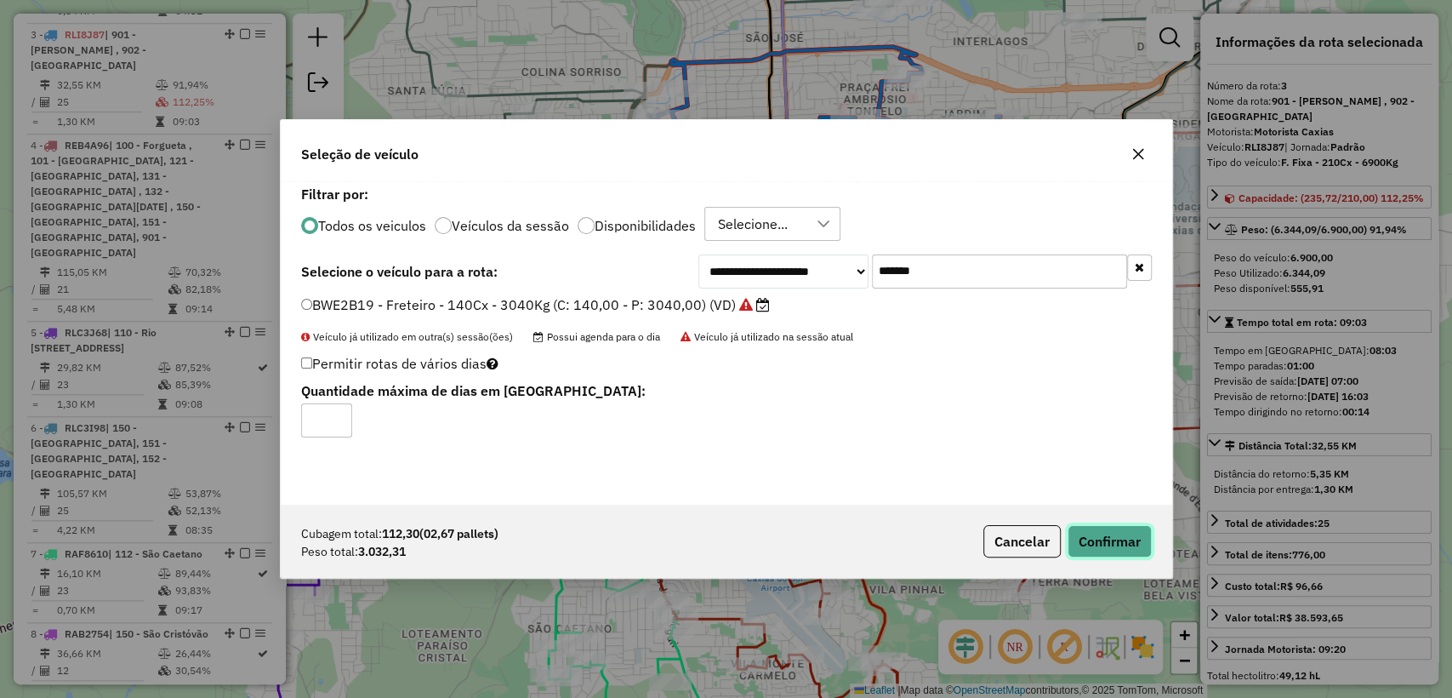
drag, startPoint x: 1098, startPoint y: 526, endPoint x: 1107, endPoint y: 536, distance: 13.3
click at [1097, 526] on button "Confirmar" at bounding box center [1110, 541] width 84 height 32
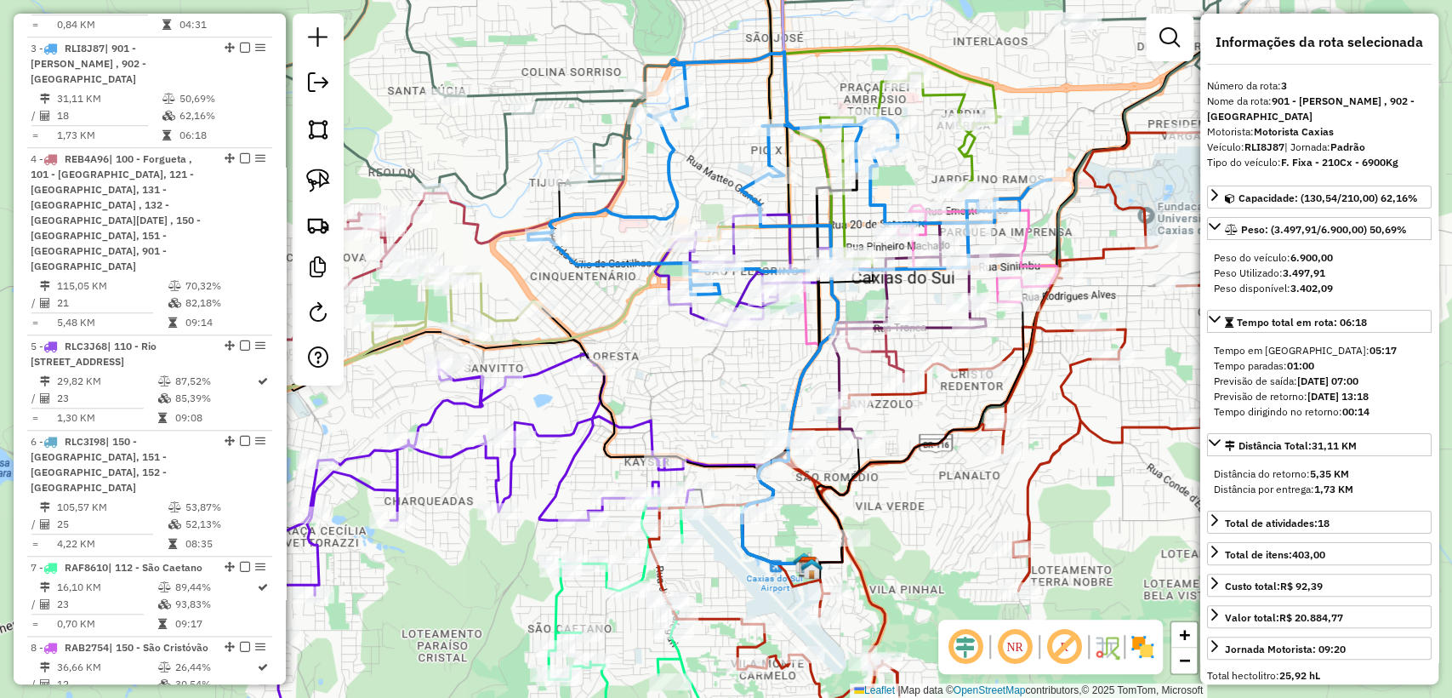
scroll to position [941, 0]
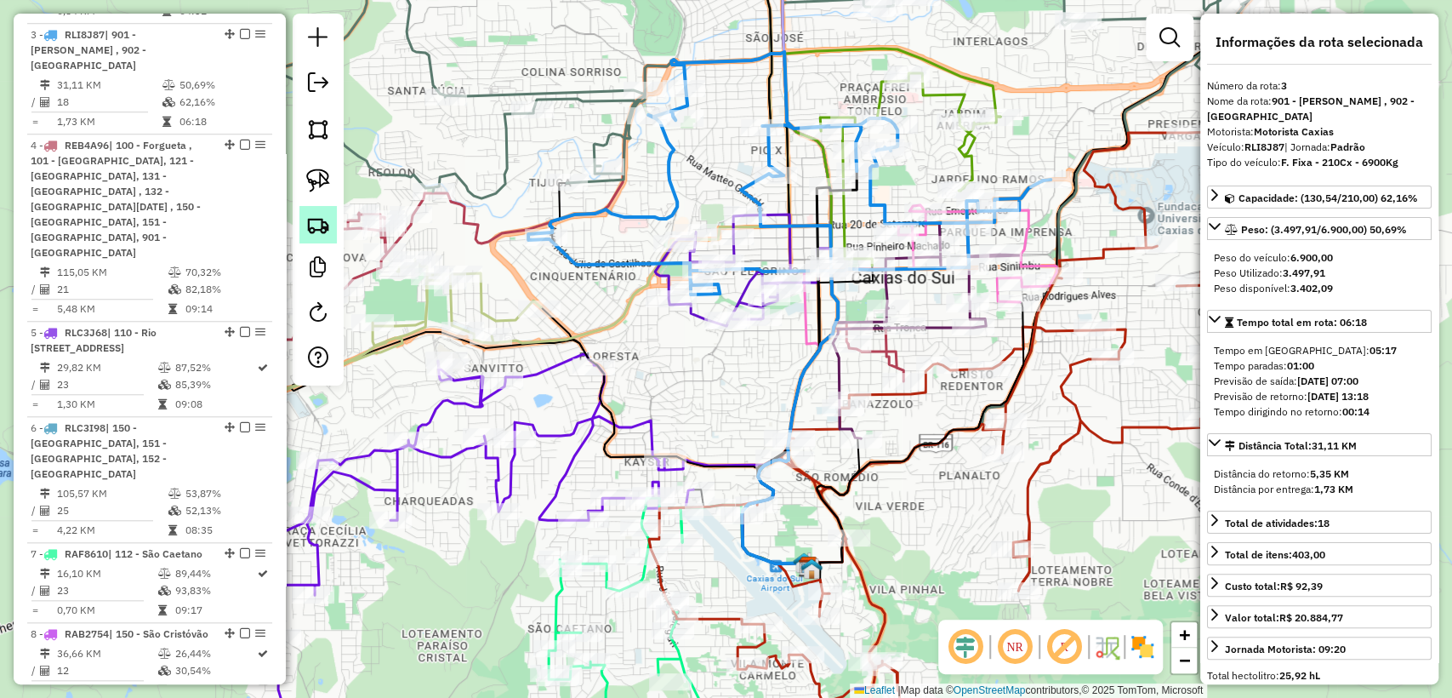
click at [319, 214] on img at bounding box center [318, 225] width 24 height 24
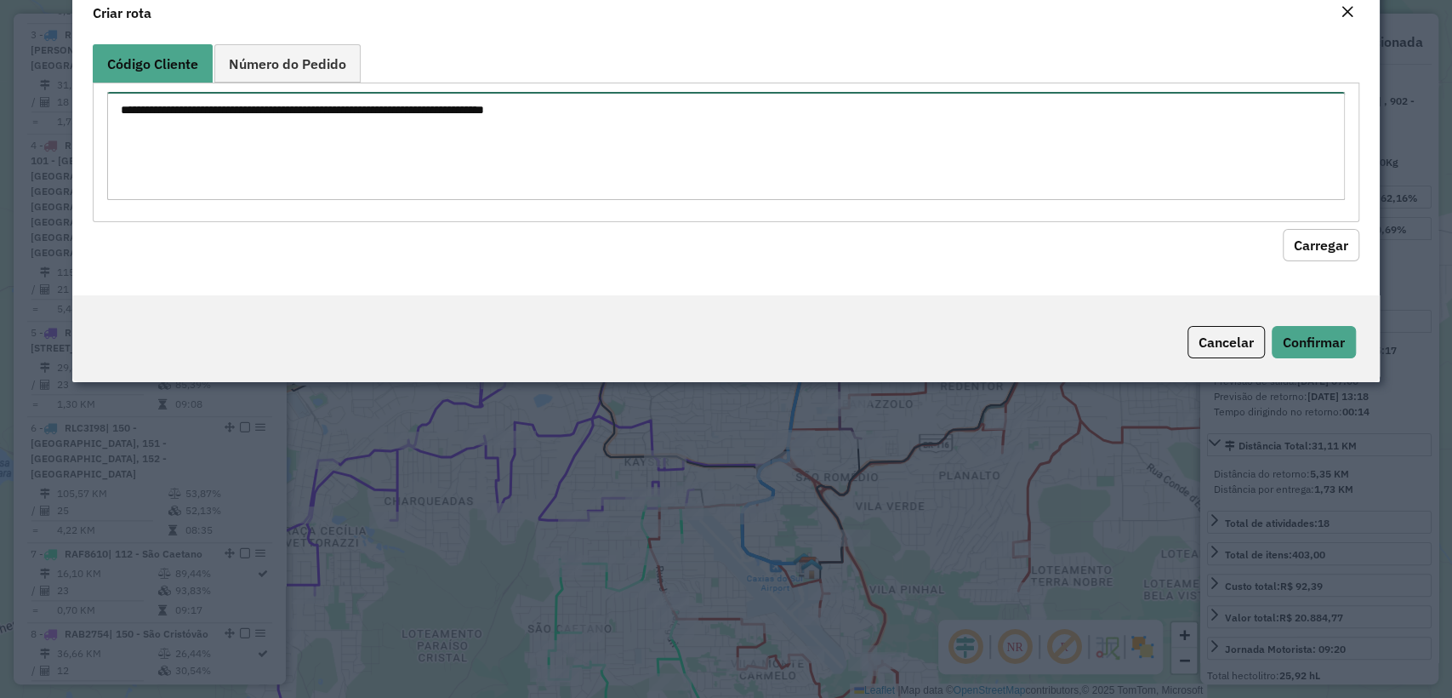
click at [437, 151] on textarea at bounding box center [725, 146] width 1237 height 108
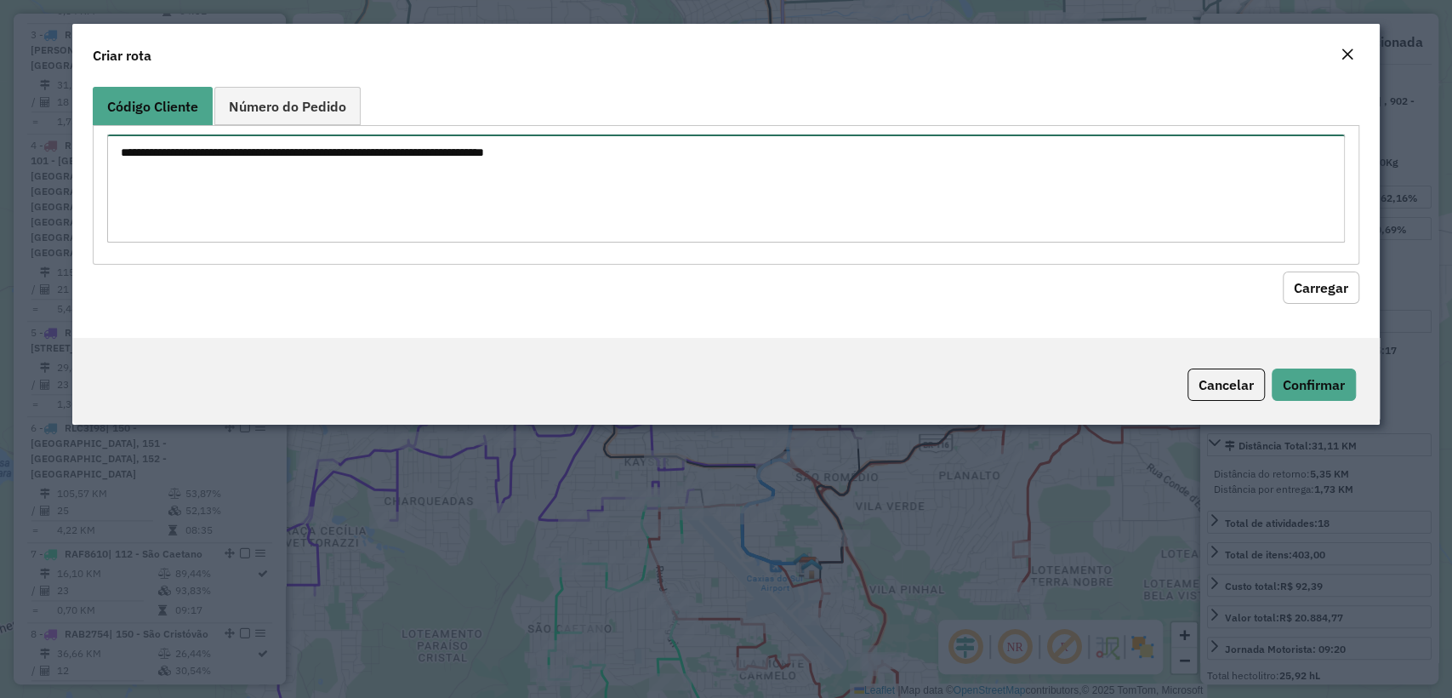
paste textarea "******** ******** ******** ******** ******** ******** ******** ******** *******…"
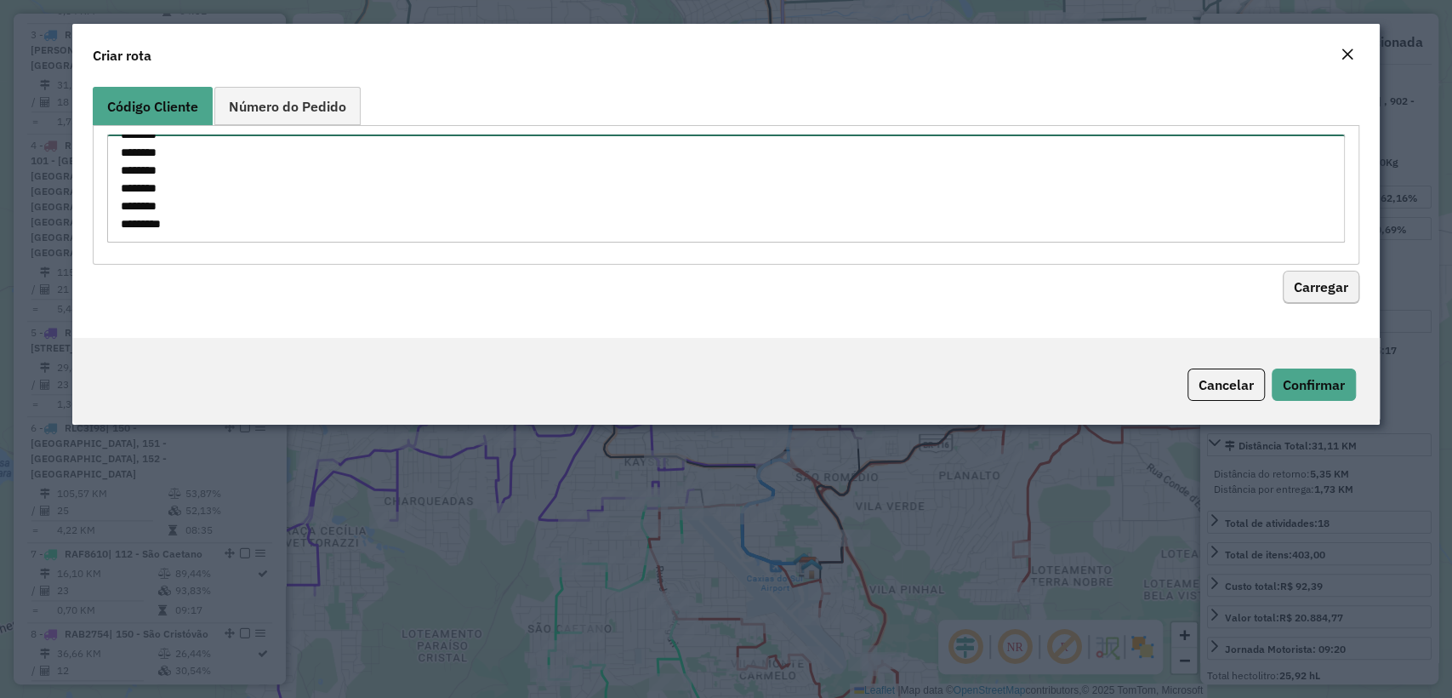
type textarea "******** ******** ******** ******** ******** ******** ******** ******** *******…"
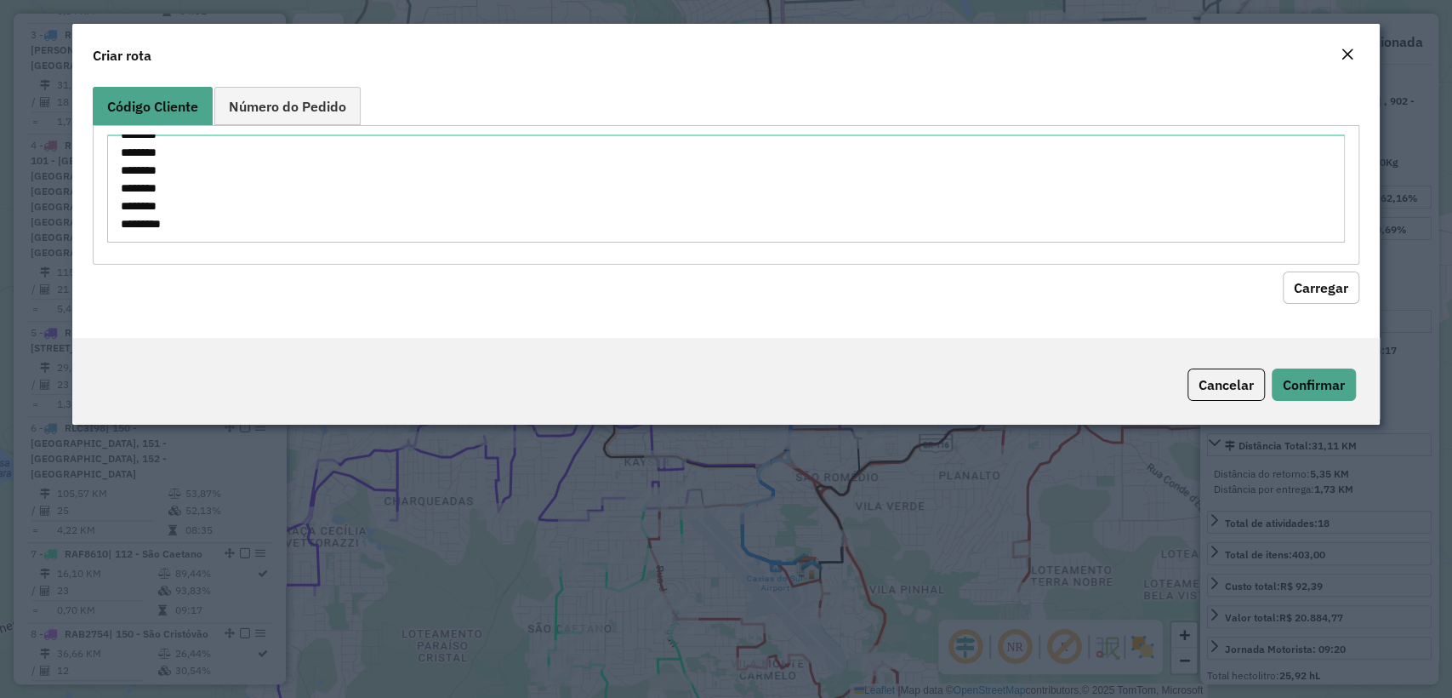
click at [1330, 300] on button "Carregar" at bounding box center [1321, 287] width 77 height 32
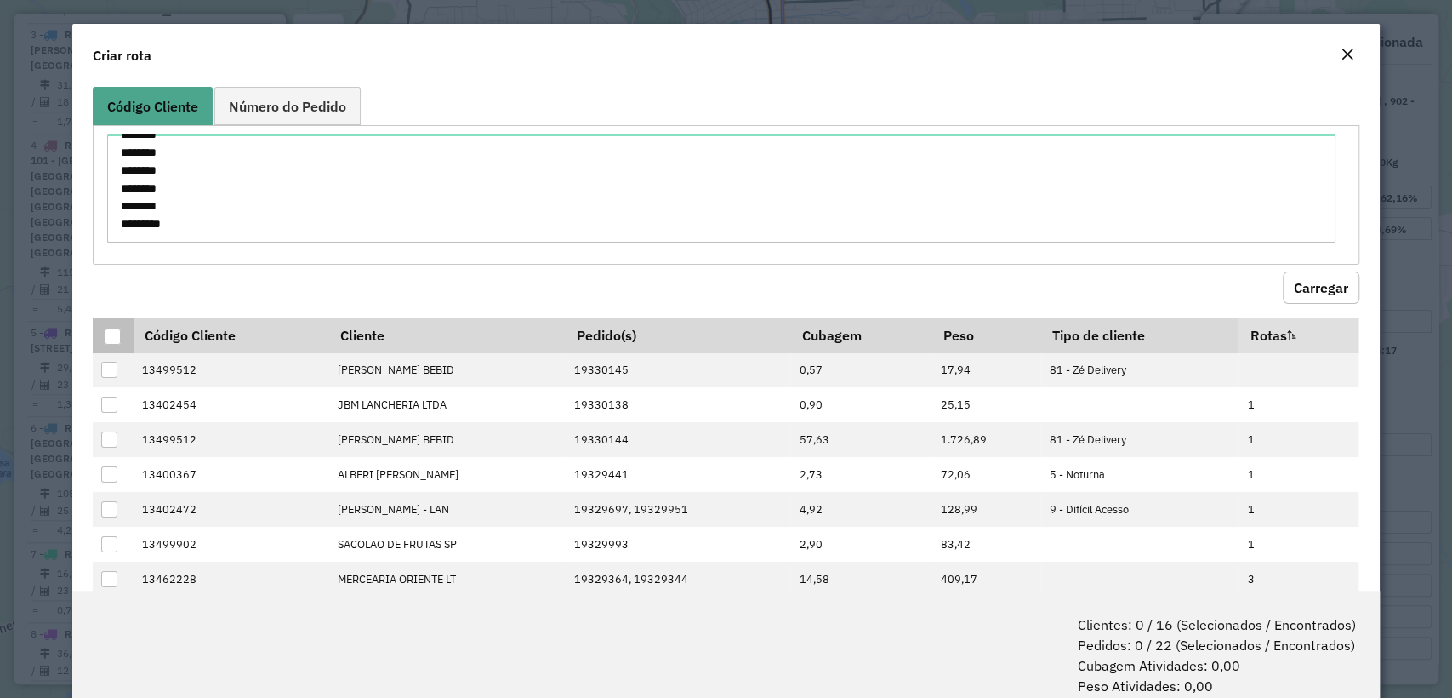
click at [109, 335] on div at bounding box center [113, 336] width 16 height 16
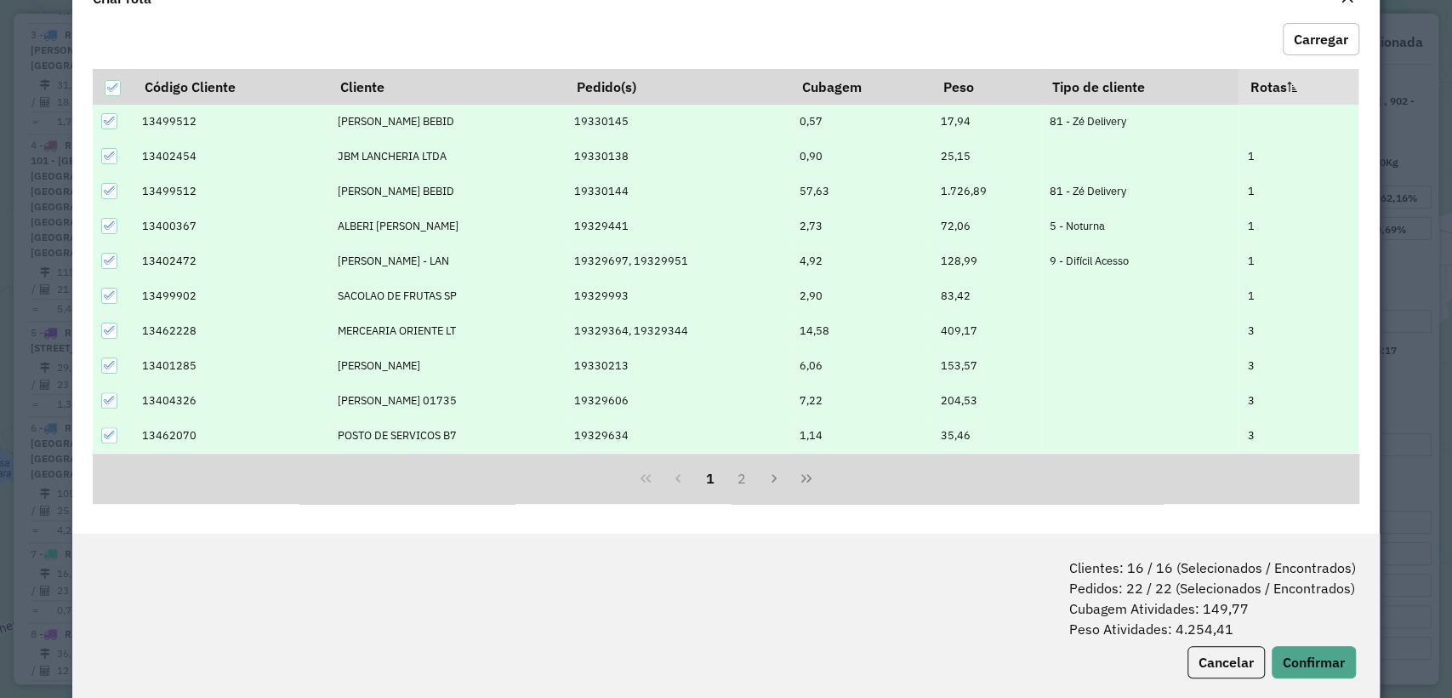
scroll to position [84, 0]
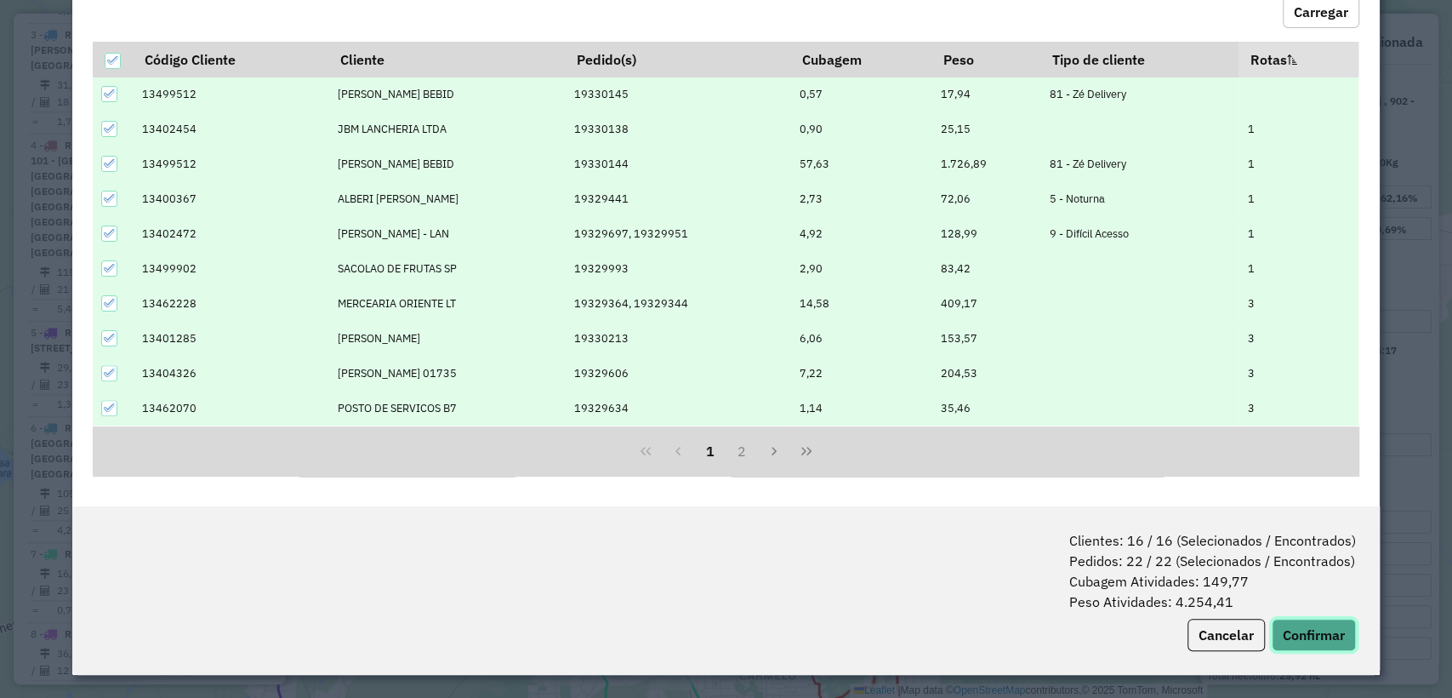
click at [1304, 624] on button "Confirmar" at bounding box center [1314, 635] width 84 height 32
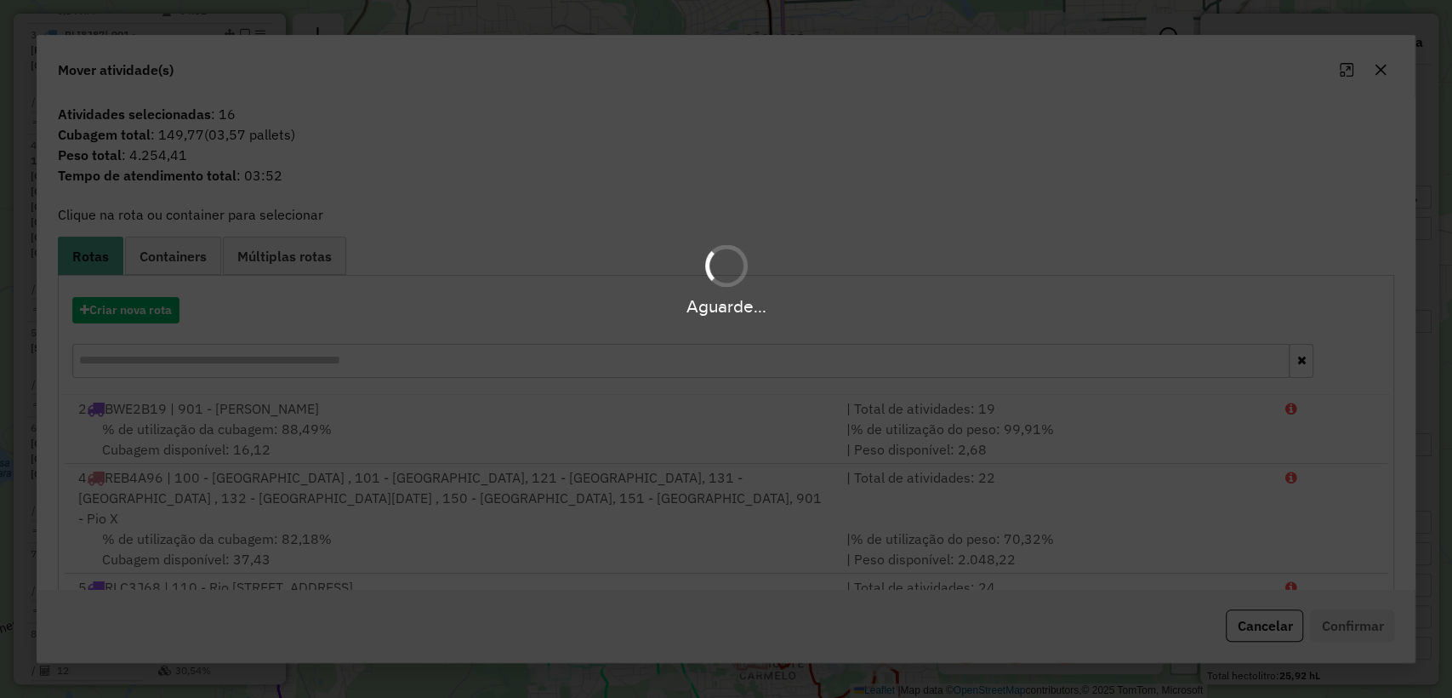
click at [117, 309] on div "Aguarde..." at bounding box center [726, 306] width 1452 height 26
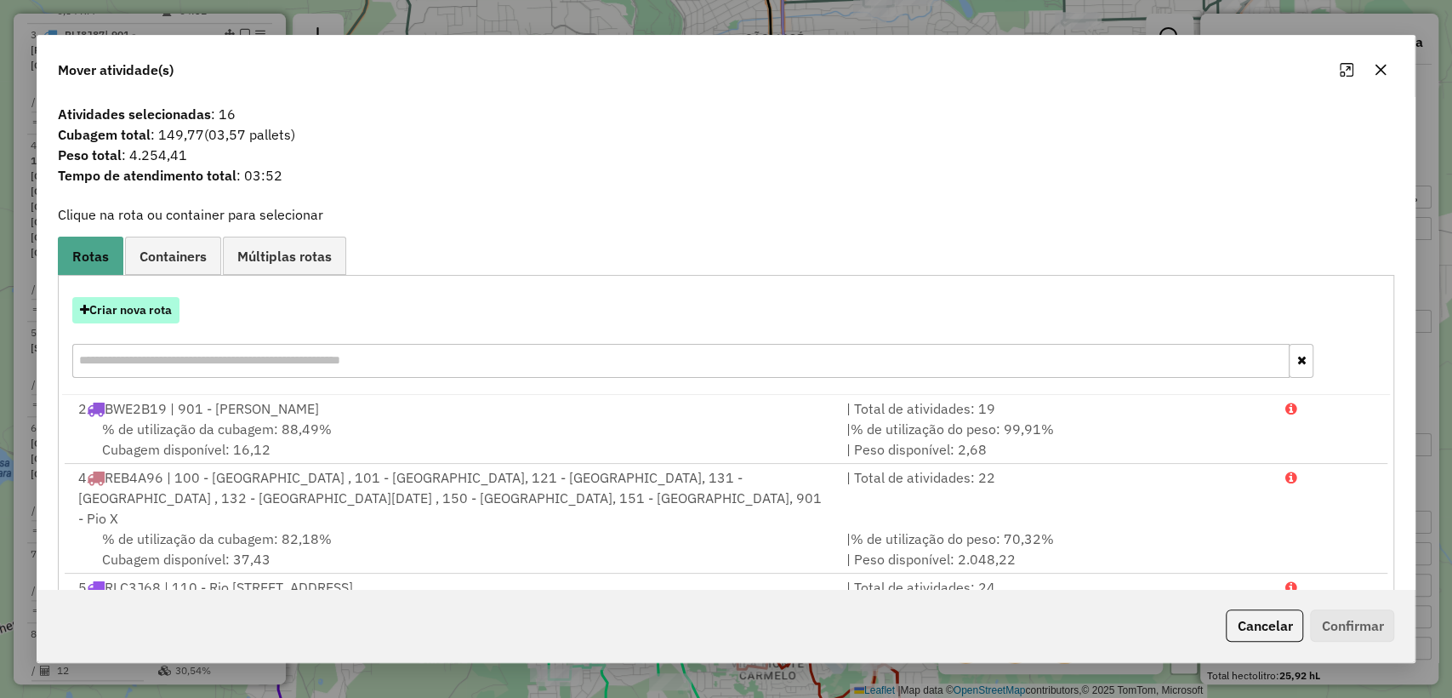
click at [123, 309] on button "Criar nova rota" at bounding box center [125, 310] width 107 height 26
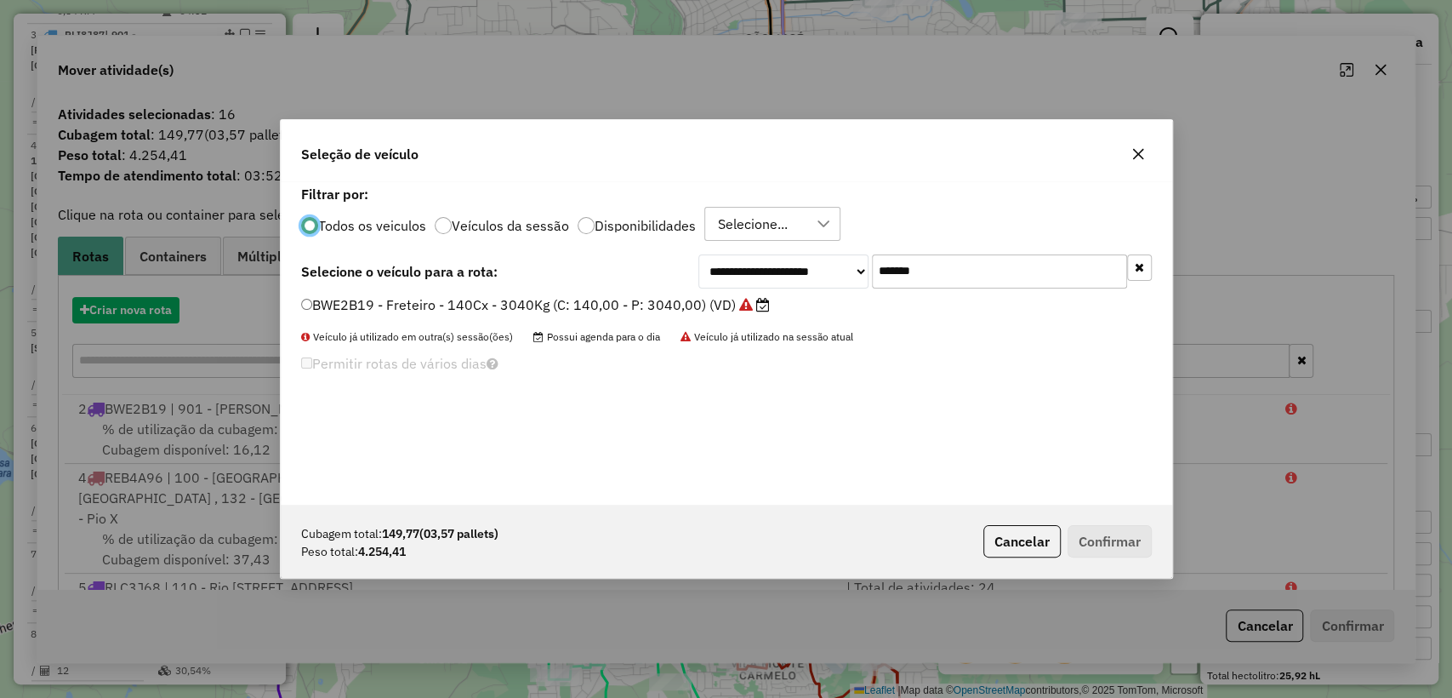
scroll to position [9, 5]
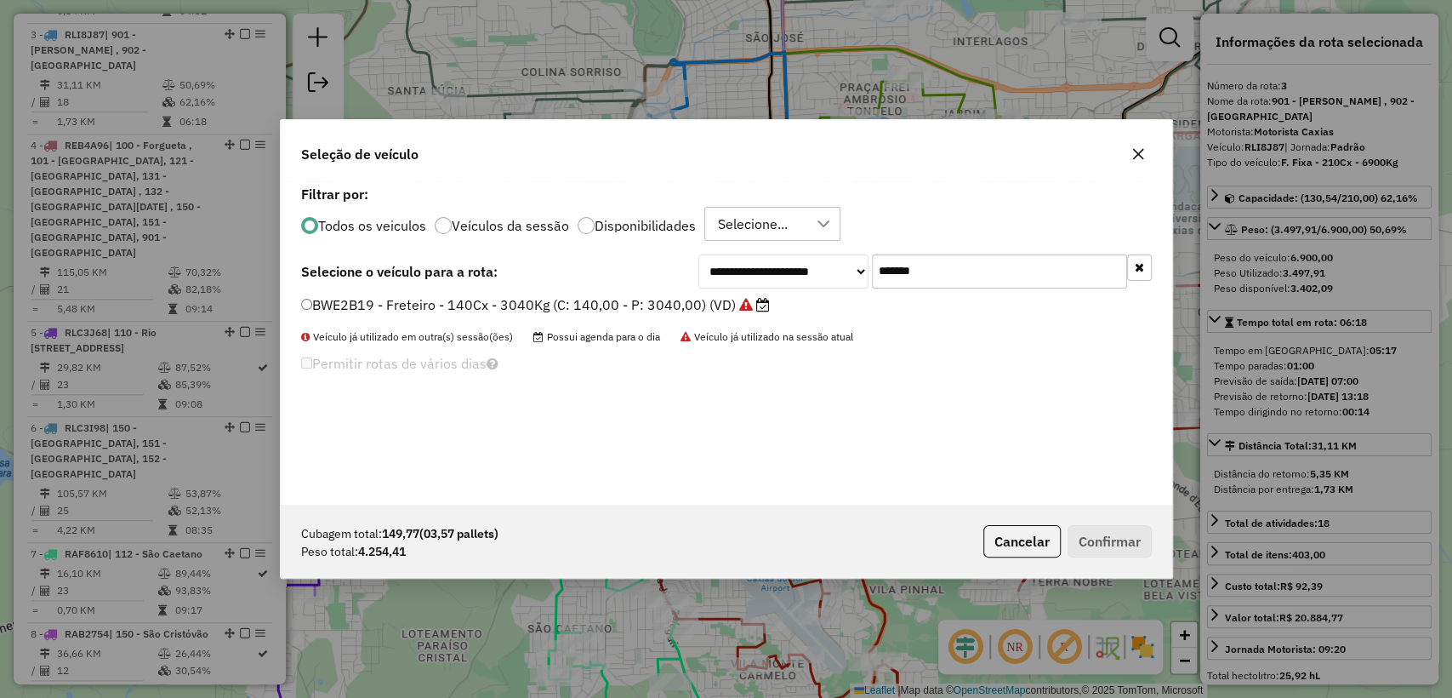
click at [978, 264] on input "*******" at bounding box center [999, 271] width 255 height 34
paste input "text"
type input "*******"
click at [562, 300] on label "RLI8H57 - F. Fixa - 210Cx - 5700Kg (C: 210,00 - P: 5700,00) (VD)" at bounding box center [527, 304] width 452 height 20
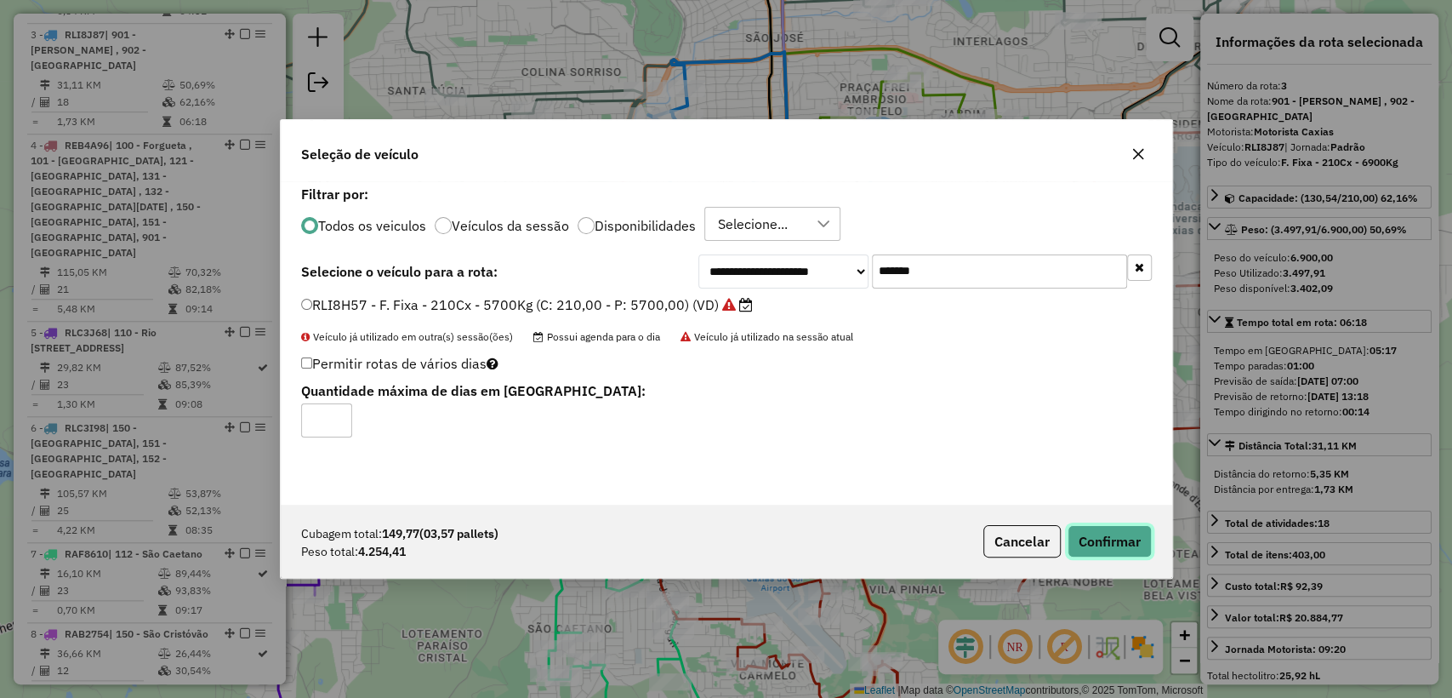
click at [1130, 542] on button "Confirmar" at bounding box center [1110, 541] width 84 height 32
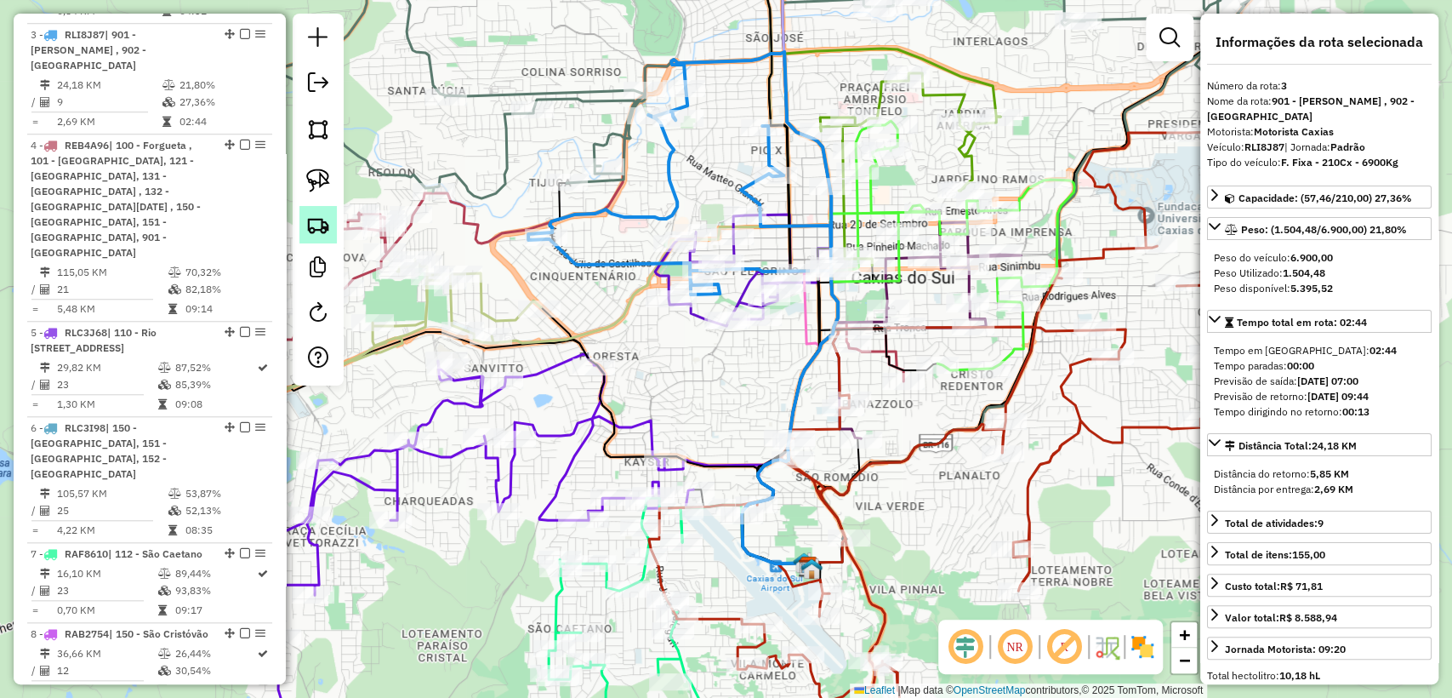
click at [326, 219] on img at bounding box center [318, 225] width 24 height 24
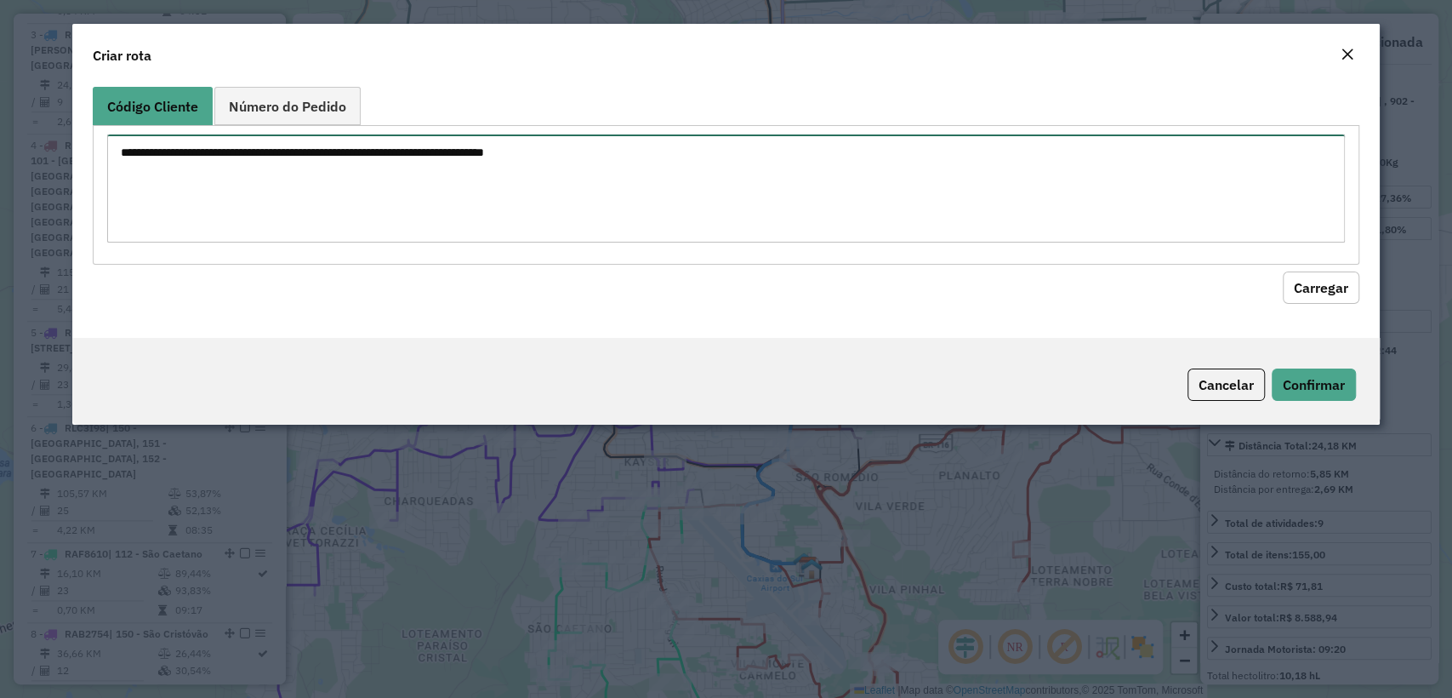
click at [475, 145] on textarea at bounding box center [725, 188] width 1237 height 108
paste textarea "******** ******** ******** ******** ******** ******** ******** ******** *******…"
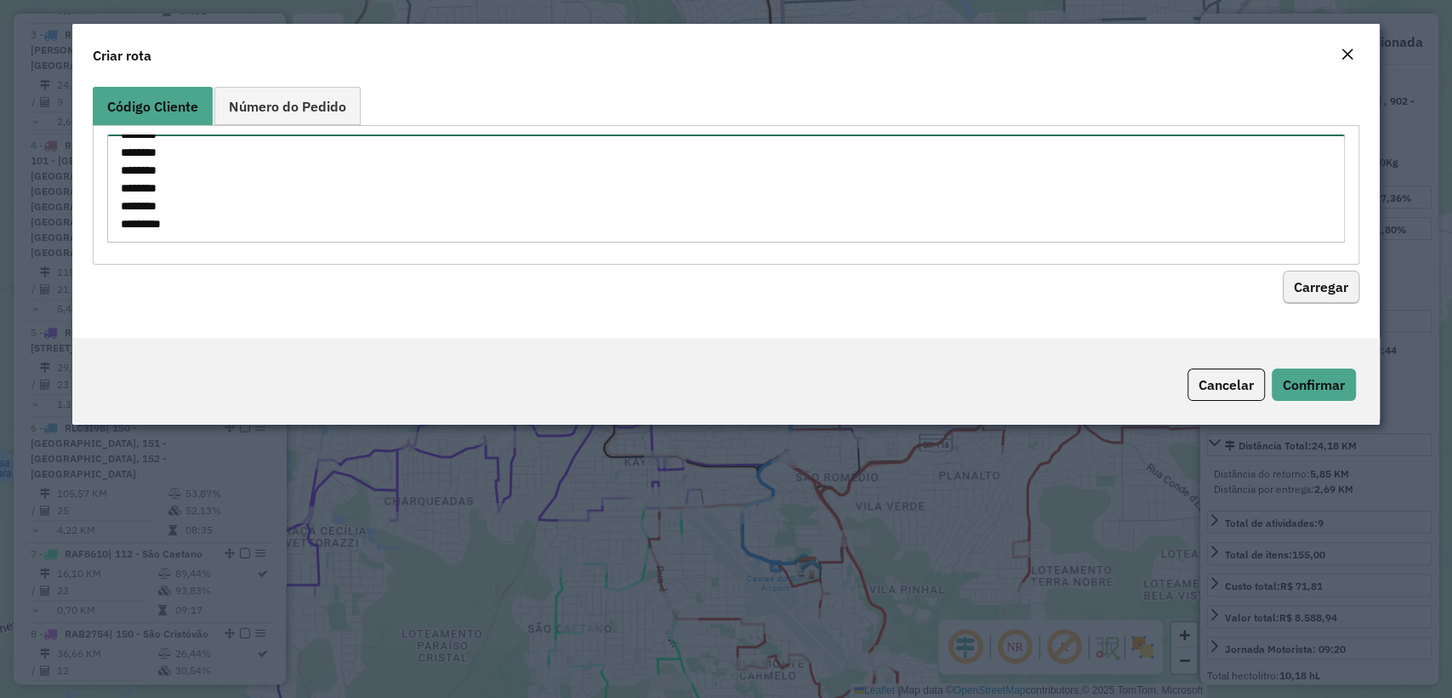
type textarea "******** ******** ******** ******** ******** ******** ******** ******** *******…"
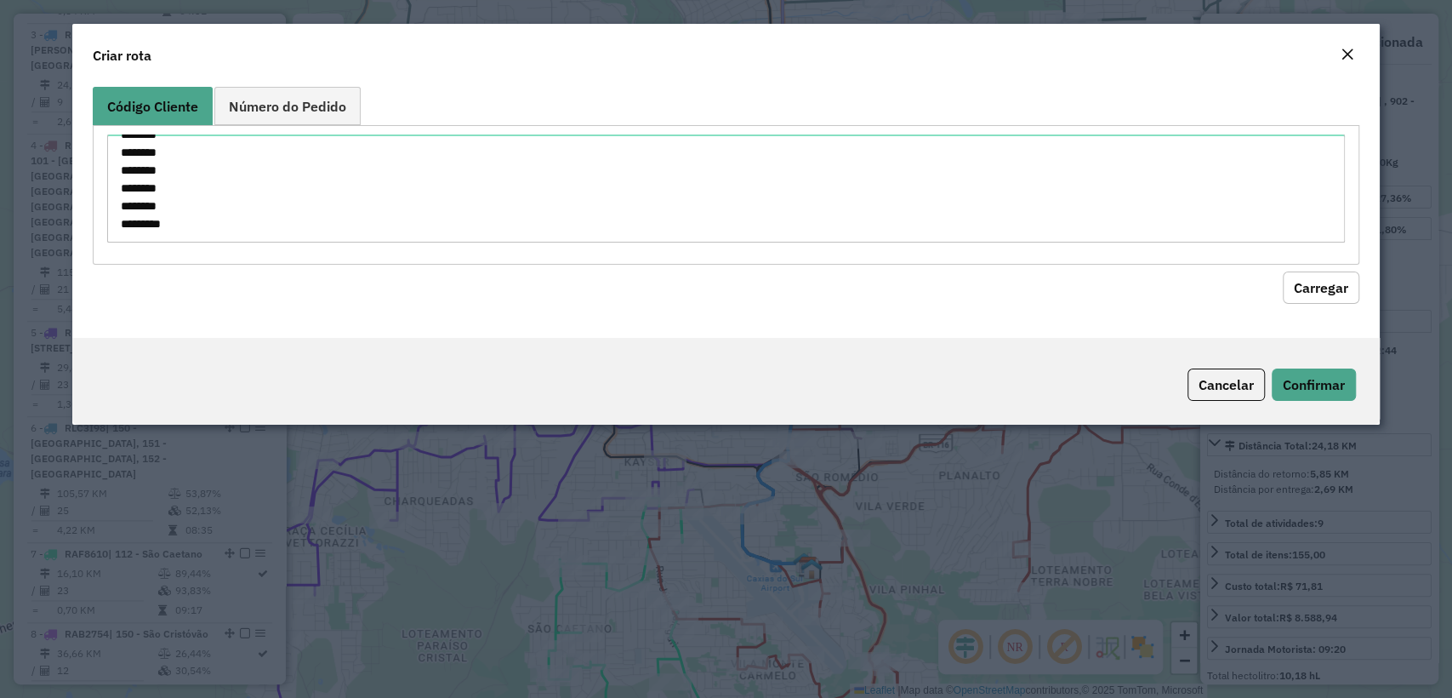
click at [1314, 297] on button "Carregar" at bounding box center [1321, 287] width 77 height 32
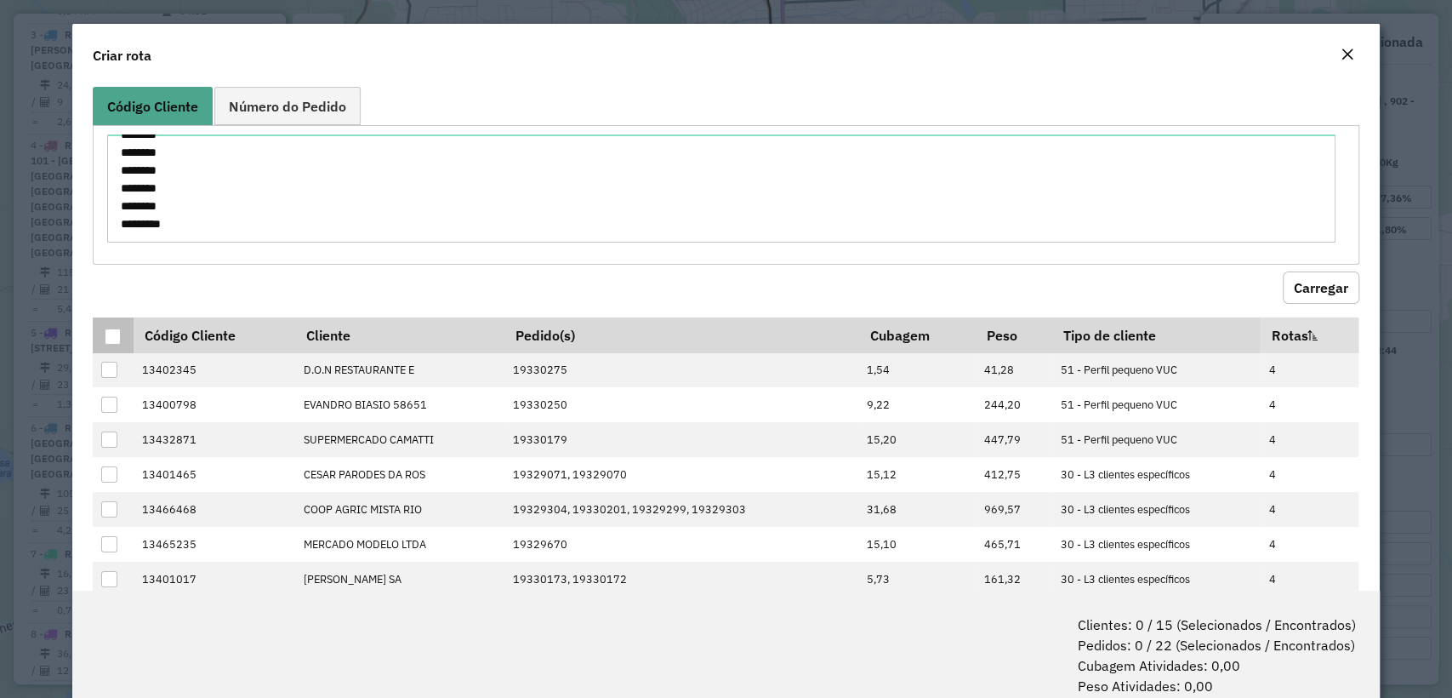
click at [107, 336] on div at bounding box center [113, 336] width 16 height 16
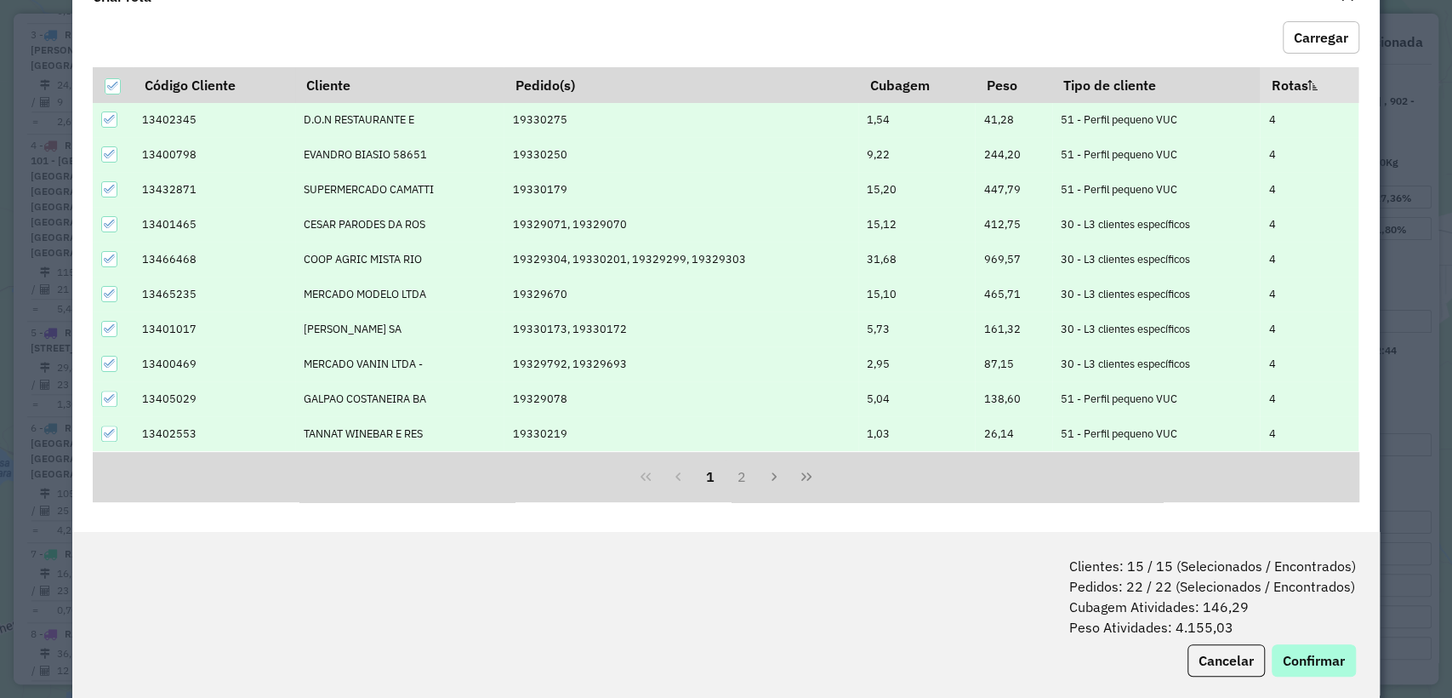
scroll to position [84, 0]
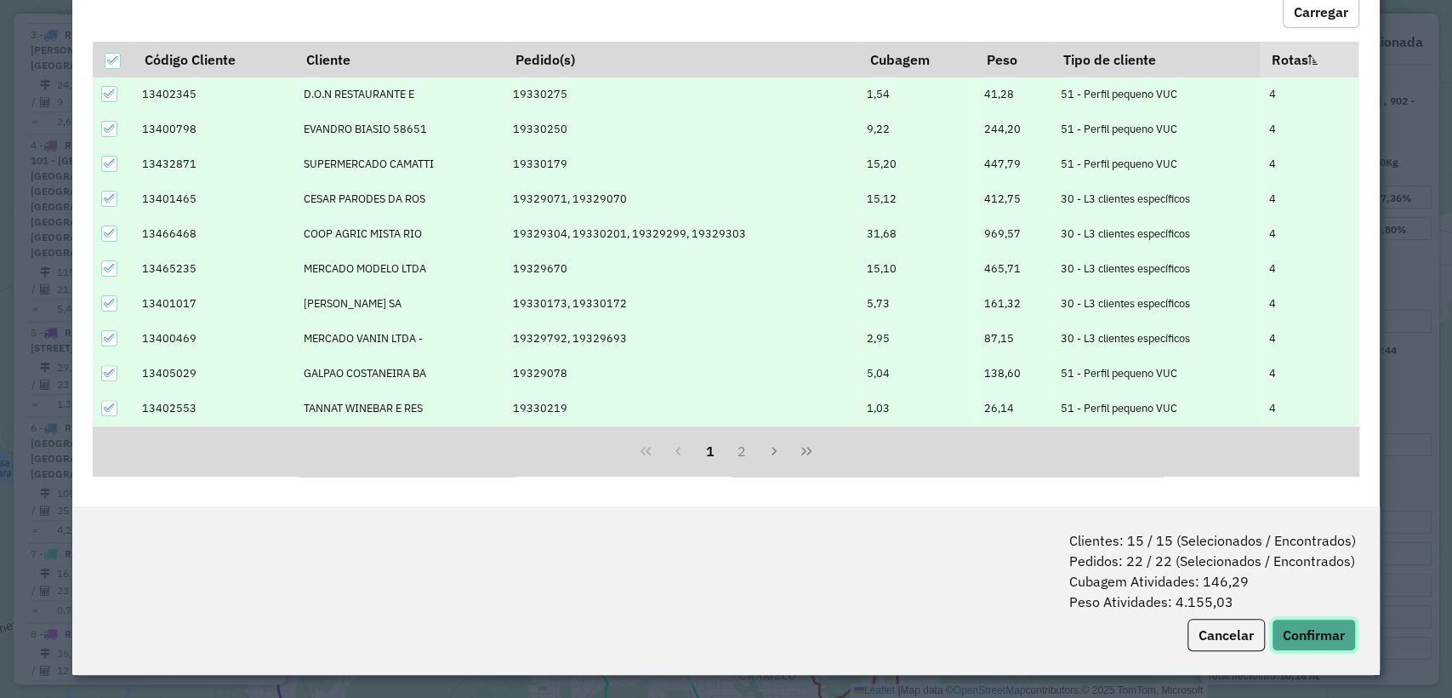
click at [1332, 648] on button "Confirmar" at bounding box center [1314, 635] width 84 height 32
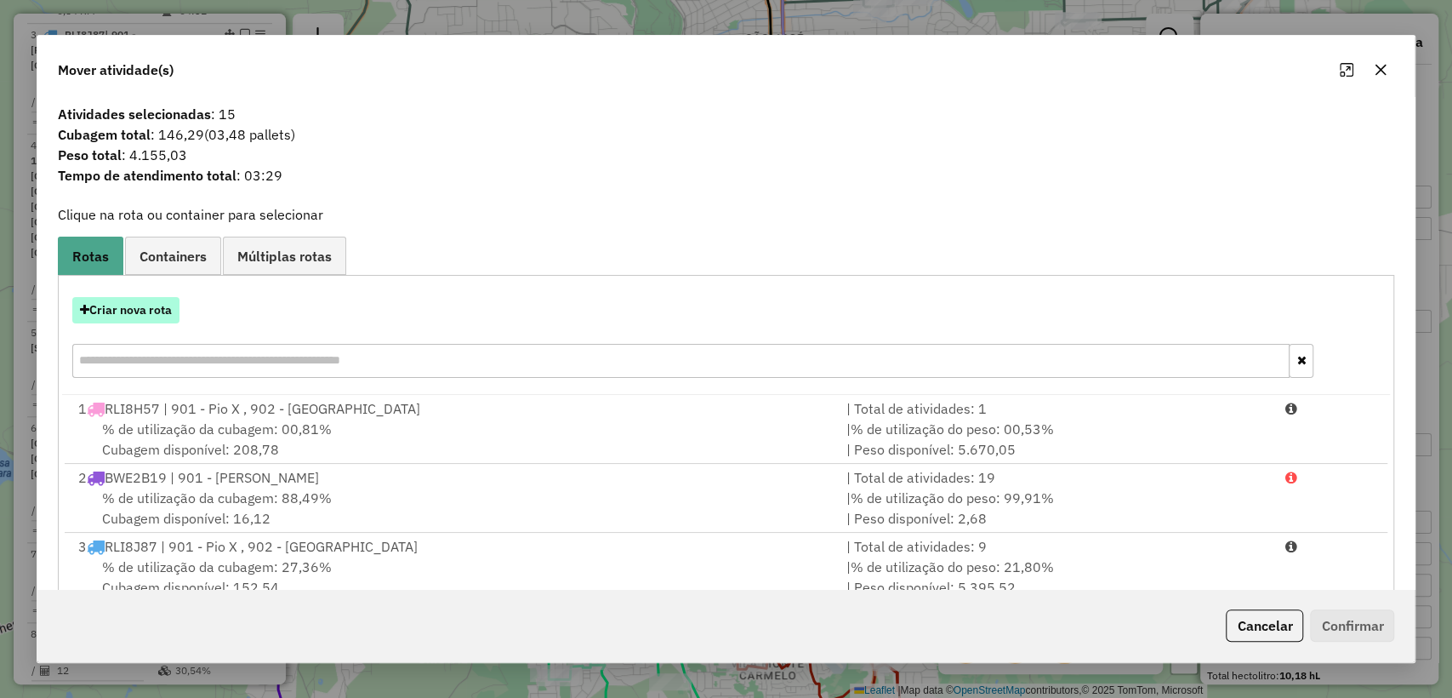
click at [156, 314] on button "Criar nova rota" at bounding box center [125, 310] width 107 height 26
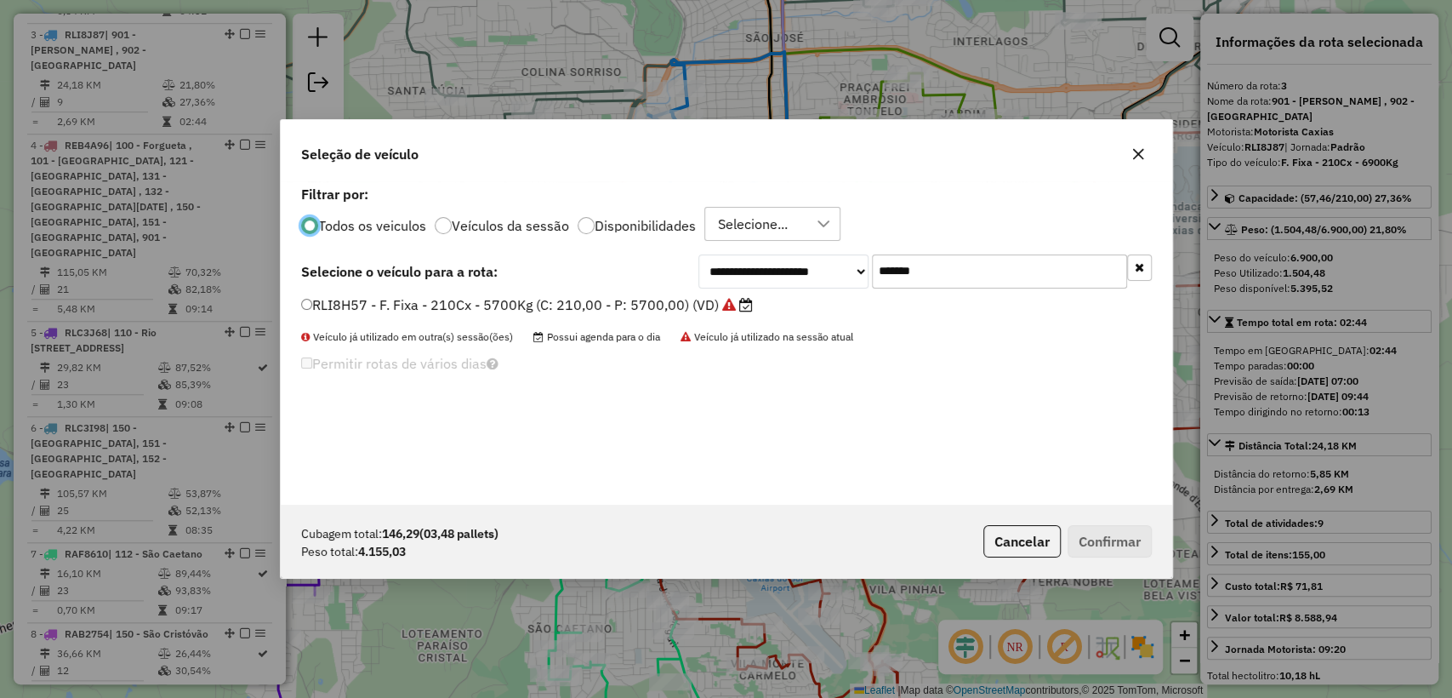
scroll to position [9, 5]
click at [926, 276] on input "*******" at bounding box center [999, 271] width 255 height 34
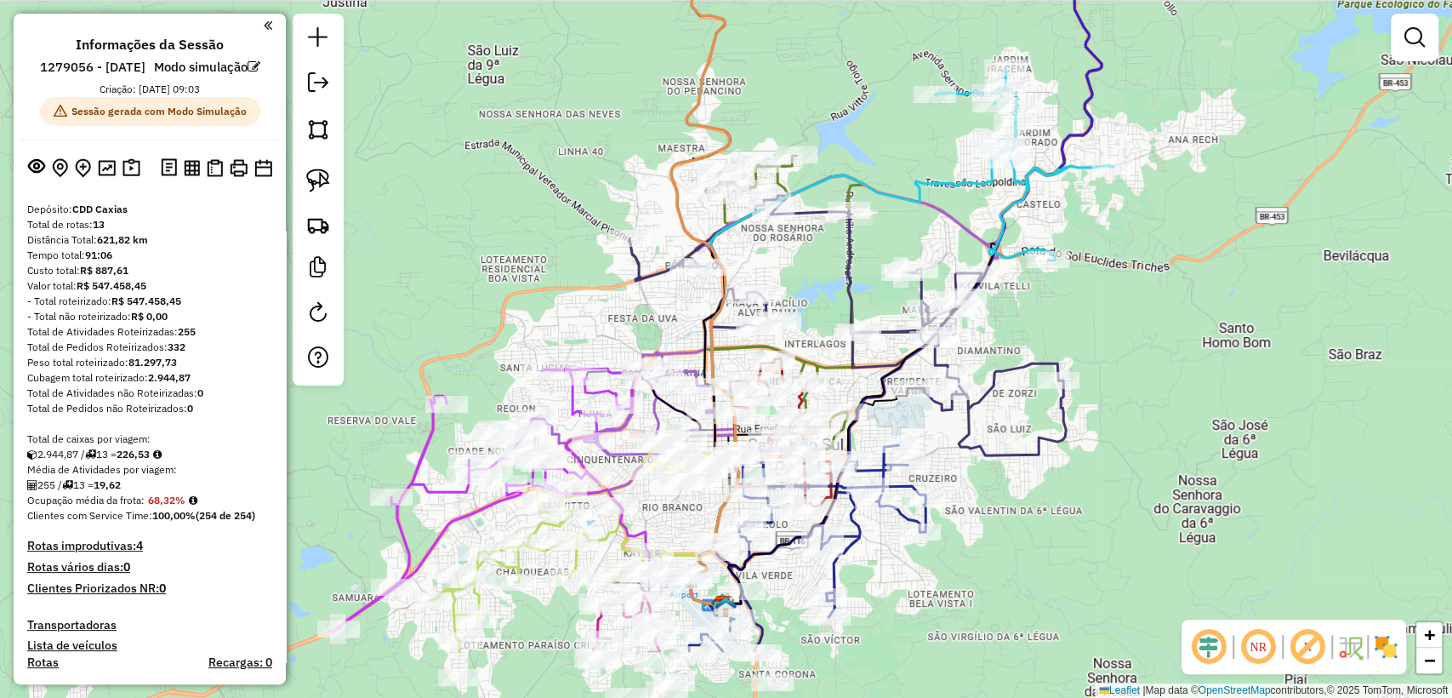
drag, startPoint x: 699, startPoint y: 396, endPoint x: 642, endPoint y: 342, distance: 77.6
click at [602, 281] on div "Janela de atendimento Grade de atendimento Capacidade Transportadoras Veículos …" at bounding box center [726, 349] width 1452 height 698
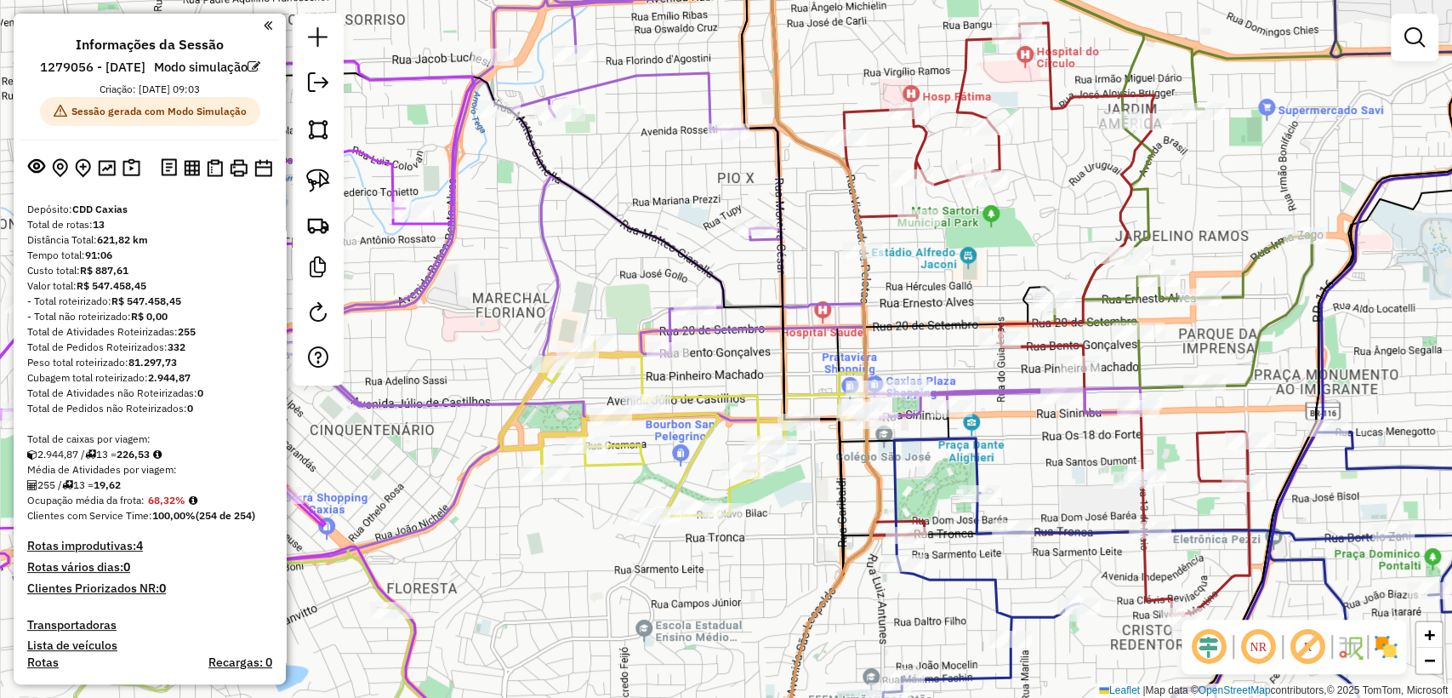
click at [704, 402] on icon at bounding box center [684, 428] width 366 height 175
select select "**********"
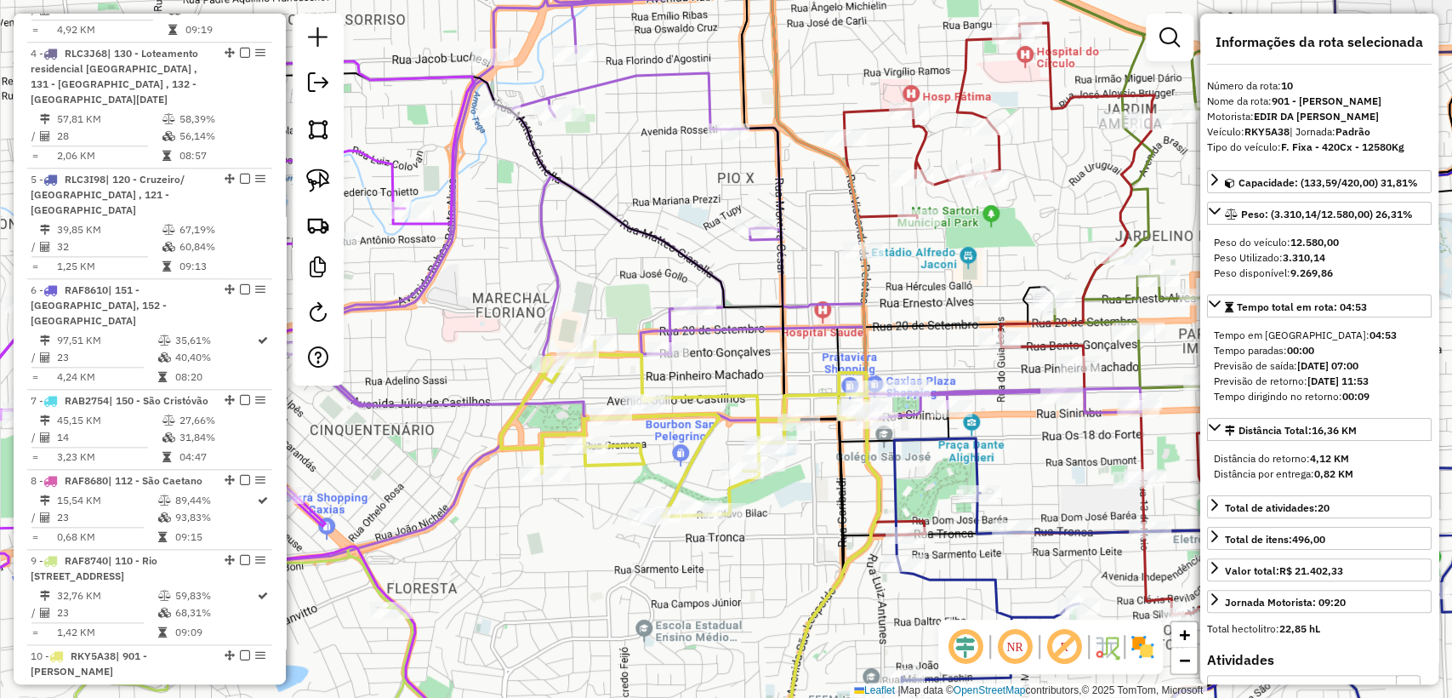
scroll to position [1493, 0]
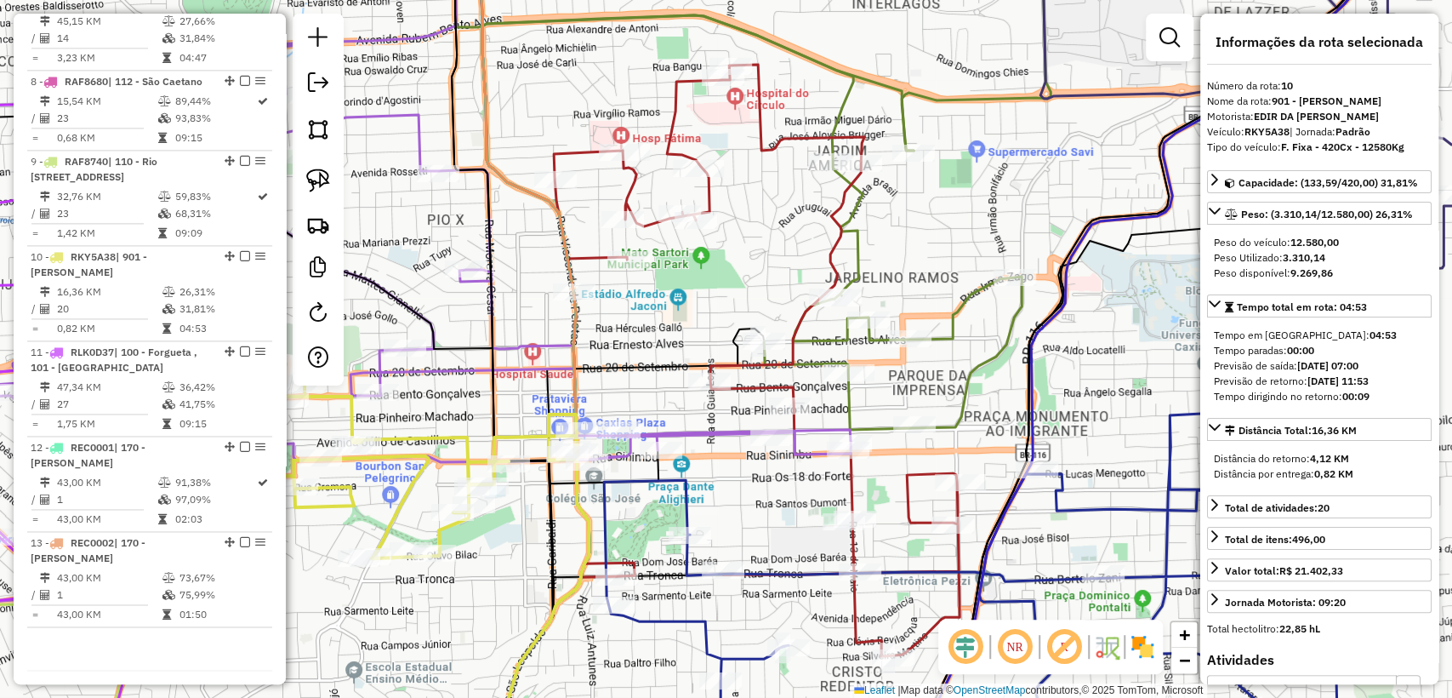
click at [670, 129] on icon at bounding box center [757, 360] width 406 height 591
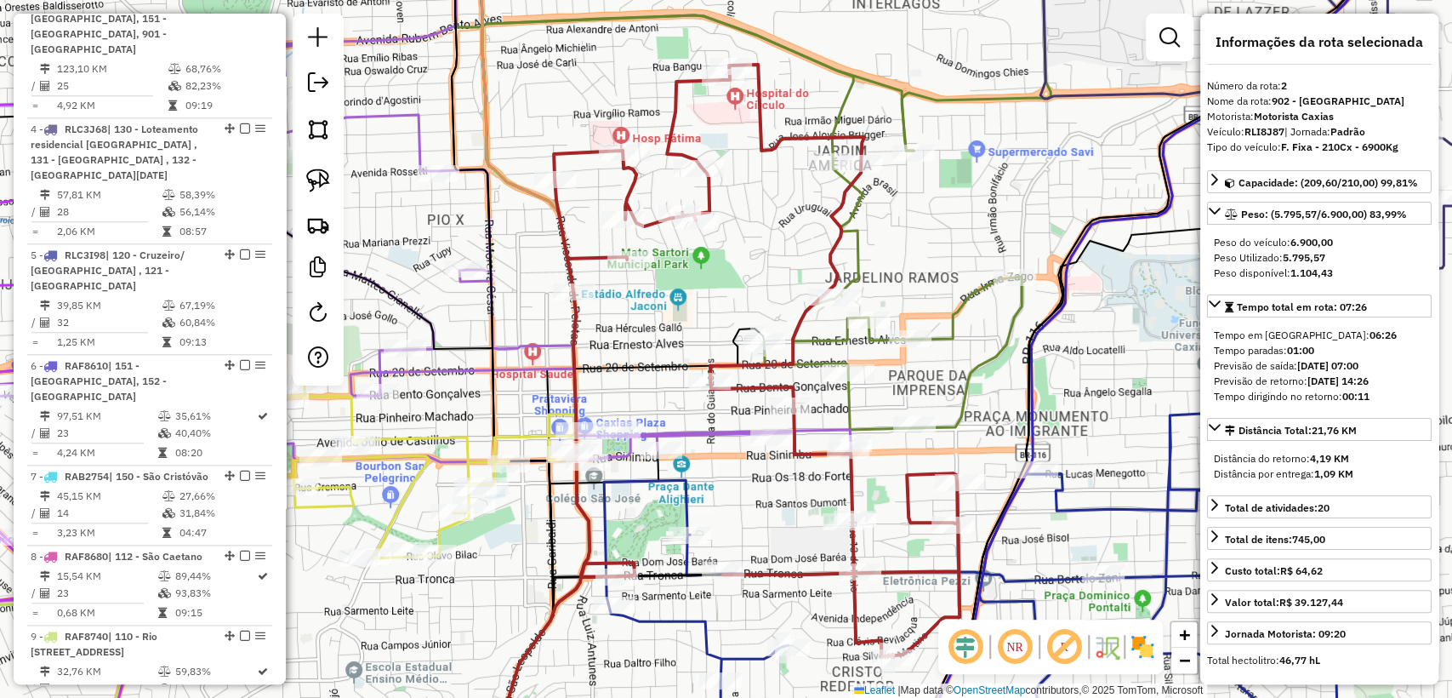
scroll to position [862, 0]
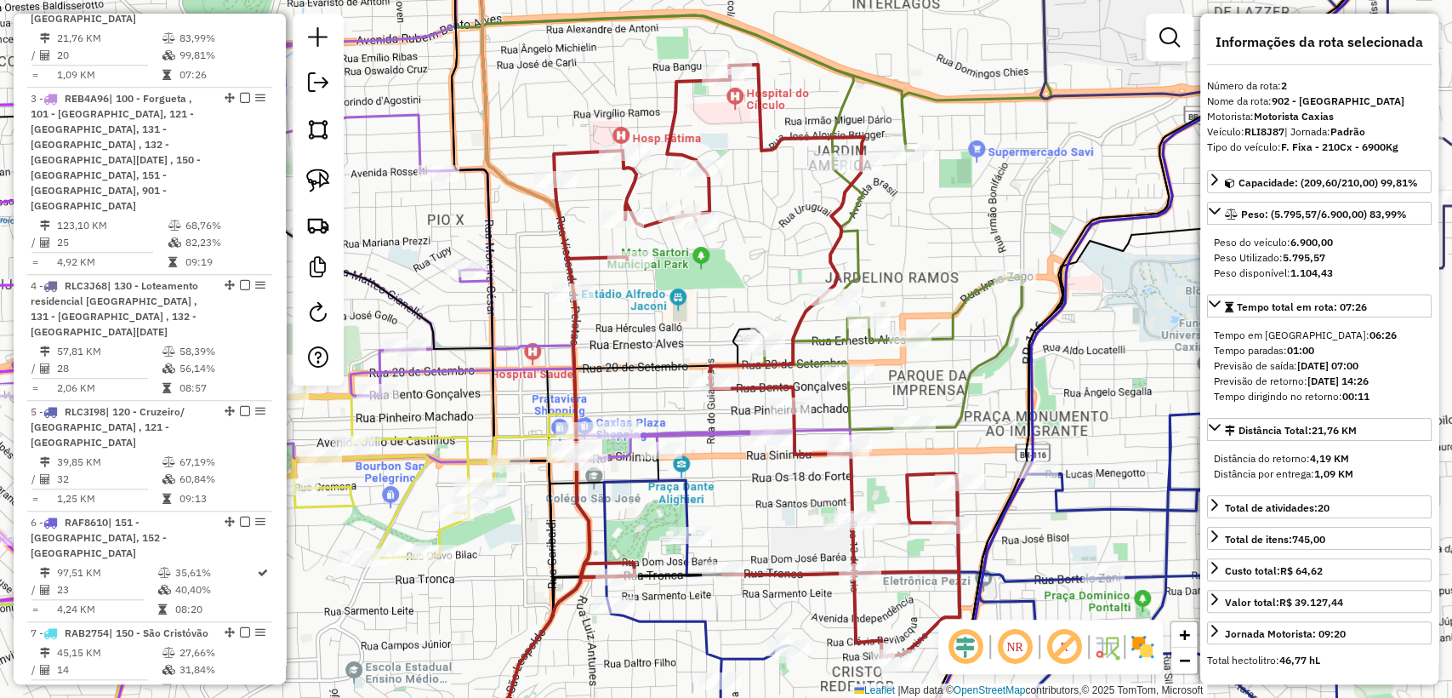
click at [783, 224] on div "Janela de atendimento Grade de atendimento Capacidade Transportadoras Veículos …" at bounding box center [726, 349] width 1452 height 698
